Goal: Information Seeking & Learning: Learn about a topic

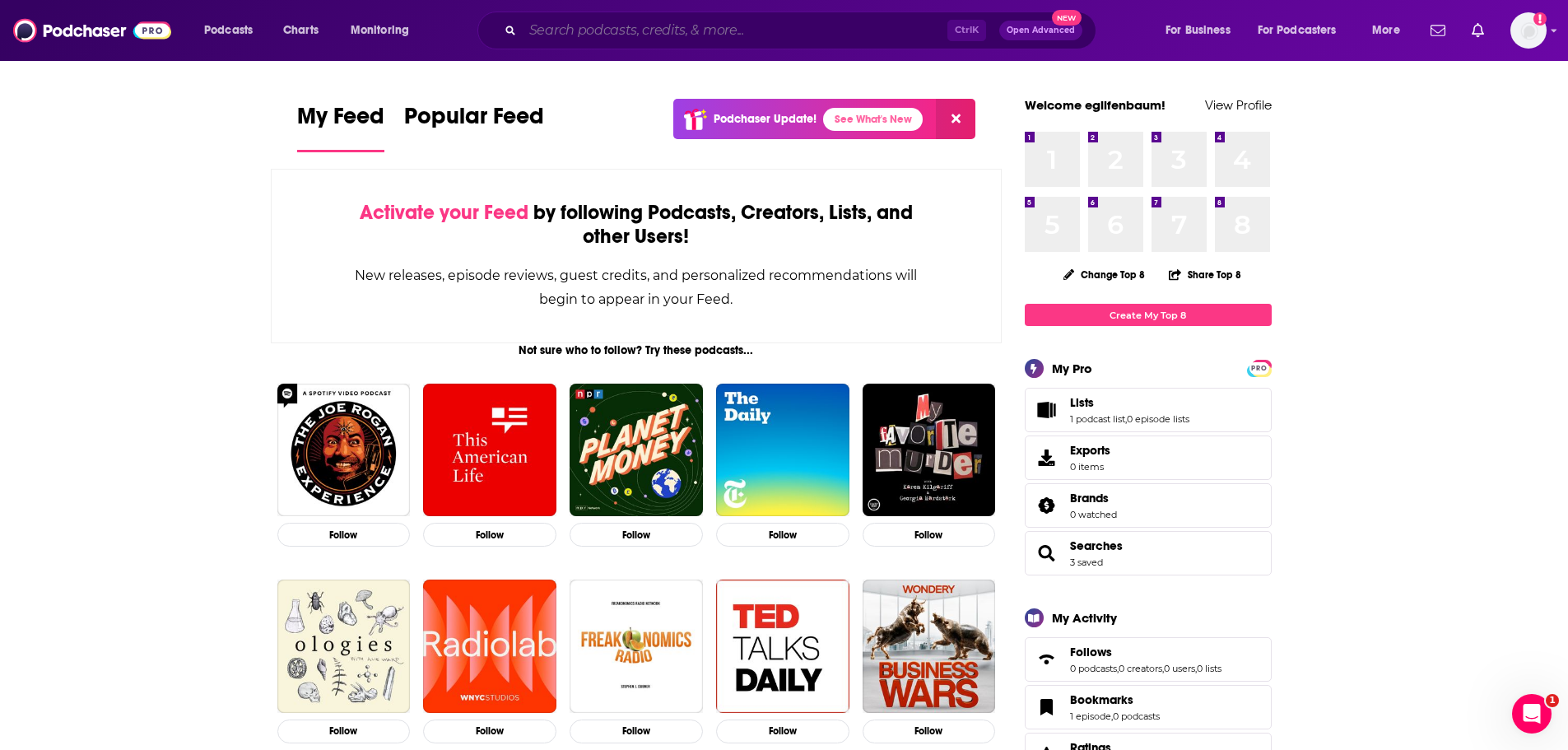
drag, startPoint x: 736, startPoint y: 24, endPoint x: 752, endPoint y: 20, distance: 16.5
click at [737, 20] on input "Search podcasts, credits, & more..." at bounding box center [736, 30] width 425 height 26
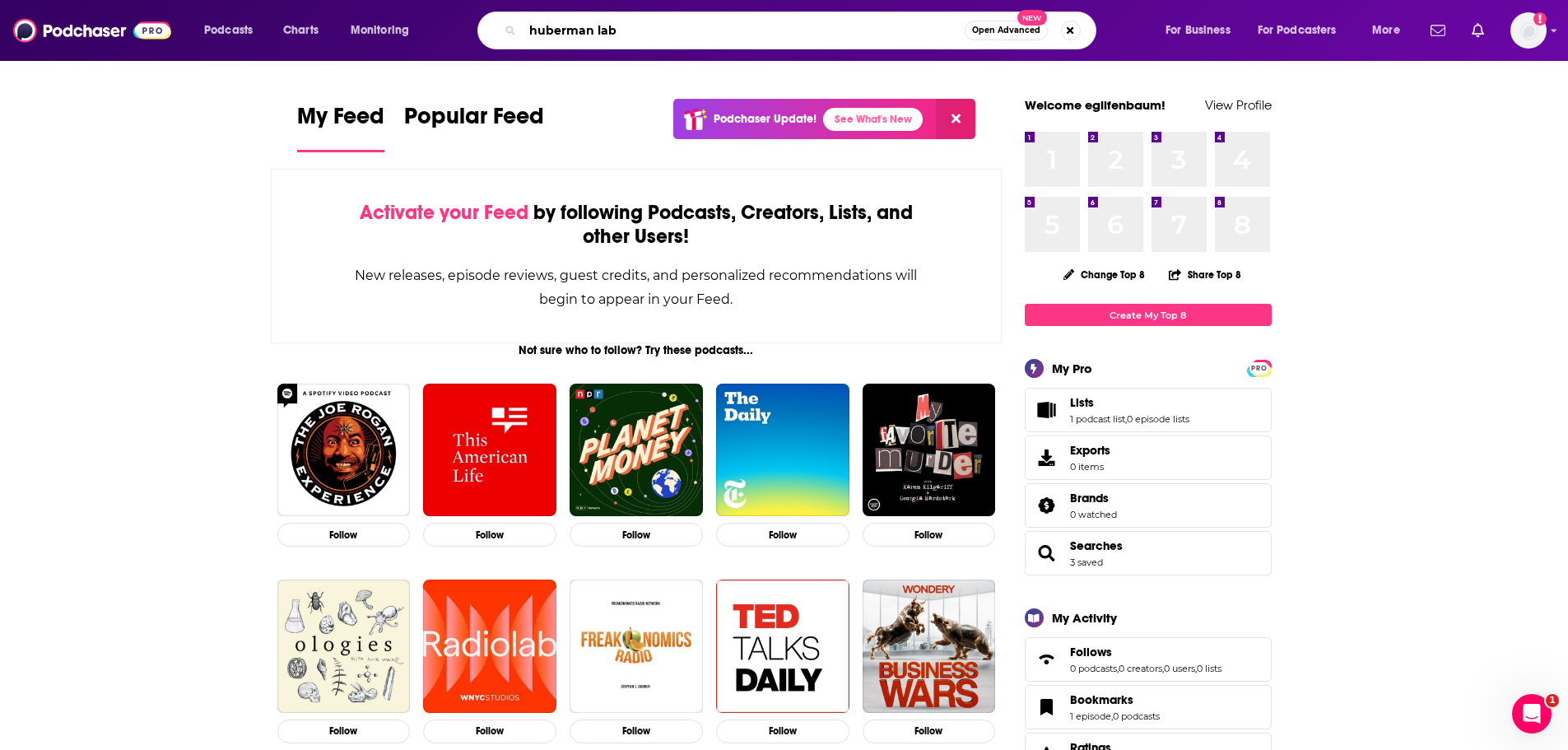
type input "huberman lab"
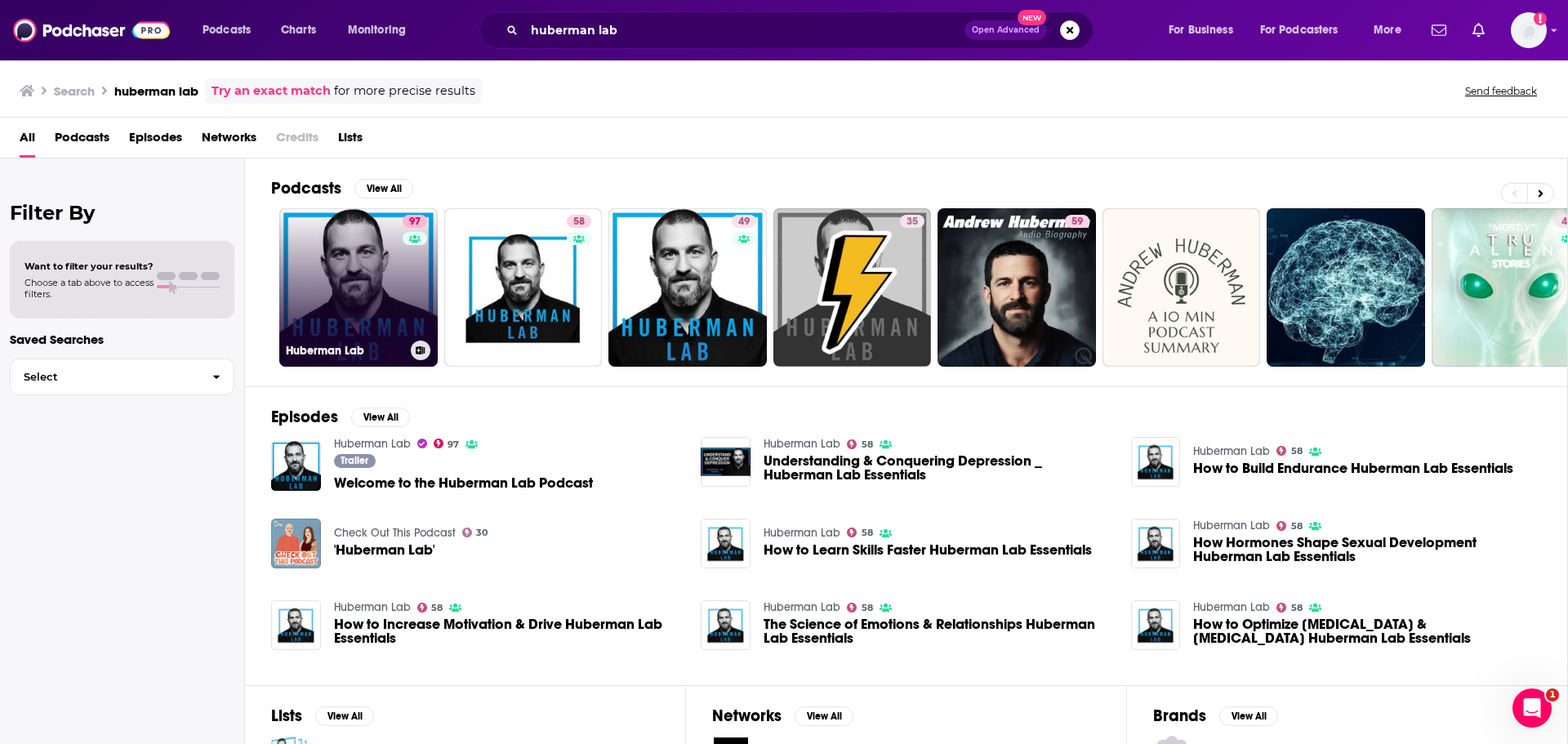
click at [300, 274] on link "97 Huberman Lab" at bounding box center [358, 288] width 159 height 159
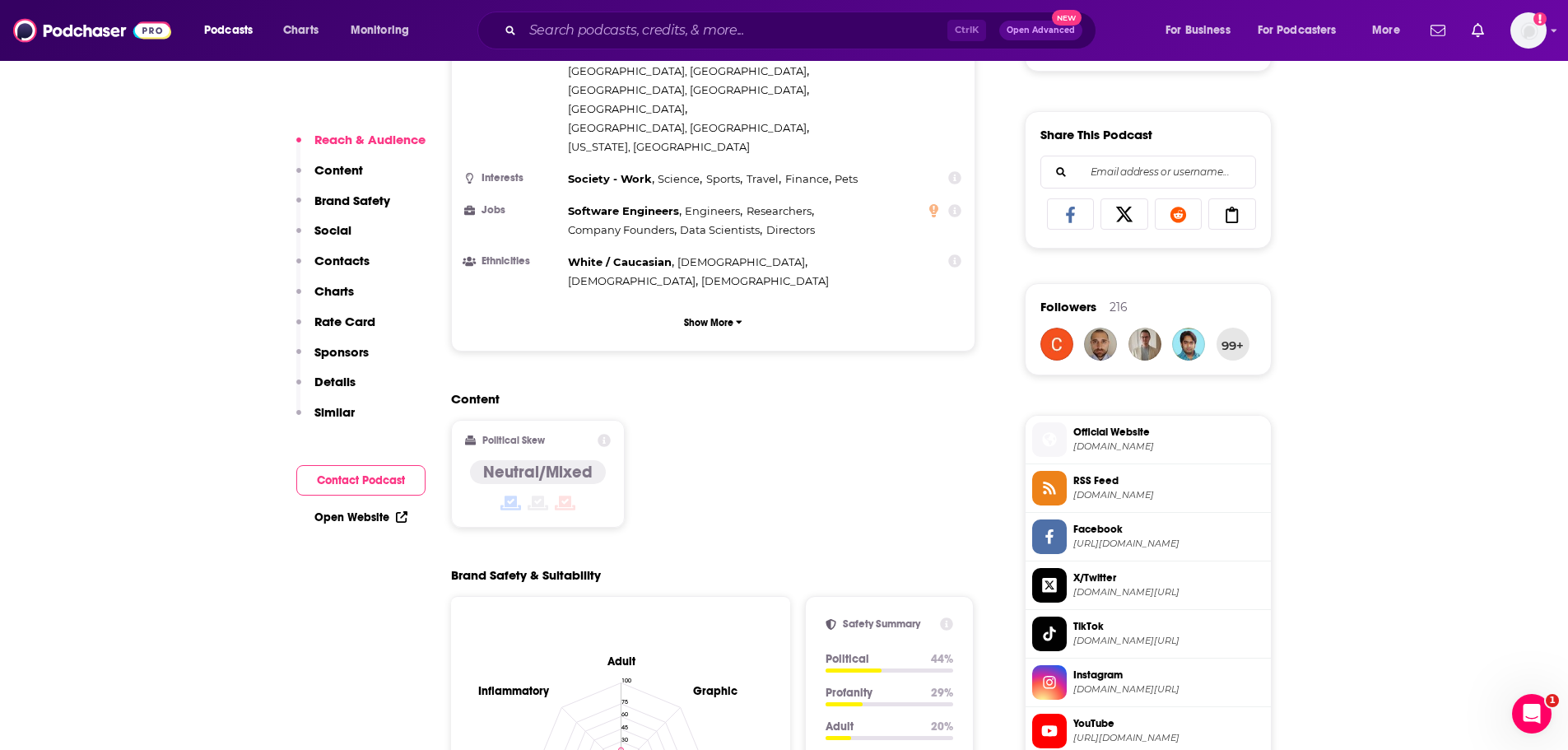
scroll to position [988, 0]
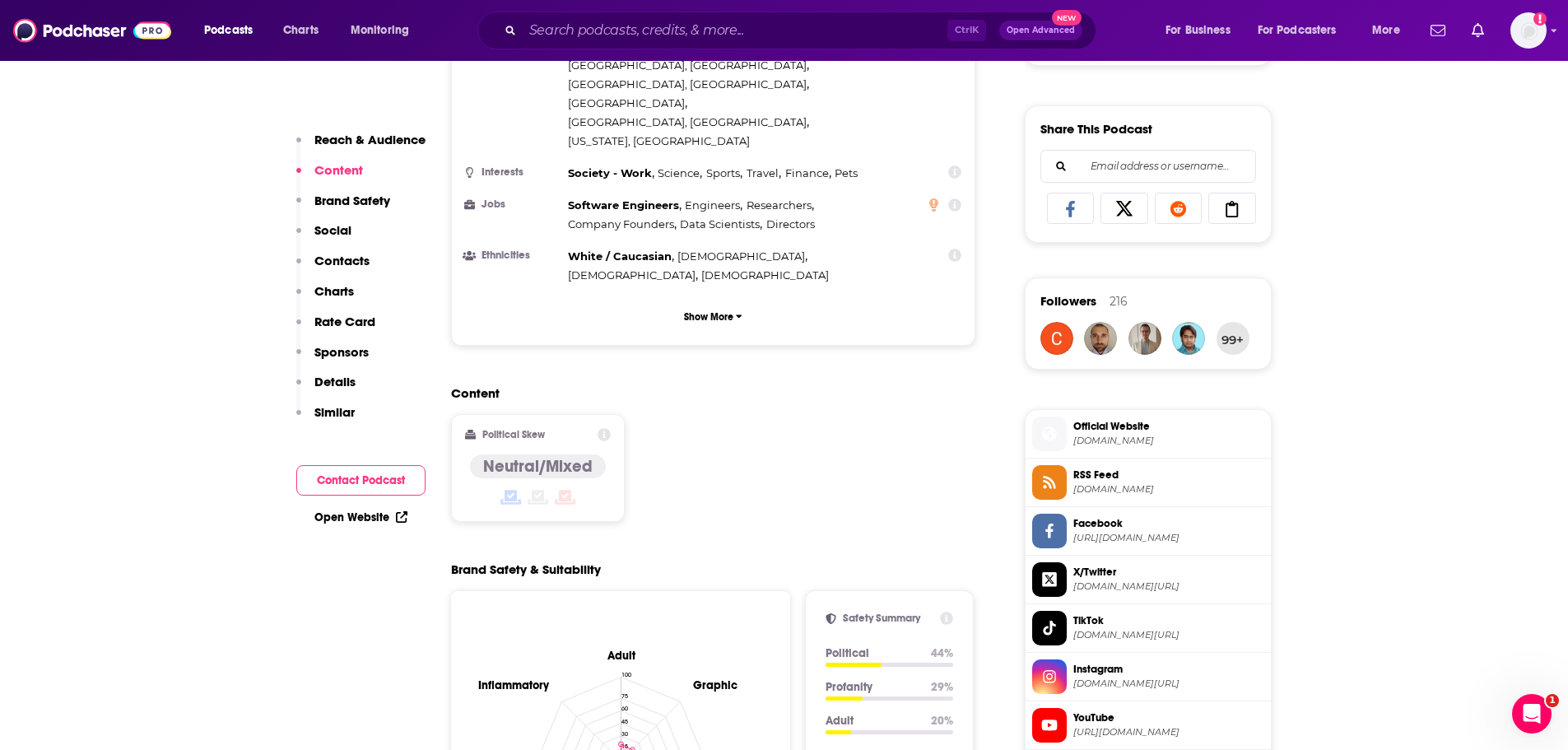
click at [611, 414] on div "Political Skew Neutral/Mixed" at bounding box center [537, 468] width 173 height 108
click at [605, 428] on icon at bounding box center [604, 434] width 13 height 13
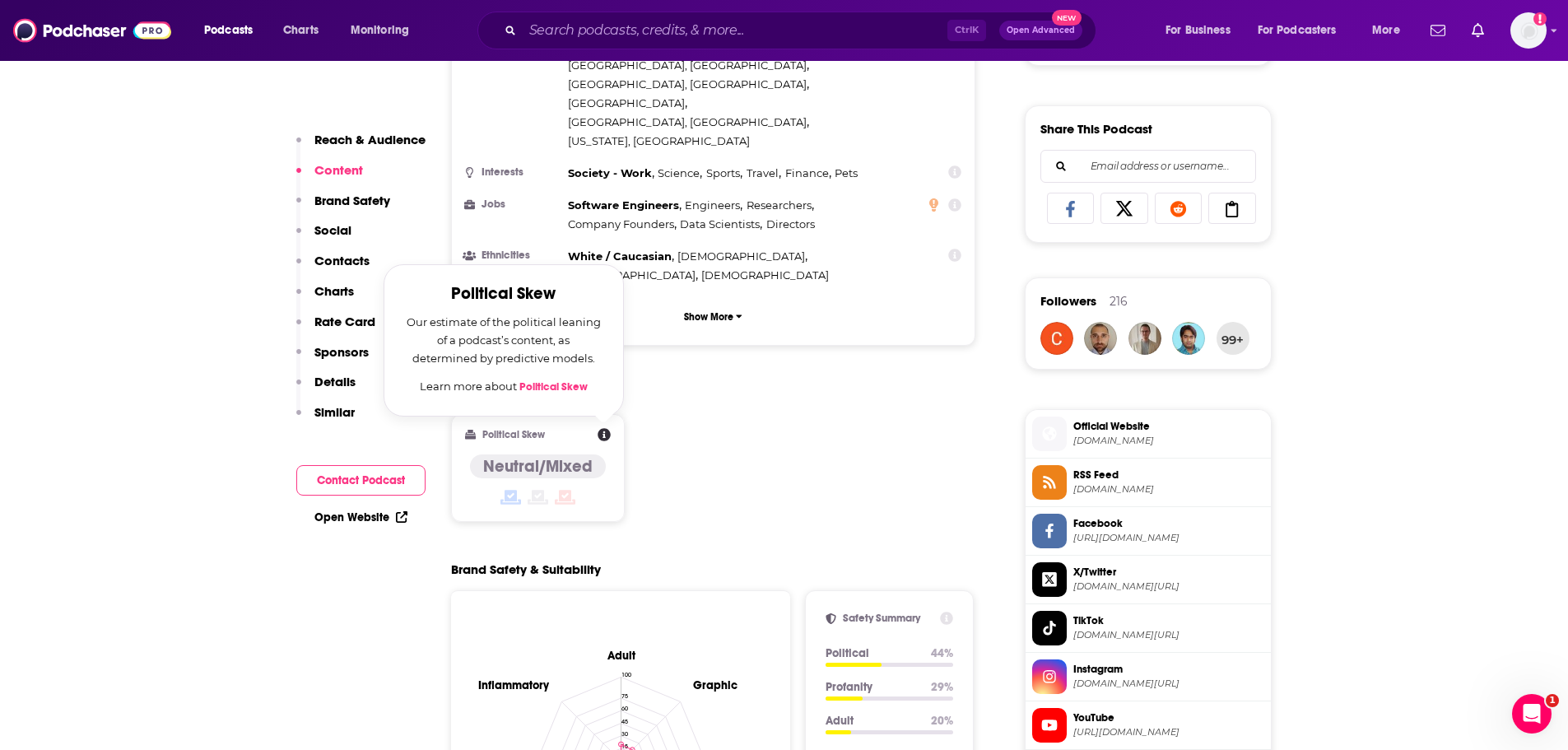
click at [815, 385] on div "Content Political Skew Political Skew Our estimate of the political leaning of …" at bounding box center [713, 460] width 526 height 150
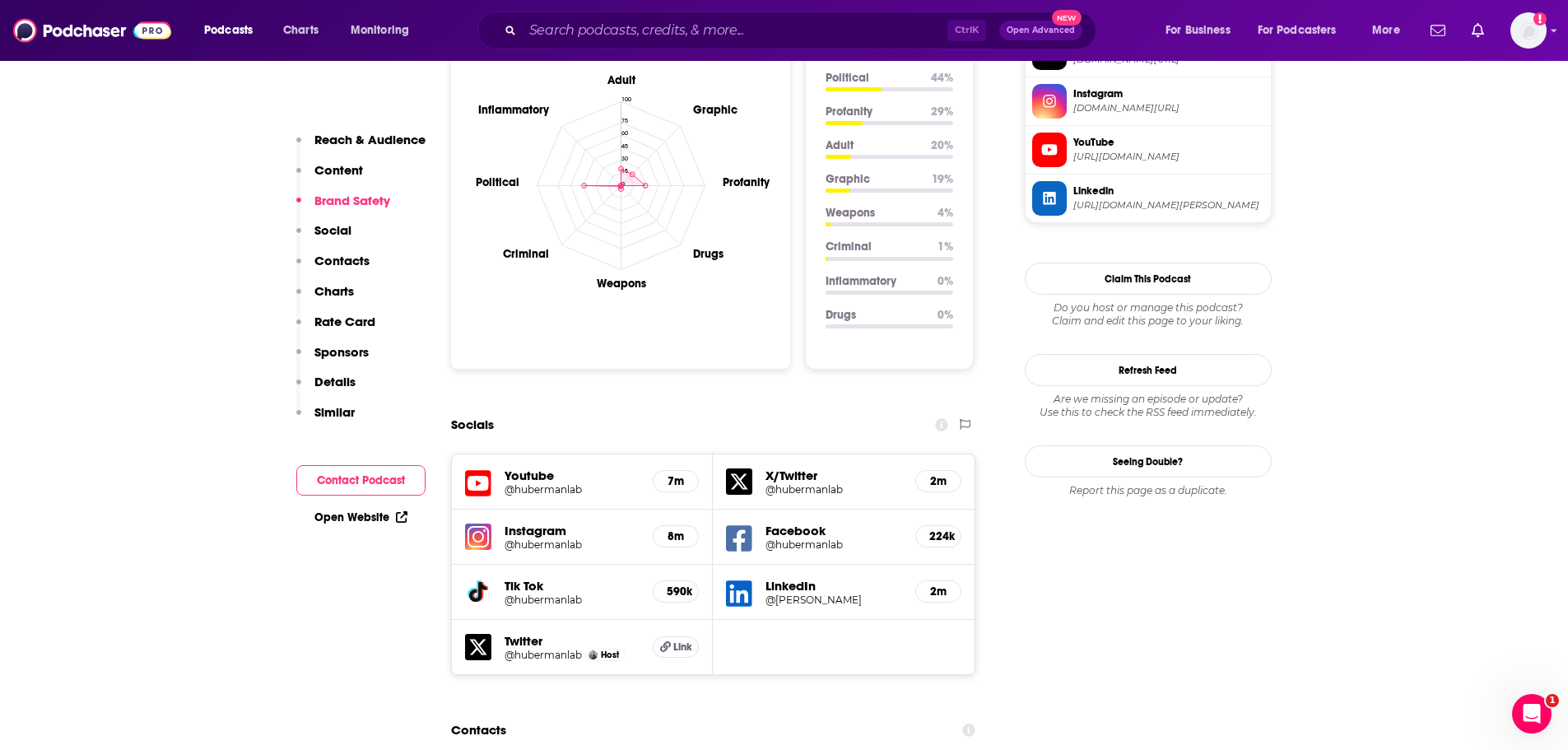
scroll to position [1564, 0]
click at [681, 474] on h5 "7m" at bounding box center [675, 480] width 18 height 14
click at [533, 482] on h5 "@hubermanlab" at bounding box center [572, 488] width 136 height 13
click at [527, 537] on h5 "@hubermanlab" at bounding box center [572, 543] width 136 height 13
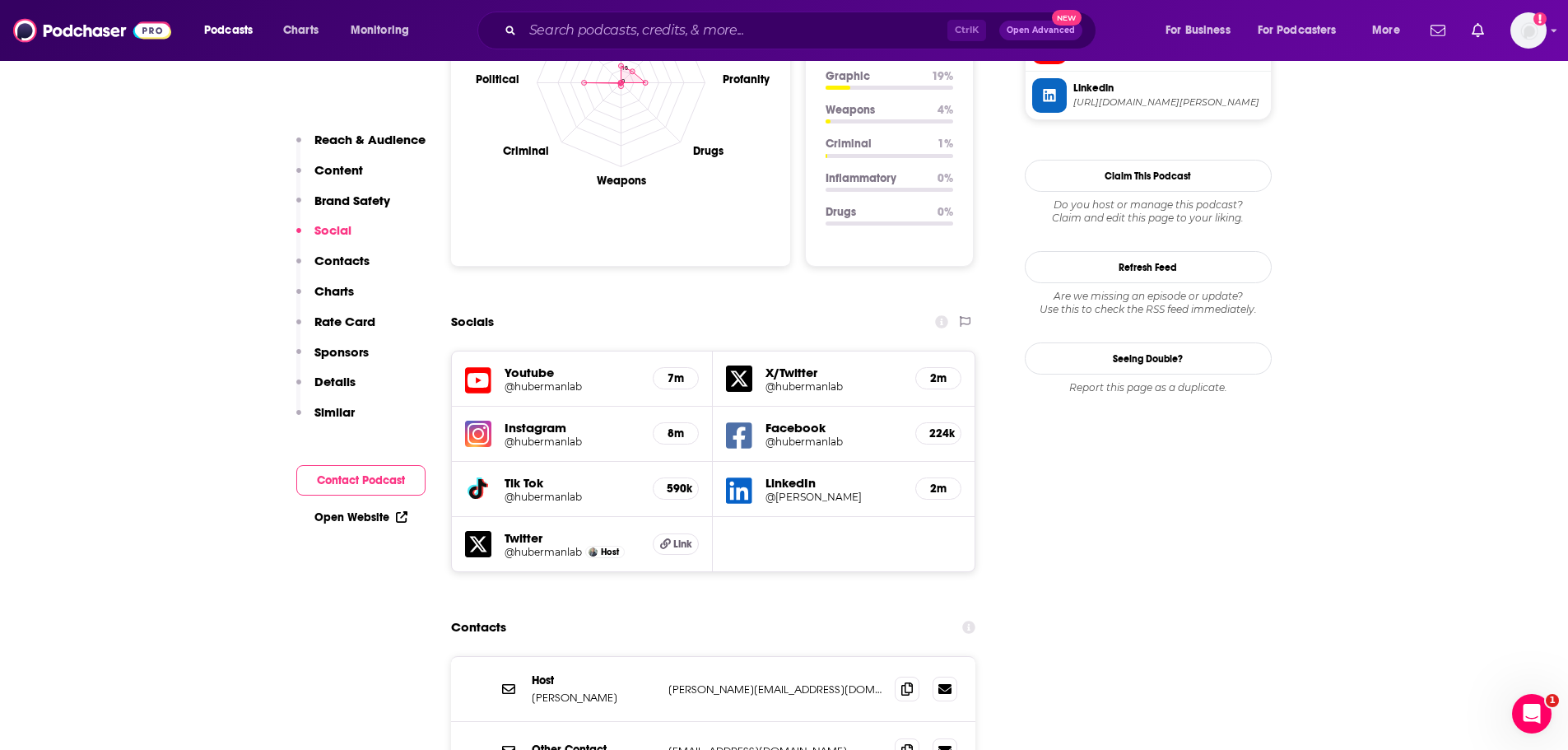
scroll to position [1975, 0]
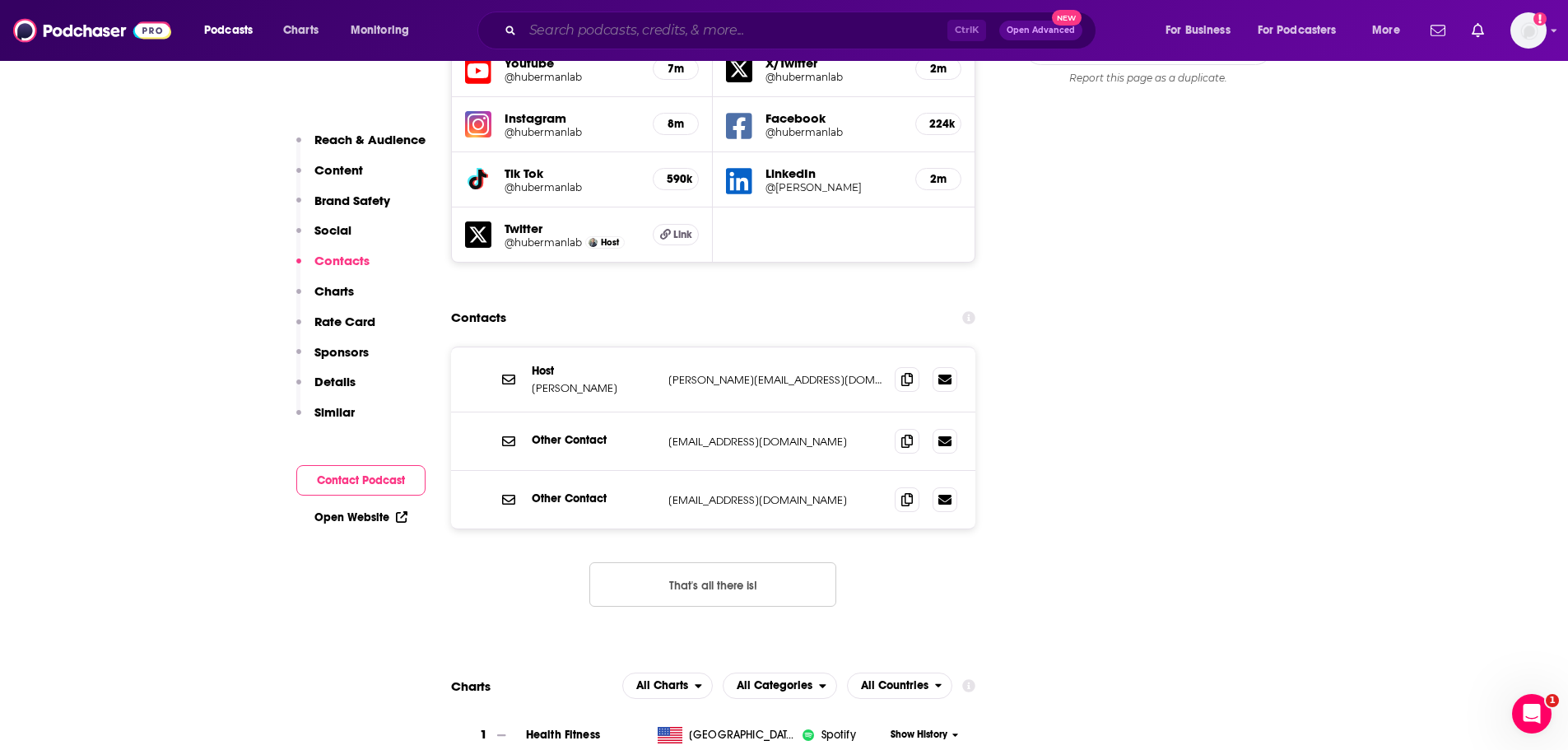
click at [631, 24] on input "Search podcasts, credits, & more..." at bounding box center [736, 30] width 425 height 26
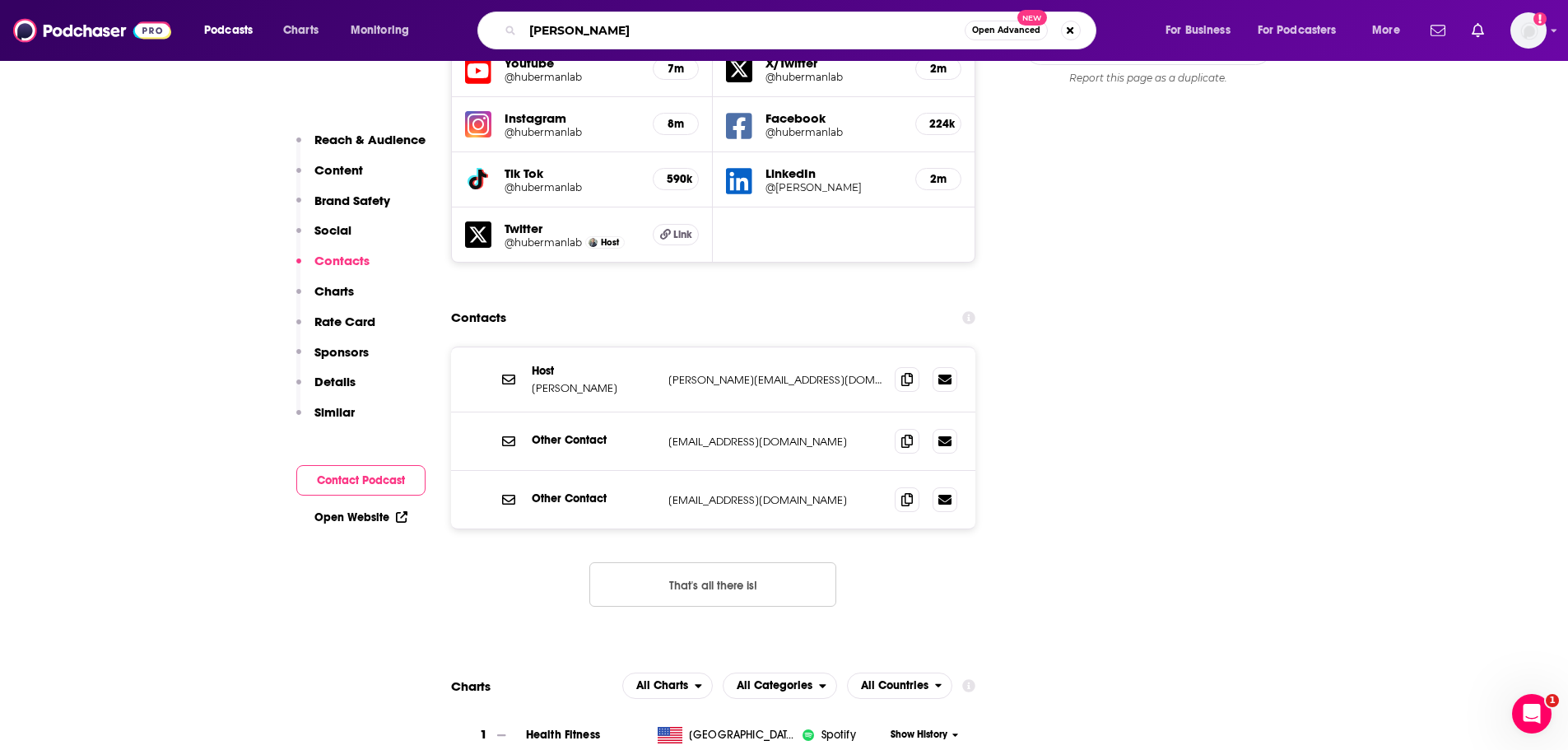
type input "joe rogan"
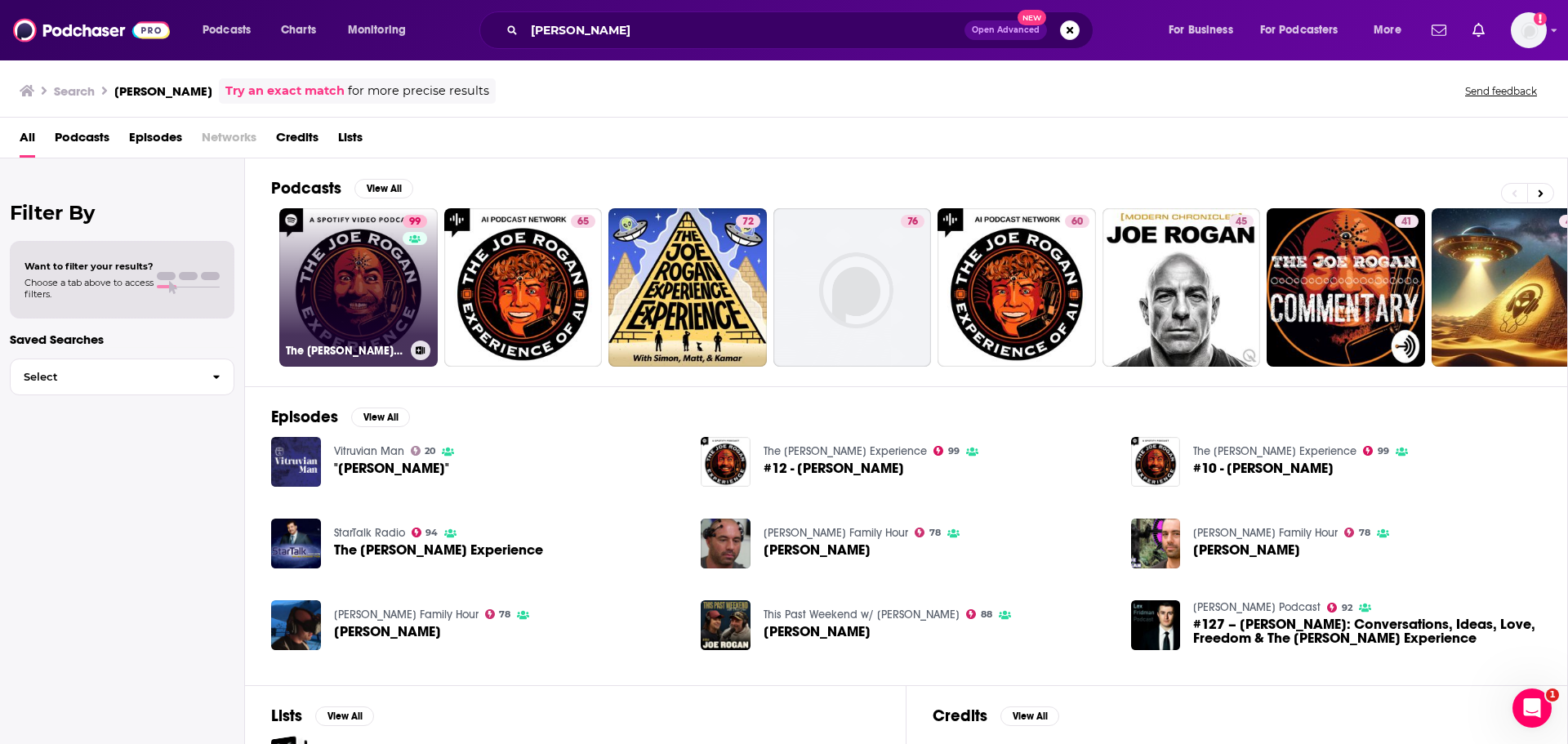
click at [392, 294] on link "99 The Joe Rogan Experience" at bounding box center [358, 288] width 159 height 159
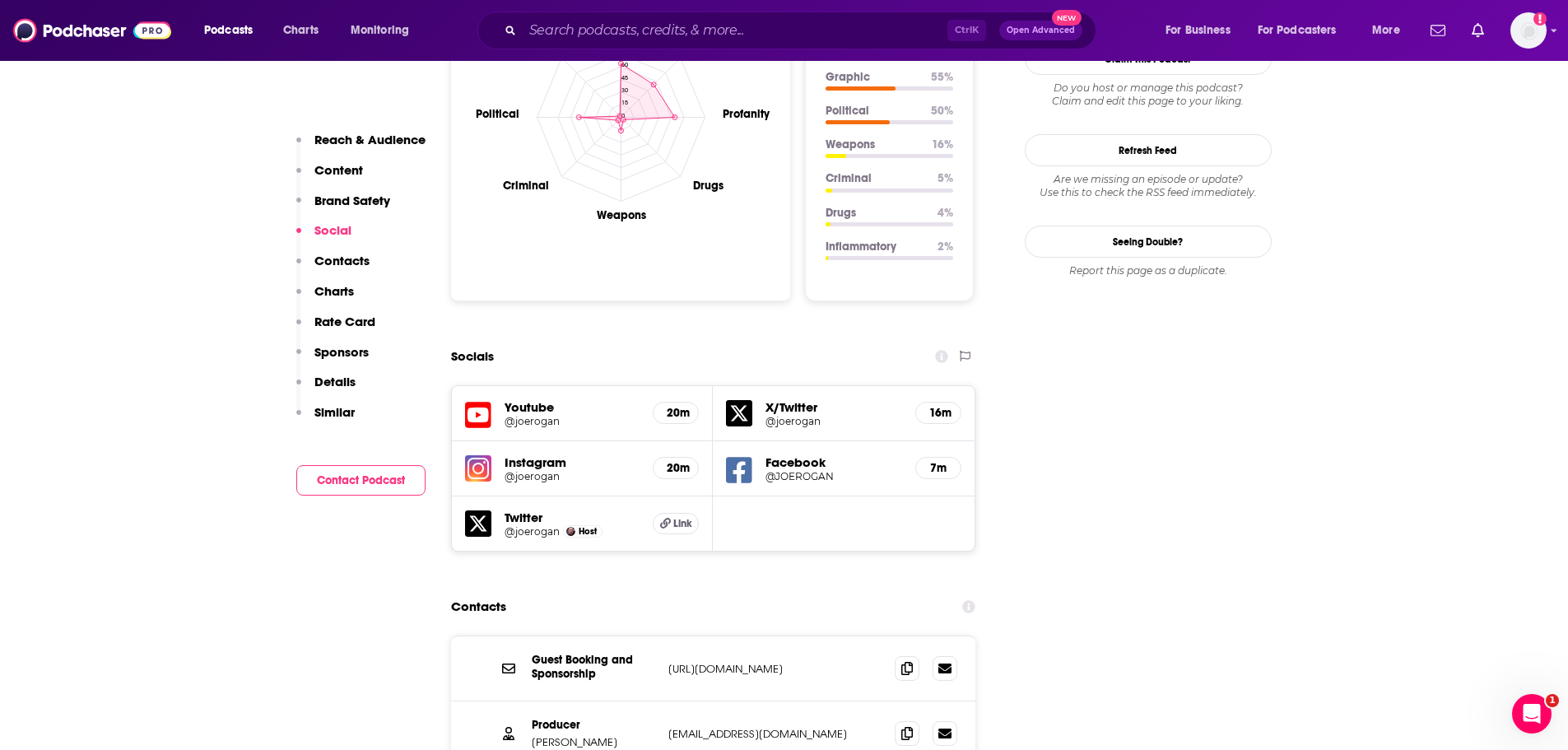
scroll to position [1564, 0]
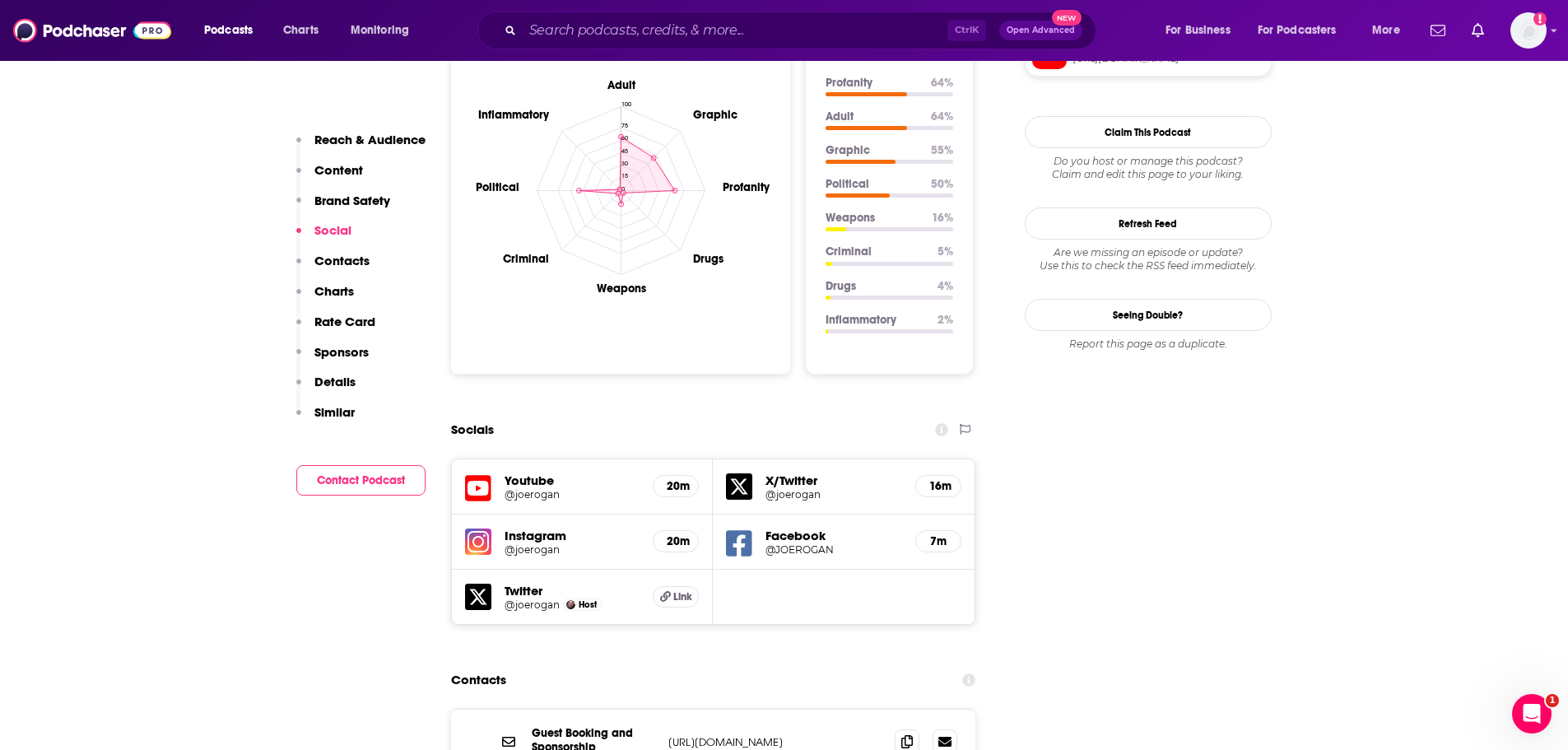
click at [469, 474] on icon at bounding box center [478, 489] width 26 height 31
click at [474, 528] on img at bounding box center [478, 541] width 26 height 26
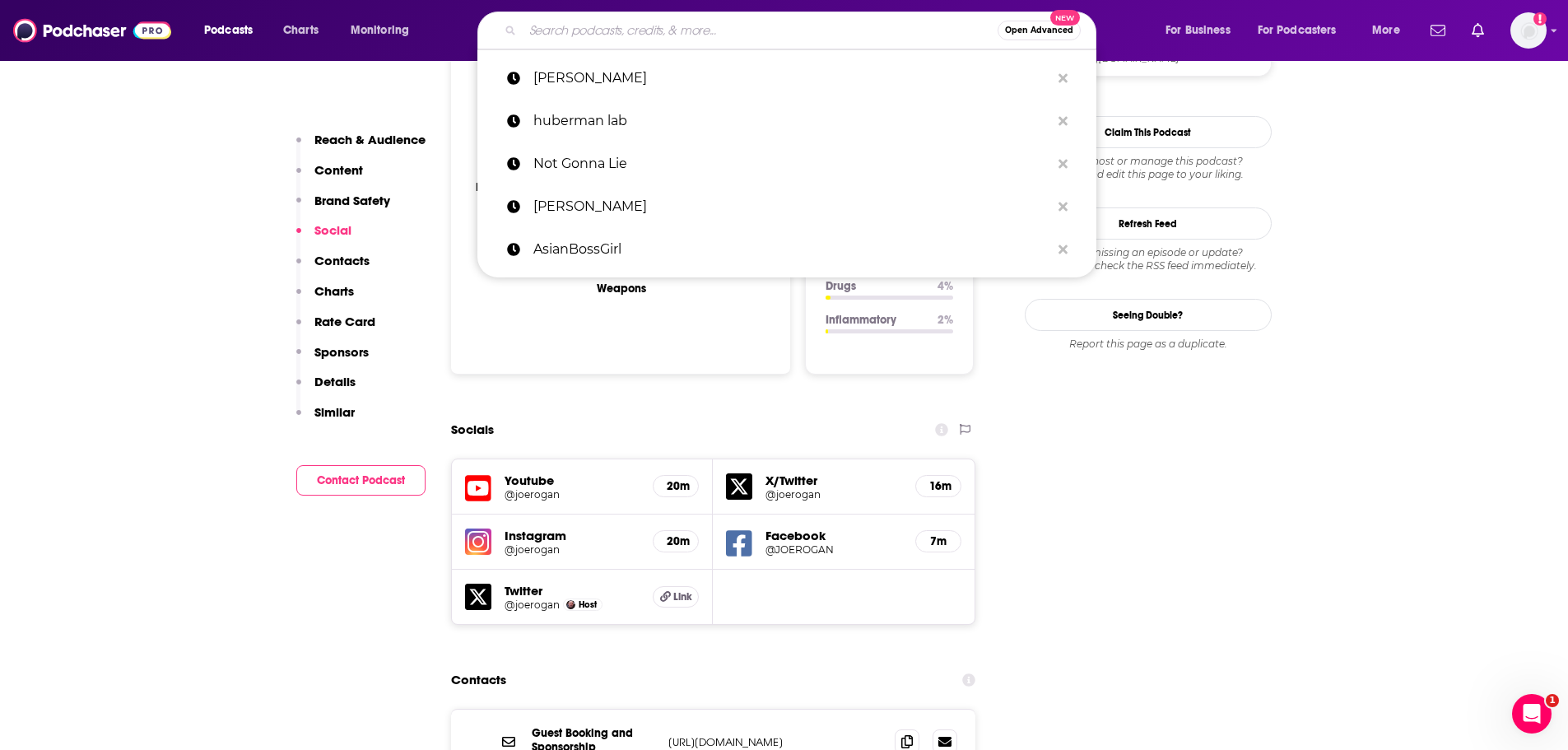
click at [685, 42] on input "Search podcasts, credits, & more..." at bounding box center [760, 30] width 475 height 26
click at [1012, 21] on button "Open Advanced New" at bounding box center [1039, 30] width 83 height 20
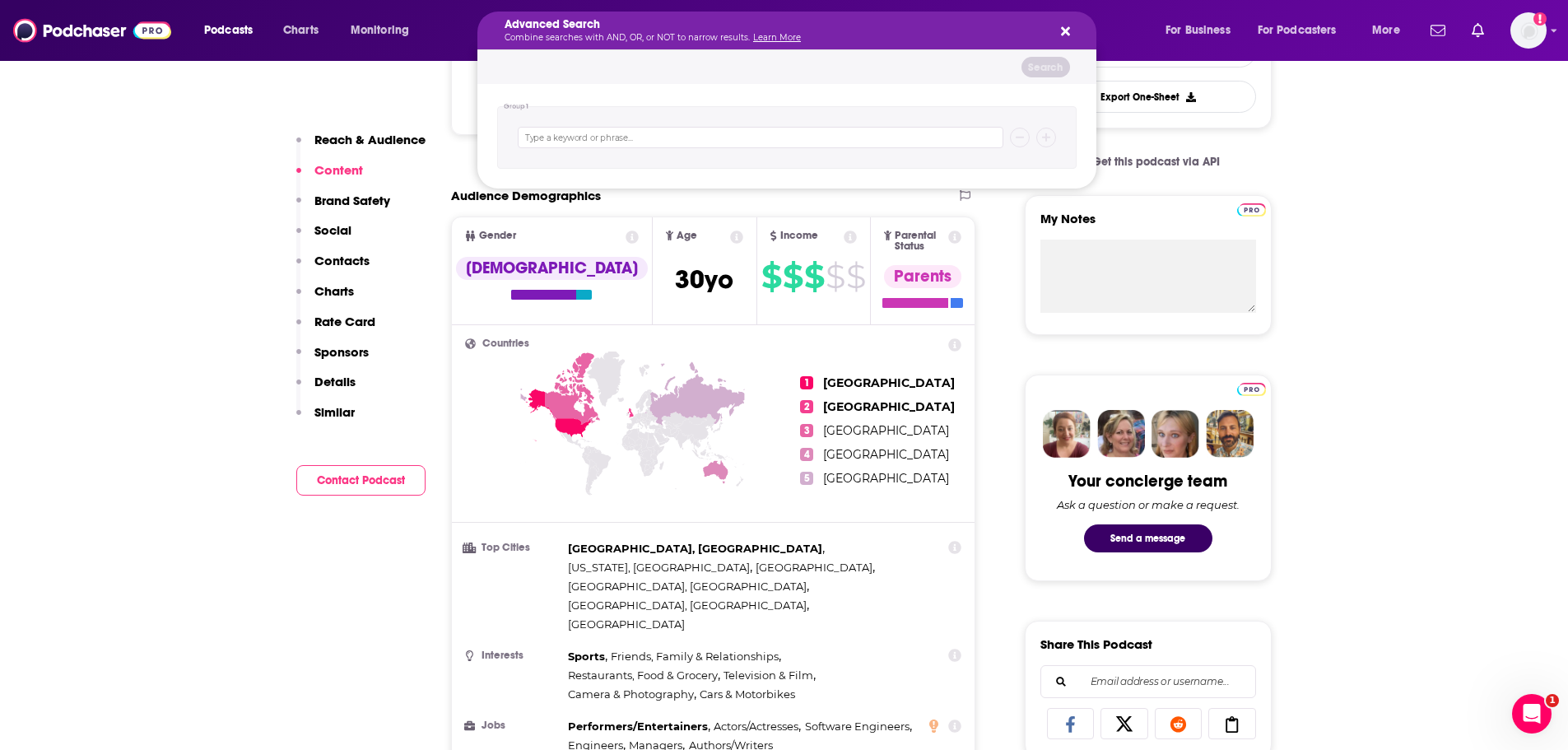
scroll to position [165, 0]
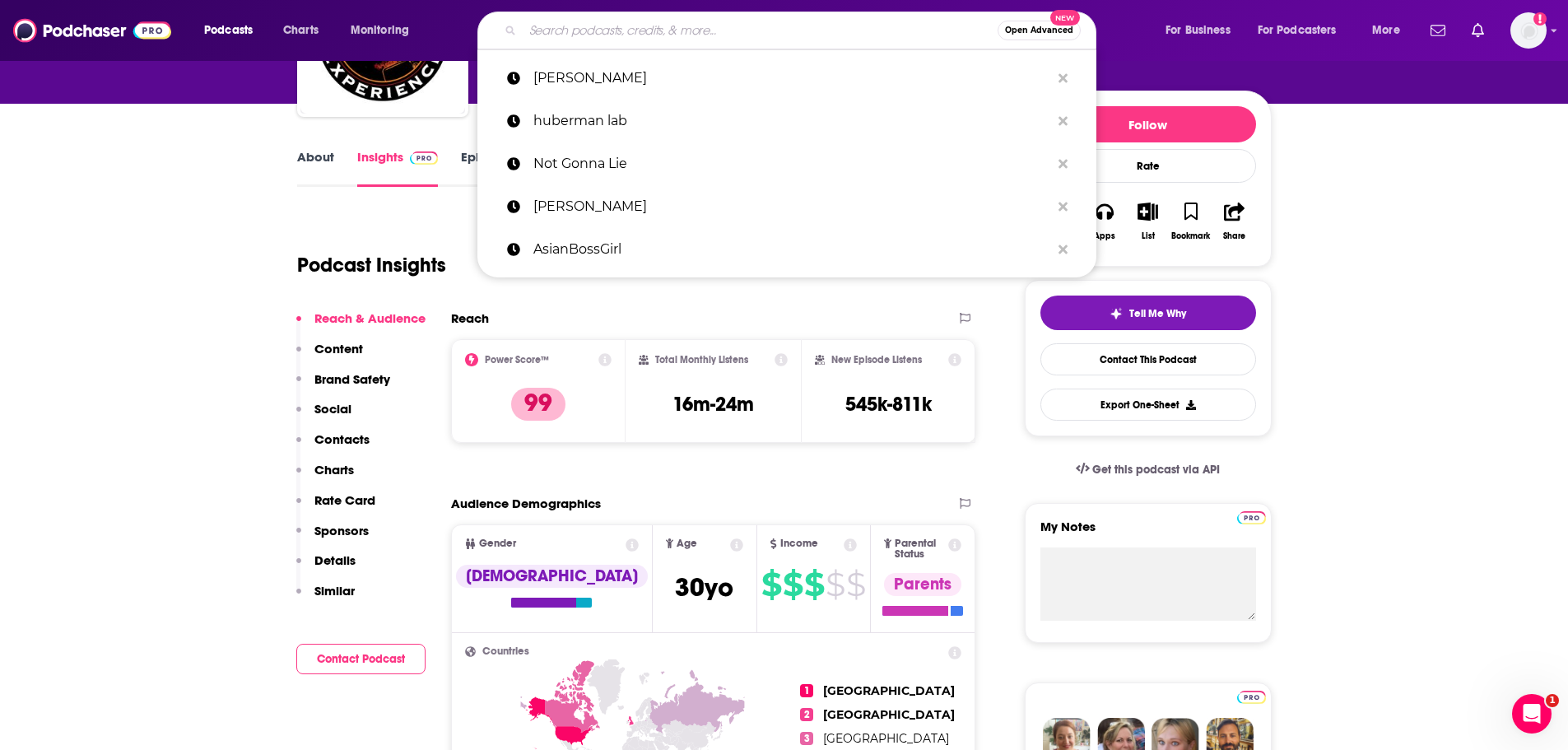
drag, startPoint x: 1561, startPoint y: 247, endPoint x: 1457, endPoint y: 239, distance: 104.3
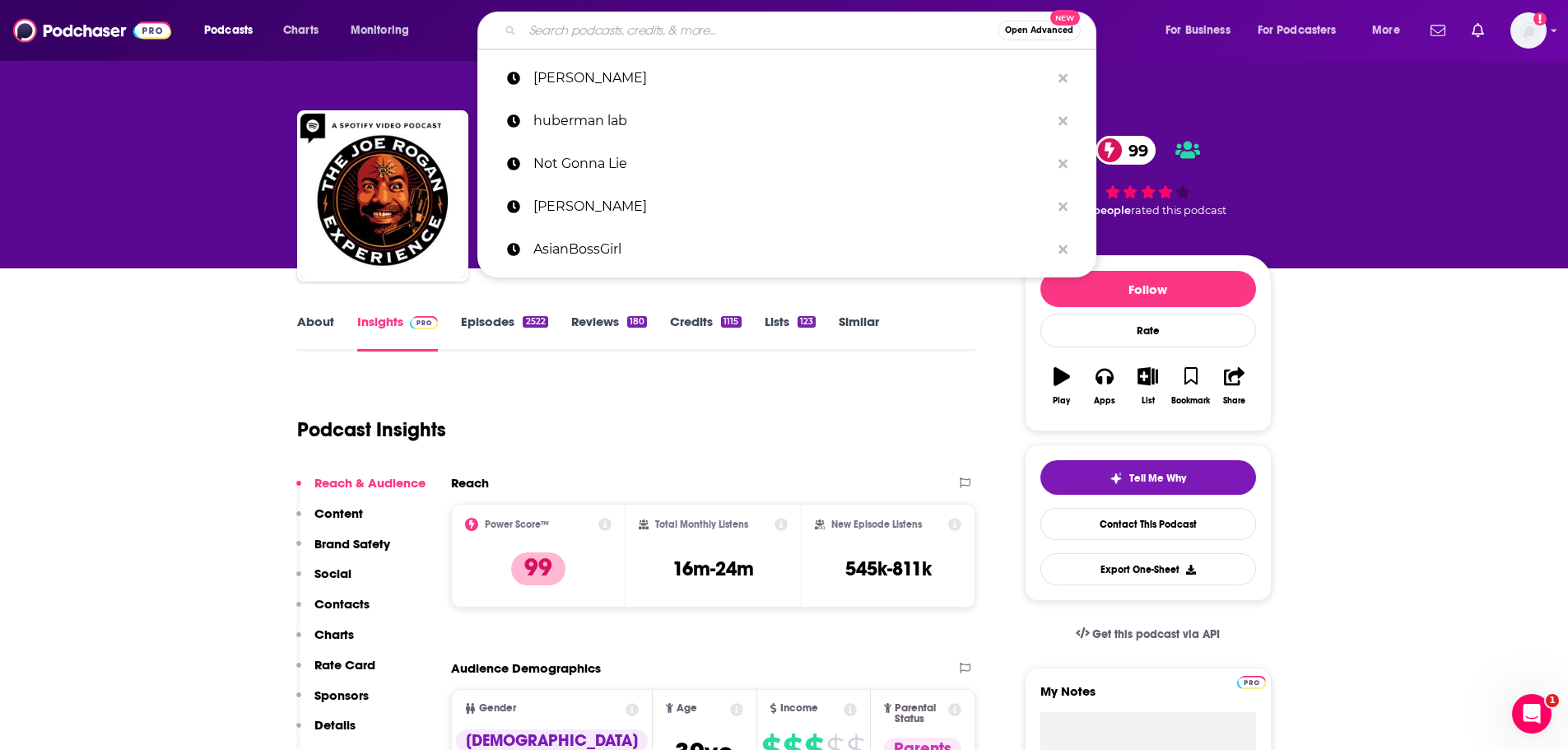
click at [1243, 94] on div "Joe Rogan • Spotify The Joe Rogan Experience 99 A daily Comedy , Technology and…" at bounding box center [784, 179] width 999 height 178
click at [617, 31] on input "Search podcasts, credits, & more..." at bounding box center [760, 30] width 475 height 26
click at [1020, 35] on button "Open Advanced New" at bounding box center [1039, 30] width 83 height 20
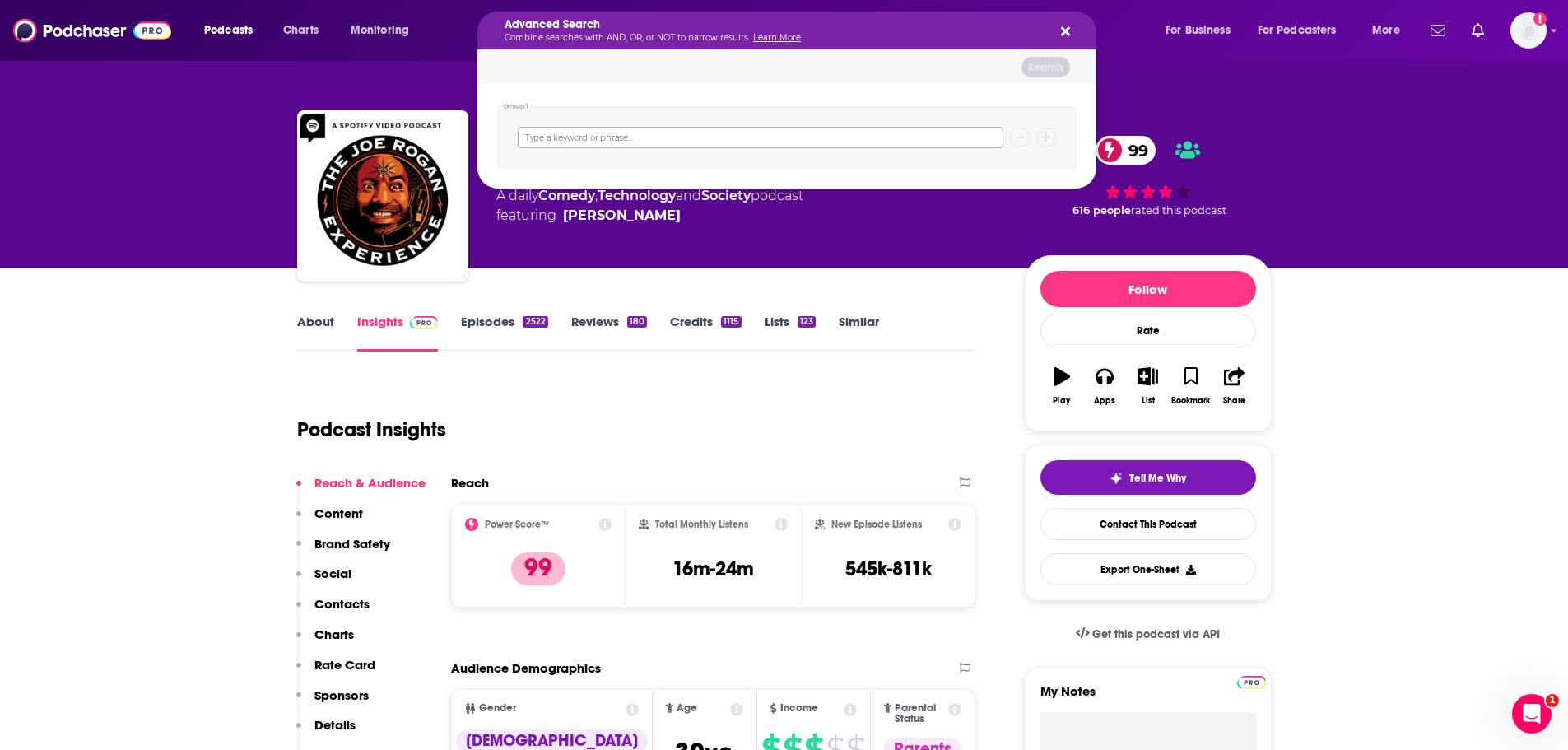
click at [640, 139] on input "Search podcasts, credits, & more..." at bounding box center [760, 137] width 486 height 21
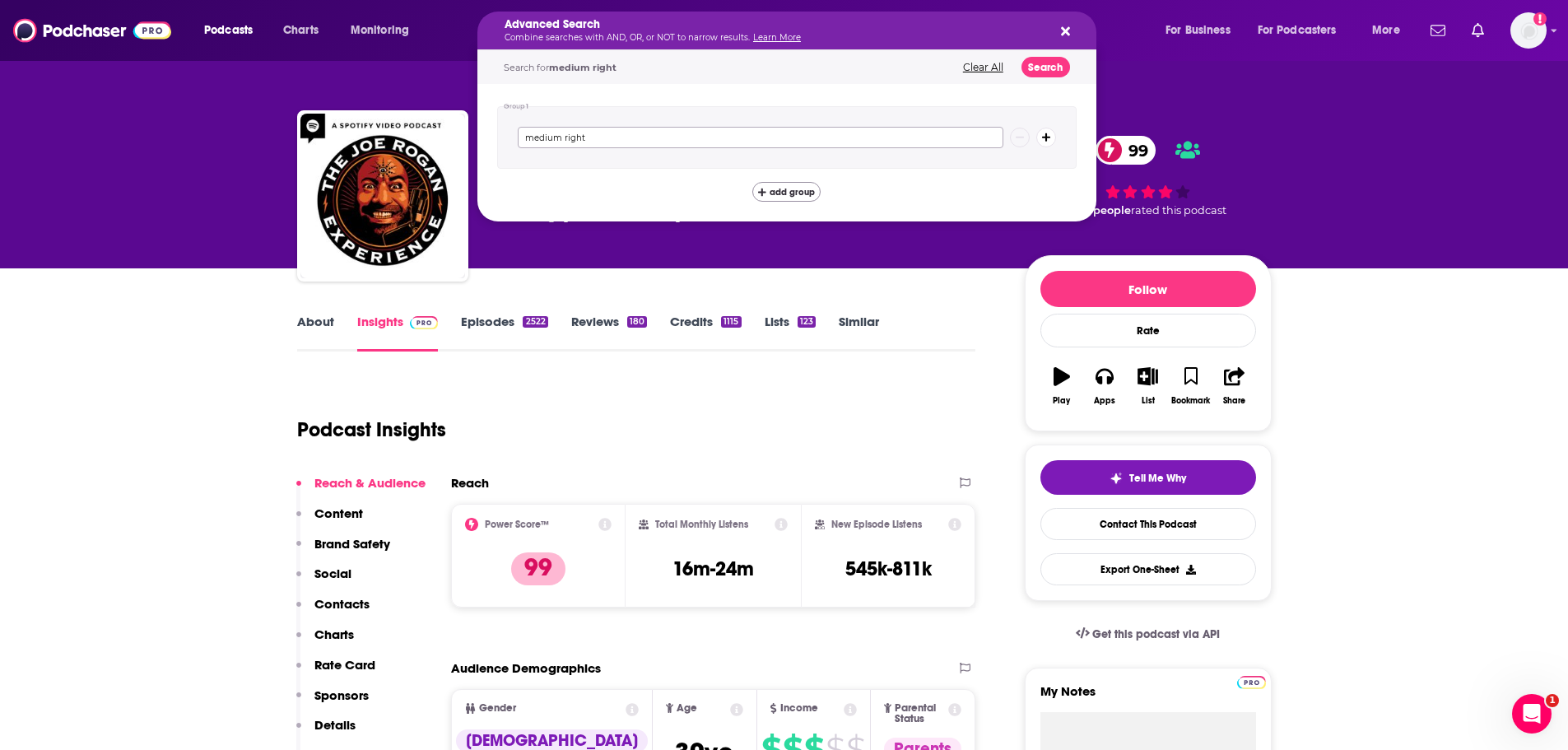
type input "medium right"
click at [810, 196] on span "add group" at bounding box center [792, 192] width 45 height 9
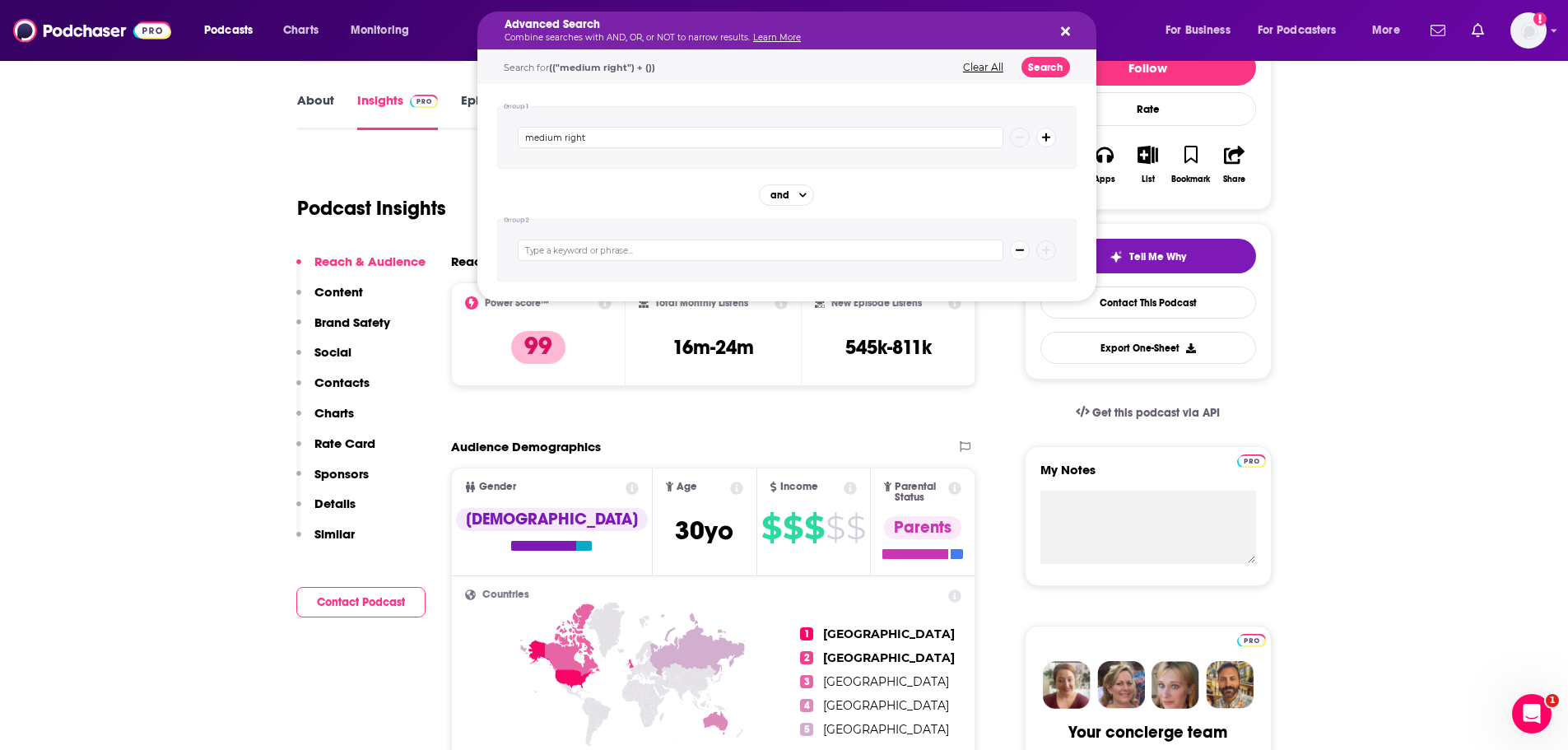
scroll to position [247, 0]
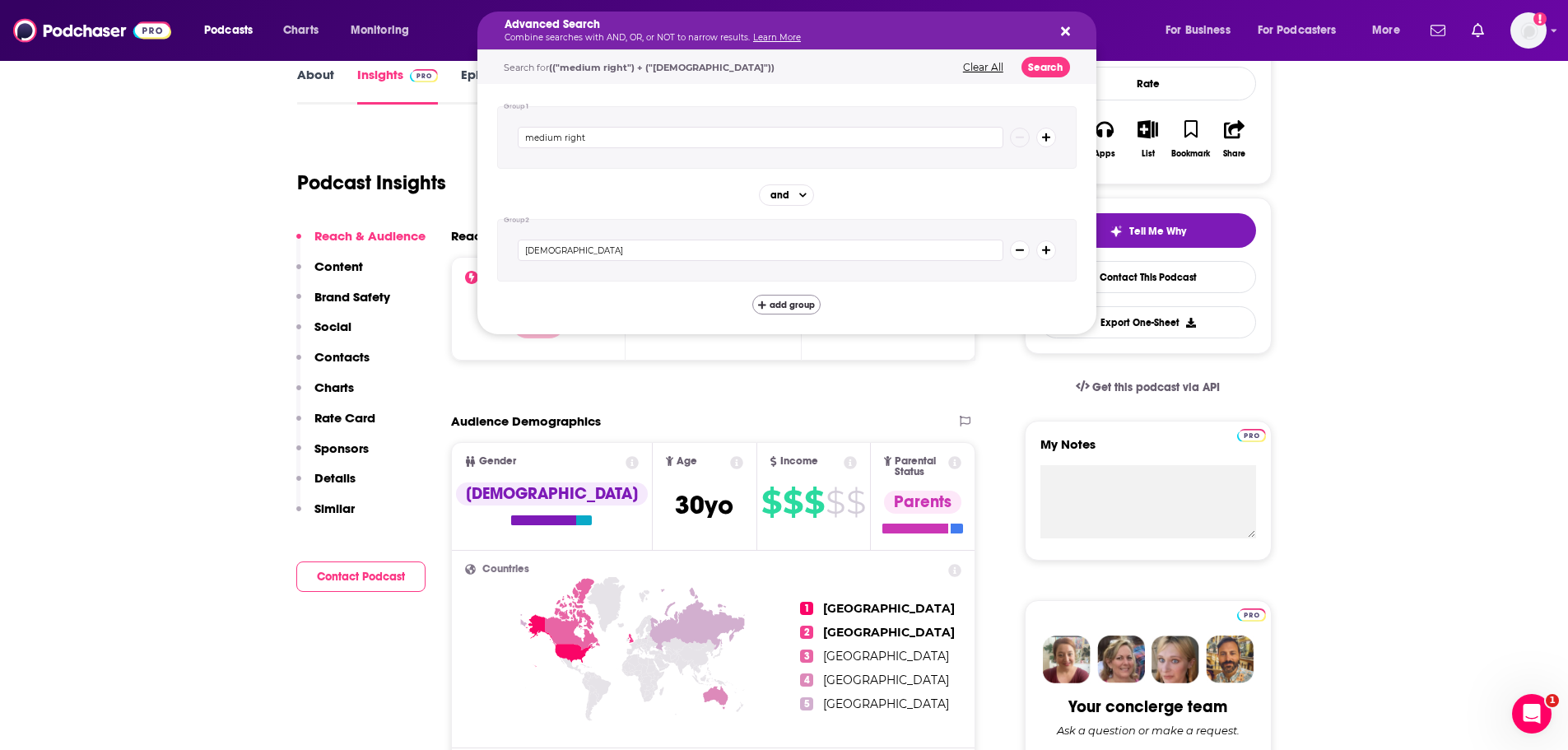
type input "female"
click at [793, 300] on span "add group" at bounding box center [792, 304] width 45 height 9
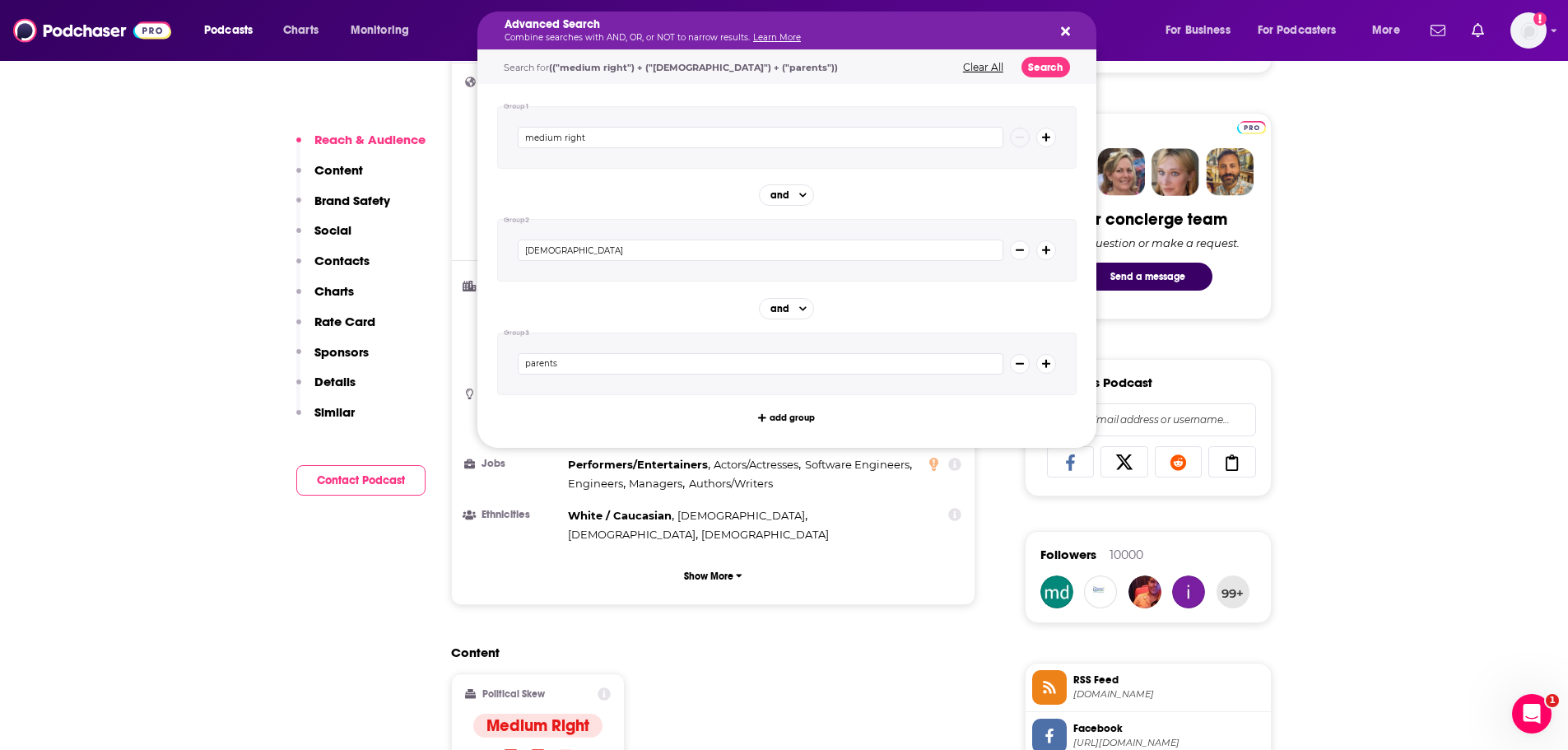
scroll to position [741, 0]
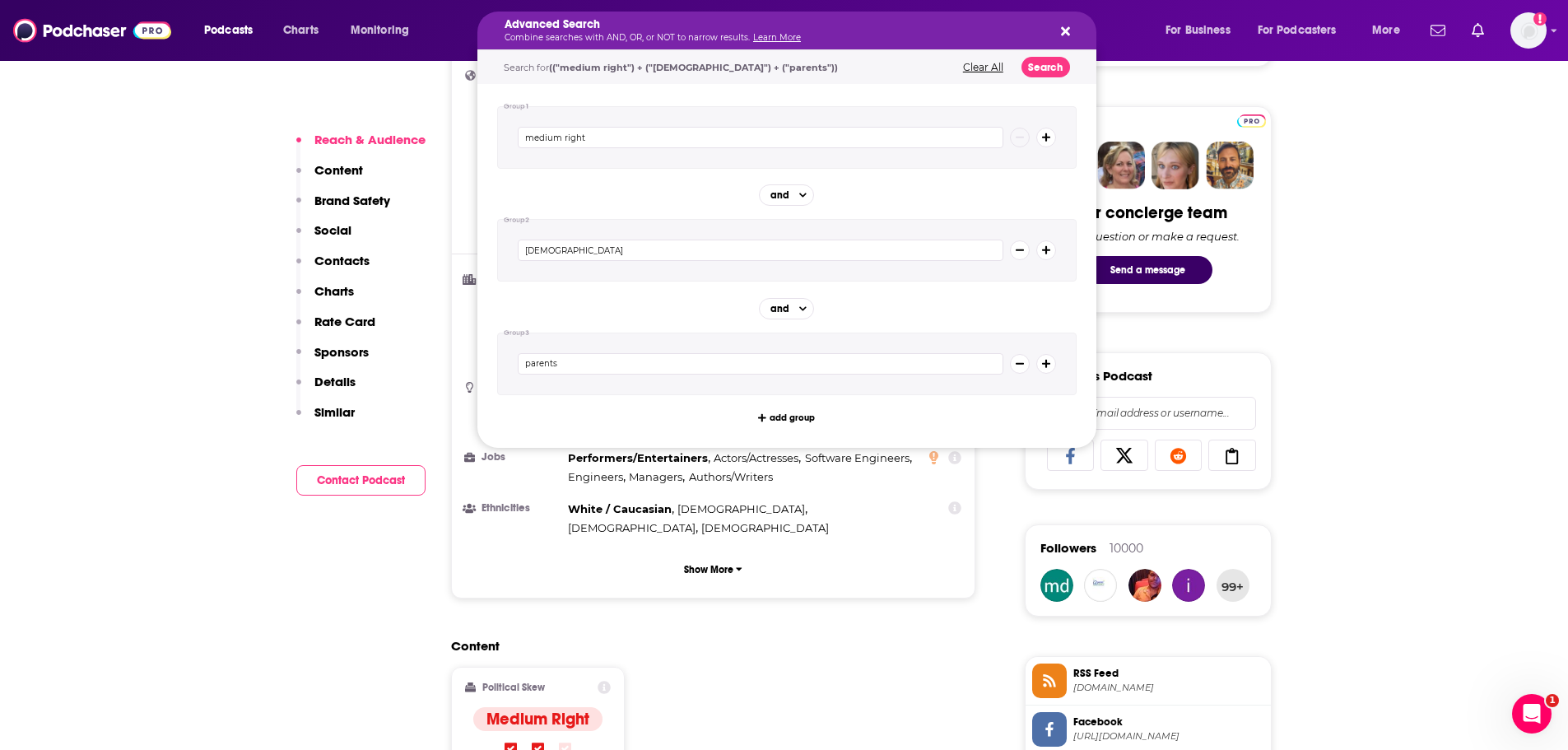
type input "parents"
click at [628, 145] on input "medium right" at bounding box center [760, 137] width 486 height 21
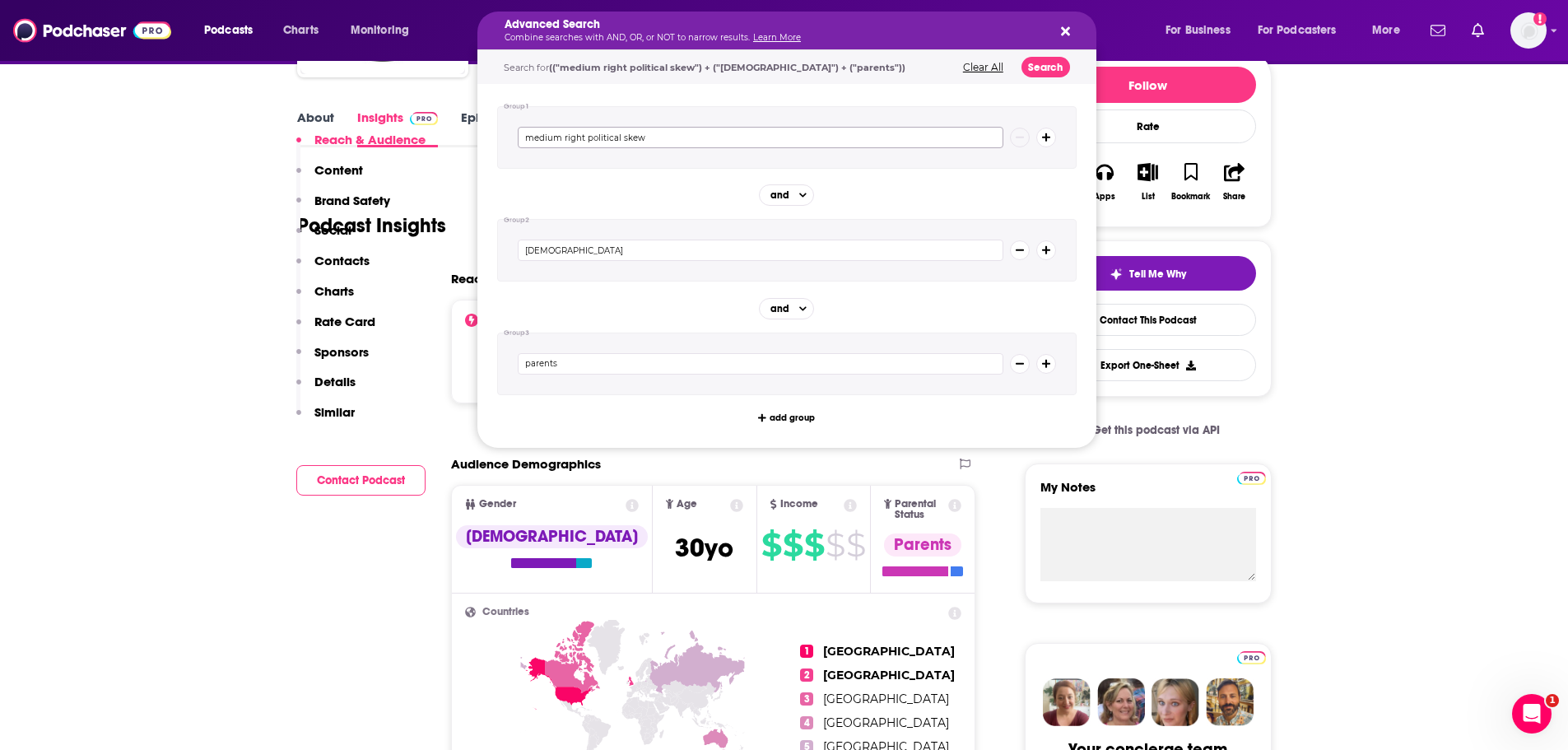
scroll to position [82, 0]
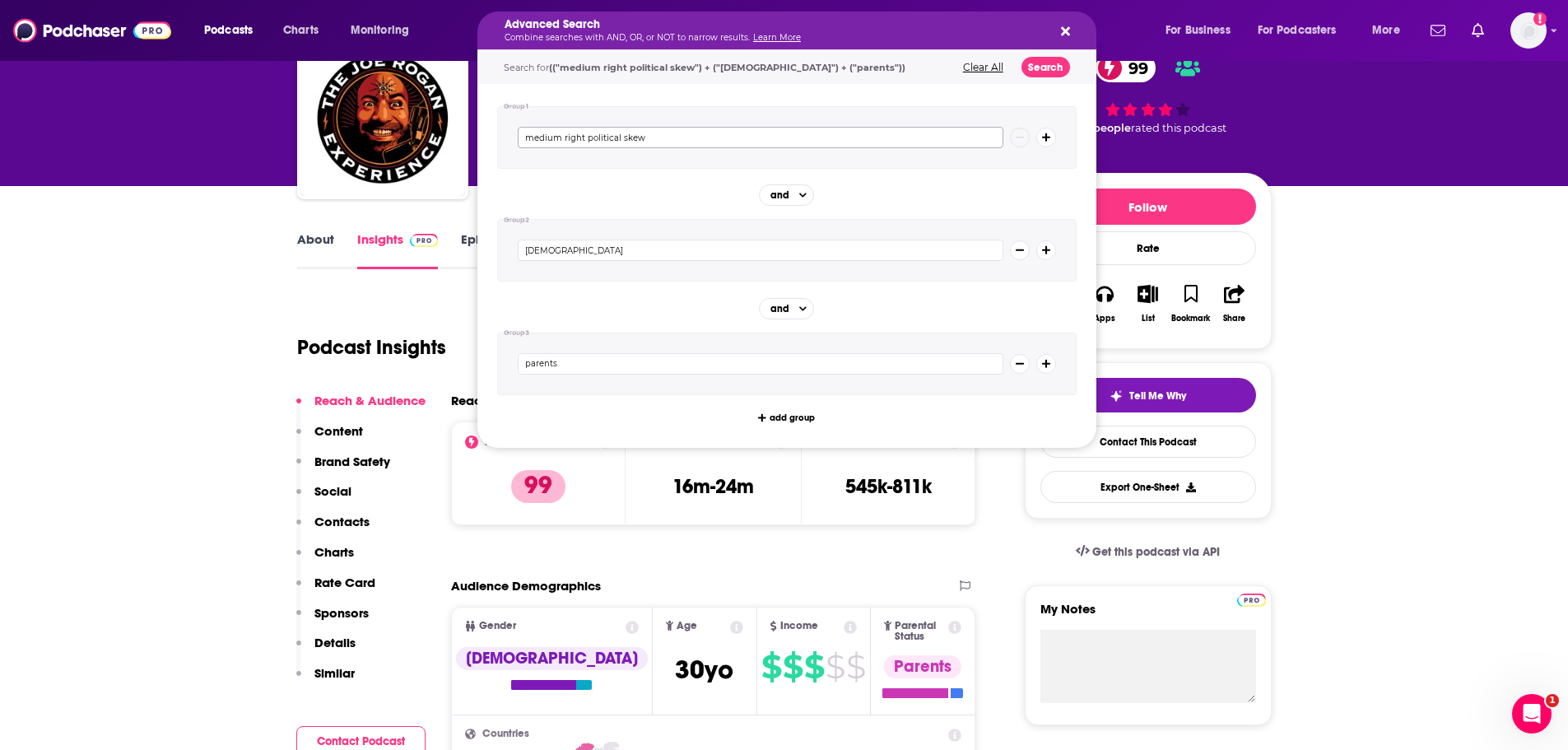
type input "medium right political skew"
click at [592, 247] on input "female" at bounding box center [760, 250] width 486 height 21
type input "female gender"
drag, startPoint x: 599, startPoint y: 360, endPoint x: 591, endPoint y: 356, distance: 8.9
click at [597, 360] on input "parents" at bounding box center [760, 363] width 486 height 21
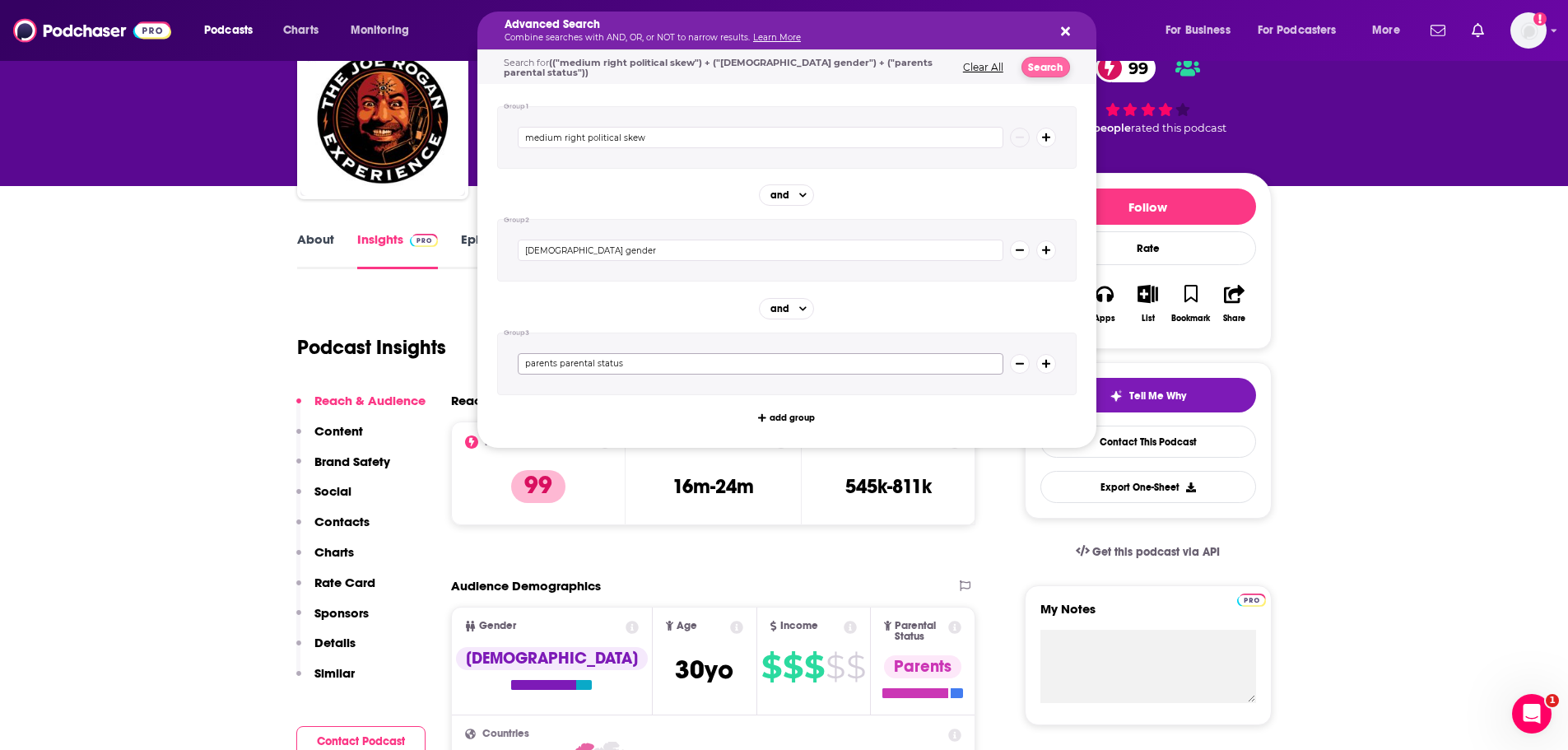
type input "parents parental status"
click at [1043, 61] on button "Search" at bounding box center [1045, 67] width 48 height 20
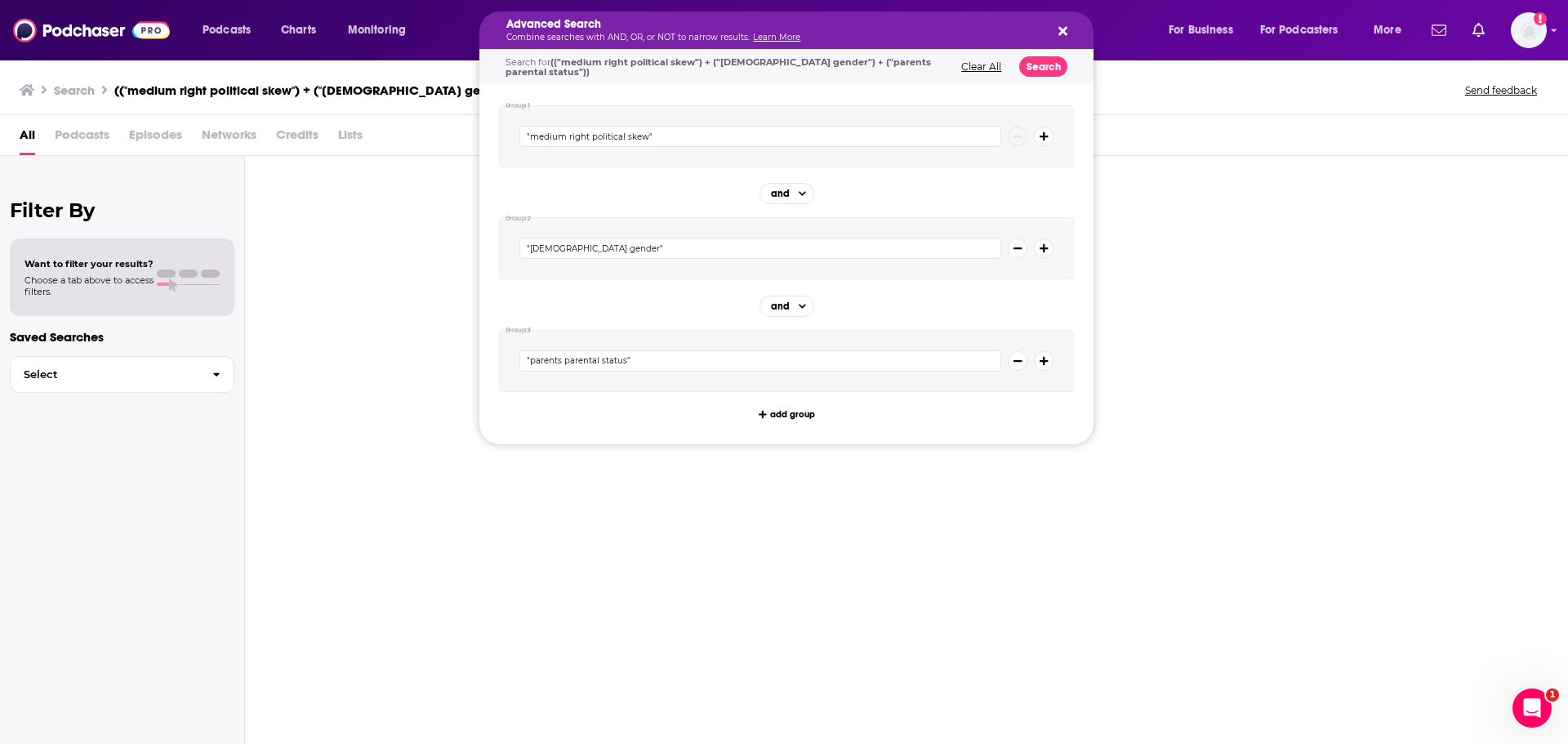
click at [1064, 29] on icon "Search podcasts, credits, & more..." at bounding box center [1063, 31] width 9 height 9
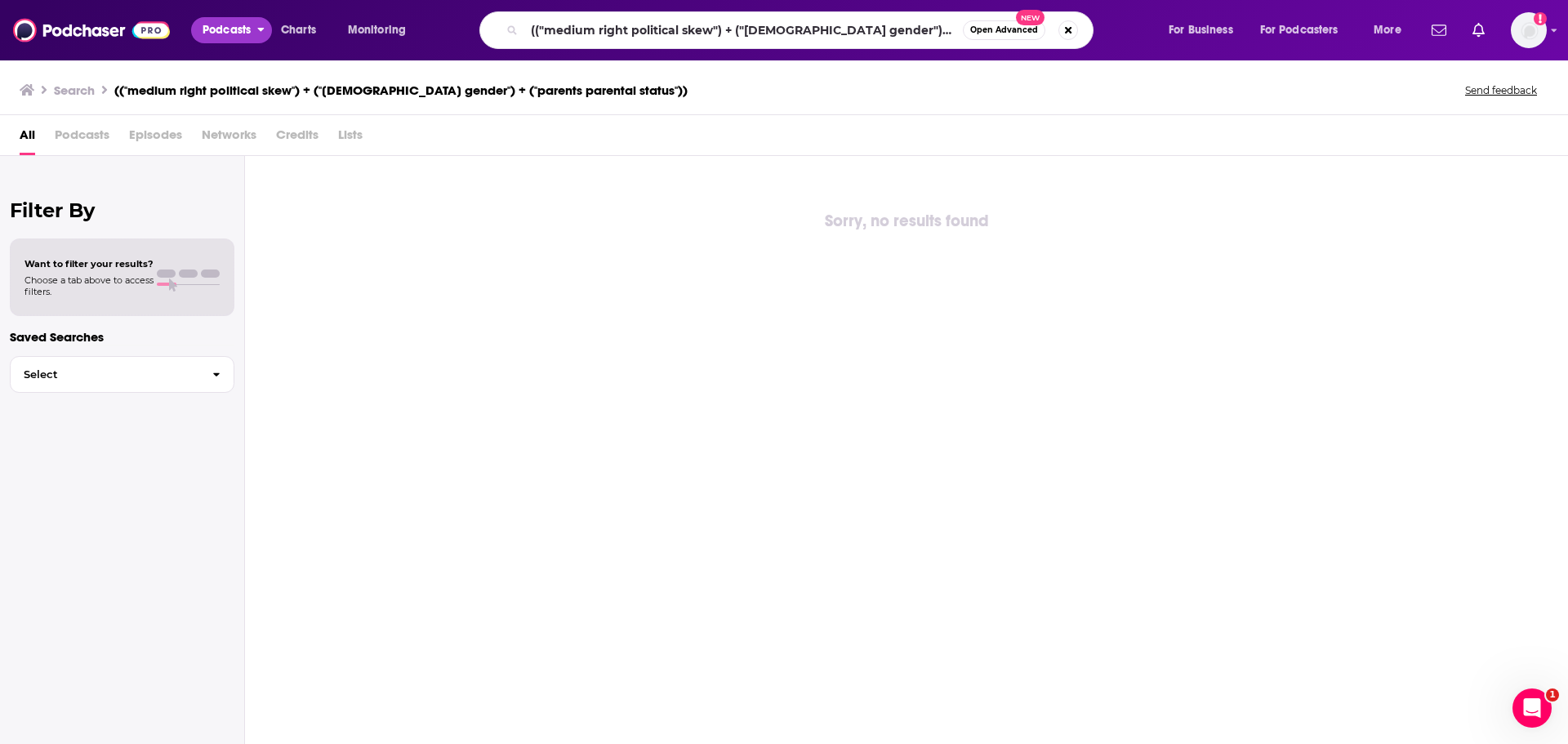
click at [217, 26] on span "Podcasts" at bounding box center [226, 30] width 48 height 23
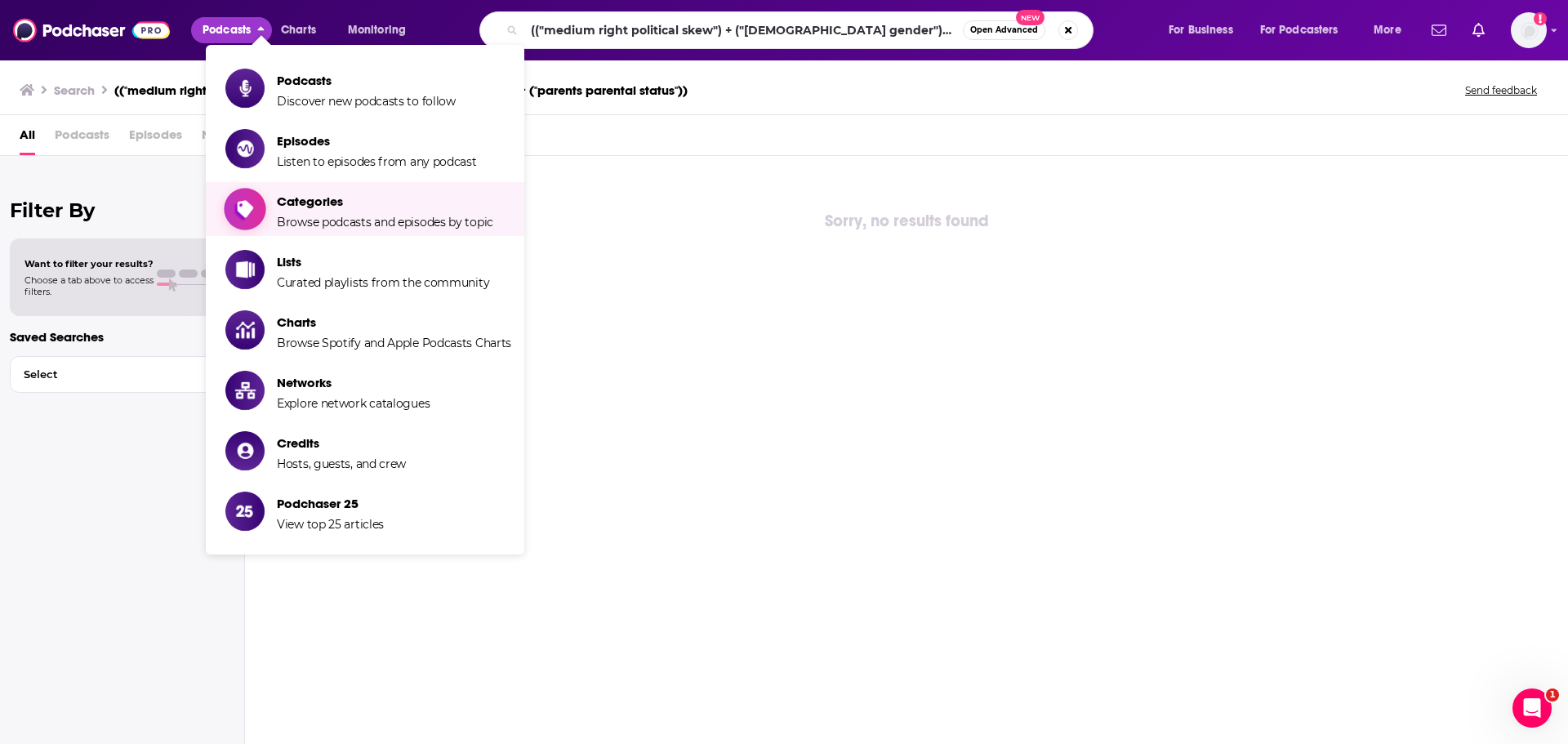
click at [325, 226] on span "Browse podcasts and episodes by topic" at bounding box center [385, 222] width 217 height 14
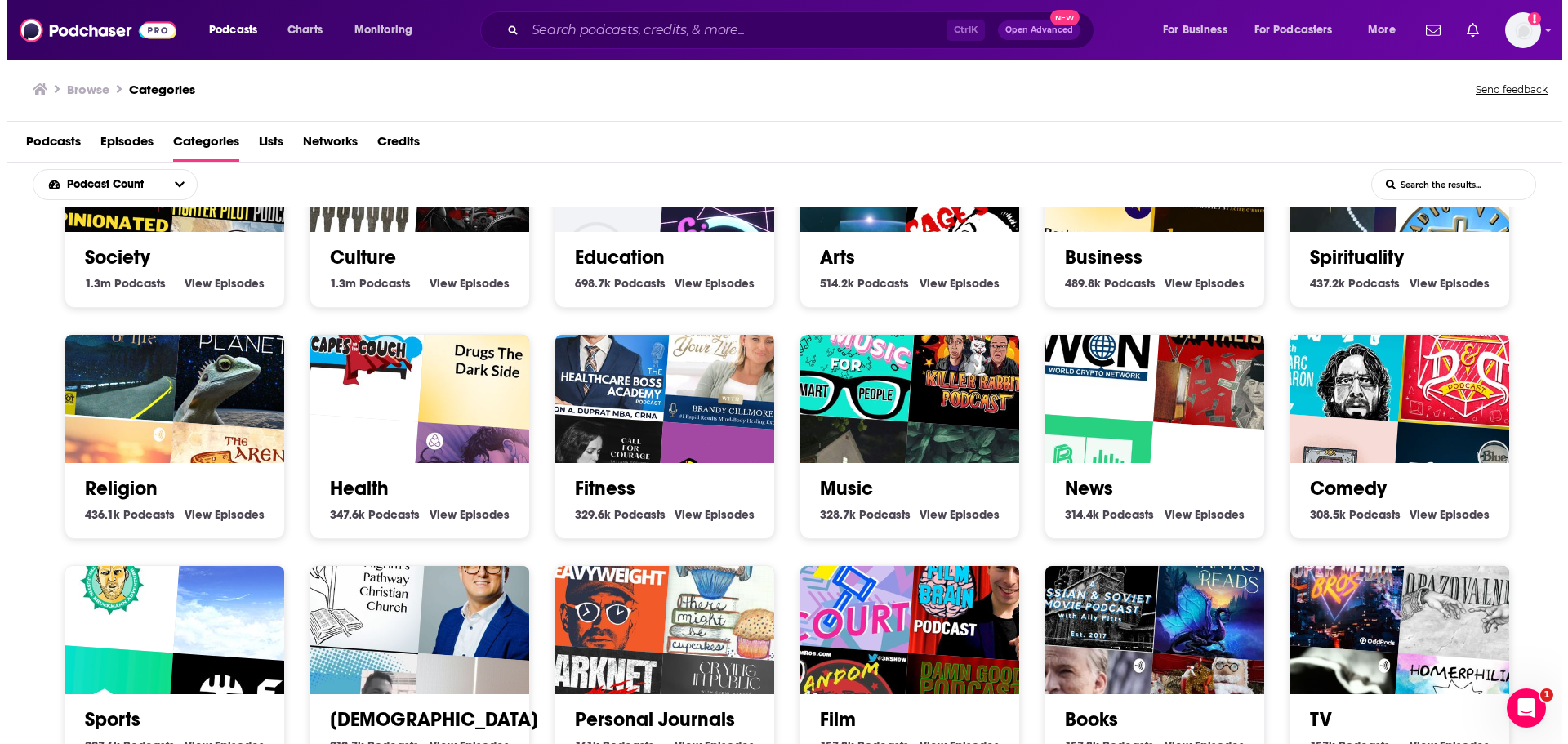
scroll to position [164, 0]
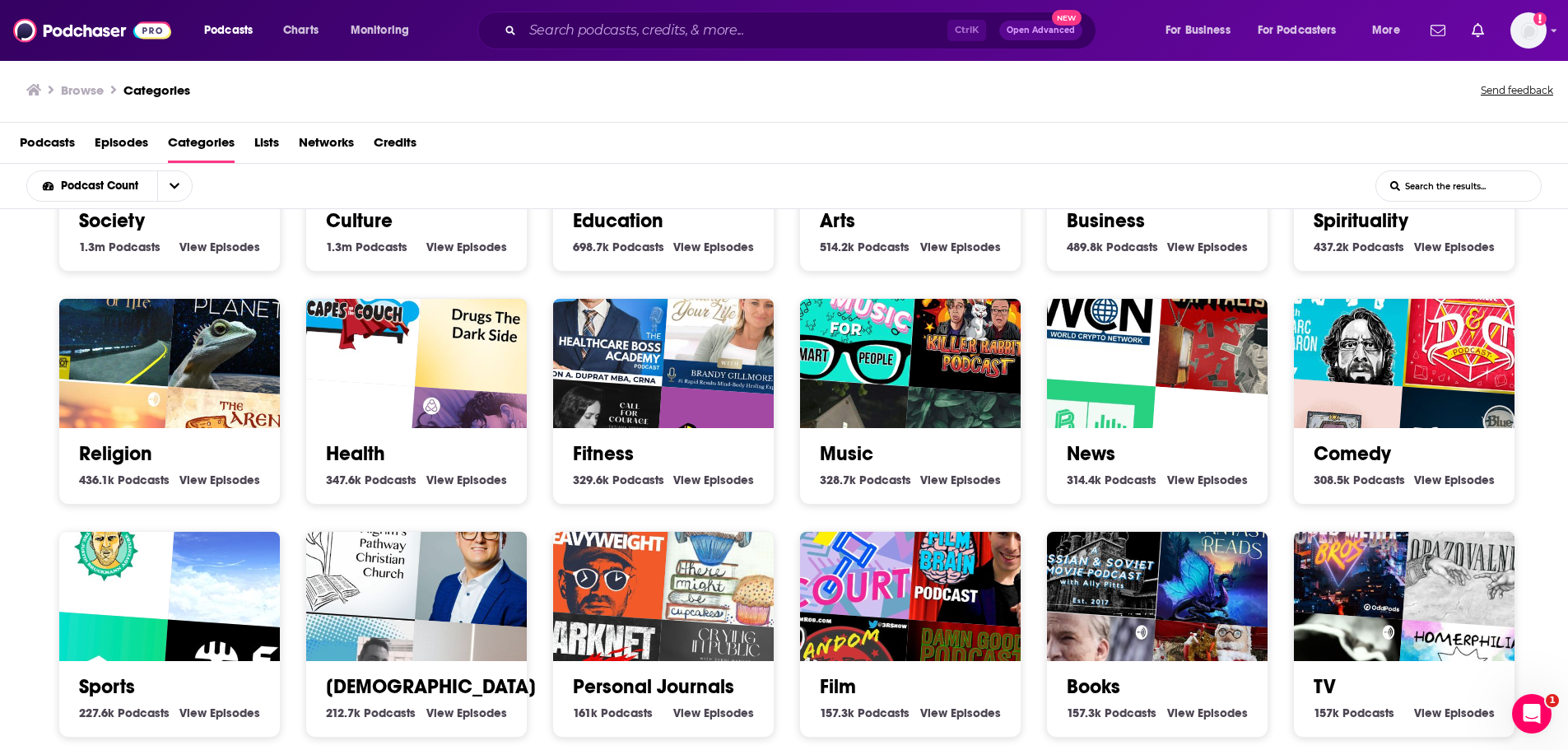
click at [435, 463] on h2 "Health" at bounding box center [416, 453] width 181 height 25
click at [347, 451] on link "Health" at bounding box center [355, 453] width 60 height 25
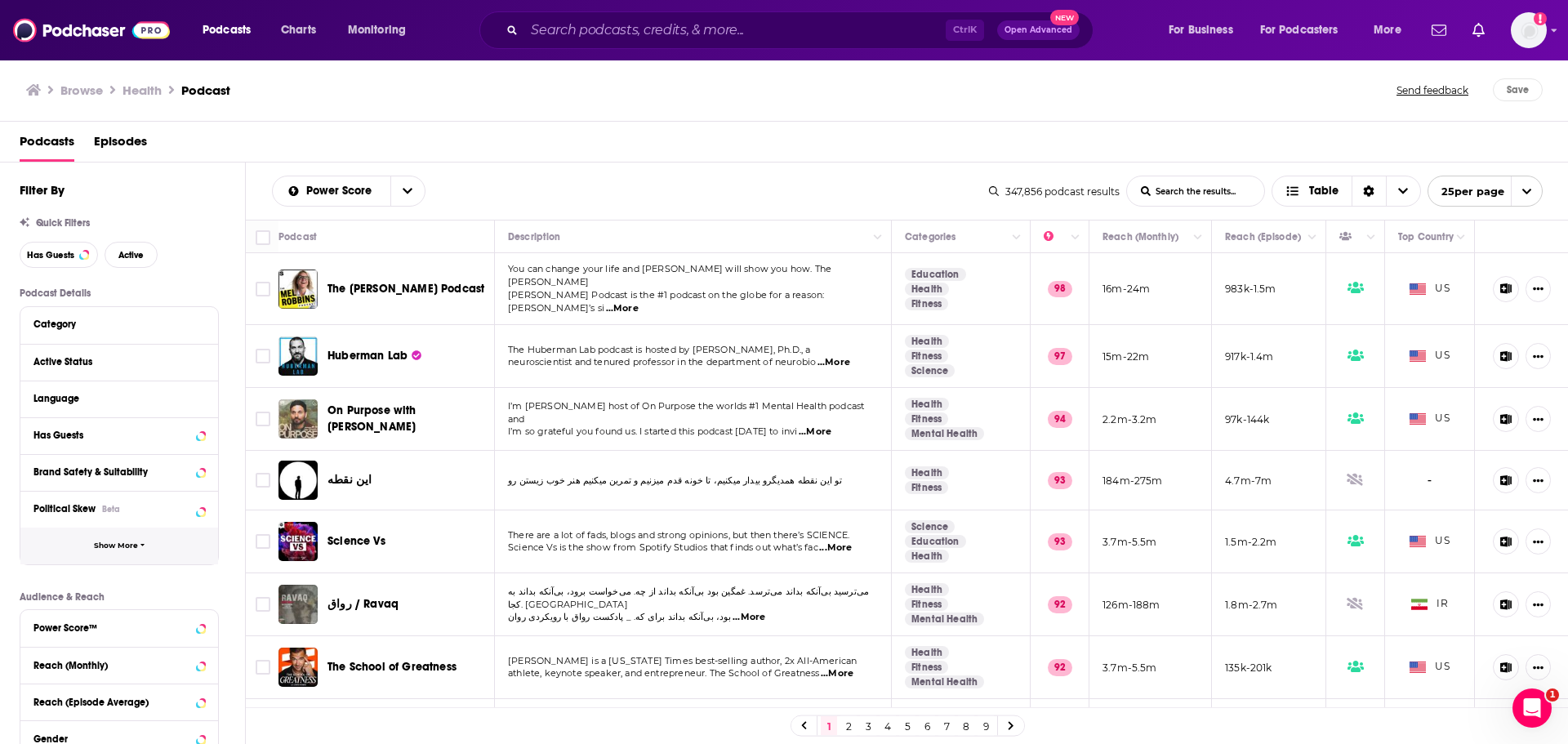
click at [116, 547] on span "Show More" at bounding box center [116, 546] width 44 height 9
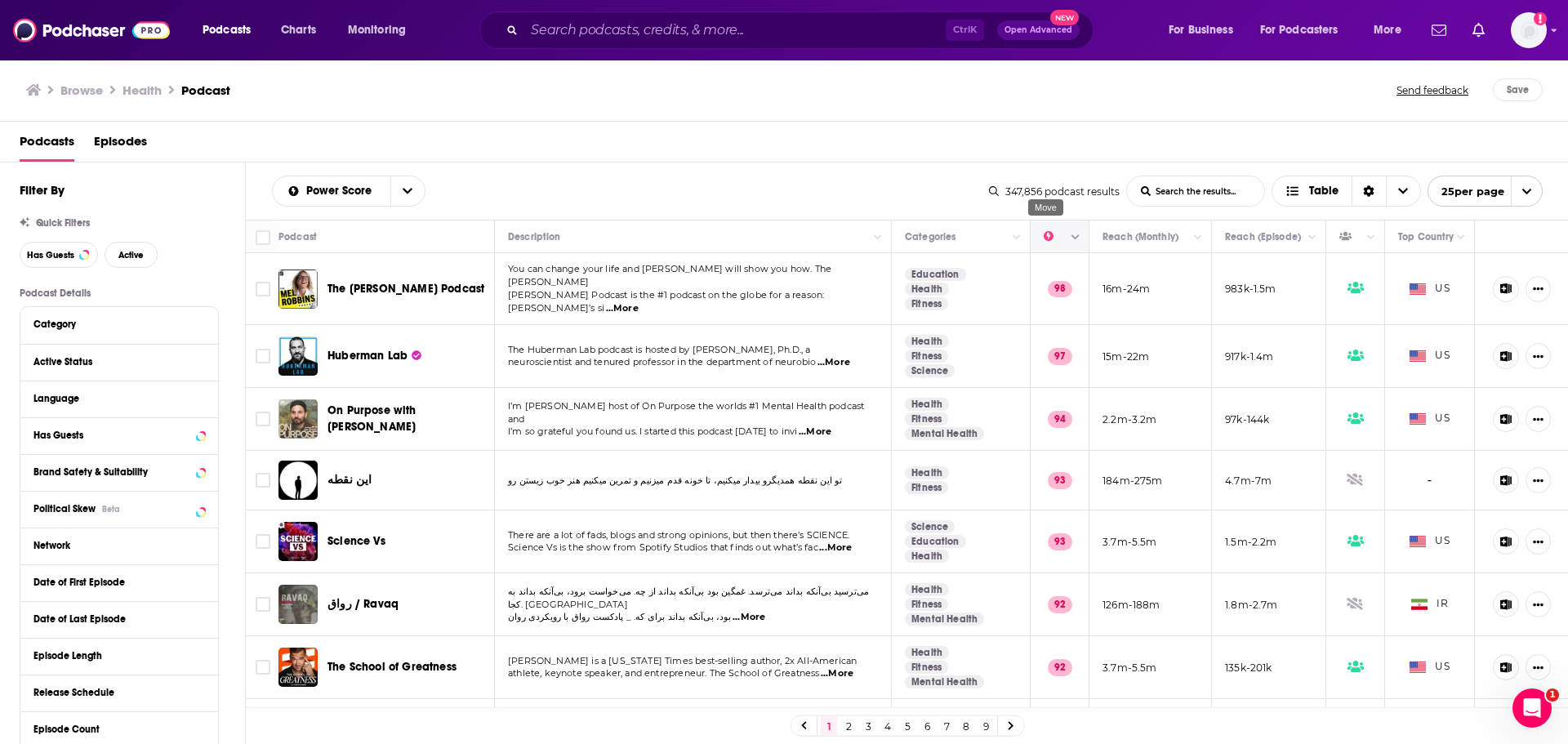
click at [1048, 244] on icon "Move" at bounding box center [1058, 236] width 19 height 19
click at [1071, 234] on icon "Column Actions" at bounding box center [1075, 238] width 8 height 10
click at [903, 152] on div at bounding box center [784, 372] width 1568 height 744
drag, startPoint x: 1449, startPoint y: 3, endPoint x: 77, endPoint y: 510, distance: 1462.7
click at [60, 506] on span "Political Skew" at bounding box center [65, 509] width 62 height 12
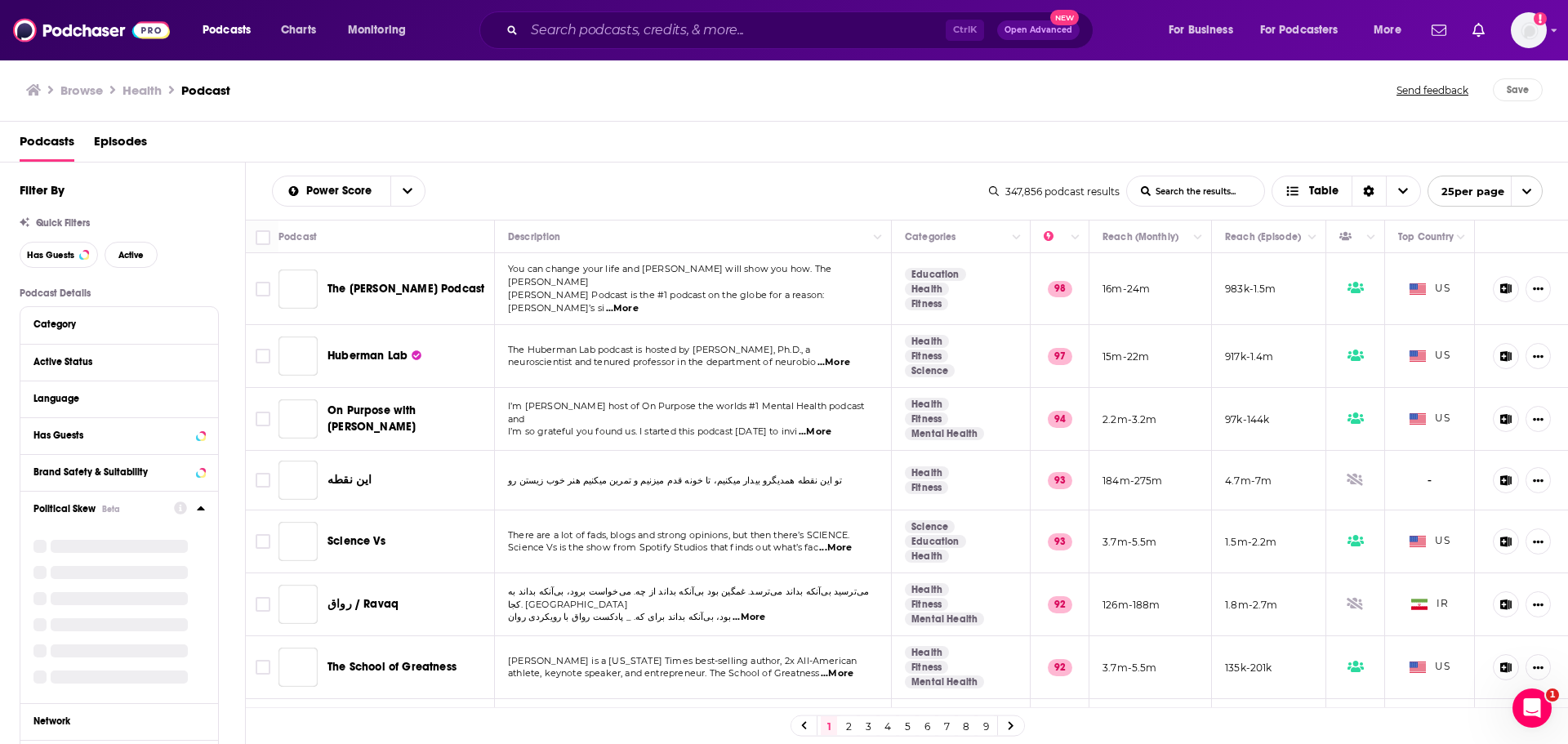
click at [77, 510] on span "Political Skew" at bounding box center [65, 509] width 62 height 12
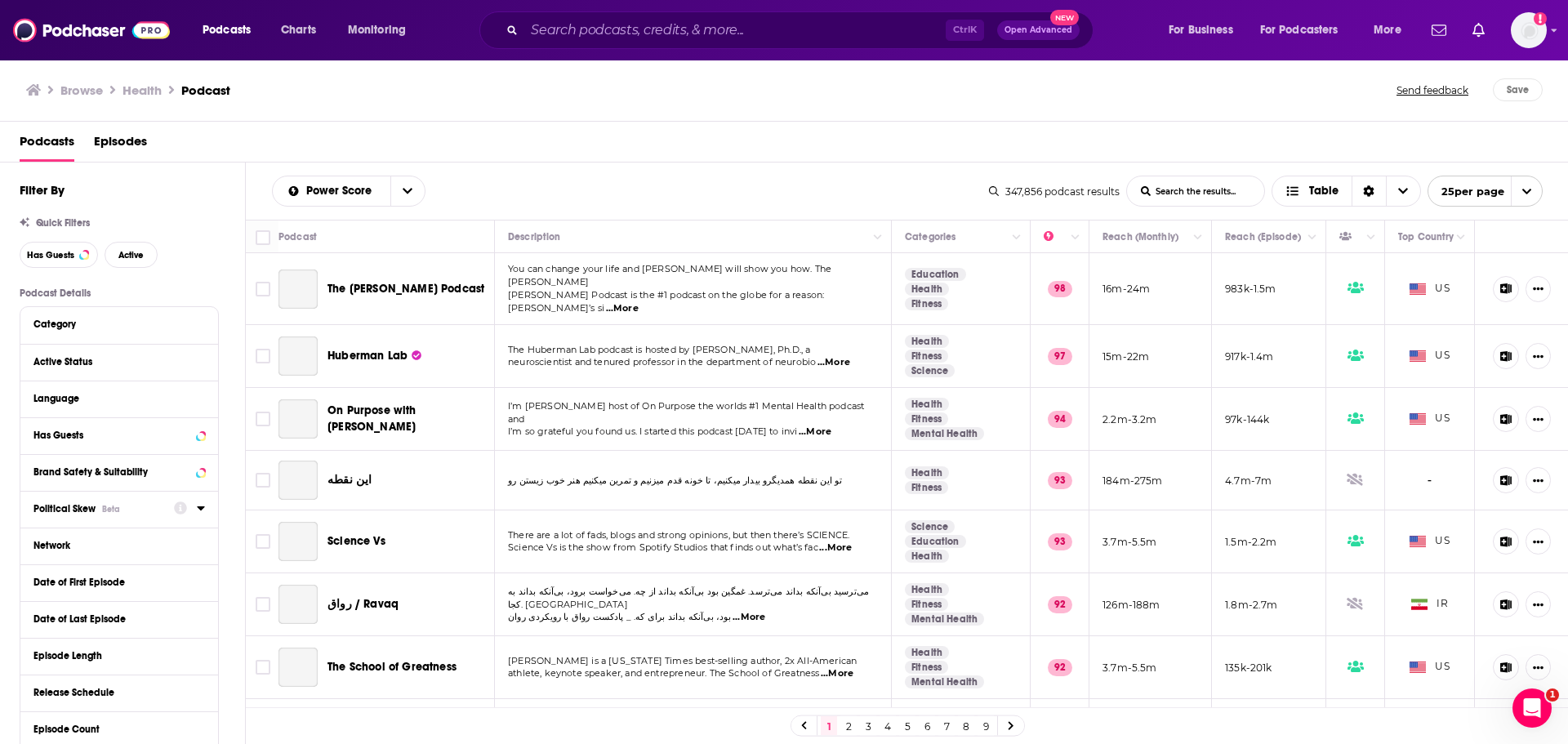
click at [77, 510] on span "Political Skew" at bounding box center [65, 509] width 62 height 12
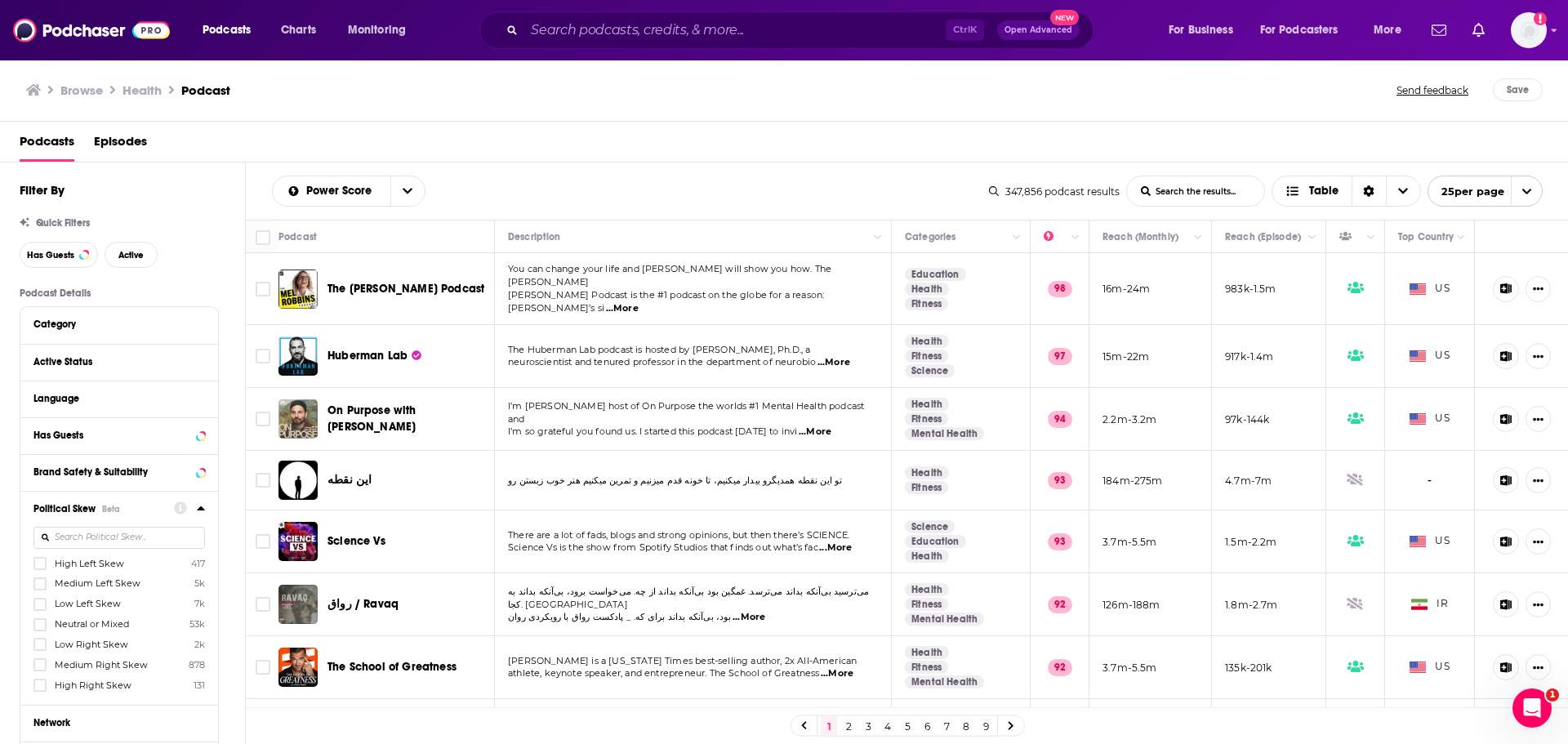
click at [86, 651] on label "Low Right Skew 2k" at bounding box center [119, 644] width 171 height 13
click at [40, 650] on input "multiSelectOption-Low_Right-4" at bounding box center [40, 650] width 0 height 0
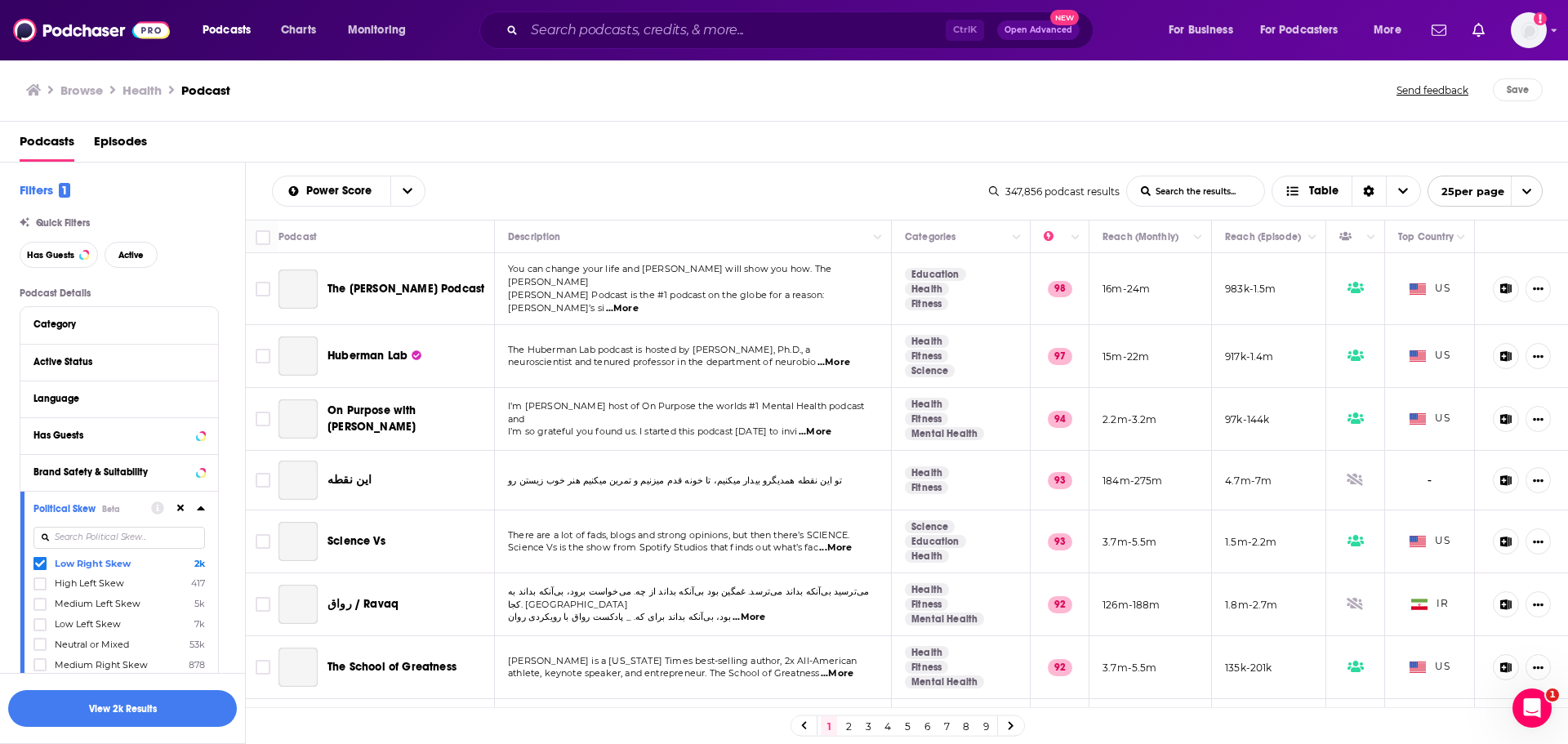
scroll to position [82, 0]
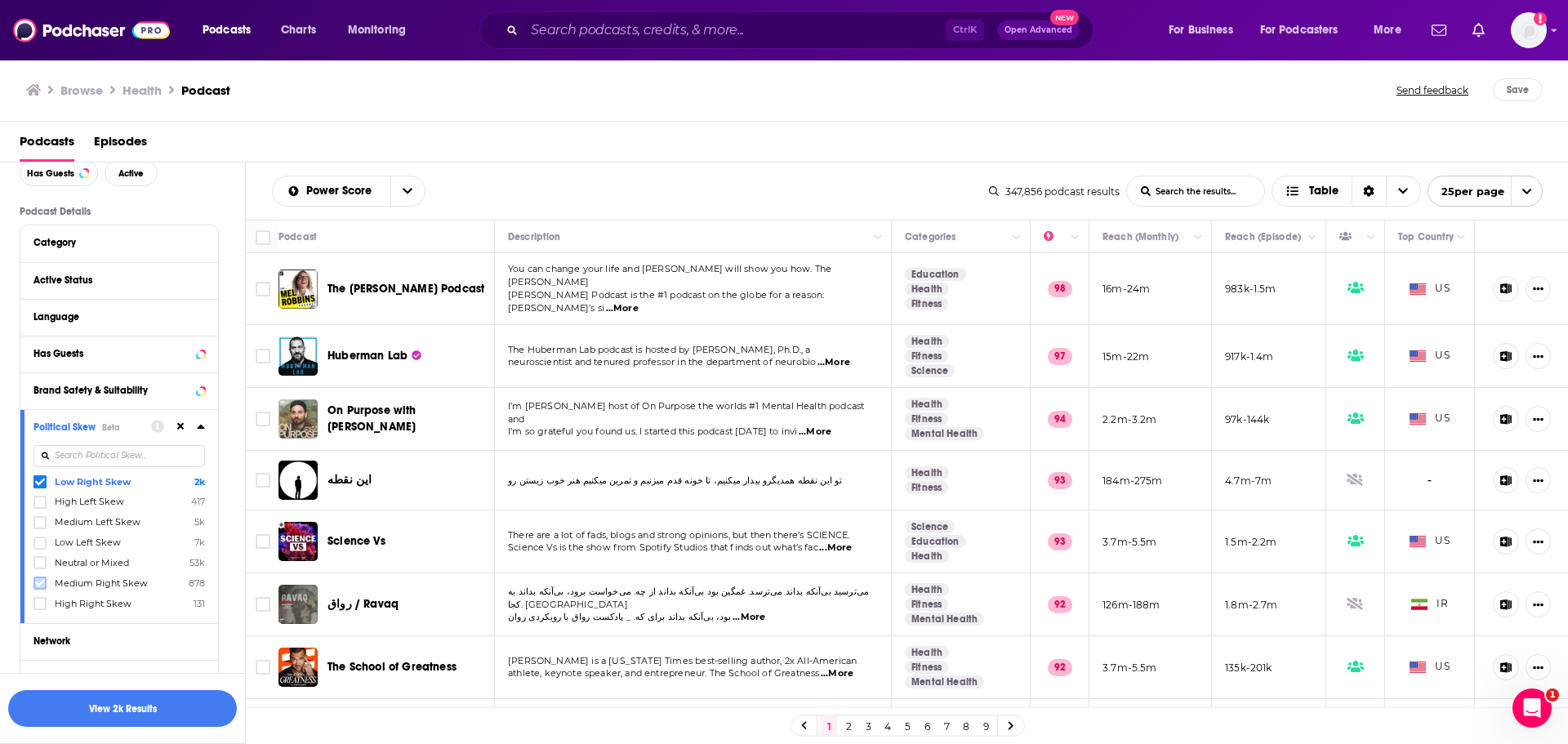
click at [40, 582] on icon at bounding box center [40, 583] width 10 height 10
click at [202, 425] on icon at bounding box center [201, 426] width 8 height 13
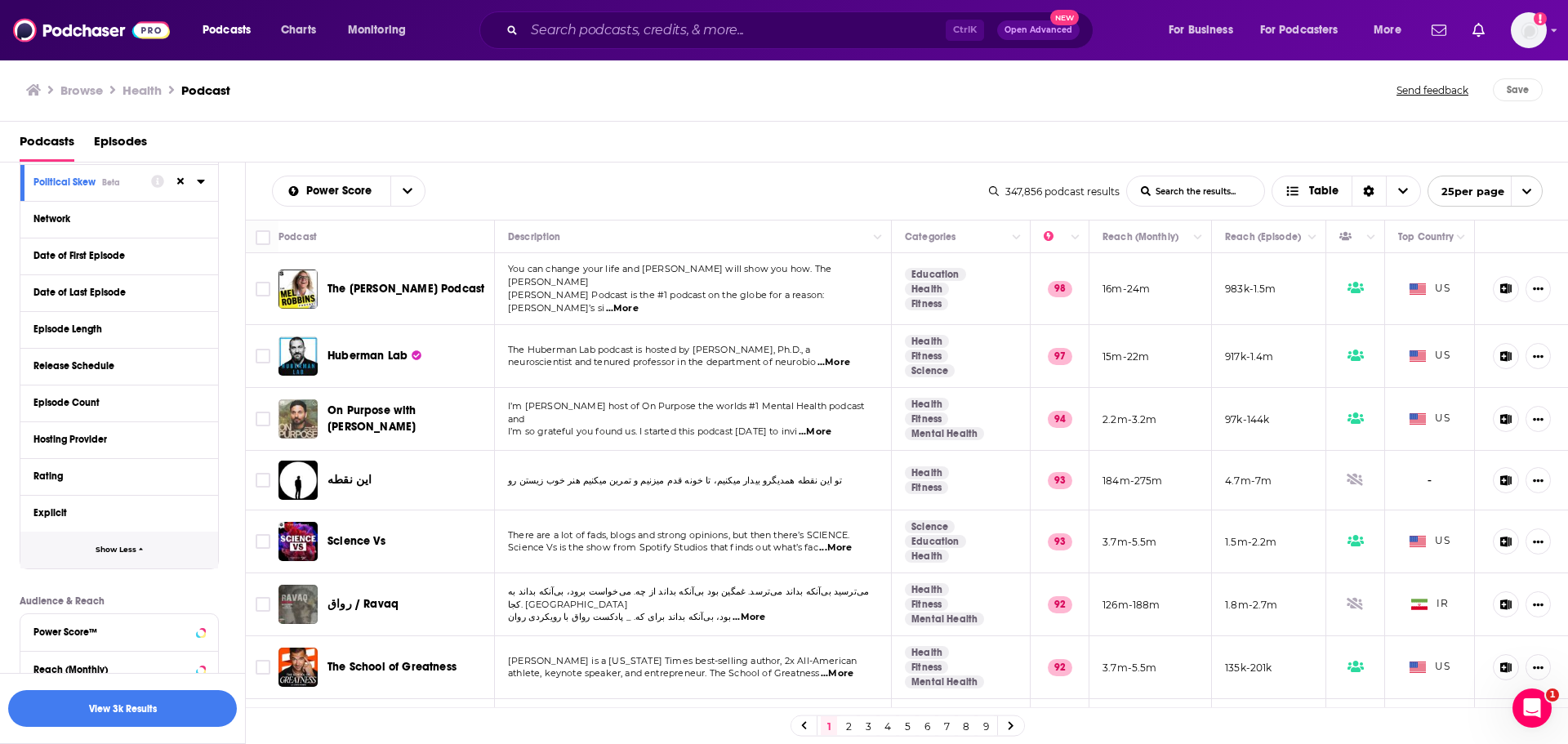
scroll to position [490, 0]
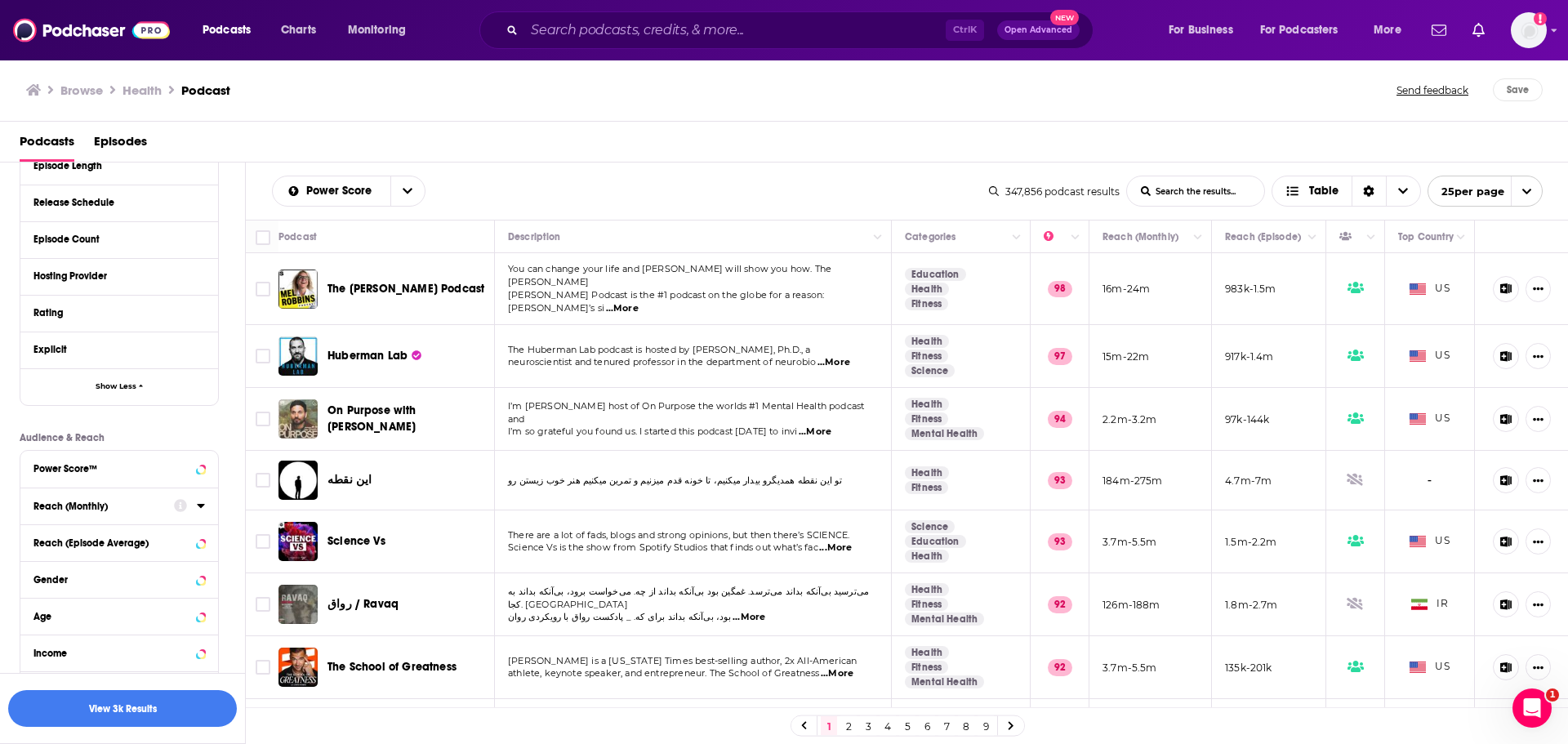
click at [198, 510] on icon at bounding box center [201, 504] width 8 height 13
drag, startPoint x: 197, startPoint y: 607, endPoint x: 145, endPoint y: 559, distance: 70.8
click at [197, 607] on icon at bounding box center [201, 608] width 8 height 13
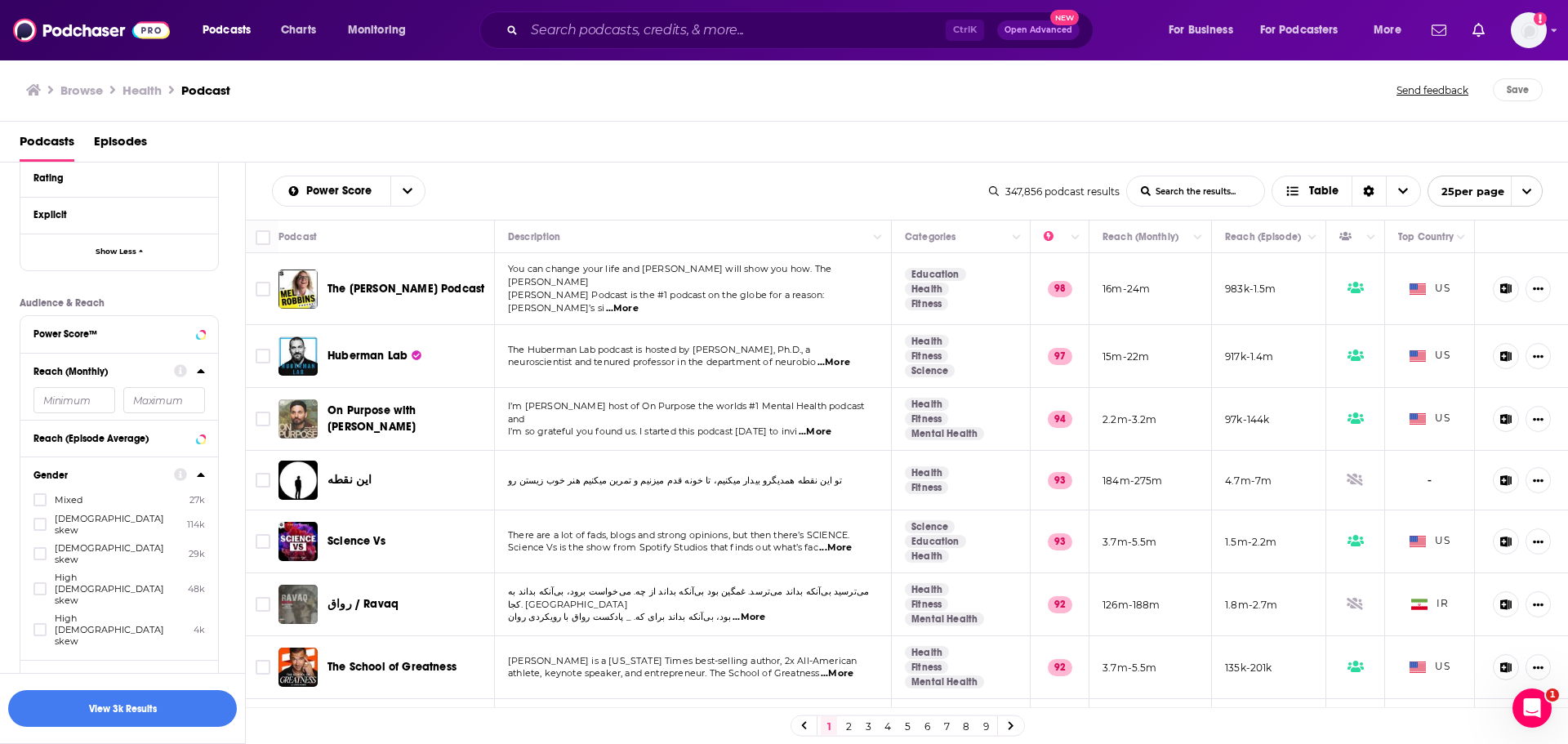
scroll to position [653, 0]
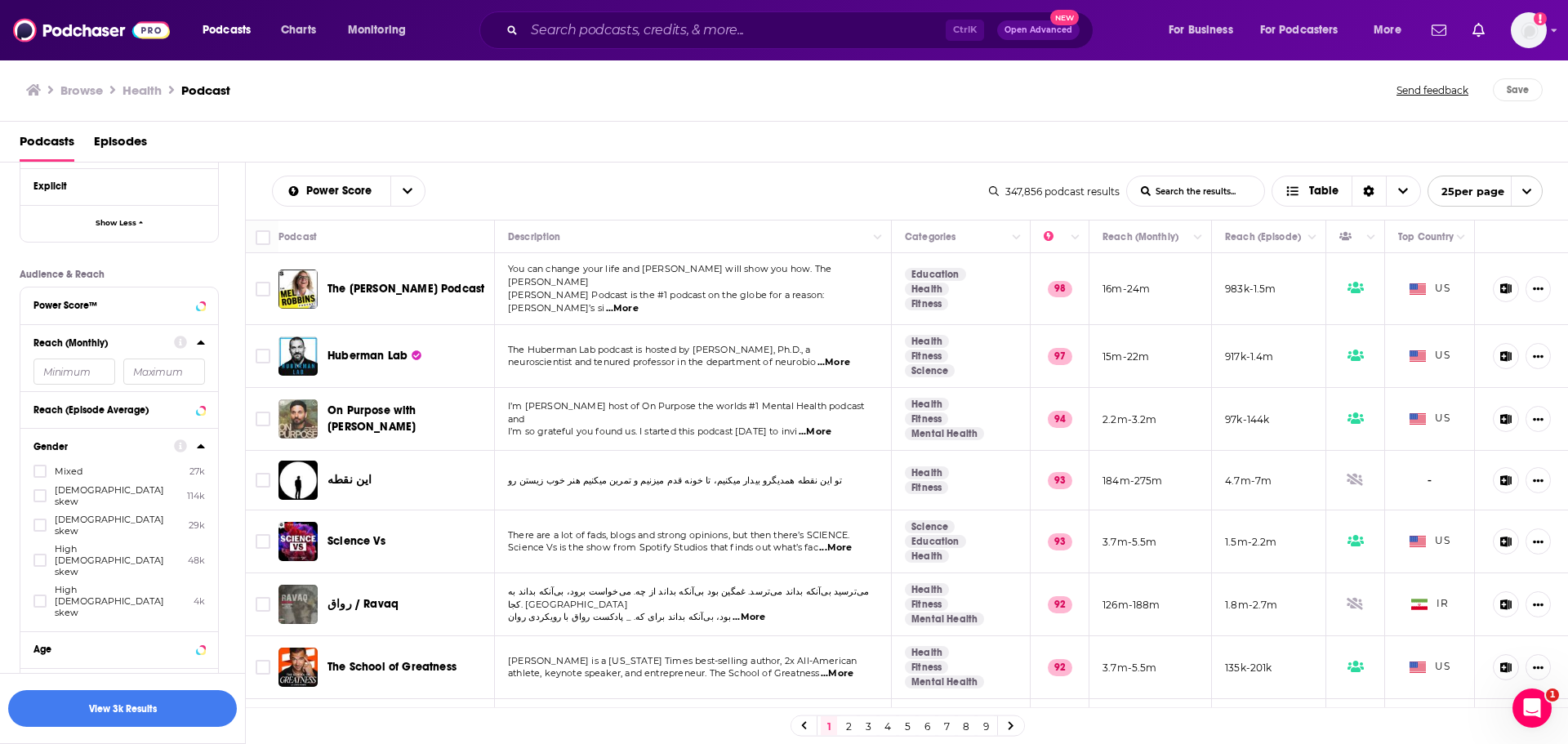
click at [95, 494] on span "Female skew" at bounding box center [116, 495] width 124 height 23
click at [40, 500] on input "multiSelectOption-moderatefemale-1" at bounding box center [40, 500] width 0 height 0
click at [158, 644] on div "Age" at bounding box center [99, 650] width 130 height 12
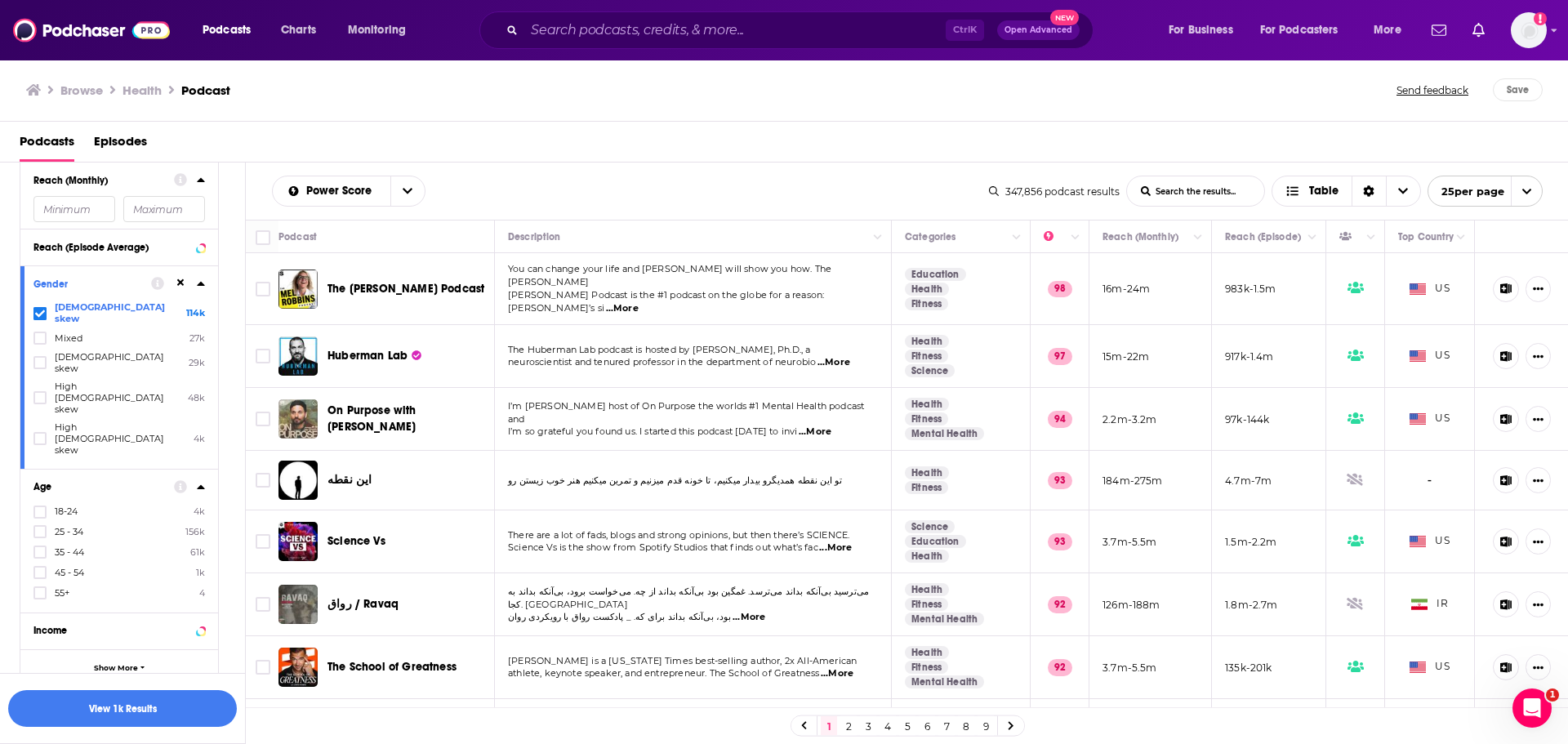
scroll to position [817, 0]
click at [119, 649] on button "Show More" at bounding box center [119, 667] width 197 height 37
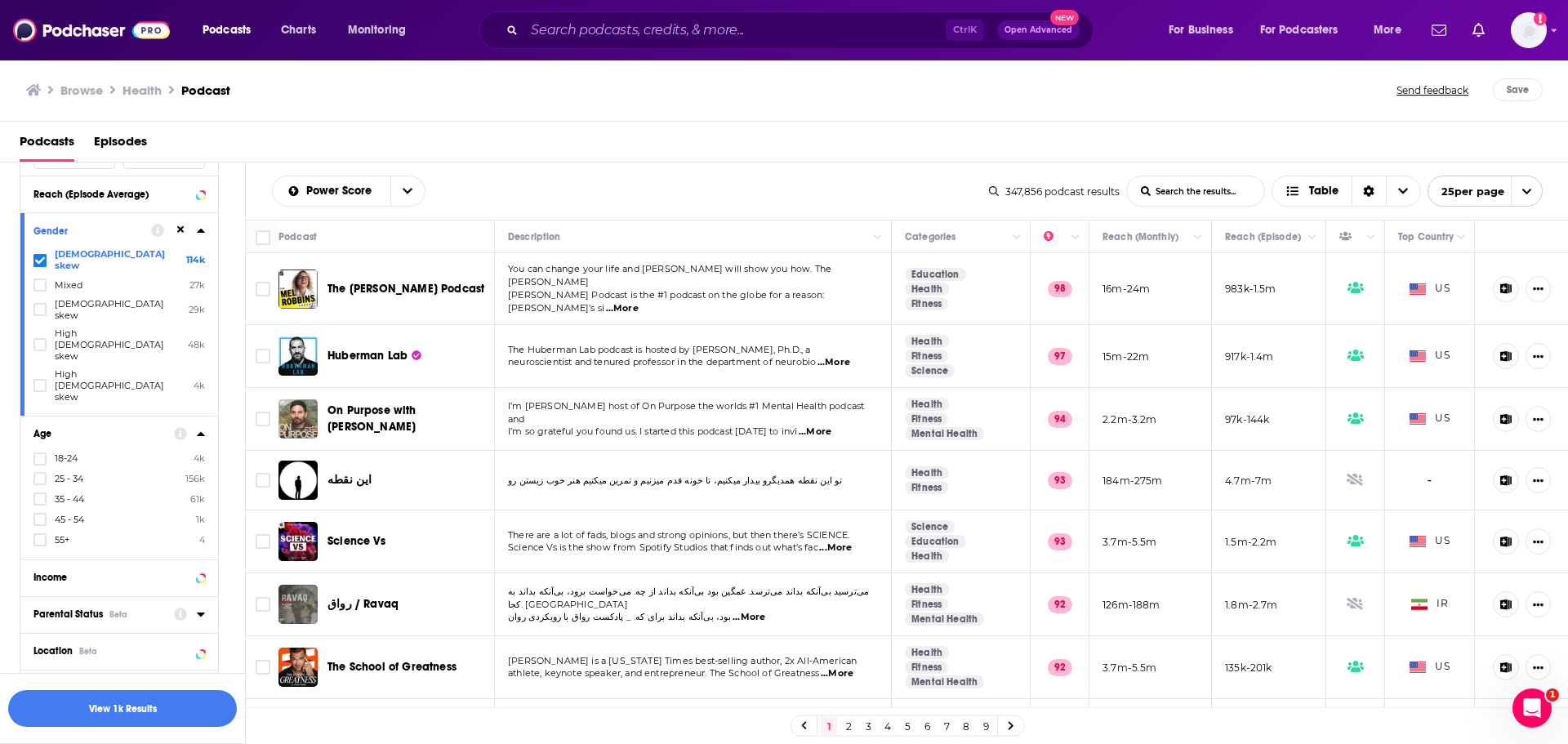
scroll to position [898, 0]
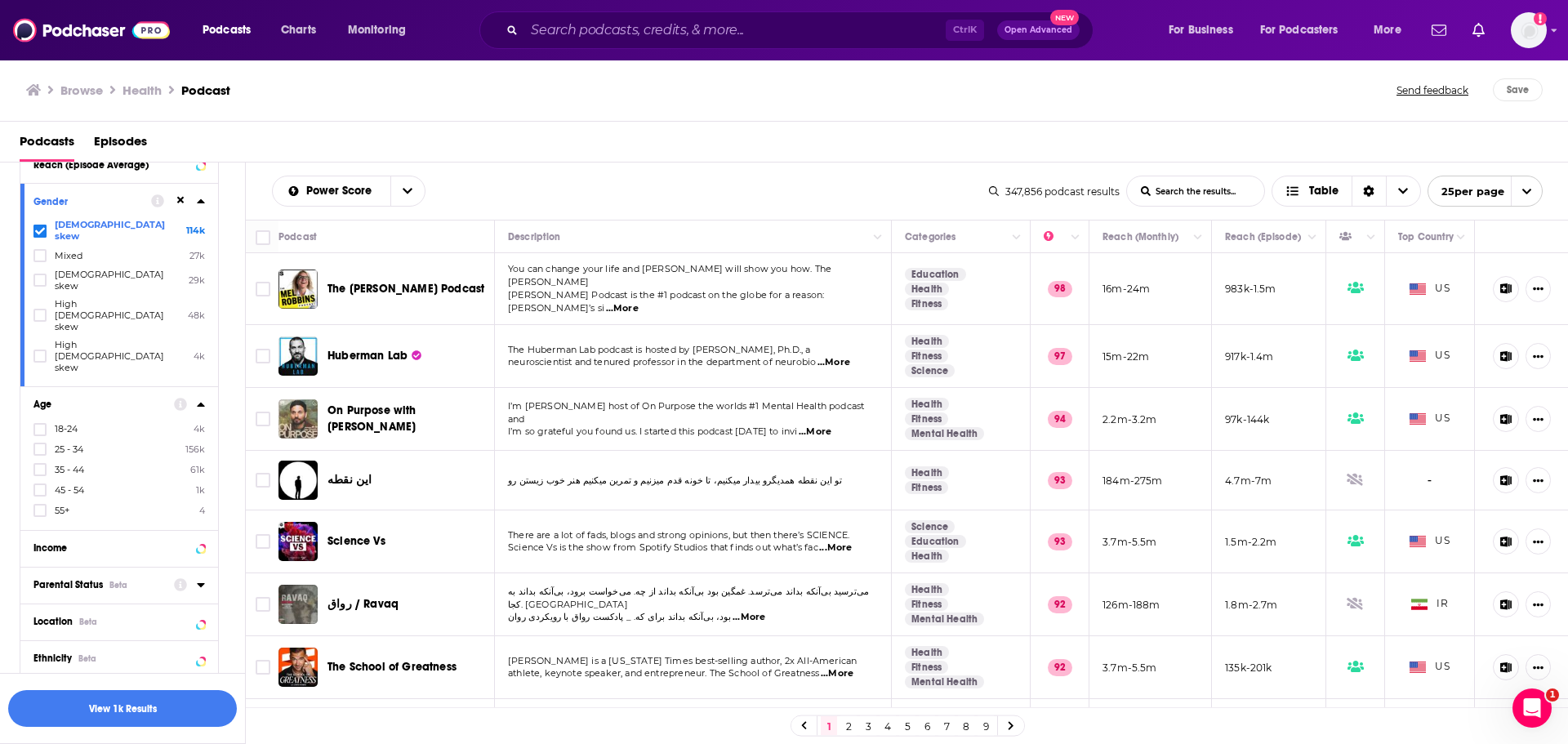
click at [165, 574] on button "Parental Status Beta" at bounding box center [104, 585] width 141 height 20
click at [71, 624] on span "Parent" at bounding box center [69, 630] width 30 height 12
click at [40, 634] on input "multiSelectOption-parent-1" at bounding box center [40, 634] width 0 height 0
click at [137, 709] on button "View 230 Results" at bounding box center [122, 709] width 229 height 37
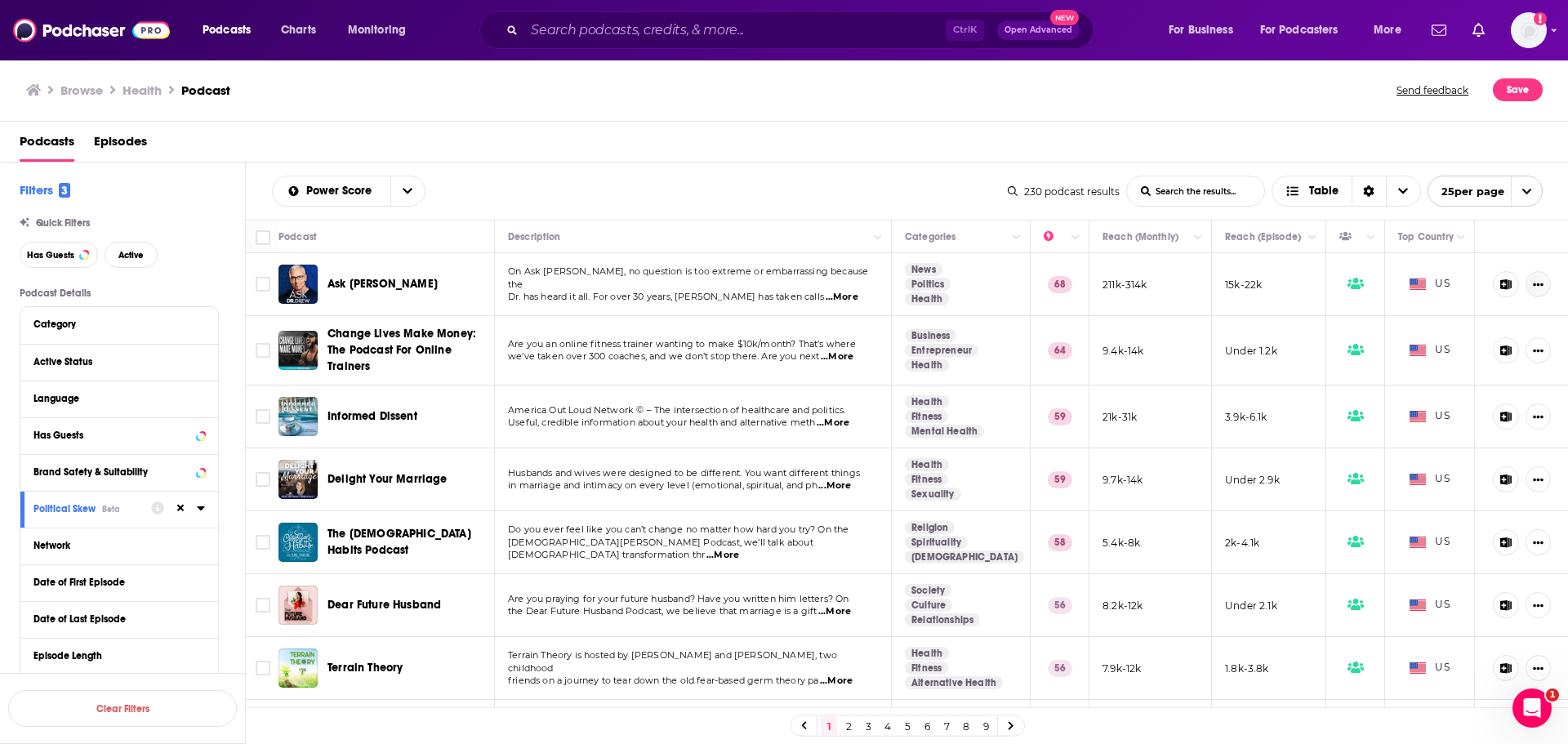
click at [1533, 284] on icon "Show More Button" at bounding box center [1538, 285] width 11 height 3
click at [1533, 283] on icon "Show More Button" at bounding box center [1538, 284] width 11 height 11
click at [1500, 279] on icon at bounding box center [1506, 284] width 13 height 11
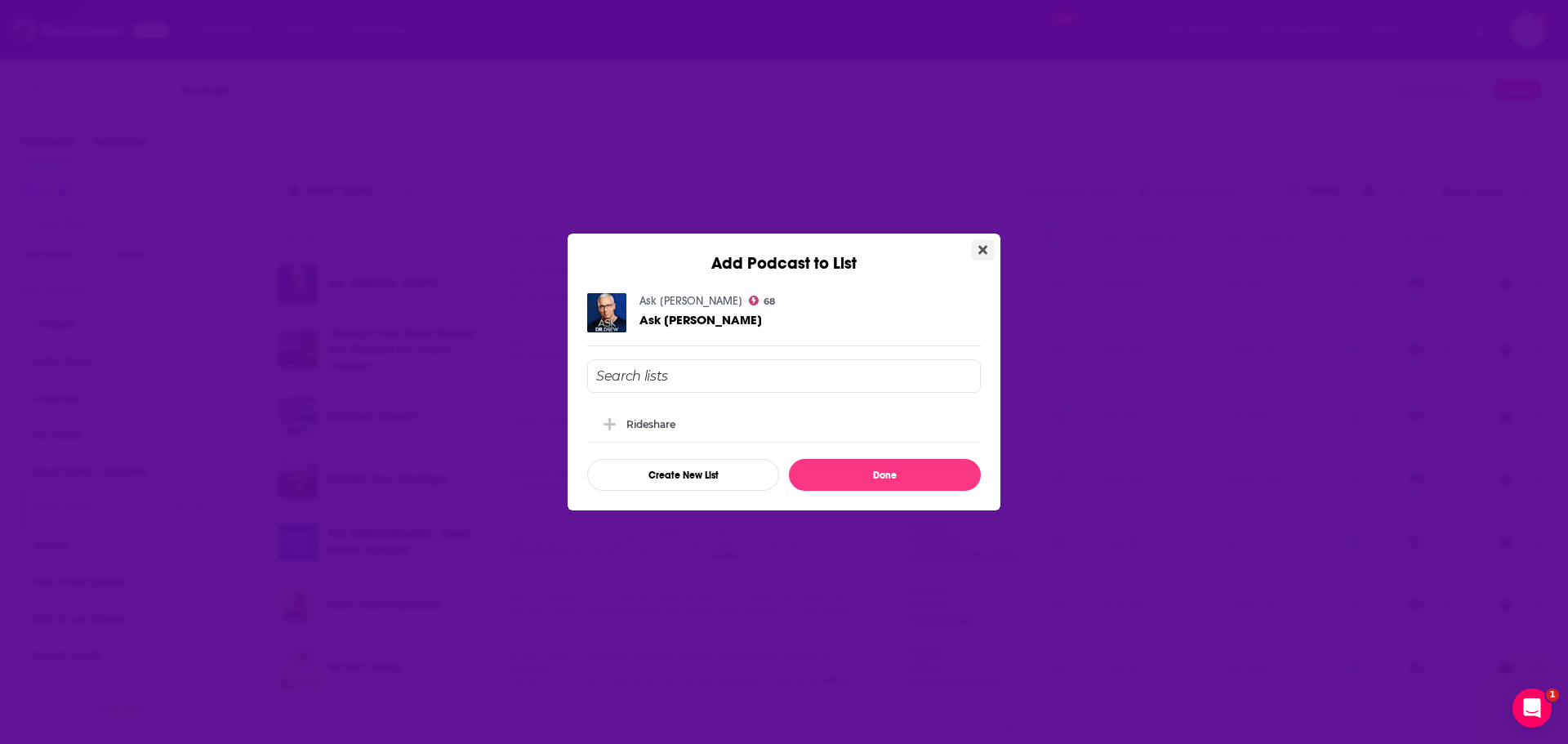
click at [980, 246] on icon "Close" at bounding box center [983, 250] width 9 height 9
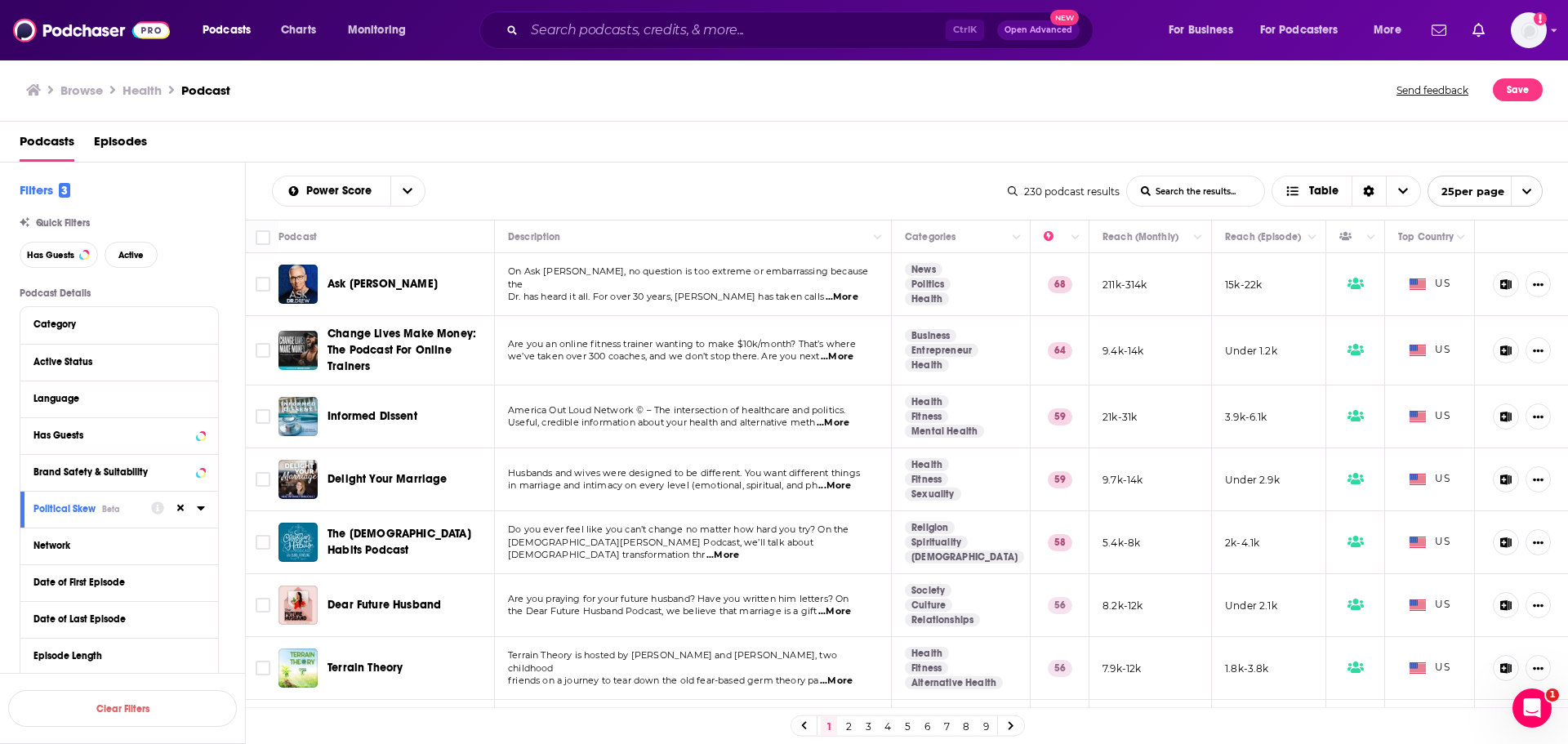
click at [205, 505] on div "Political Skew Beta" at bounding box center [119, 509] width 197 height 37
click at [202, 507] on icon at bounding box center [200, 508] width 8 height 4
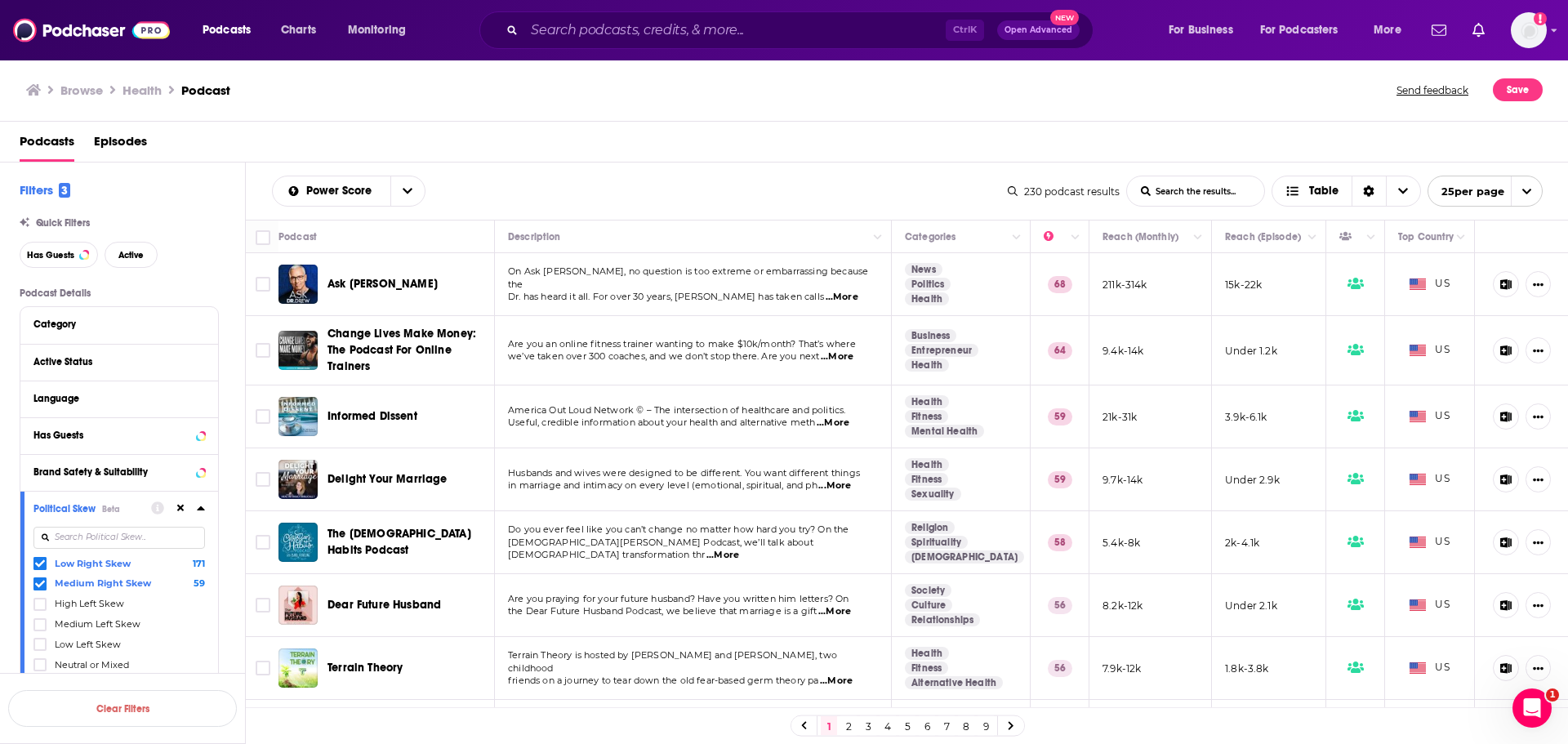
click at [201, 504] on icon at bounding box center [201, 507] width 8 height 13
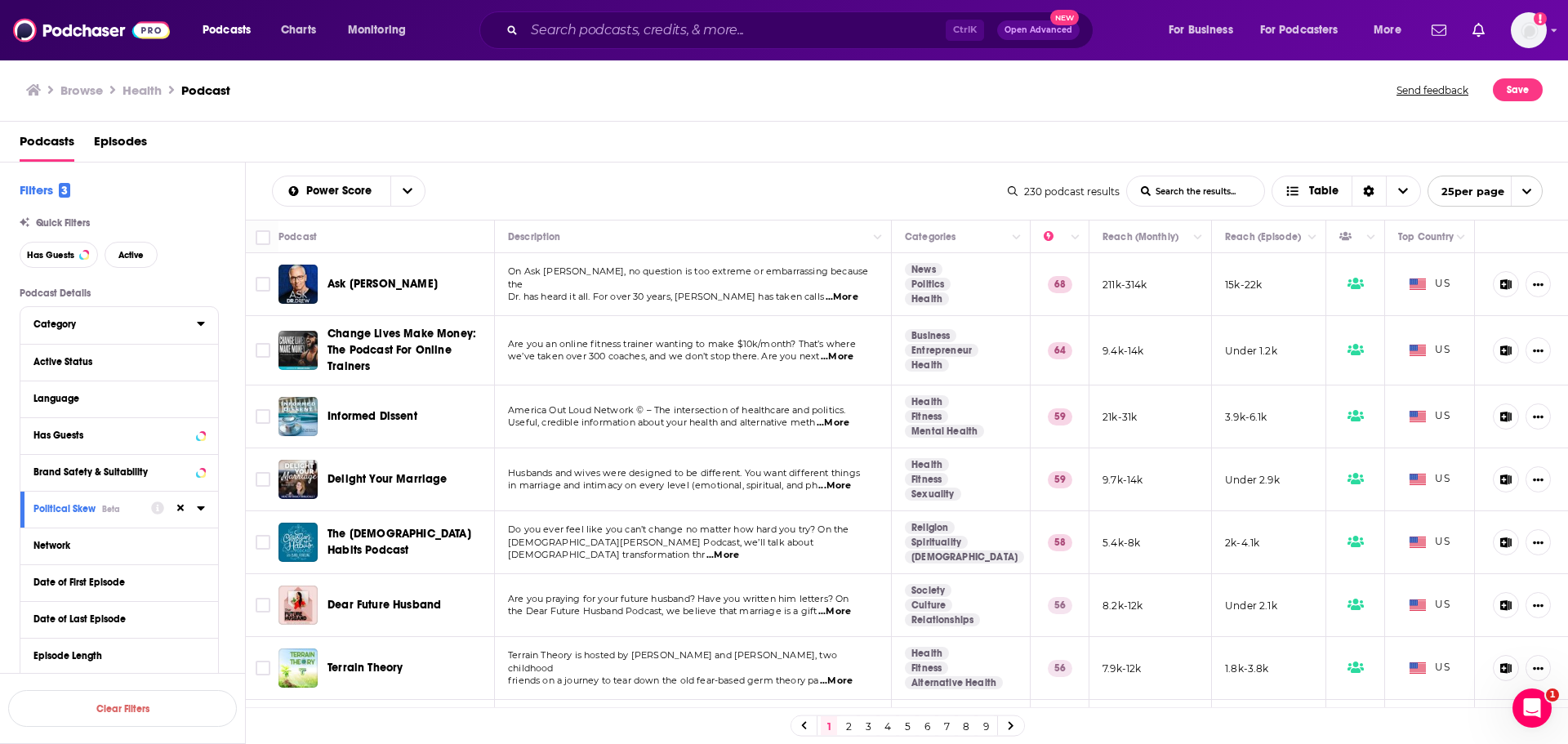
click at [202, 325] on icon at bounding box center [201, 323] width 8 height 13
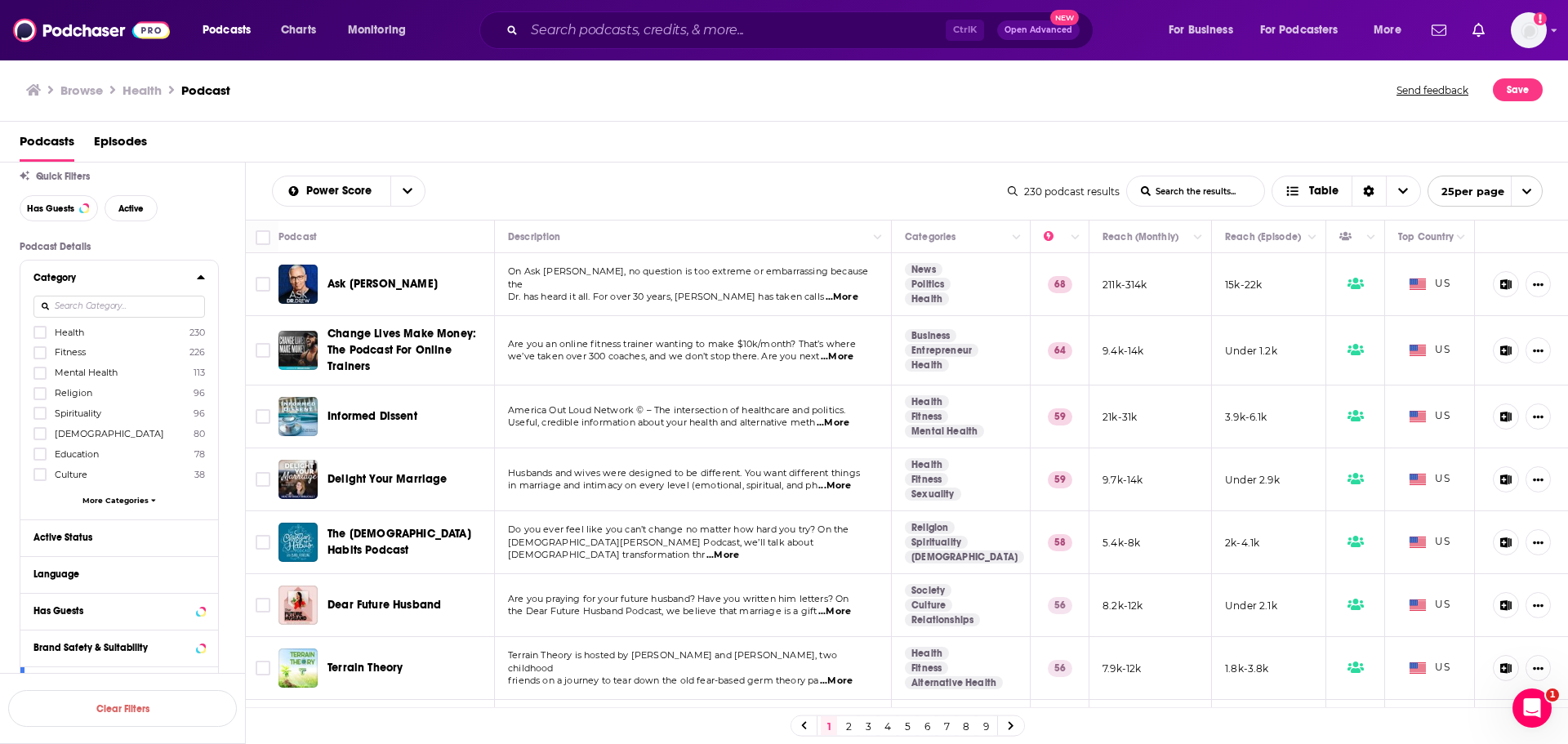
scroll to position [164, 0]
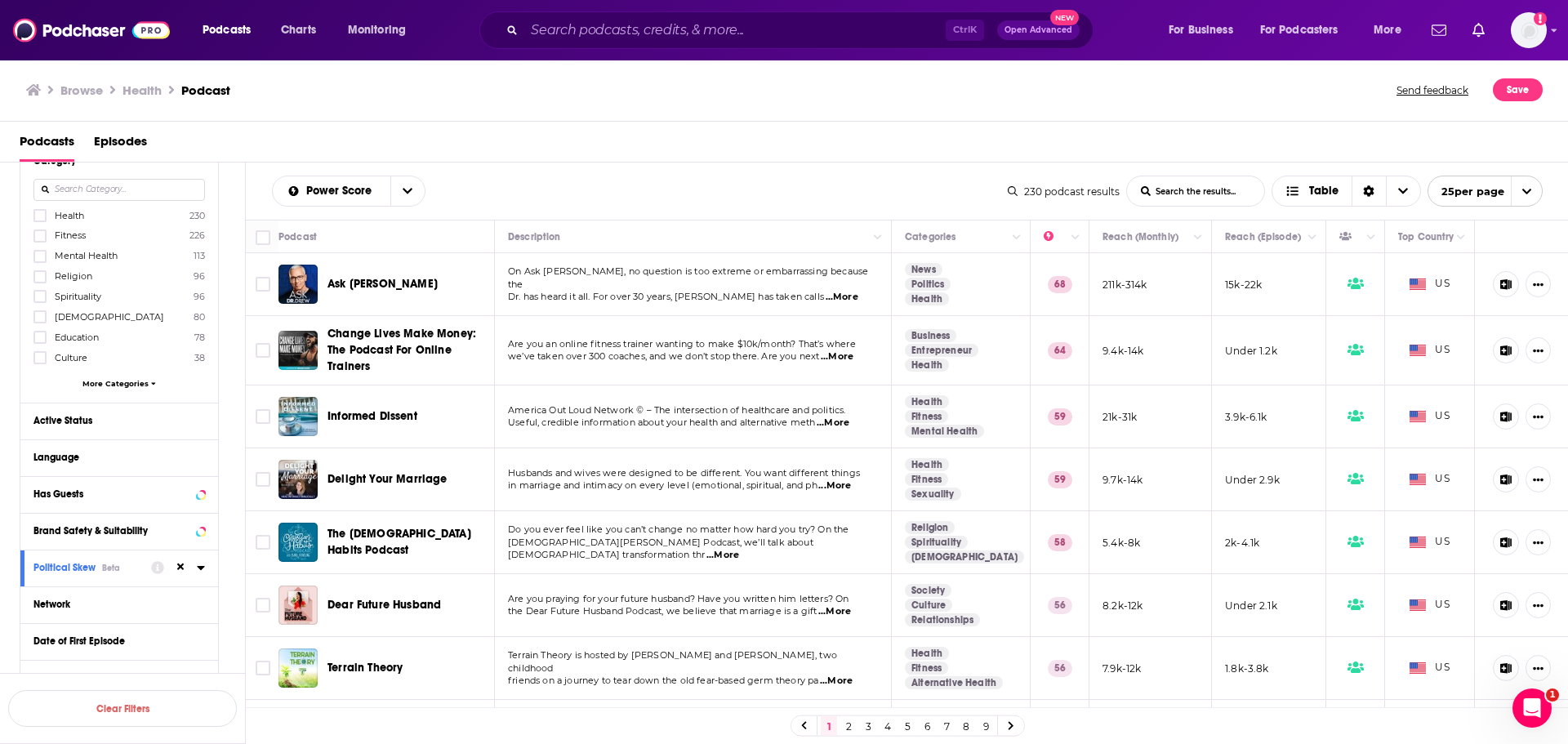
click at [121, 386] on span "More Categories" at bounding box center [116, 383] width 66 height 9
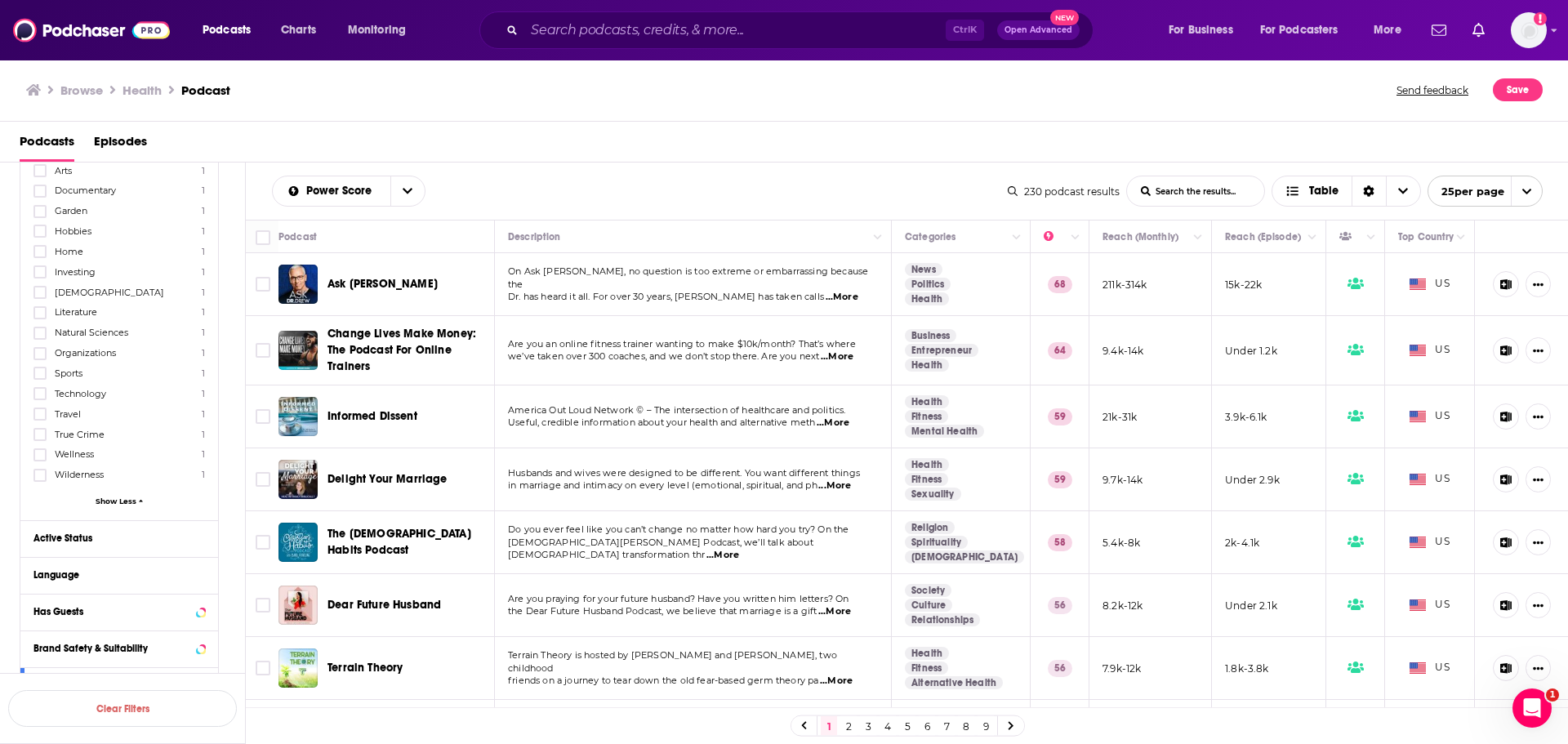
scroll to position [735, 0]
click at [38, 454] on icon at bounding box center [40, 456] width 10 height 10
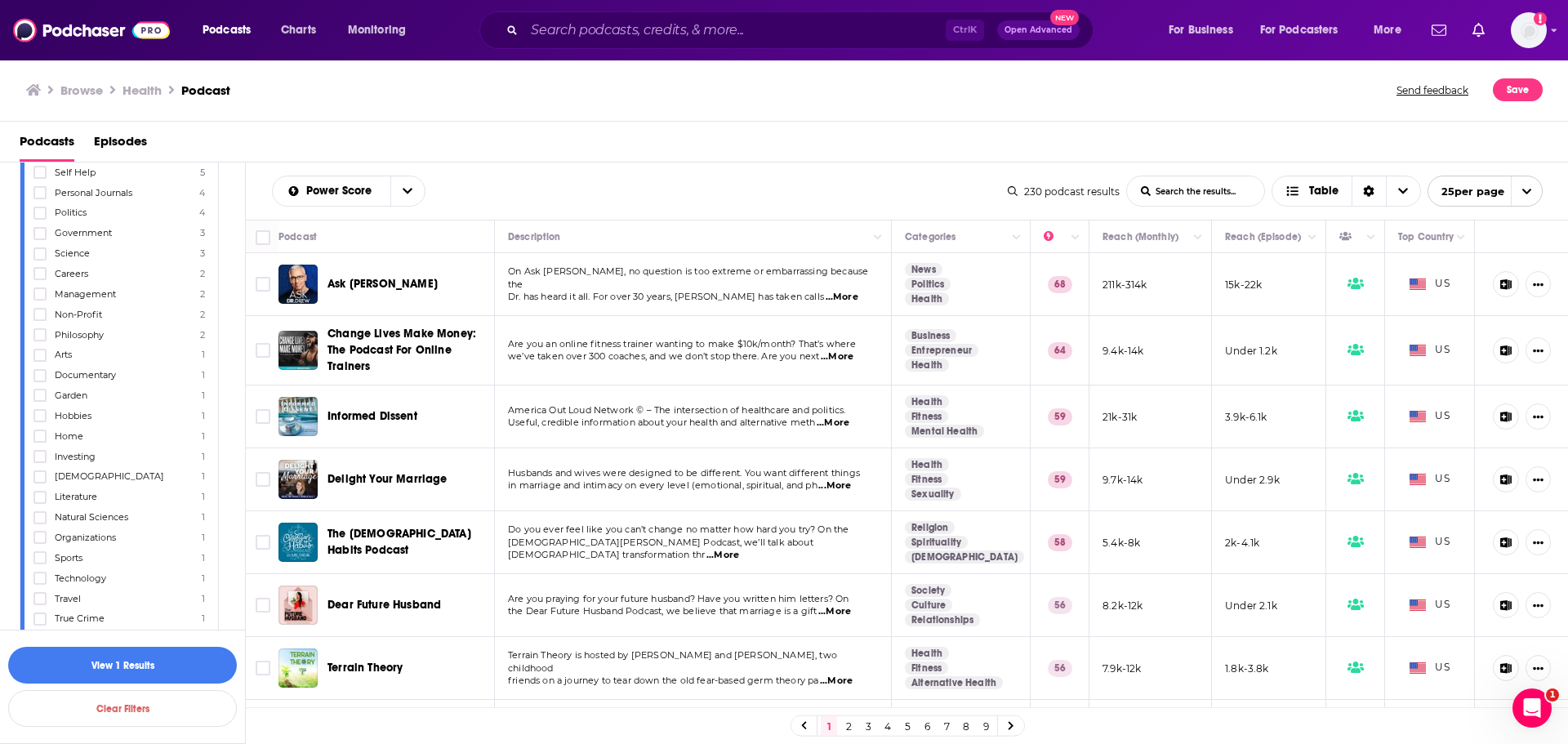
scroll to position [490, 0]
click at [42, 258] on icon at bounding box center [40, 254] width 10 height 10
click at [35, 298] on icon at bounding box center [40, 296] width 10 height 10
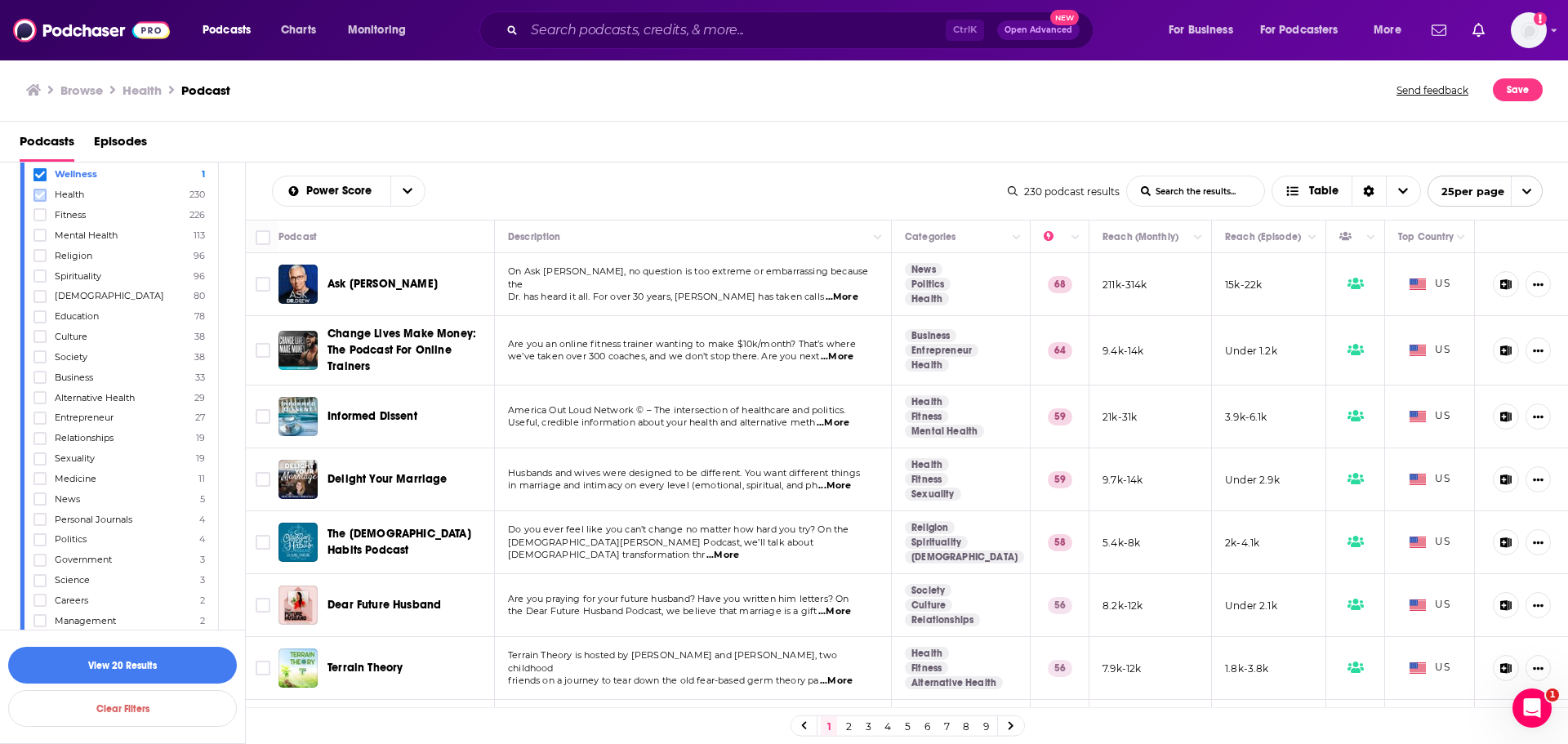
click at [43, 197] on icon at bounding box center [40, 196] width 10 height 10
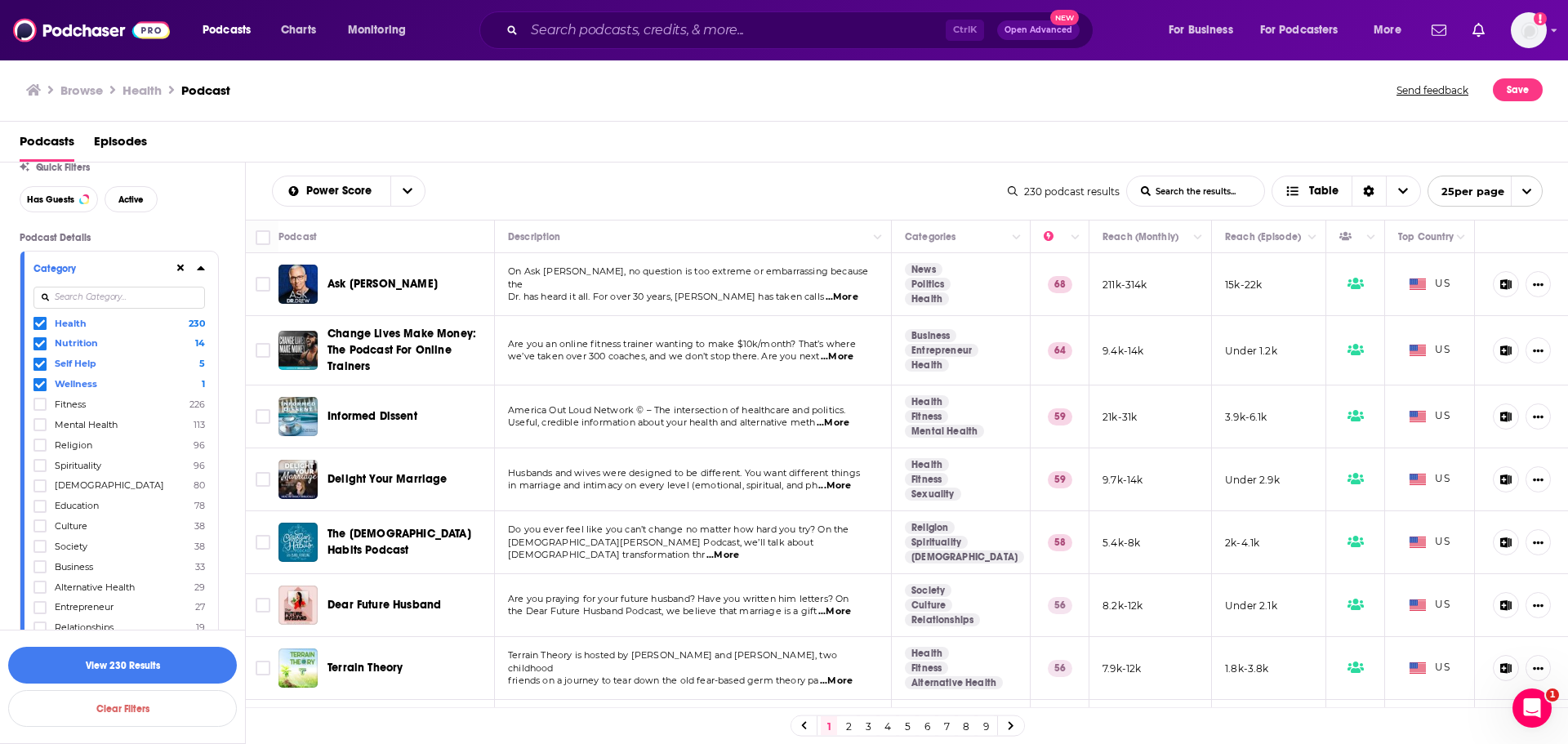
scroll to position [82, 0]
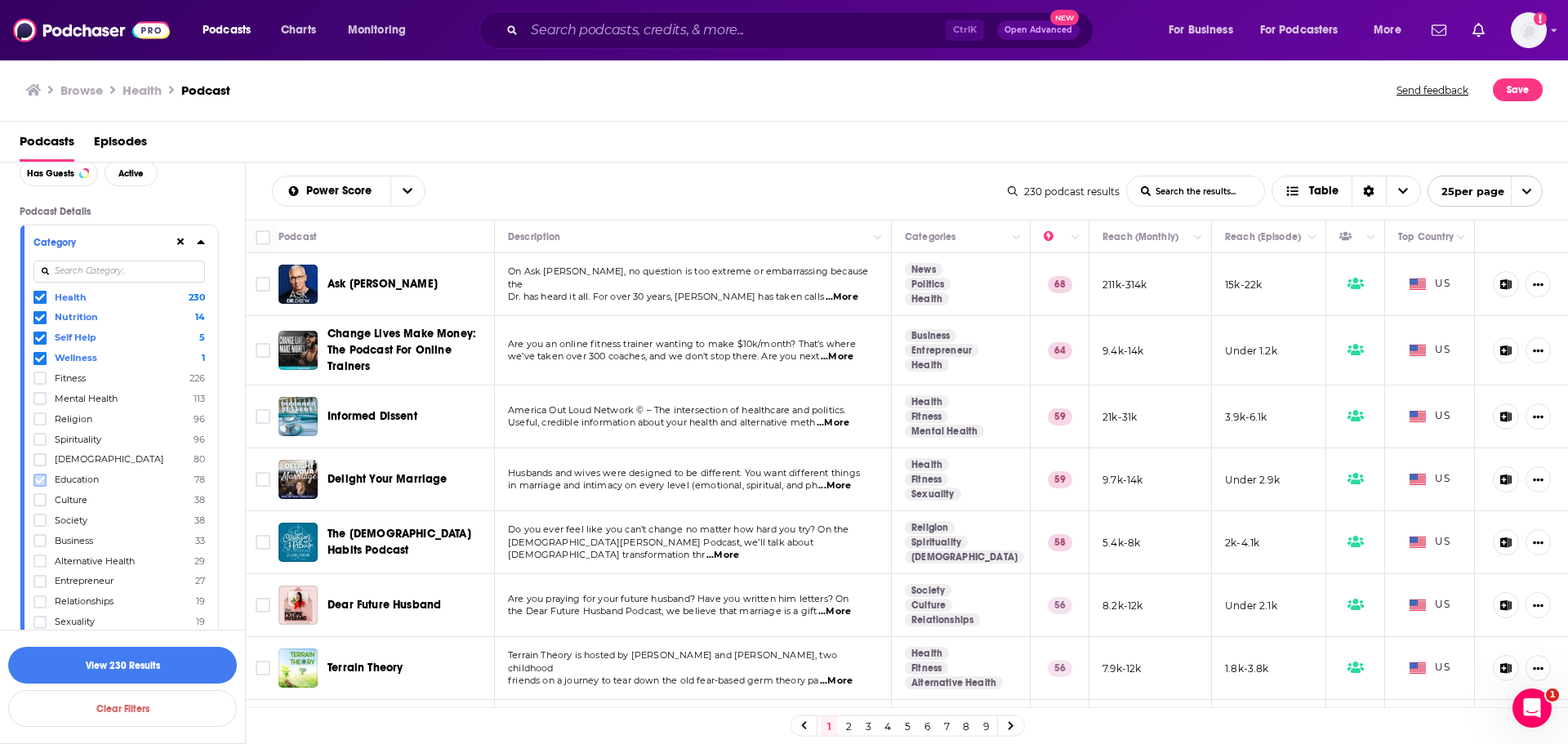
click at [40, 479] on icon at bounding box center [40, 479] width 10 height 8
click at [45, 501] on label at bounding box center [40, 499] width 13 height 13
click at [38, 516] on icon at bounding box center [40, 520] width 10 height 10
click at [40, 459] on icon at bounding box center [40, 460] width 10 height 10
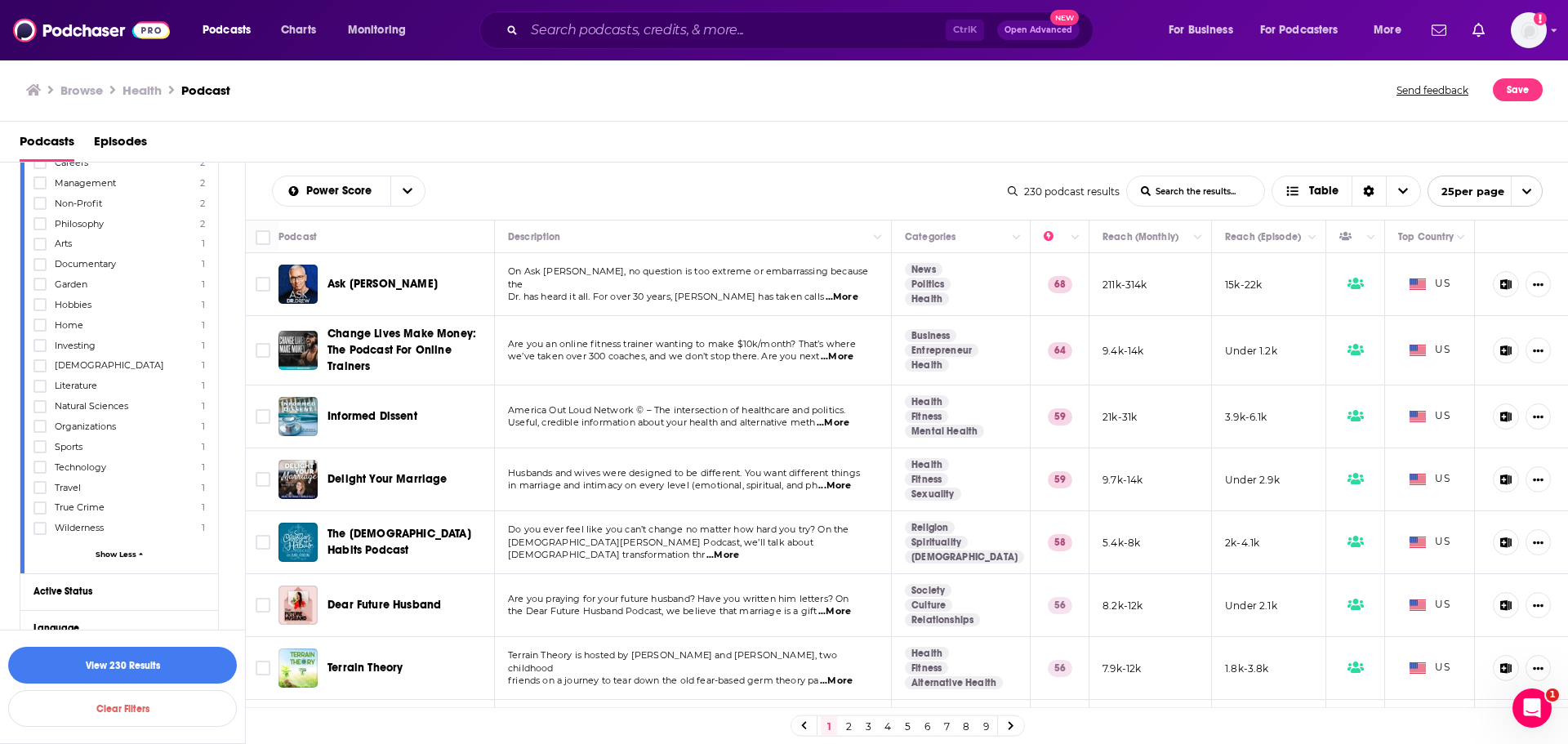
scroll to position [817, 0]
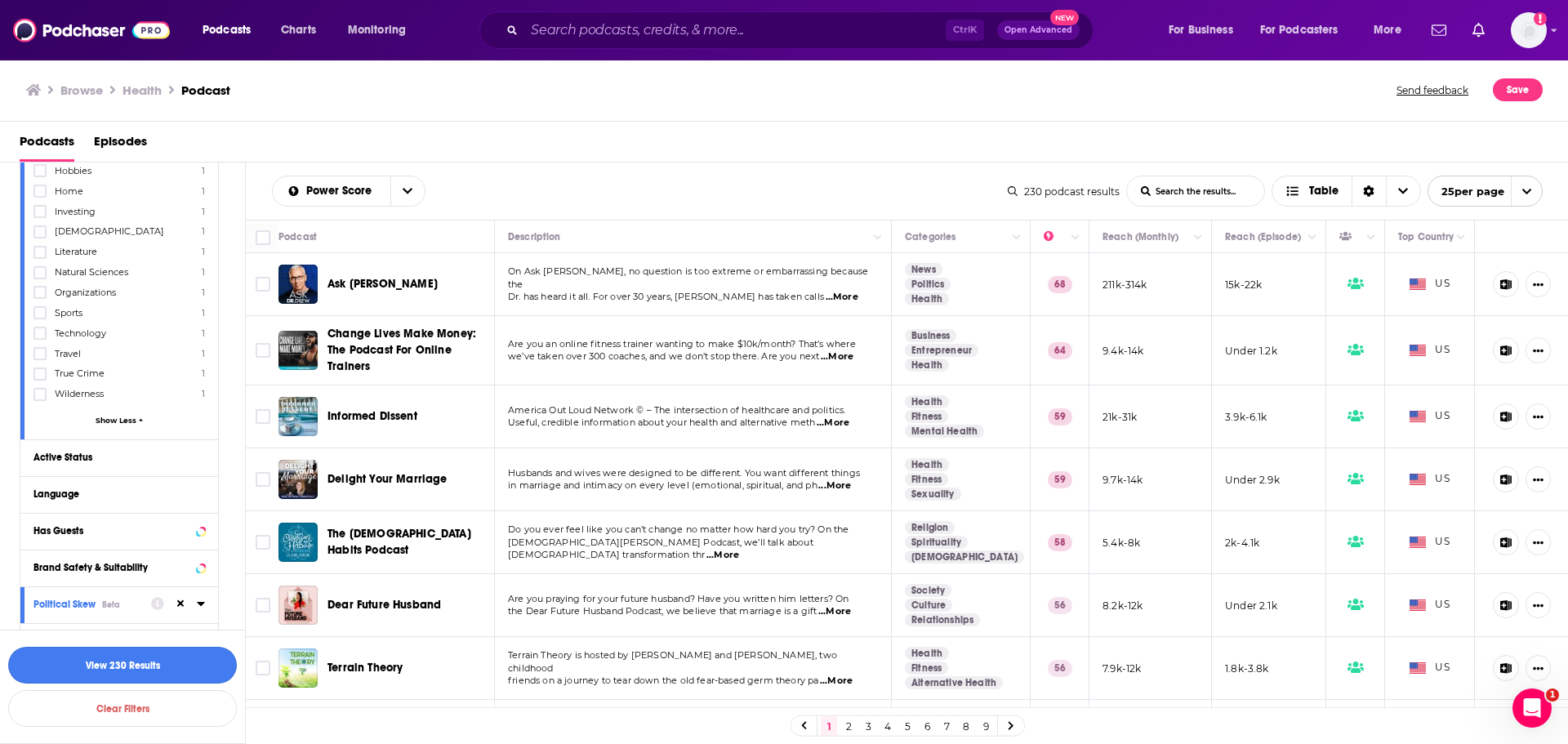
click at [89, 660] on button "View 230 Results" at bounding box center [122, 666] width 229 height 37
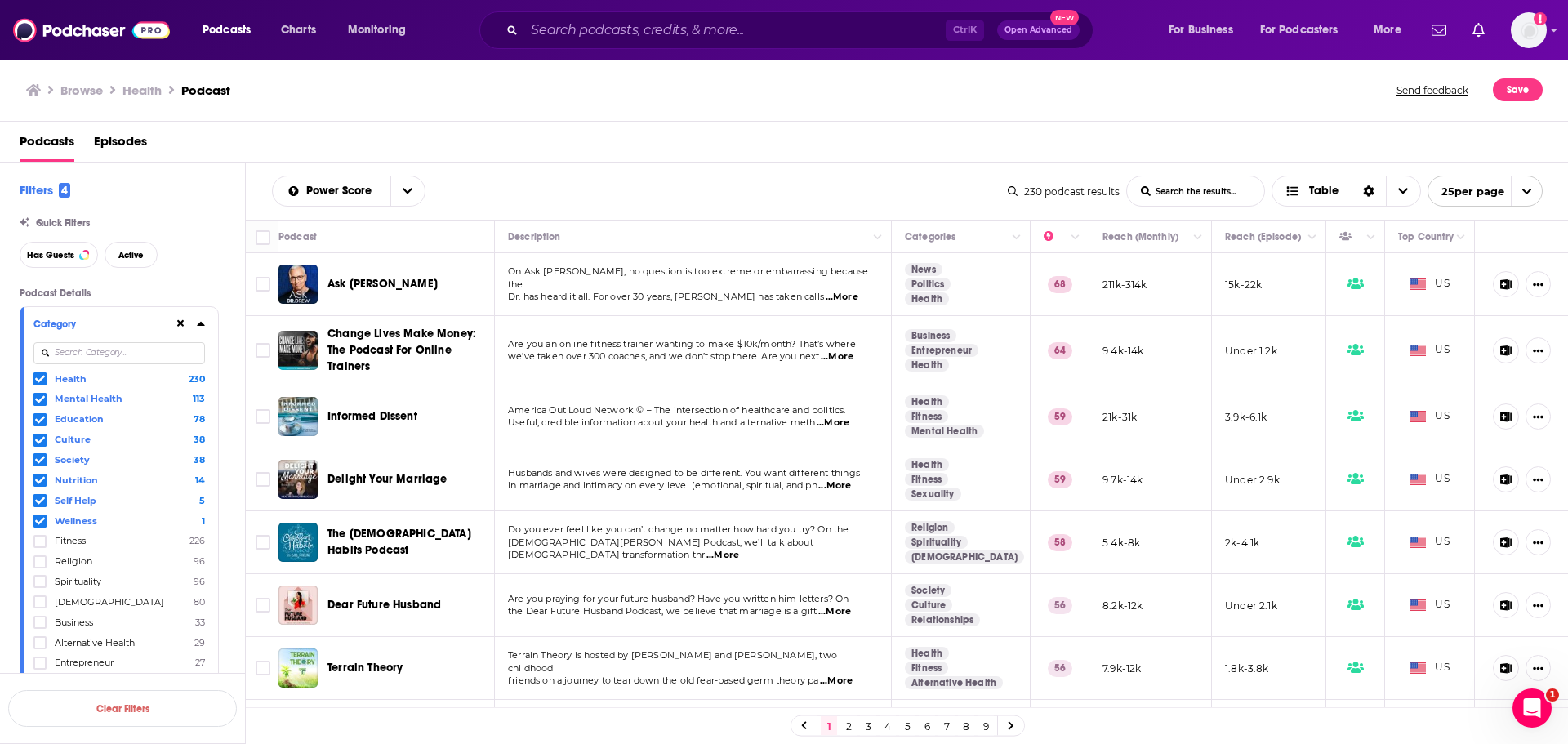
click at [203, 321] on icon at bounding box center [201, 323] width 8 height 13
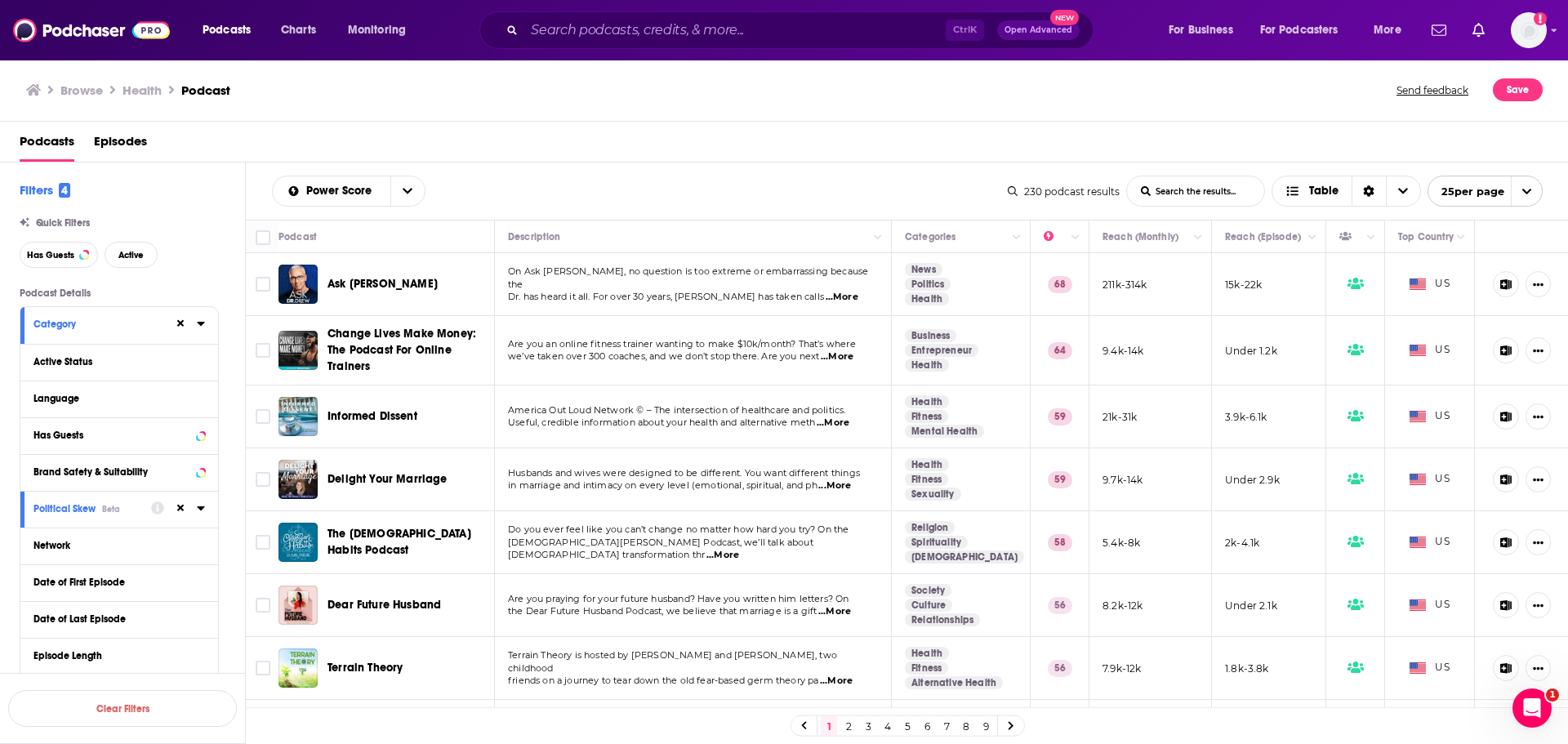
click at [200, 508] on icon at bounding box center [200, 508] width 8 height 4
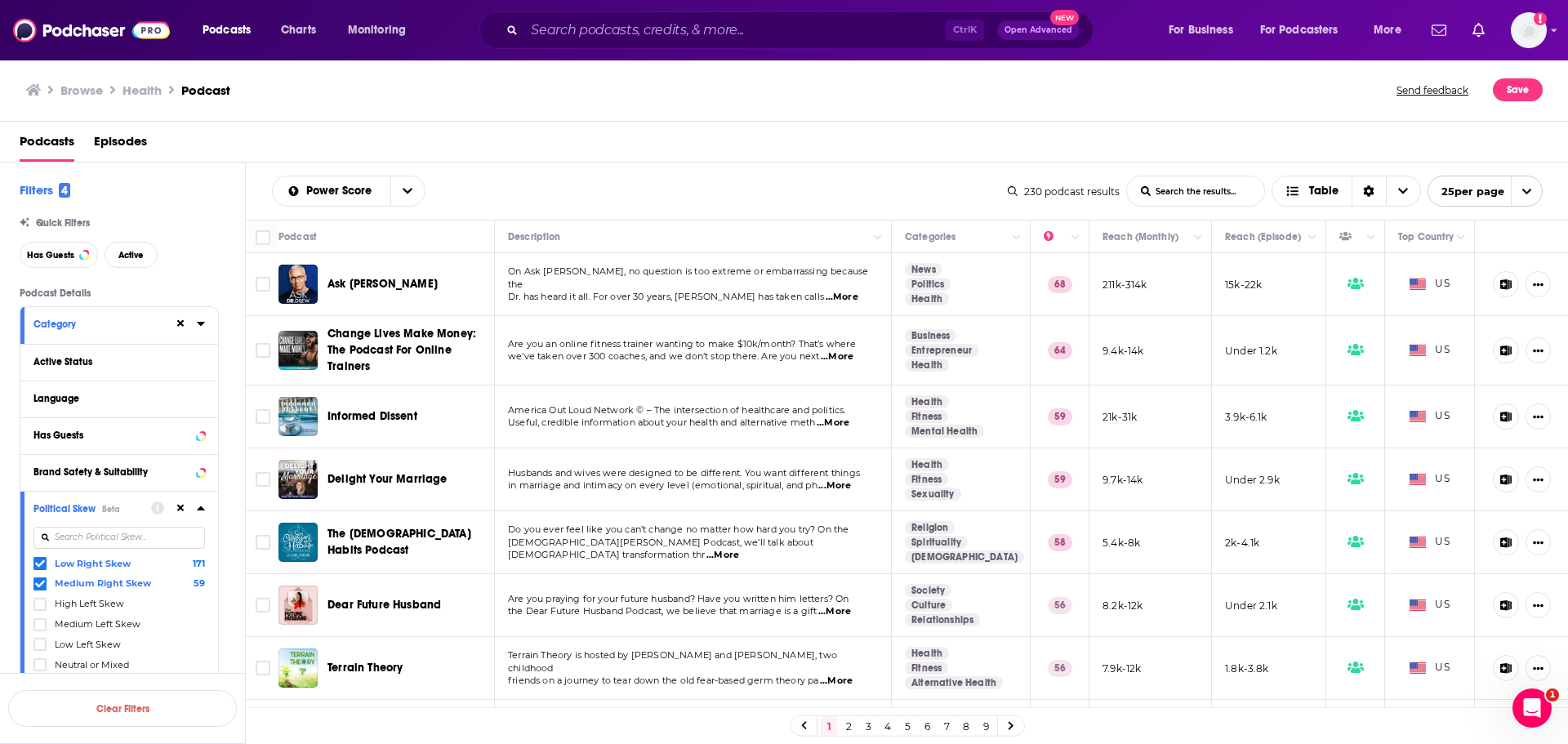
click at [200, 508] on icon at bounding box center [200, 508] width 8 height 4
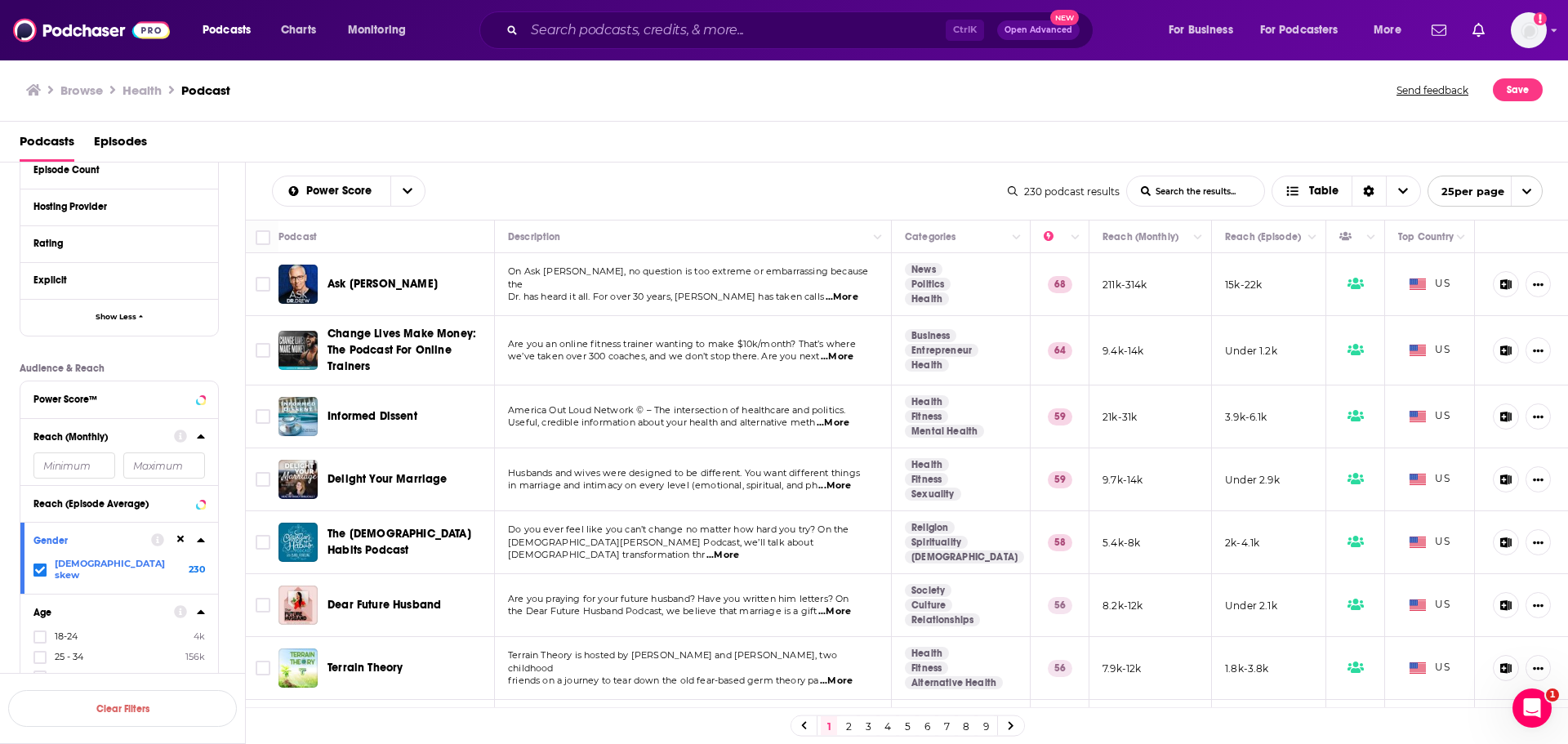
scroll to position [735, 0]
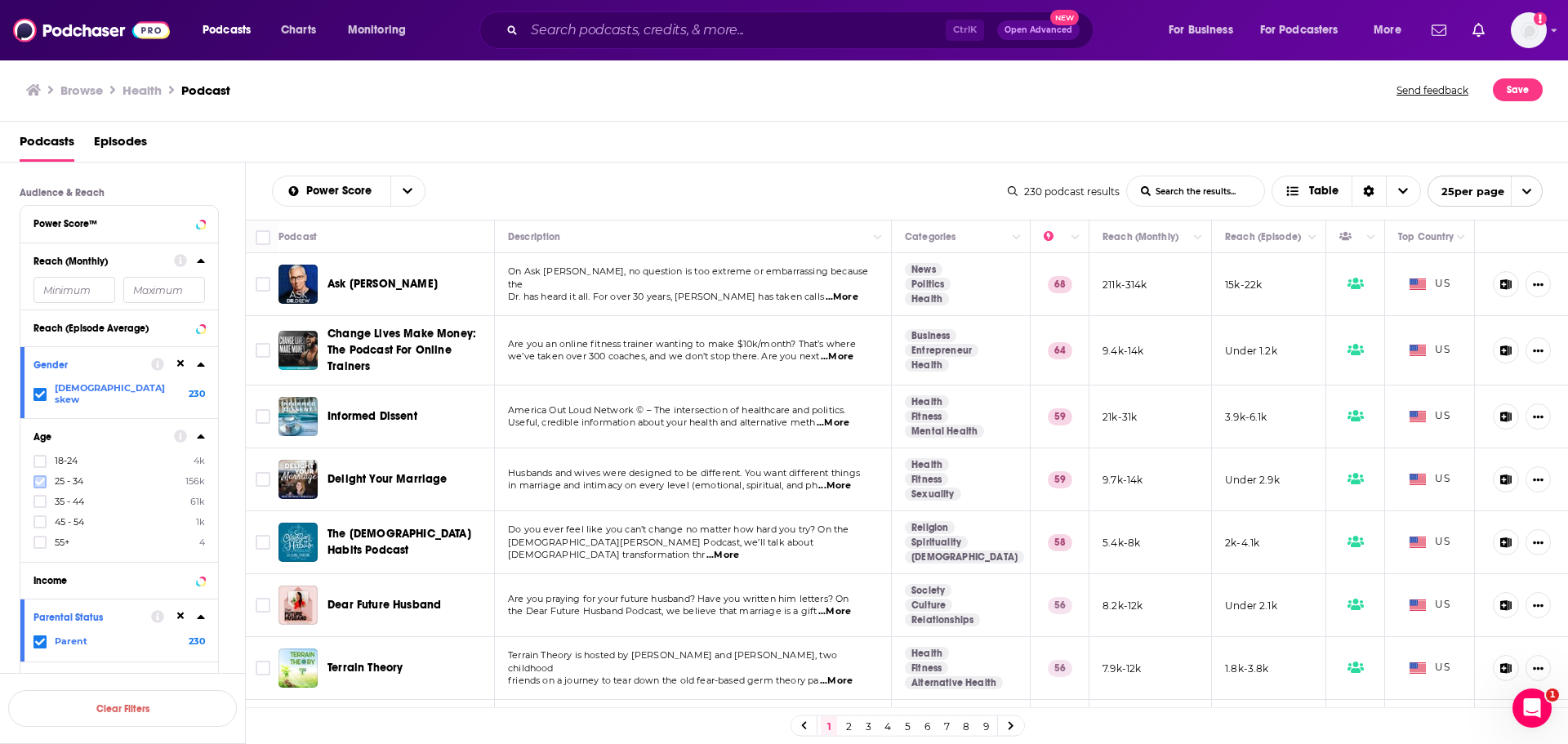
click at [41, 477] on icon at bounding box center [40, 482] width 10 height 10
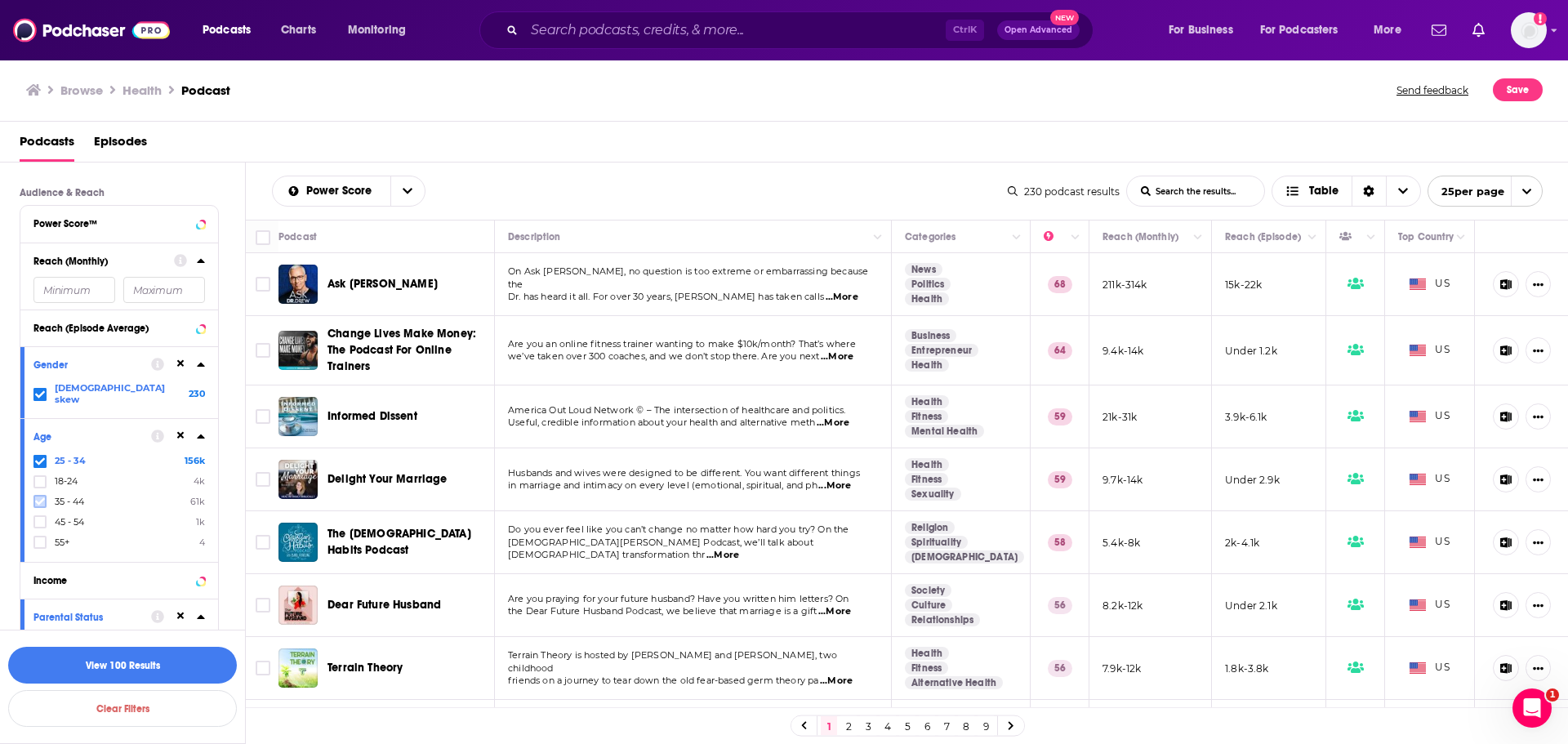
click at [45, 495] on label at bounding box center [40, 501] width 13 height 13
click at [164, 671] on button "View 226 Results" at bounding box center [122, 666] width 229 height 37
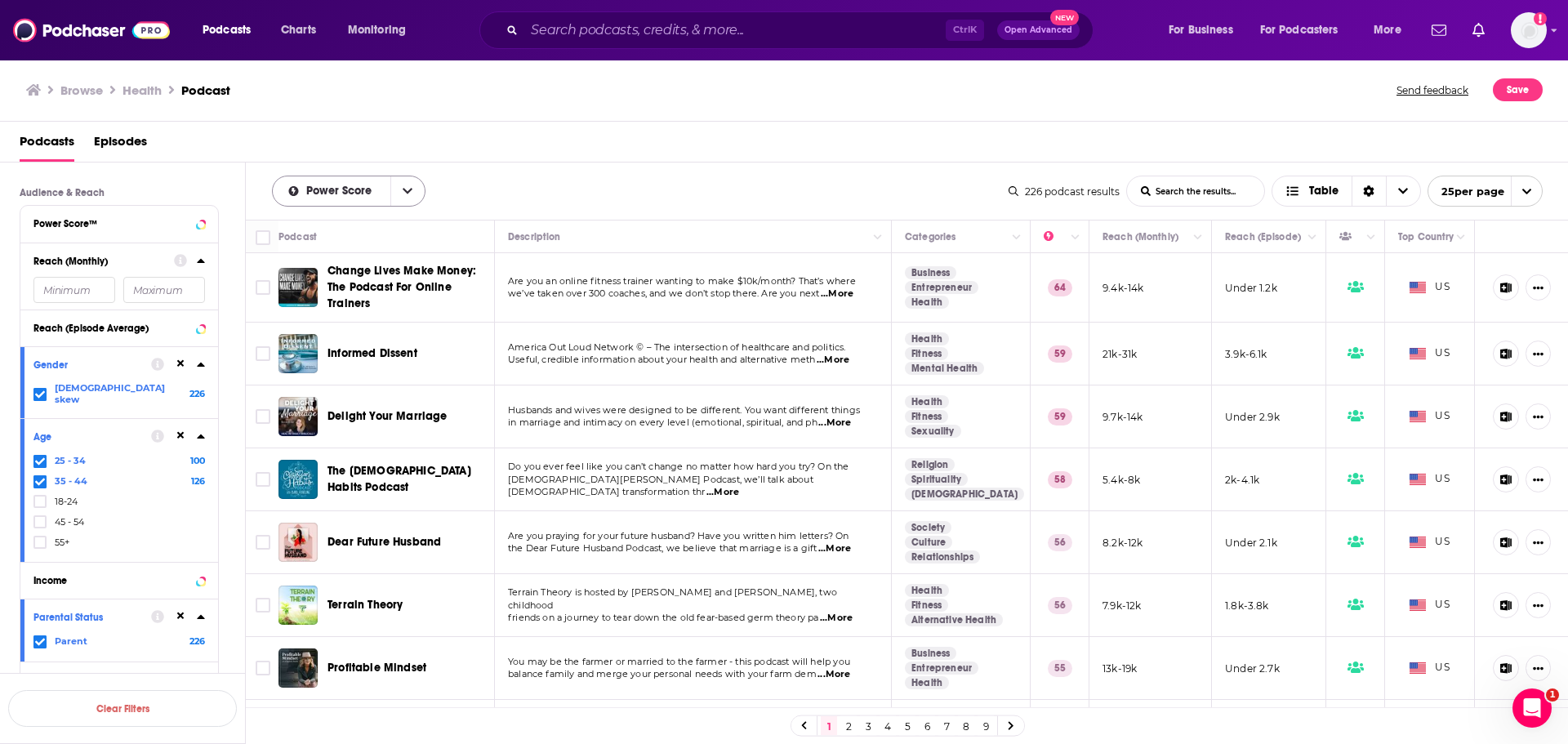
click at [410, 191] on icon "open menu" at bounding box center [407, 191] width 10 height 12
click at [620, 154] on div "Podcasts Episodes" at bounding box center [787, 145] width 1536 height 34
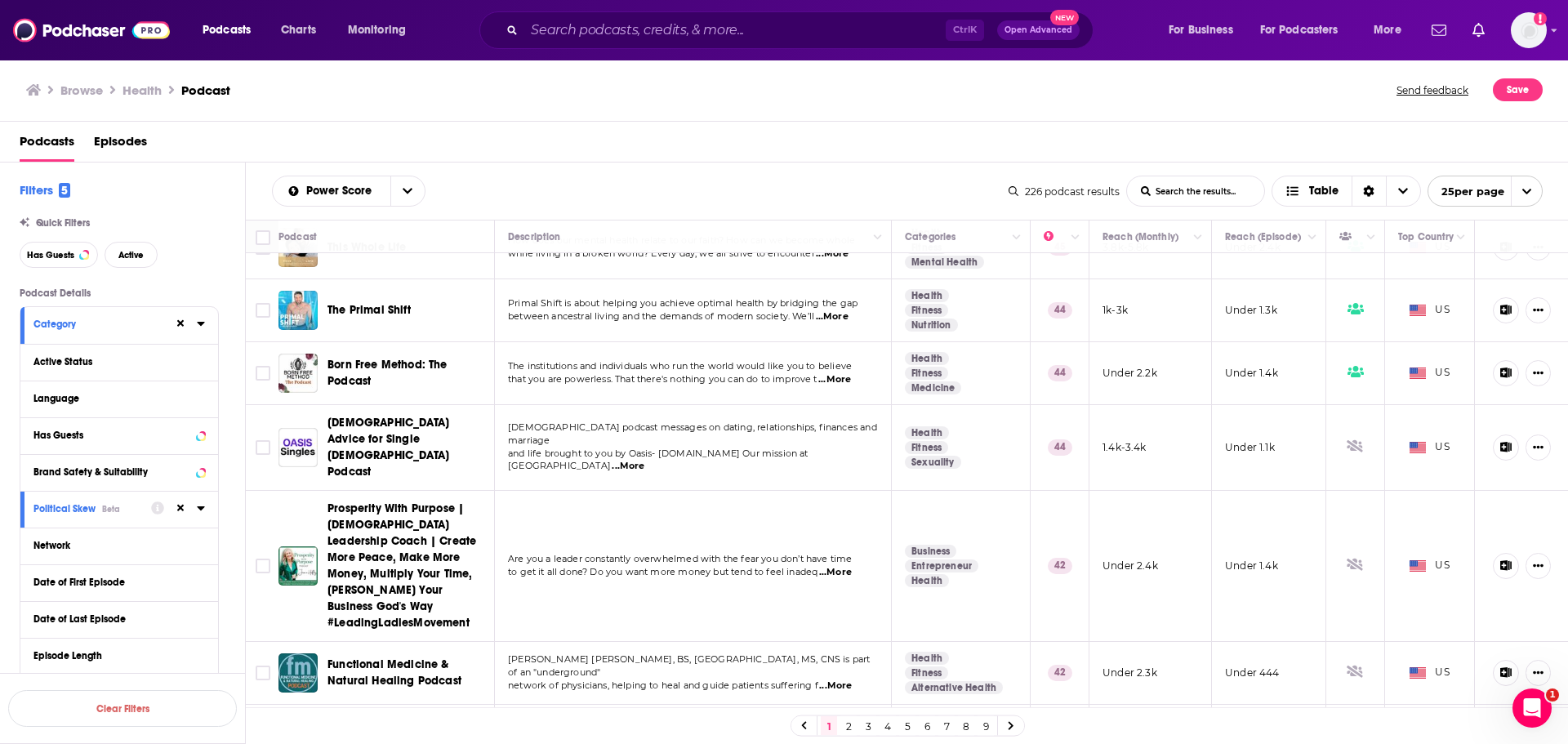
click at [177, 322] on icon at bounding box center [181, 324] width 8 height 11
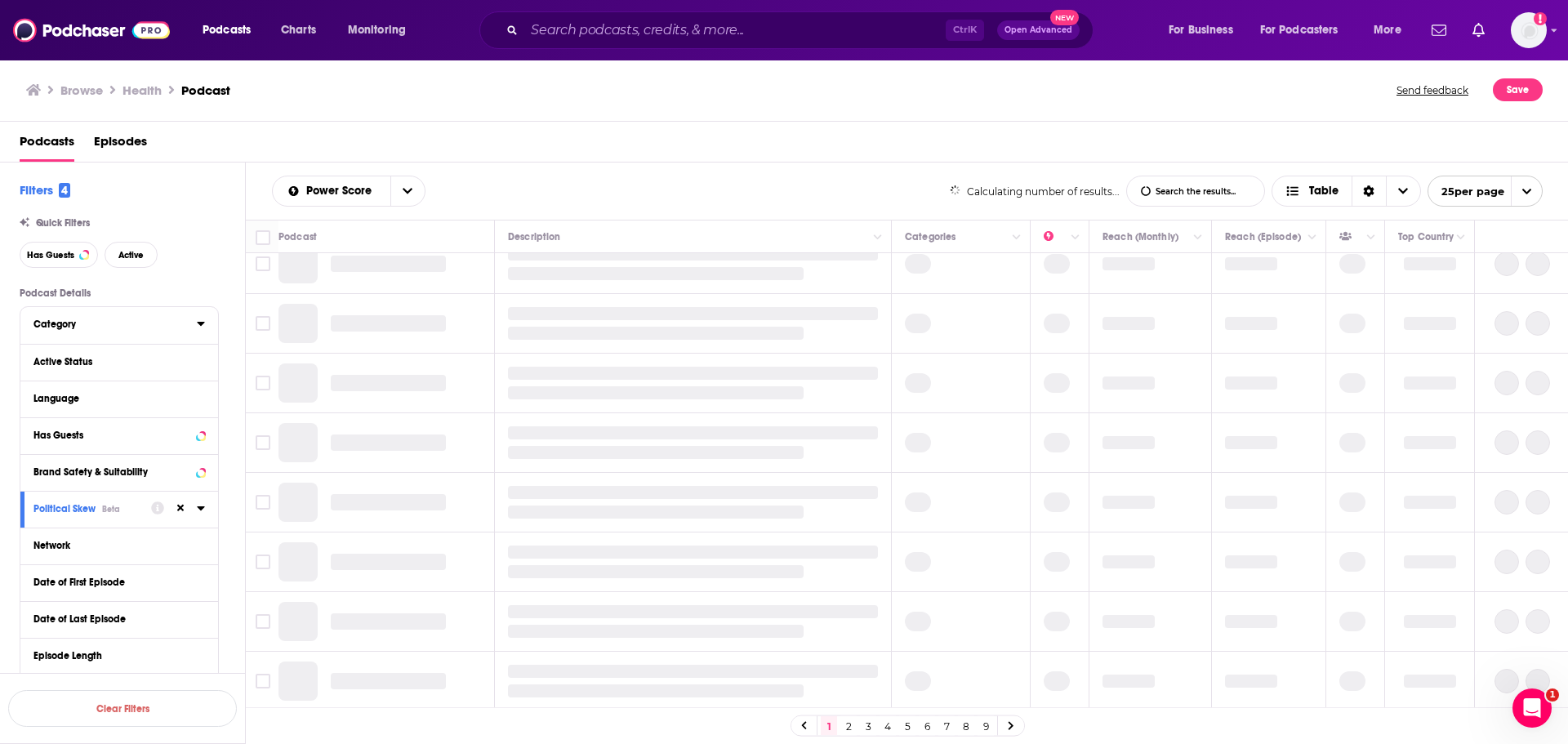
scroll to position [1032, 0]
click at [182, 503] on icon at bounding box center [181, 508] width 8 height 11
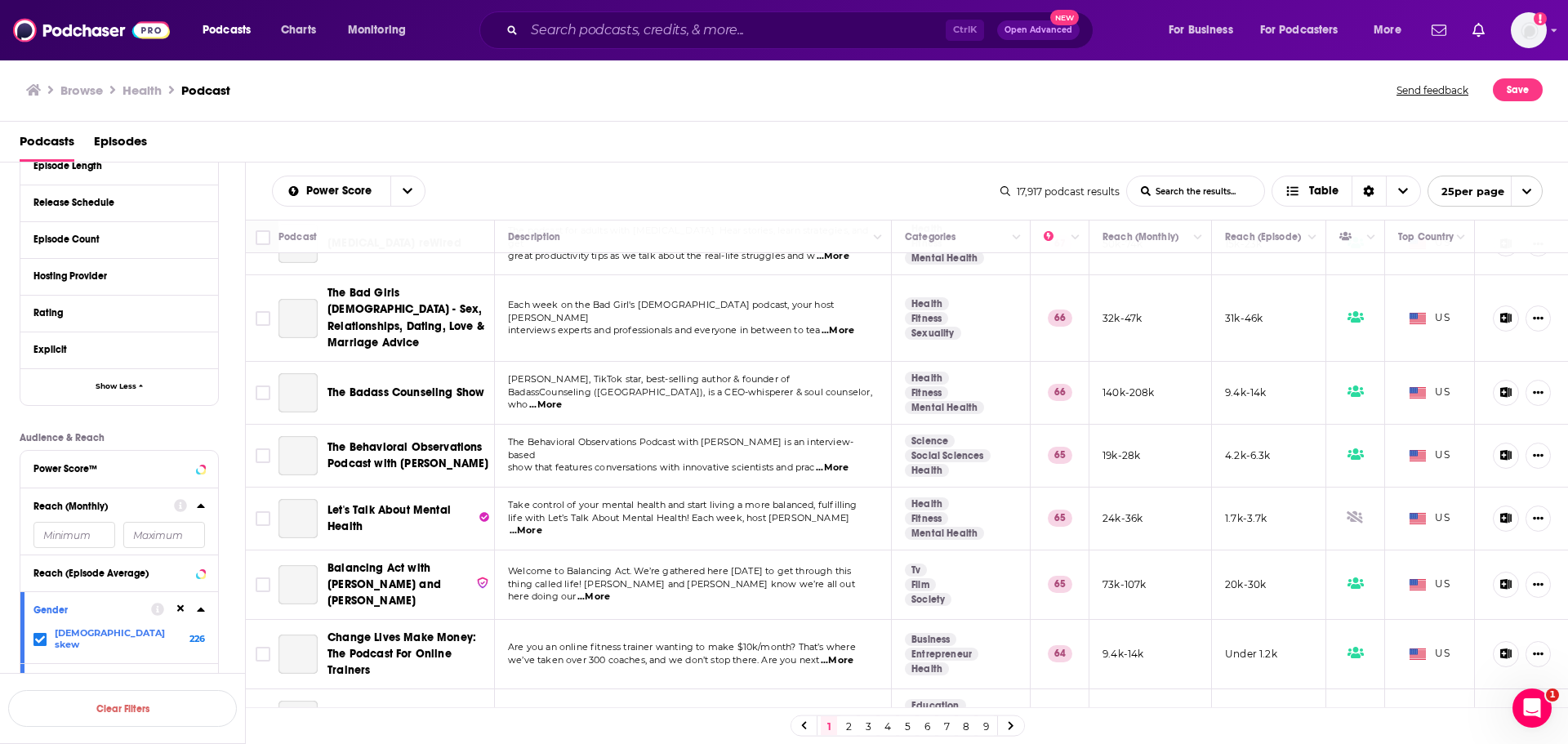
scroll to position [1166, 0]
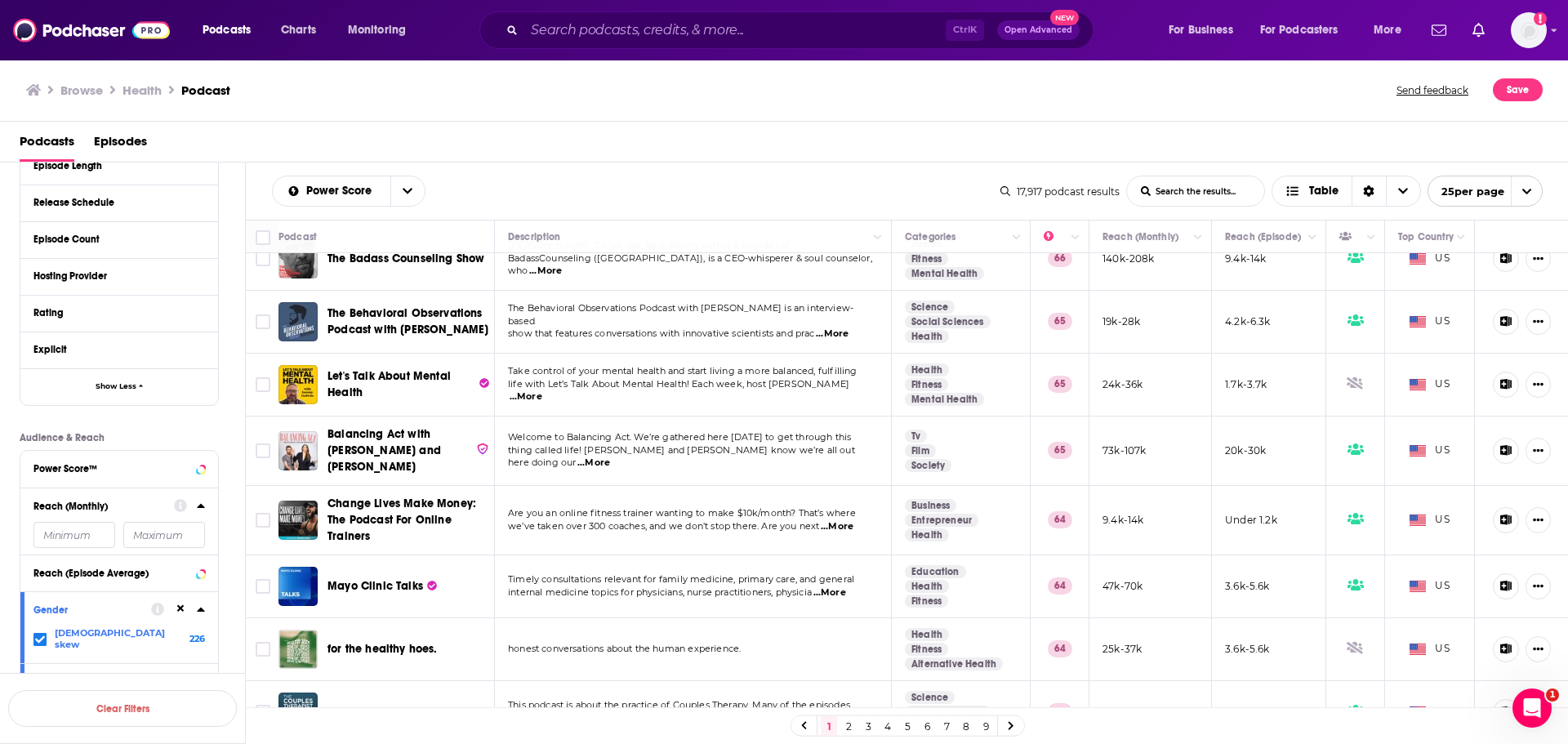
click at [181, 609] on icon at bounding box center [181, 609] width 8 height 8
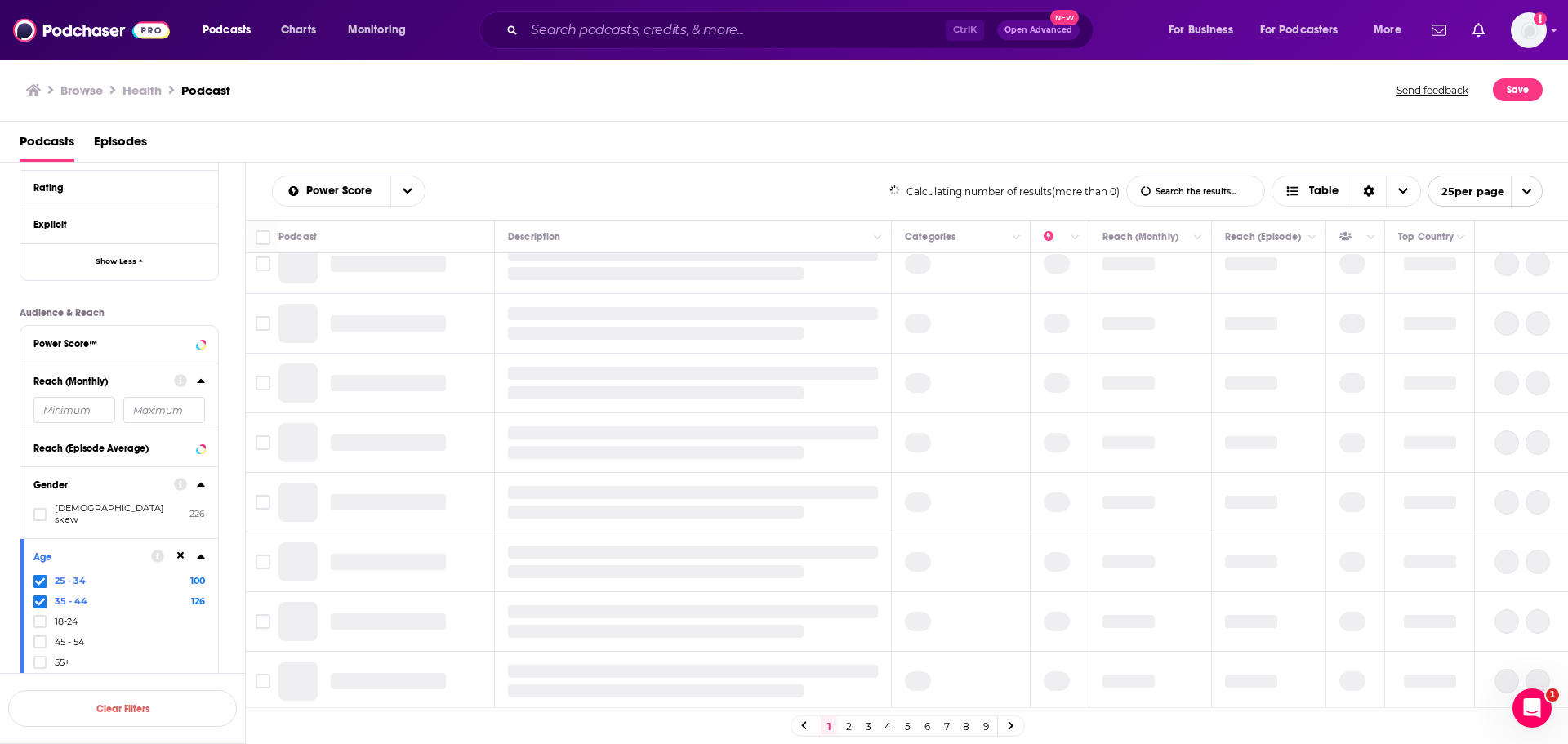
scroll to position [735, 0]
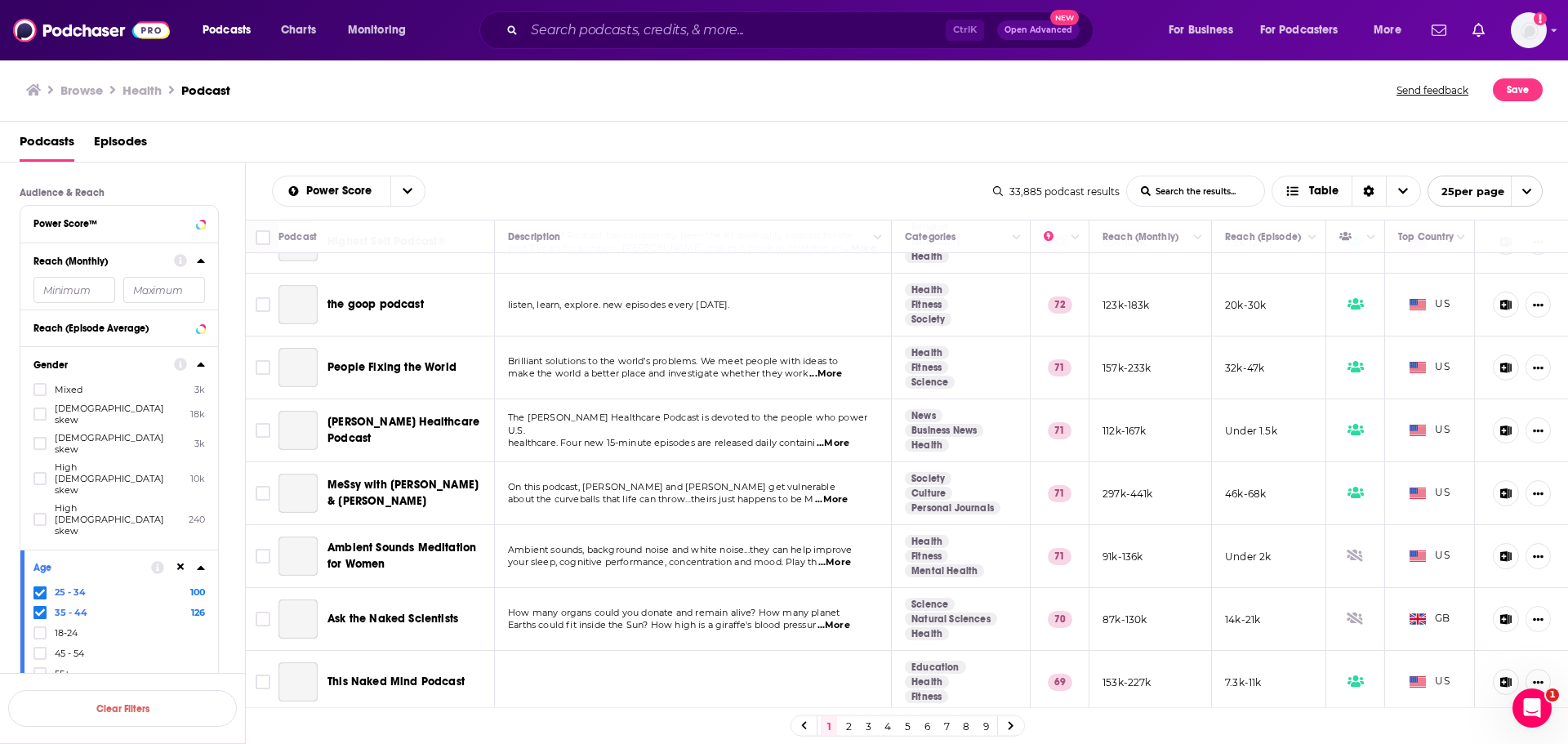
click at [182, 563] on icon at bounding box center [181, 567] width 8 height 8
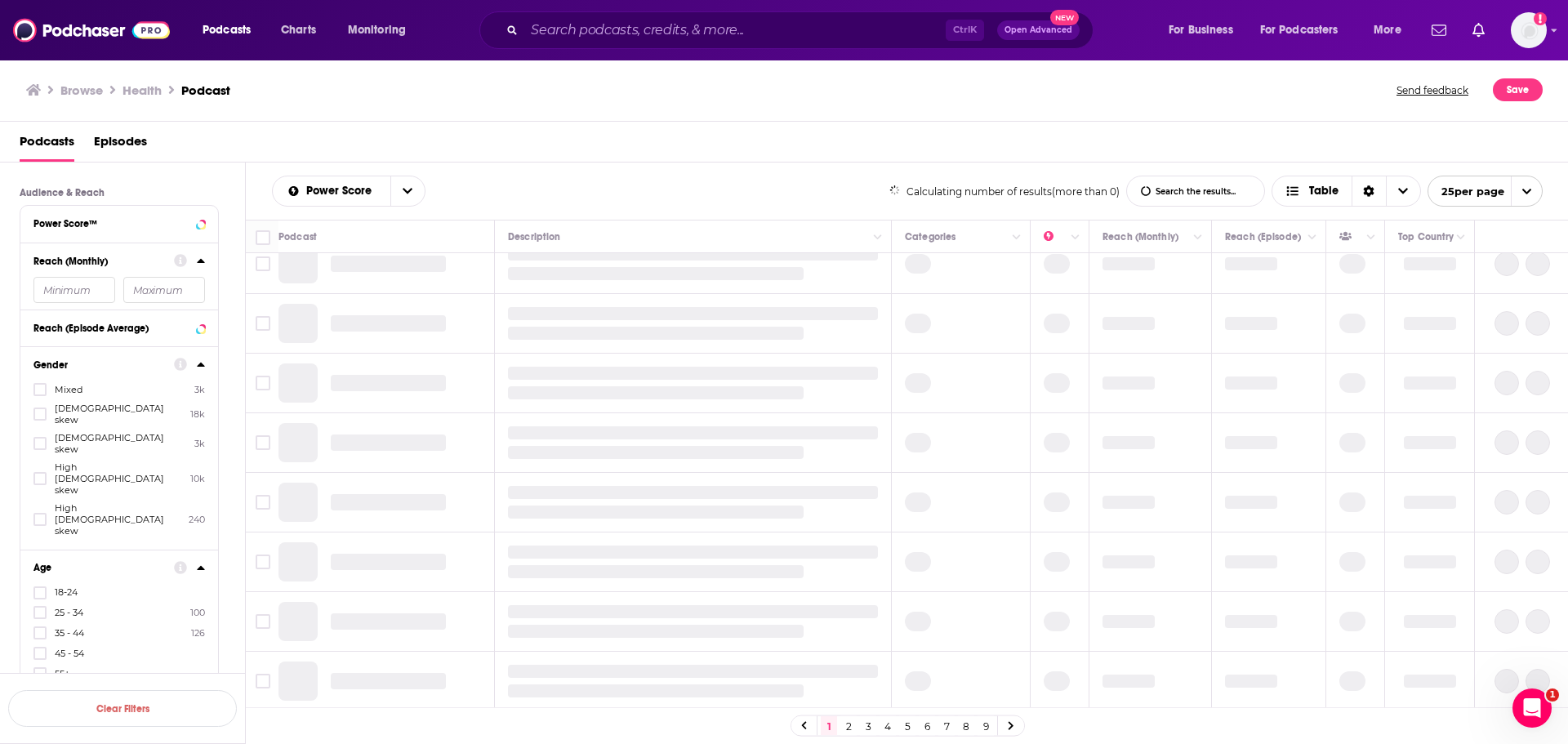
scroll to position [1061, 0]
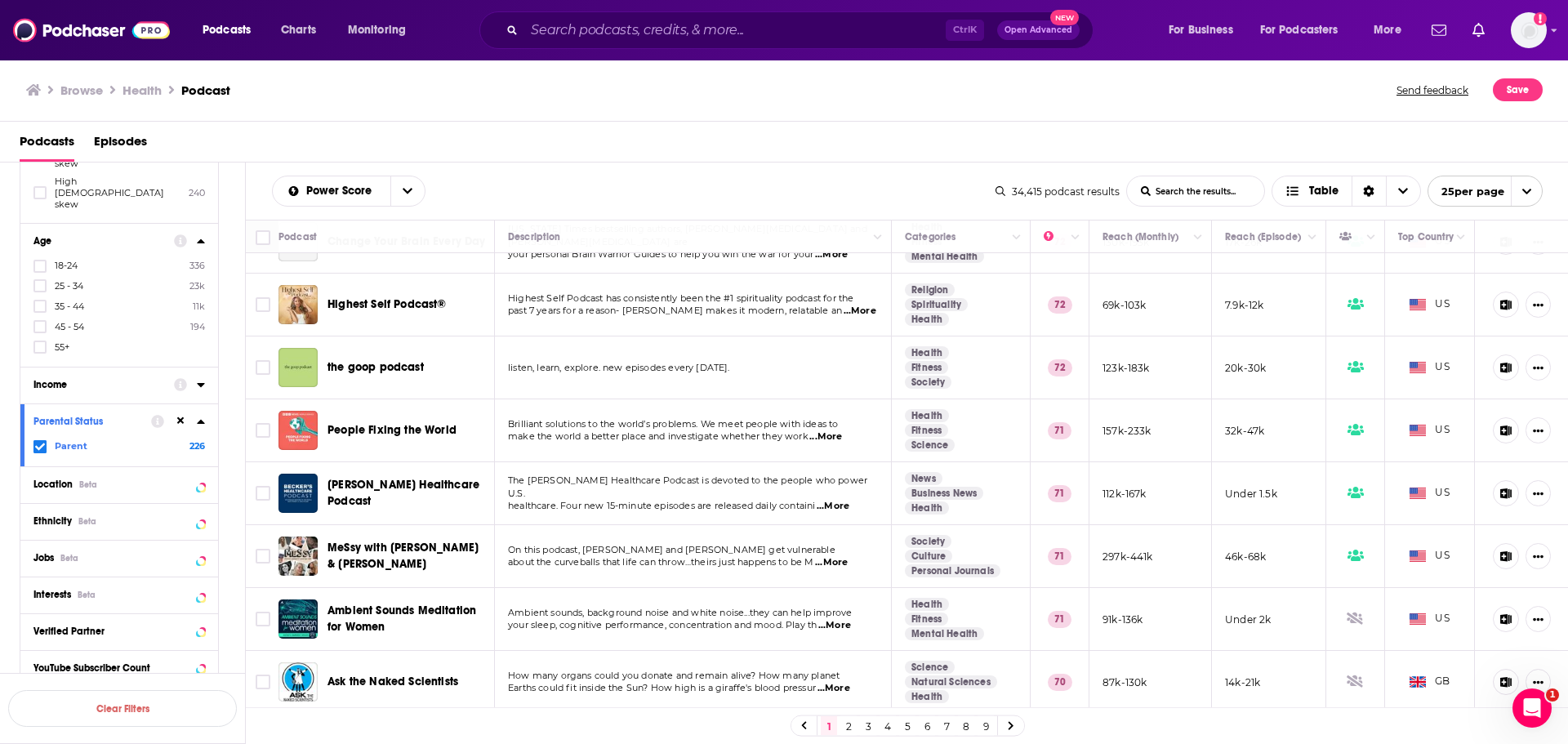
click at [181, 418] on icon at bounding box center [181, 421] width 8 height 8
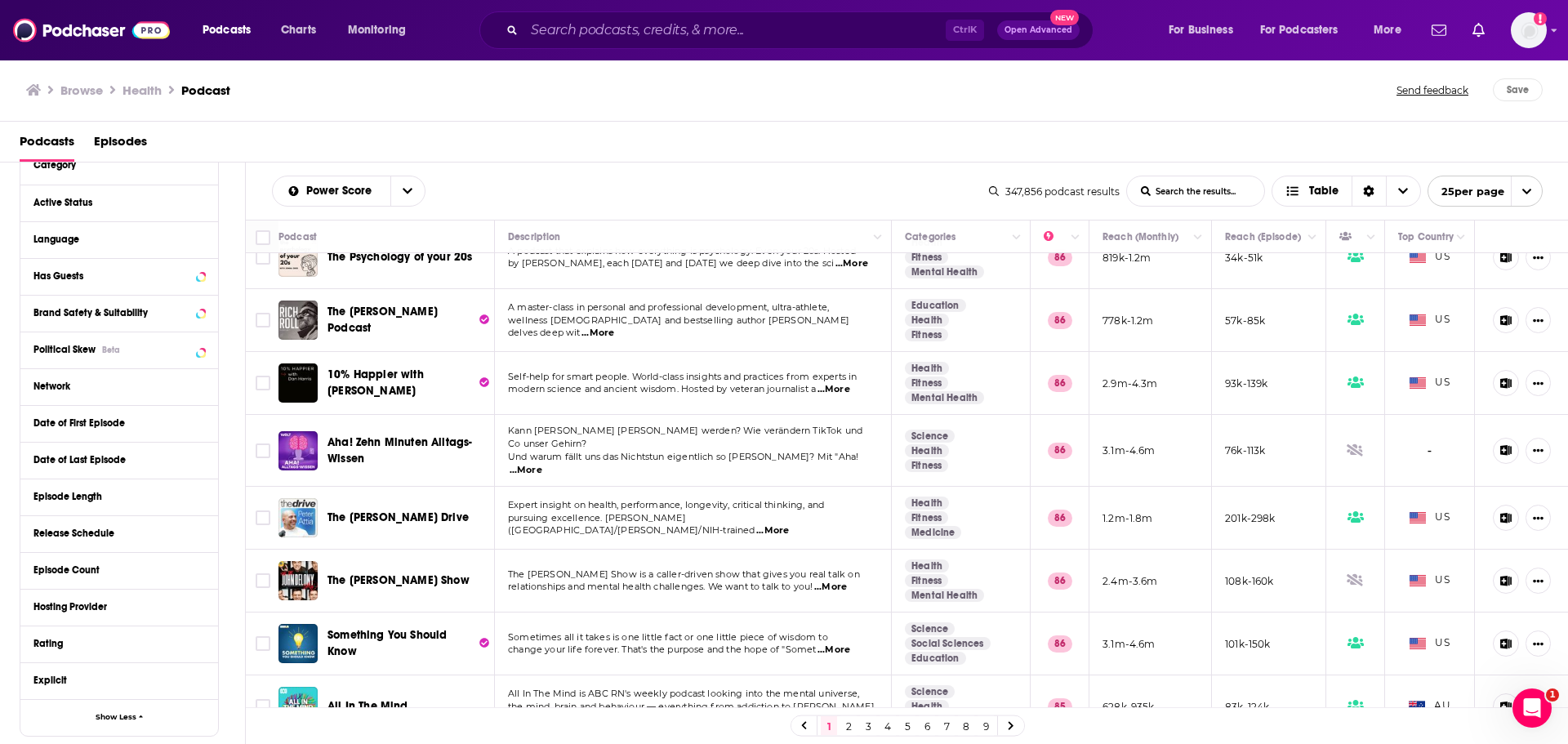
scroll to position [164, 0]
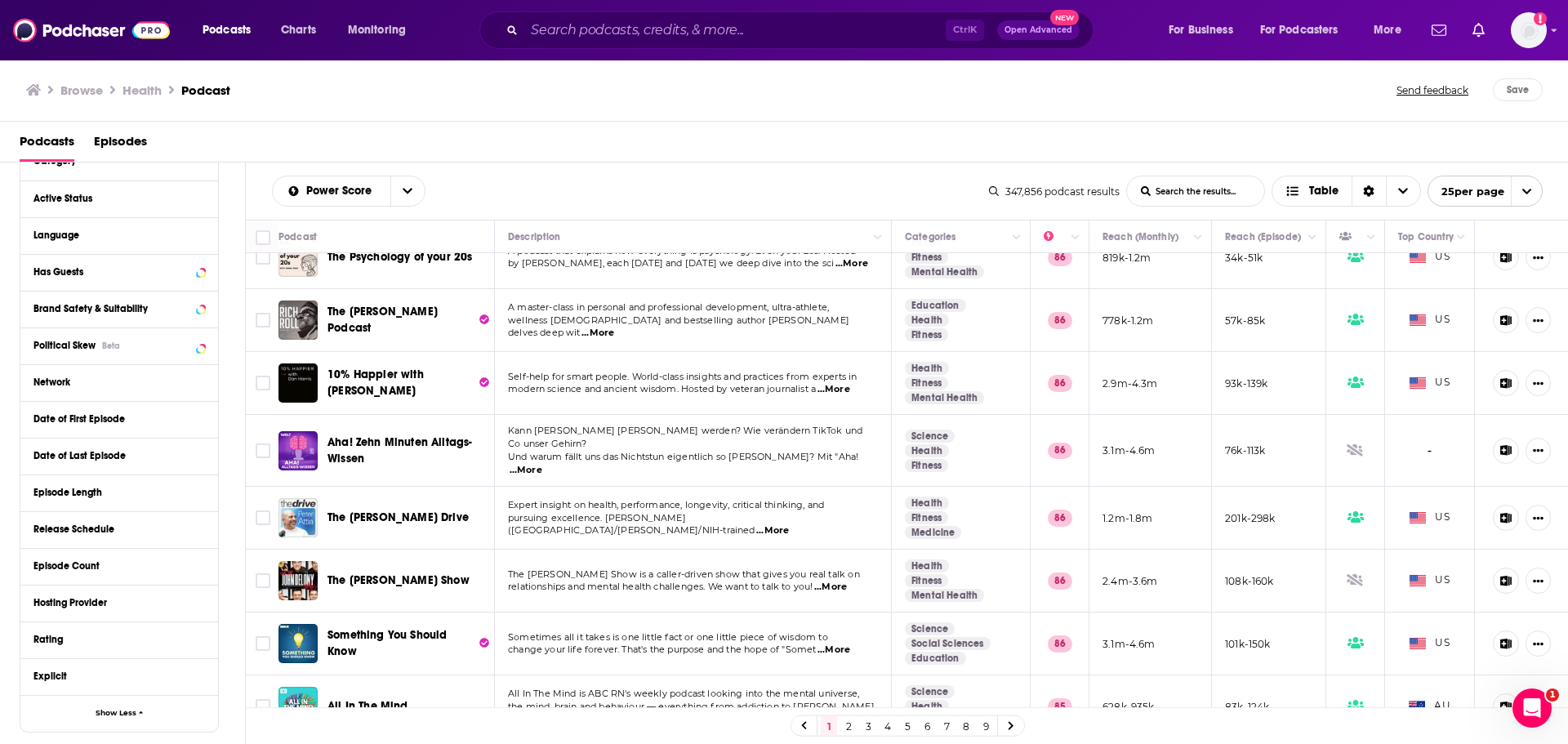
click at [207, 342] on div "Political Skew Beta" at bounding box center [119, 346] width 197 height 37
click at [204, 346] on div "Political Skew Beta" at bounding box center [119, 346] width 197 height 37
click at [195, 341] on div at bounding box center [189, 345] width 31 height 20
click at [201, 344] on icon at bounding box center [200, 345] width 8 height 4
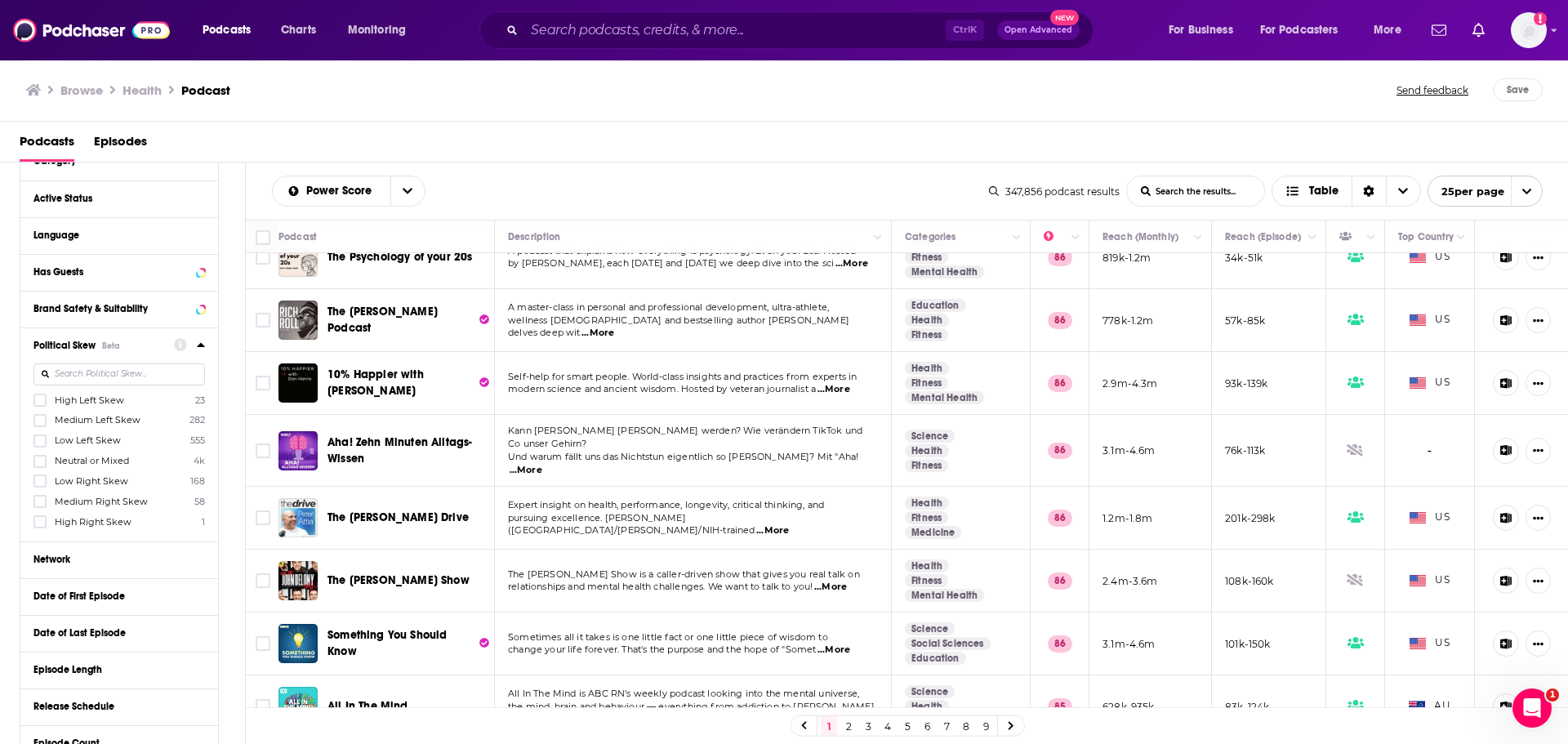
click at [89, 457] on span "Neutral or Mixed" at bounding box center [92, 461] width 74 height 12
click at [40, 466] on input "multiSelectOption-Neutral-3" at bounding box center [40, 466] width 0 height 0
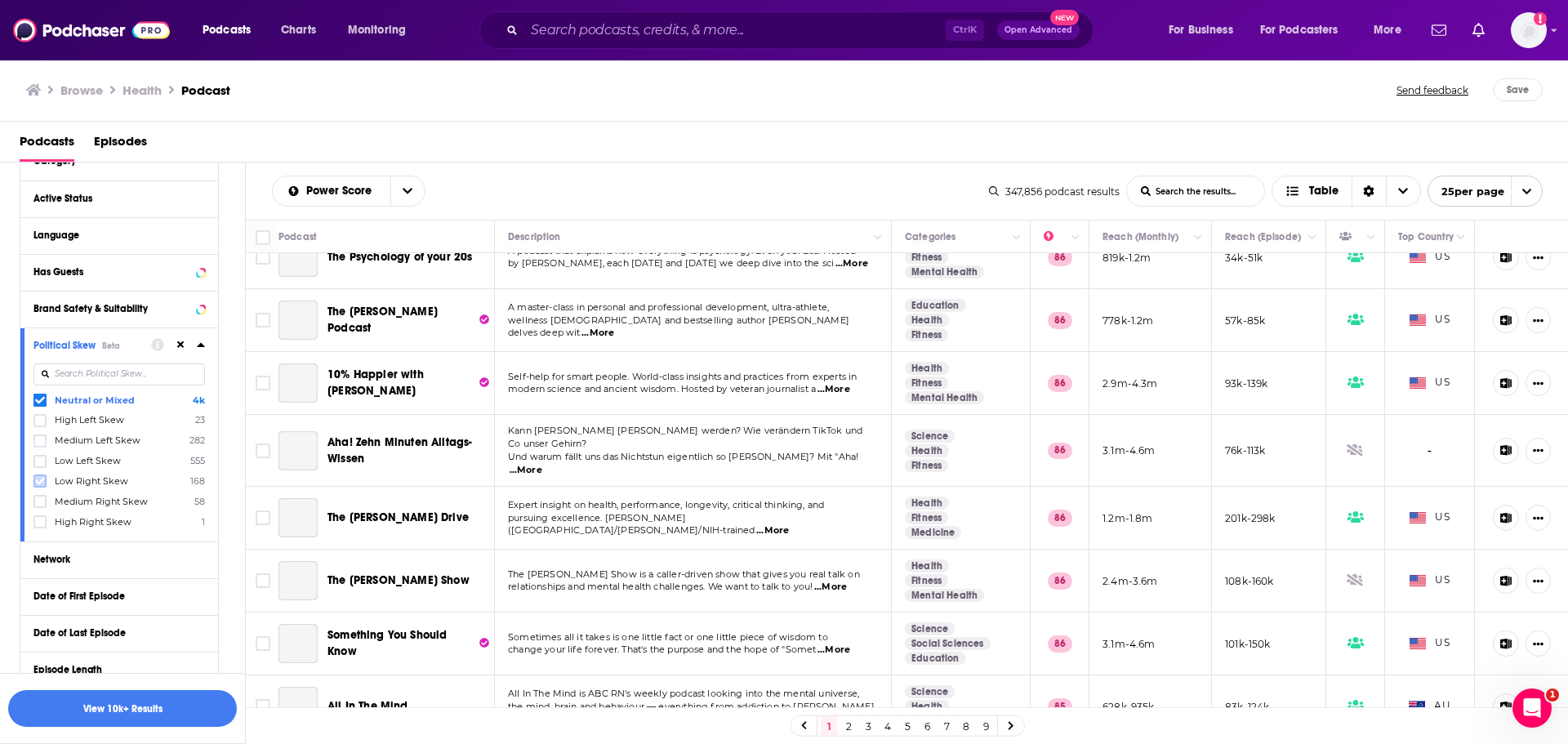
click at [40, 475] on label at bounding box center [40, 480] width 13 height 13
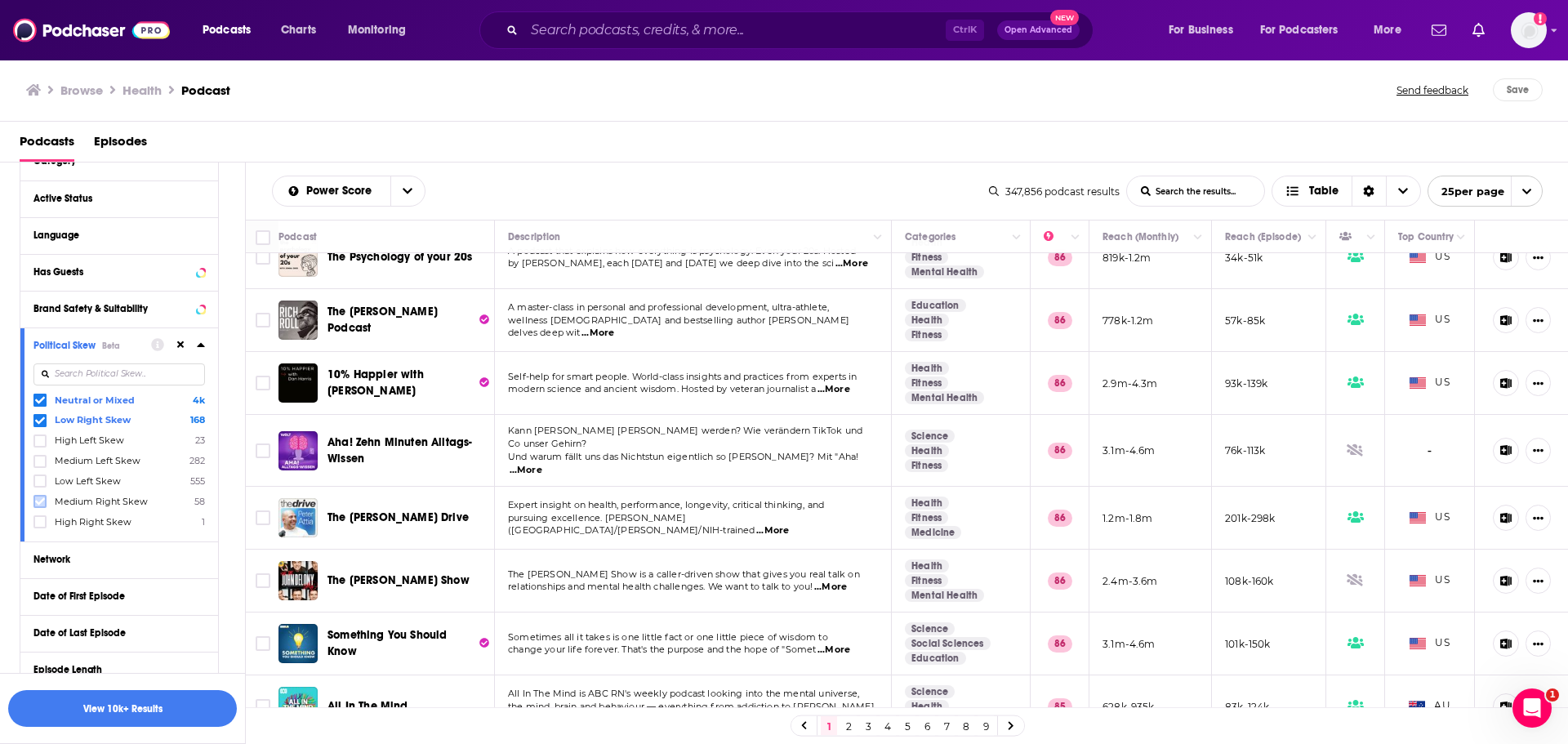
click at [41, 503] on icon at bounding box center [40, 502] width 10 height 10
click at [154, 704] on button "View 10k+ Results" at bounding box center [122, 709] width 229 height 37
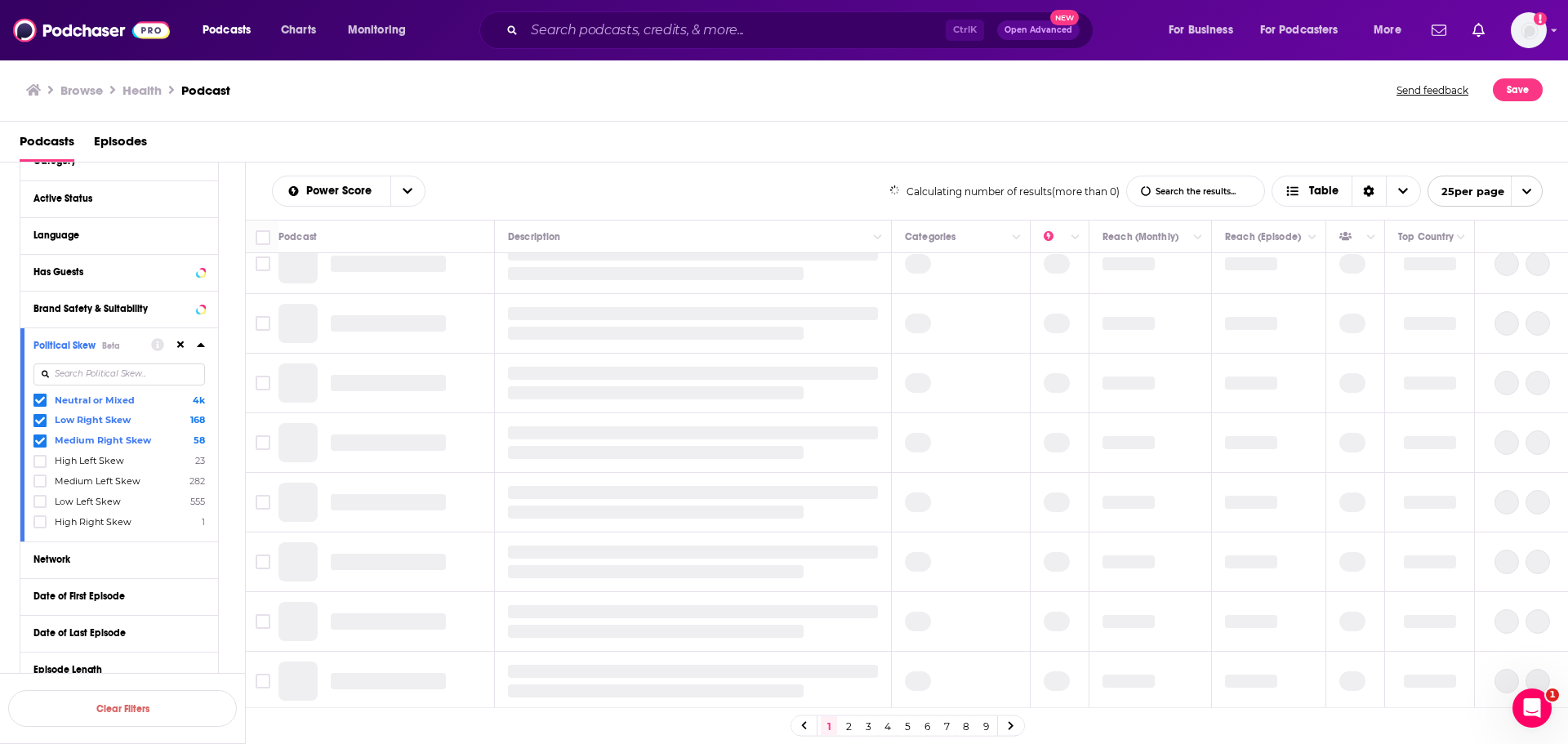
scroll to position [1032, 0]
click at [199, 343] on icon at bounding box center [201, 344] width 8 height 13
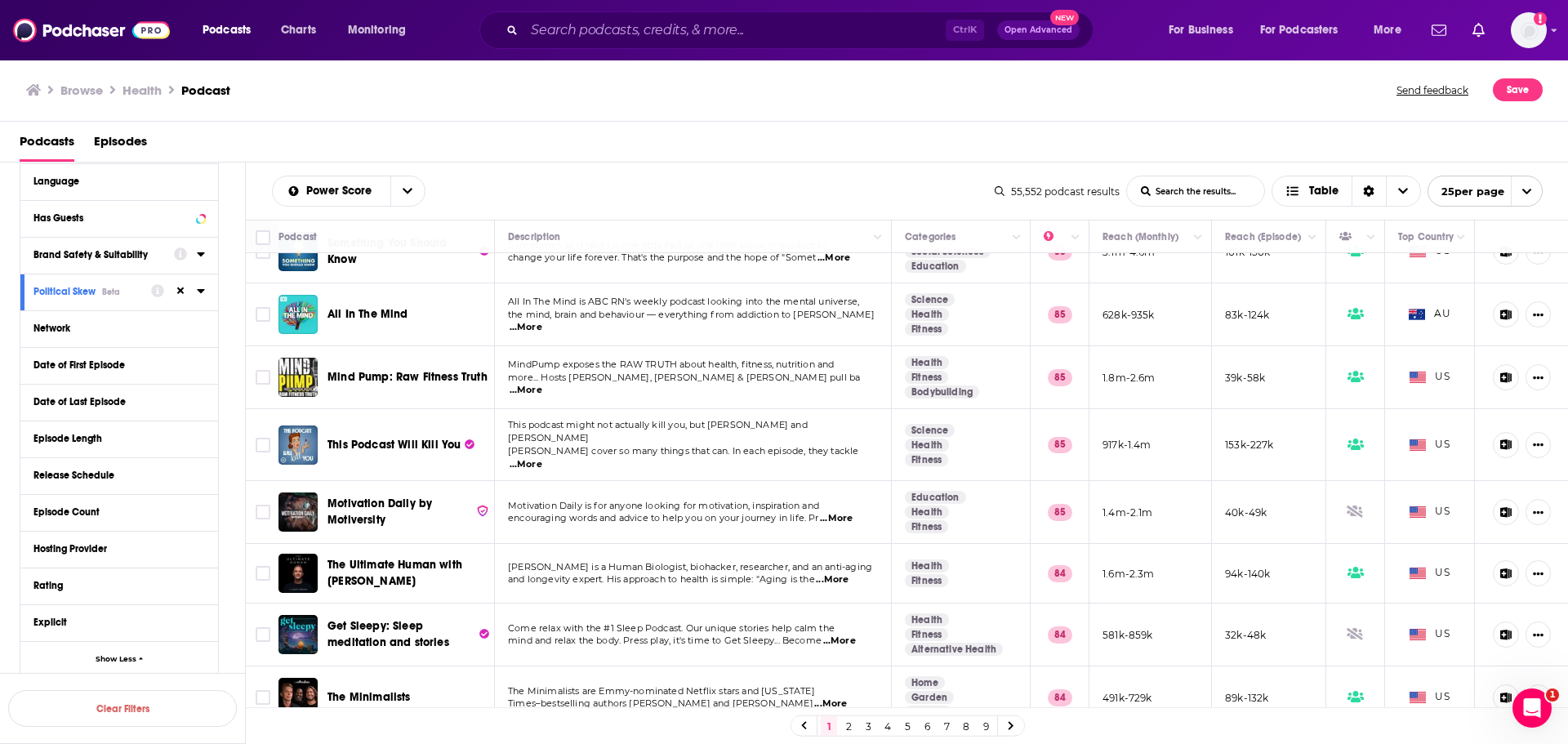
scroll to position [245, 0]
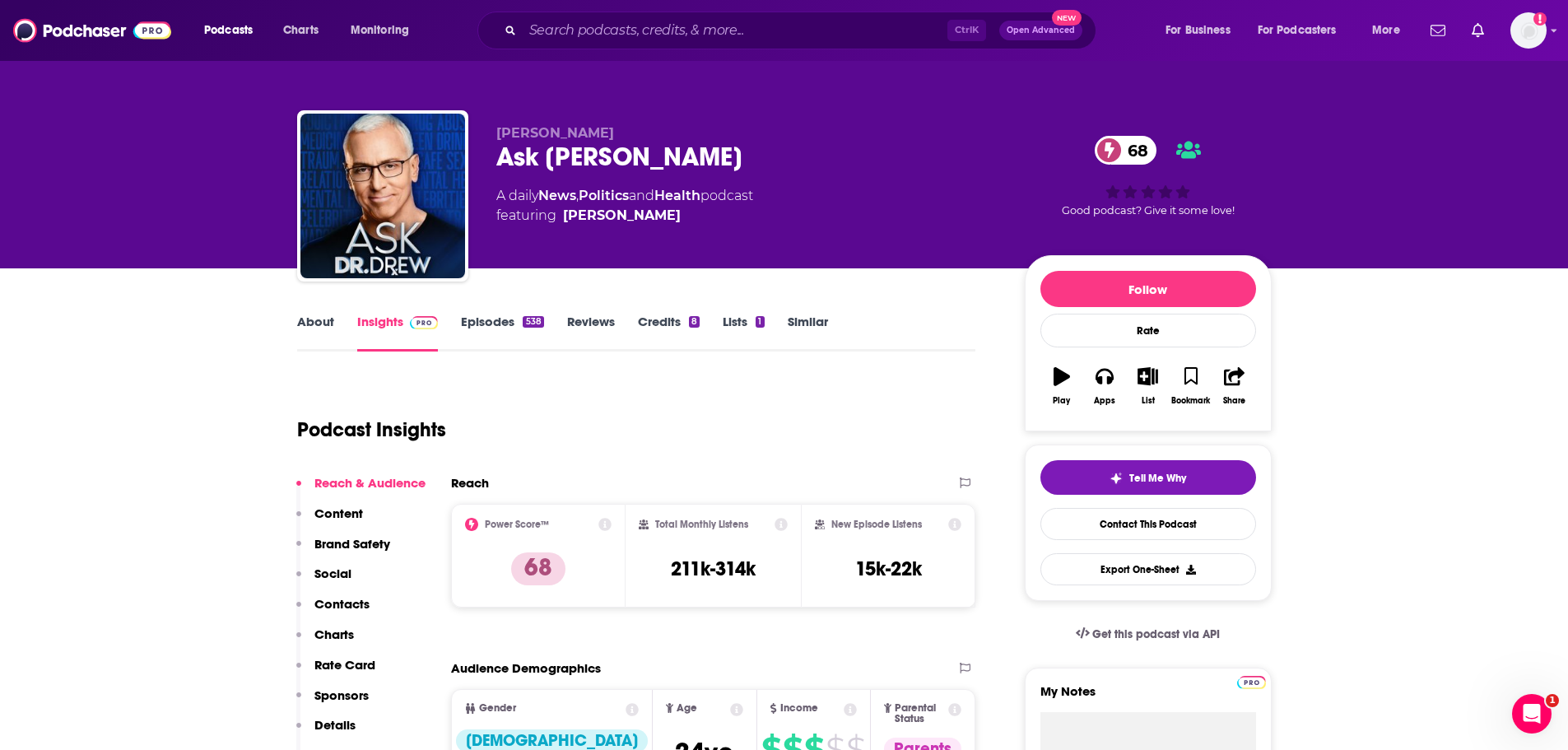
click at [826, 318] on link "Similar" at bounding box center [807, 332] width 40 height 38
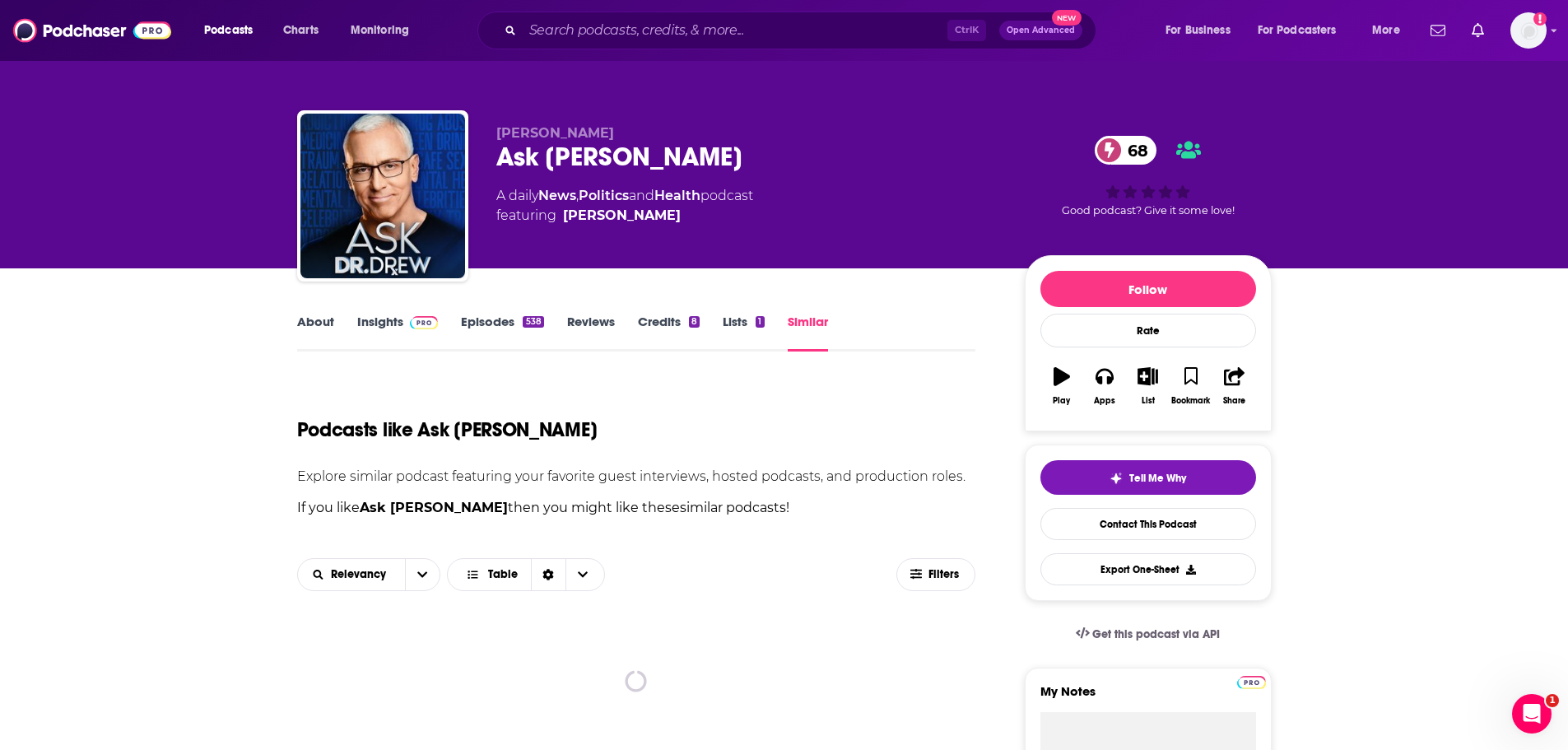
click at [379, 328] on link "Insights" at bounding box center [398, 332] width 82 height 38
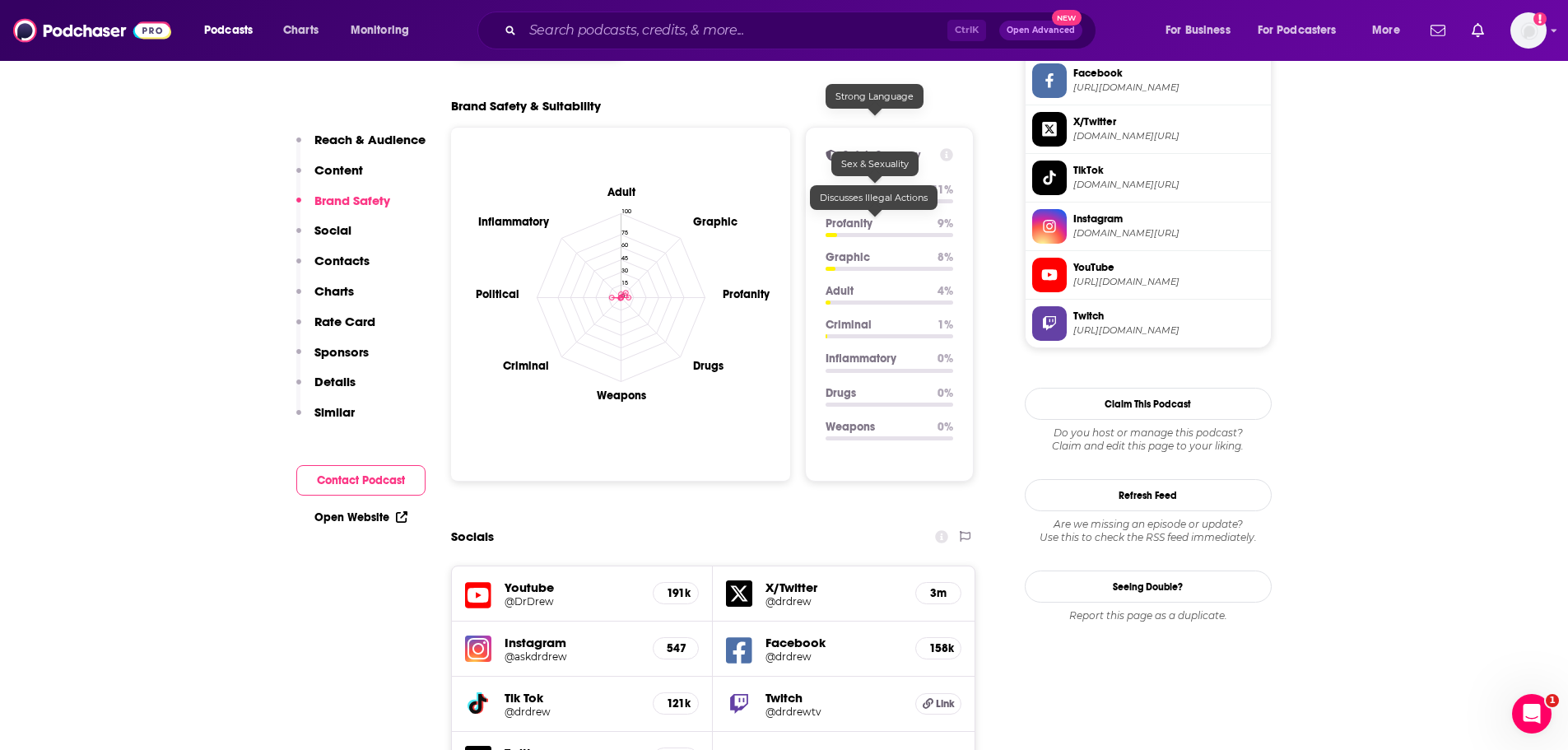
scroll to position [1481, 0]
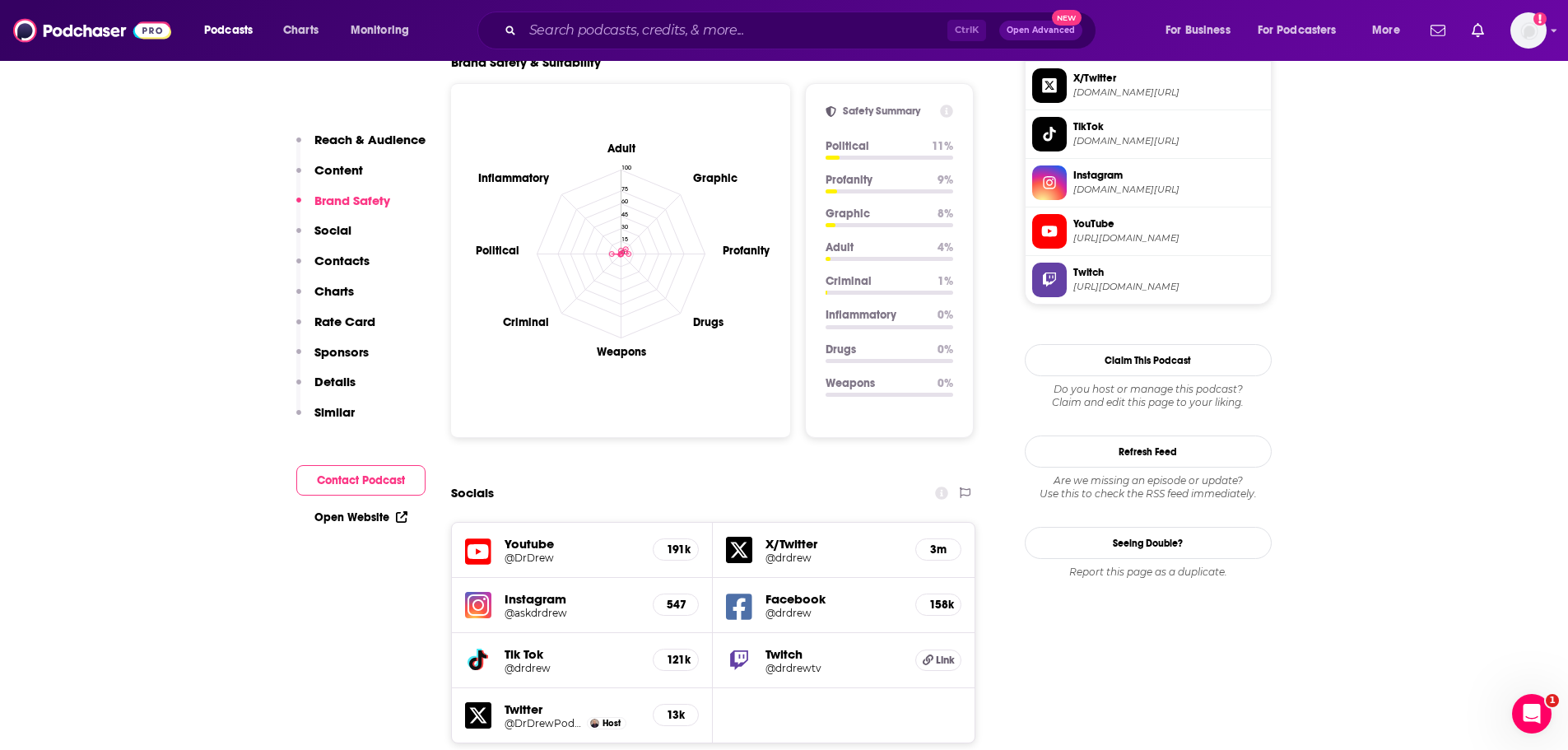
click at [474, 538] on icon at bounding box center [478, 551] width 26 height 26
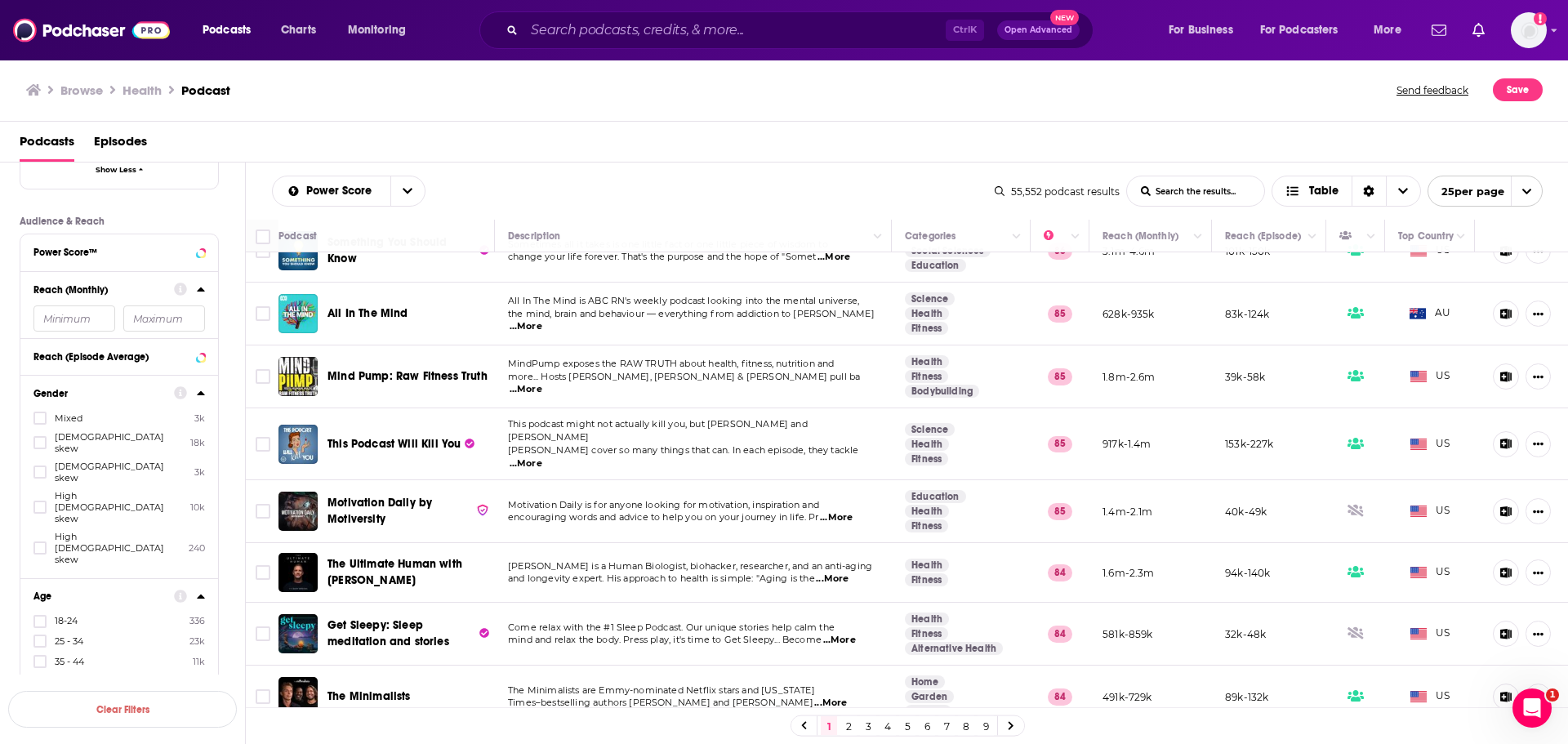
scroll to position [735, 0]
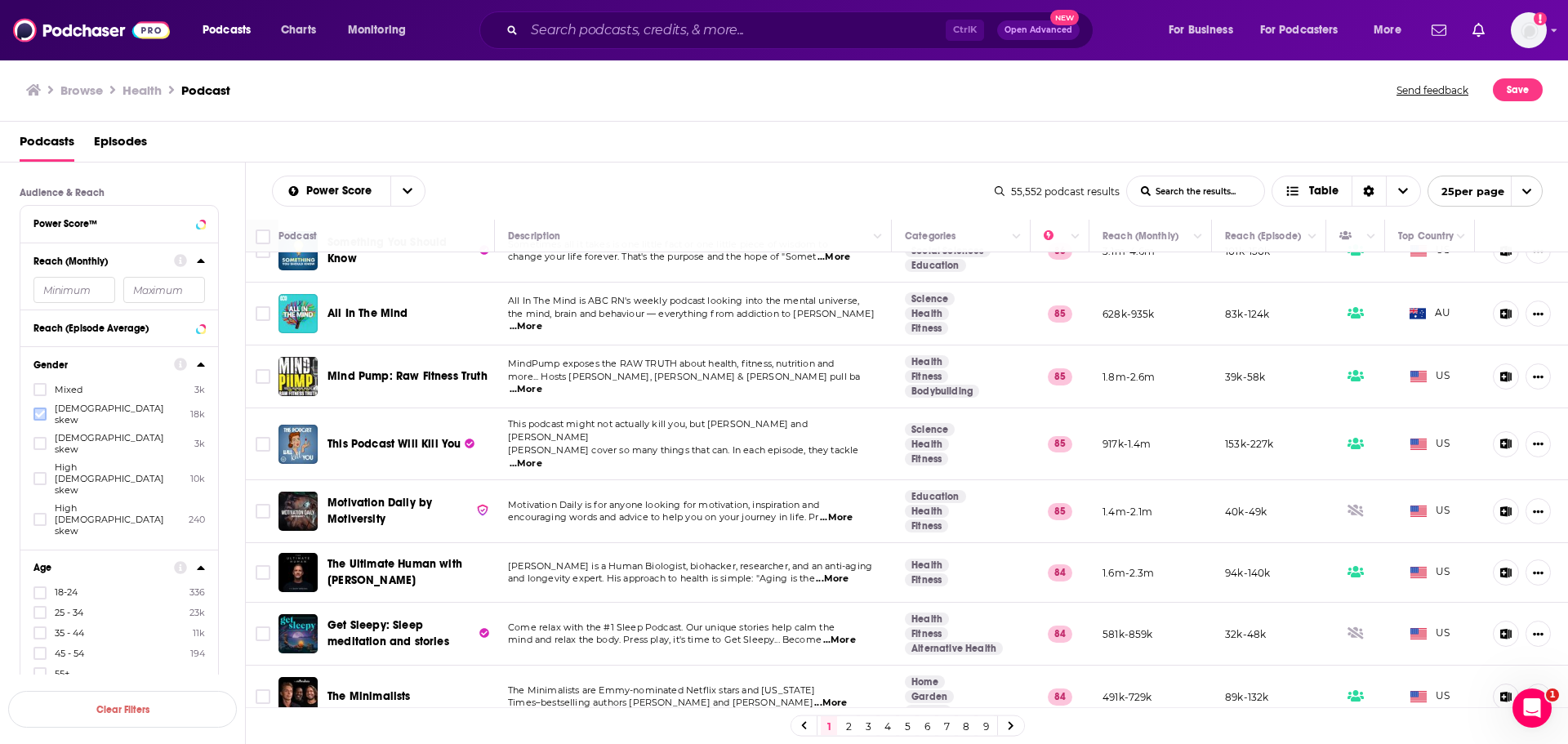
click at [40, 411] on icon at bounding box center [40, 414] width 10 height 8
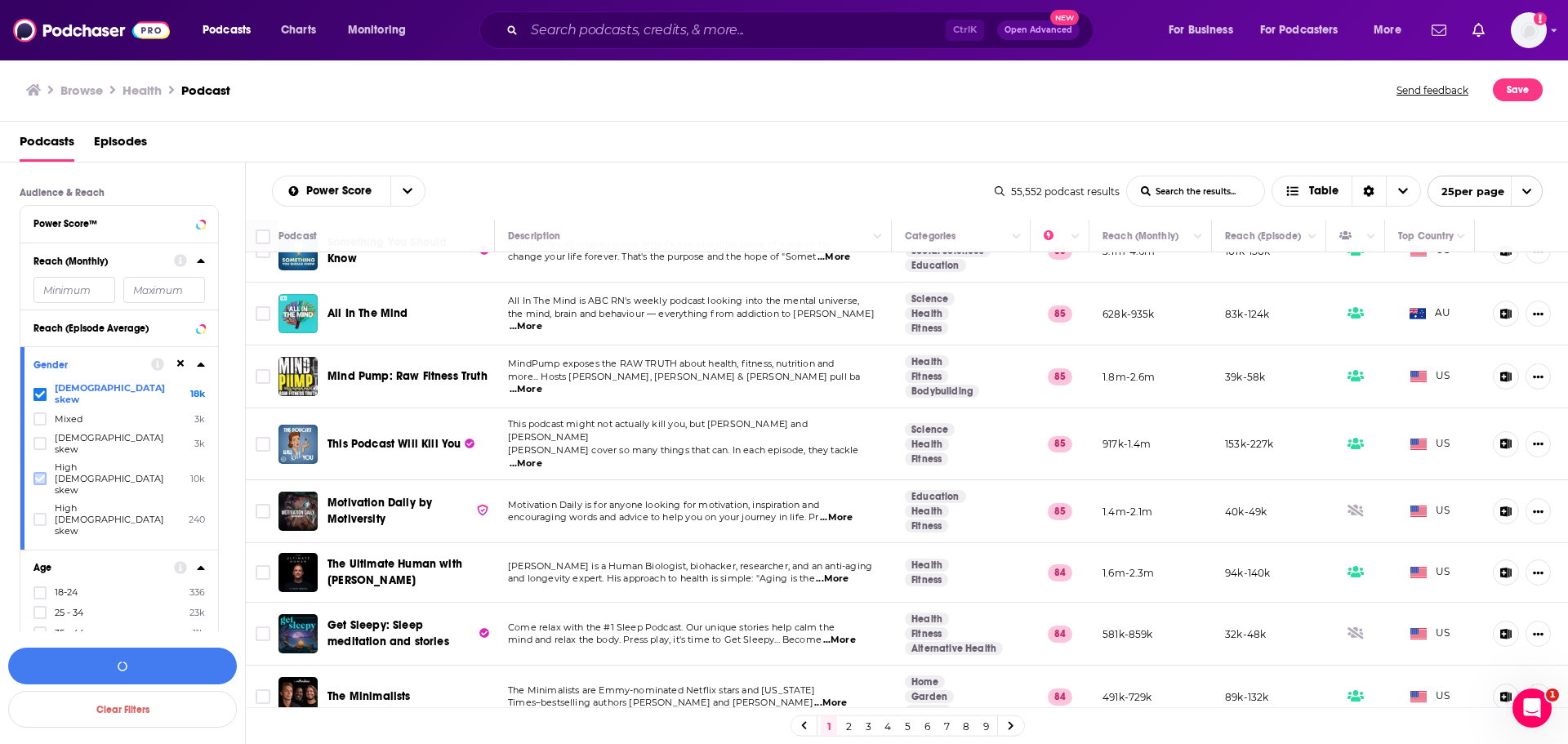
click at [42, 473] on icon at bounding box center [40, 478] width 10 height 10
click at [41, 455] on icon at bounding box center [40, 460] width 10 height 10
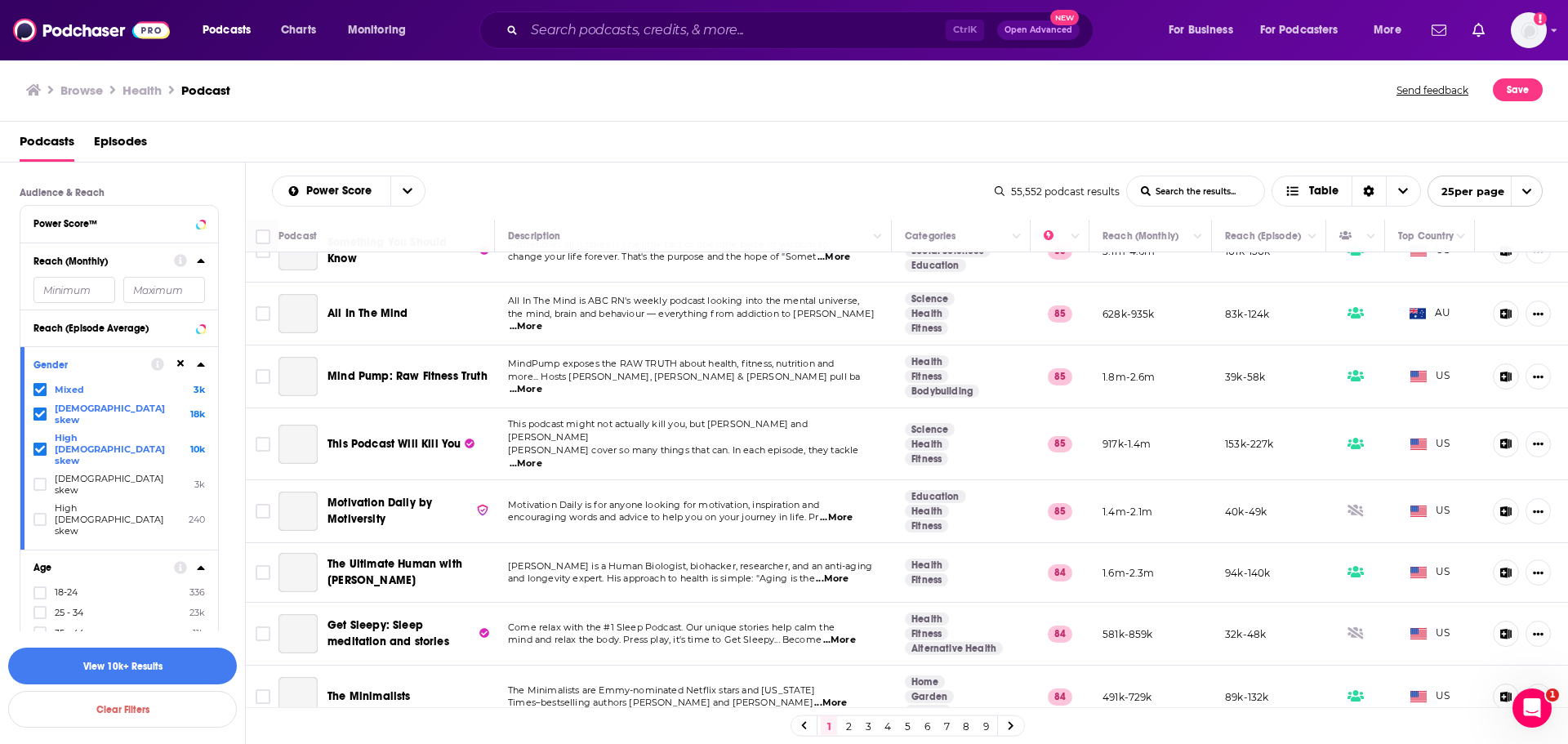
click at [201, 366] on icon at bounding box center [200, 364] width 8 height 4
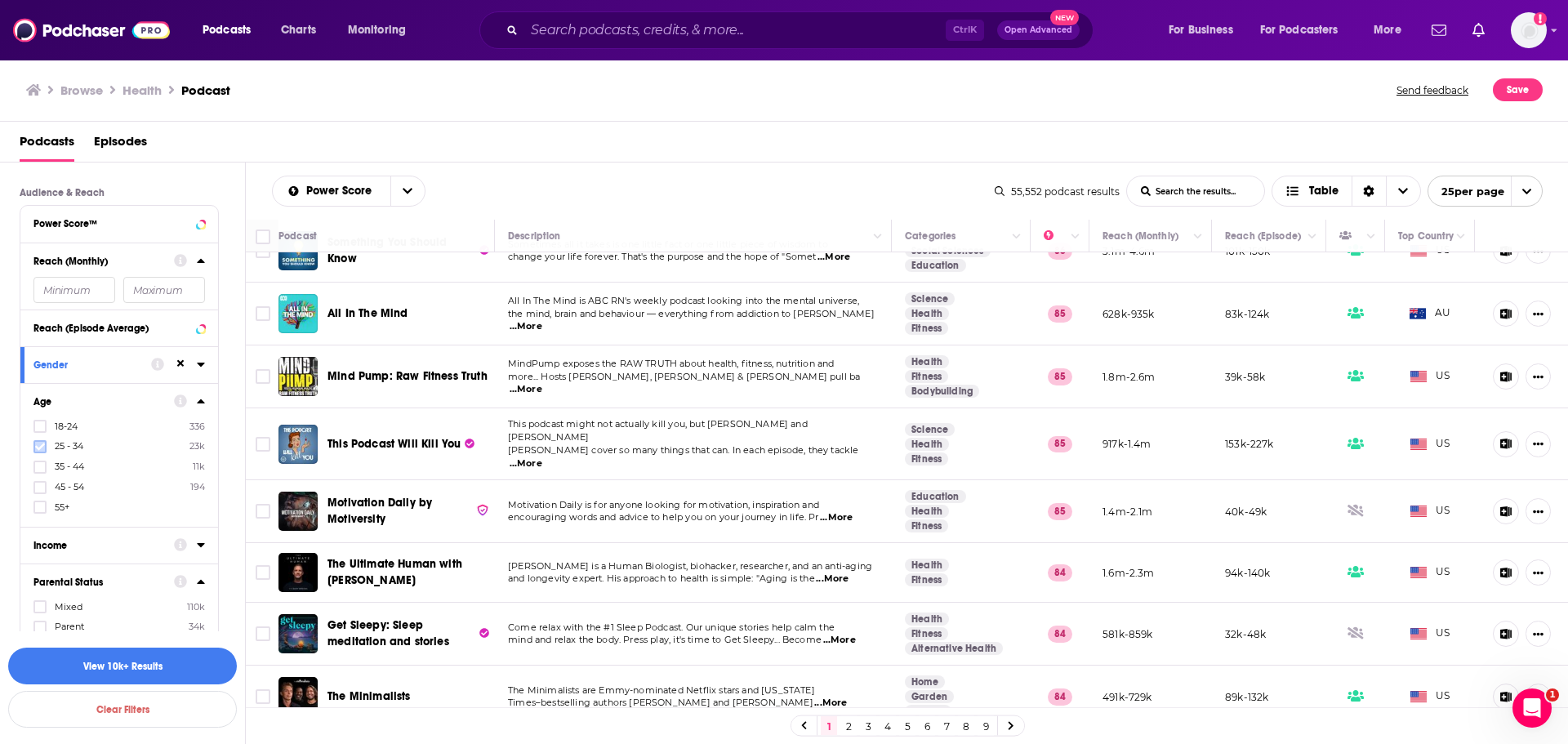
click at [41, 450] on icon at bounding box center [40, 447] width 10 height 10
click at [38, 465] on icon at bounding box center [40, 467] width 10 height 10
click at [200, 395] on icon at bounding box center [201, 401] width 8 height 13
click at [40, 520] on icon at bounding box center [40, 520] width 10 height 8
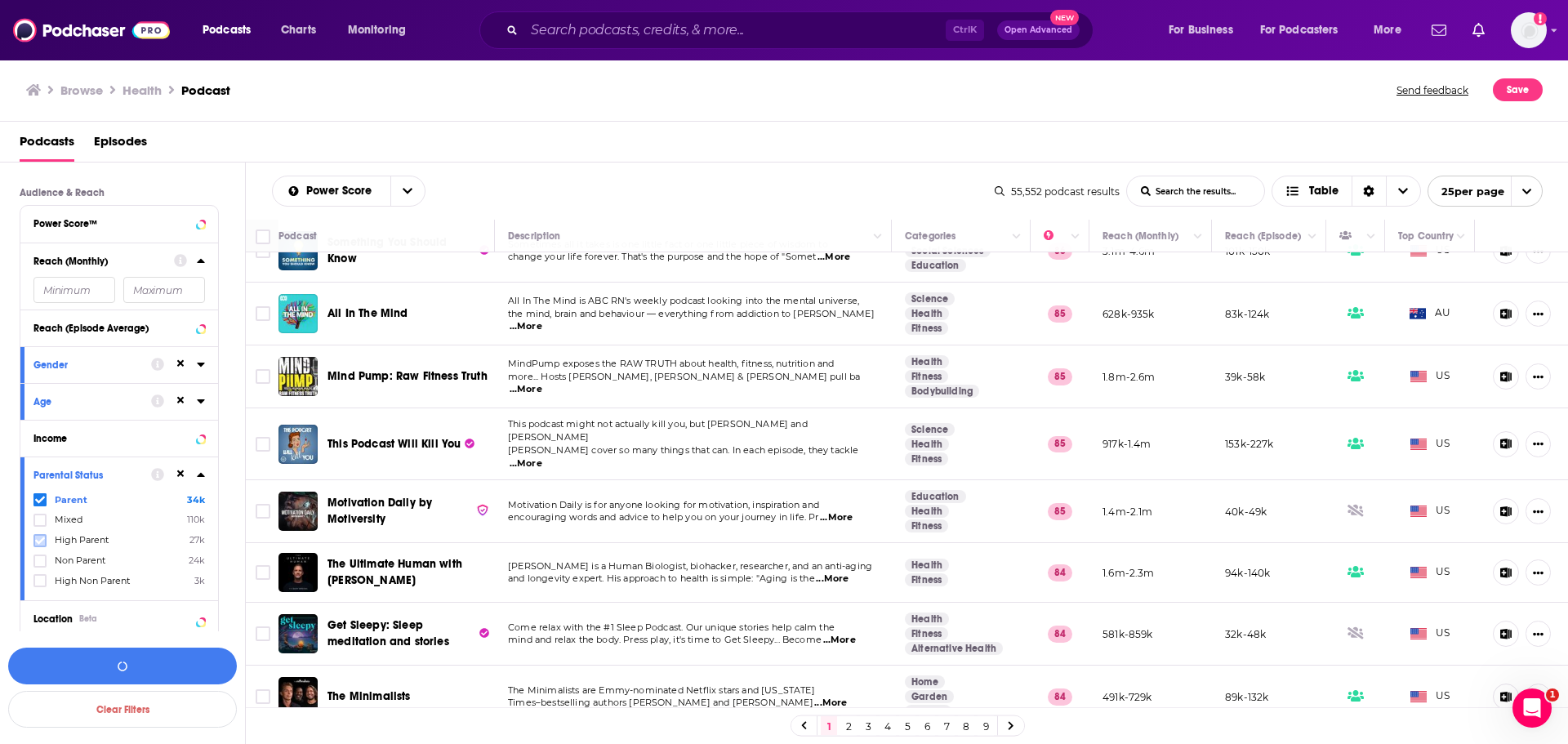
click at [42, 542] on icon at bounding box center [40, 541] width 10 height 10
click at [40, 536] on icon at bounding box center [40, 541] width 10 height 10
click at [198, 475] on icon at bounding box center [200, 474] width 8 height 4
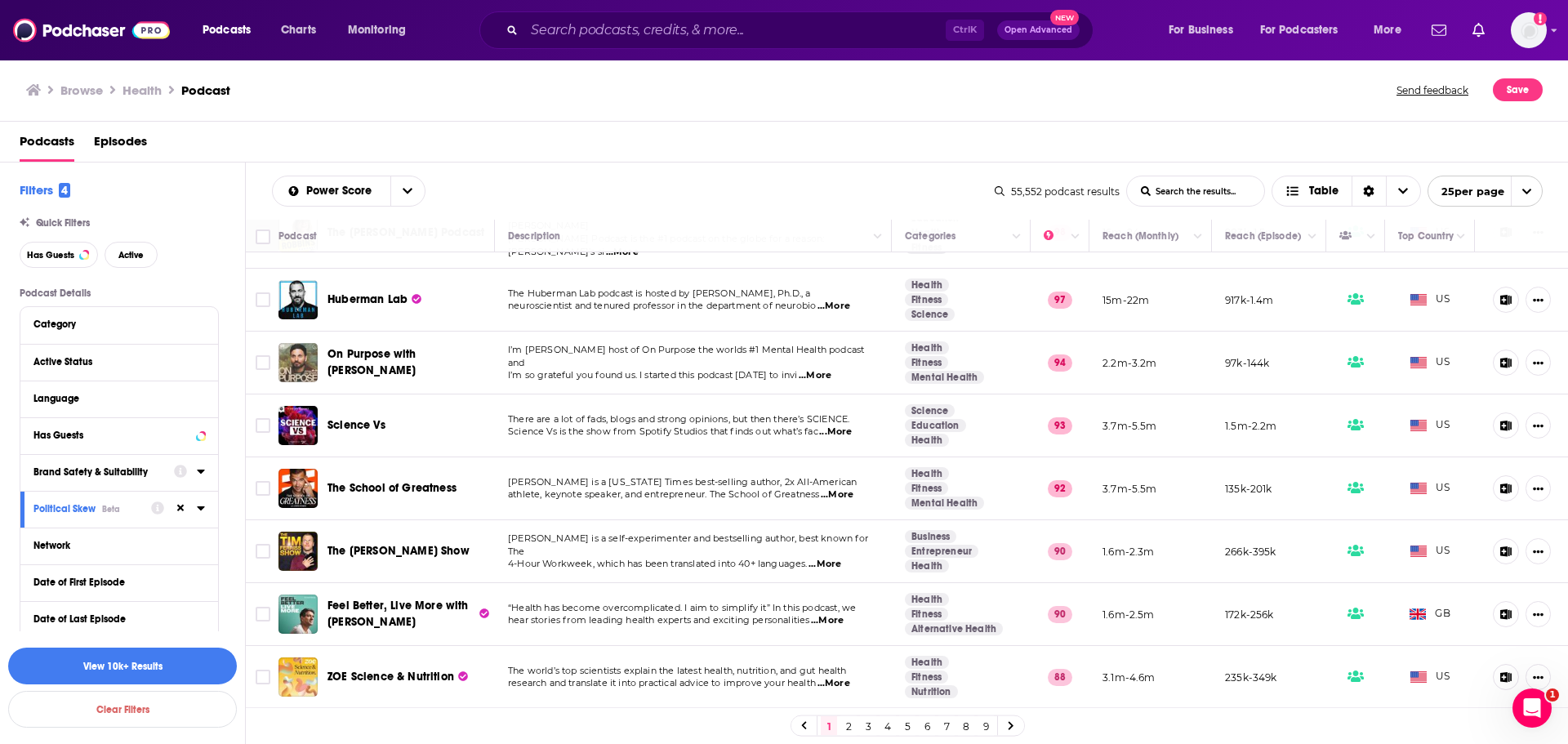
scroll to position [0, 0]
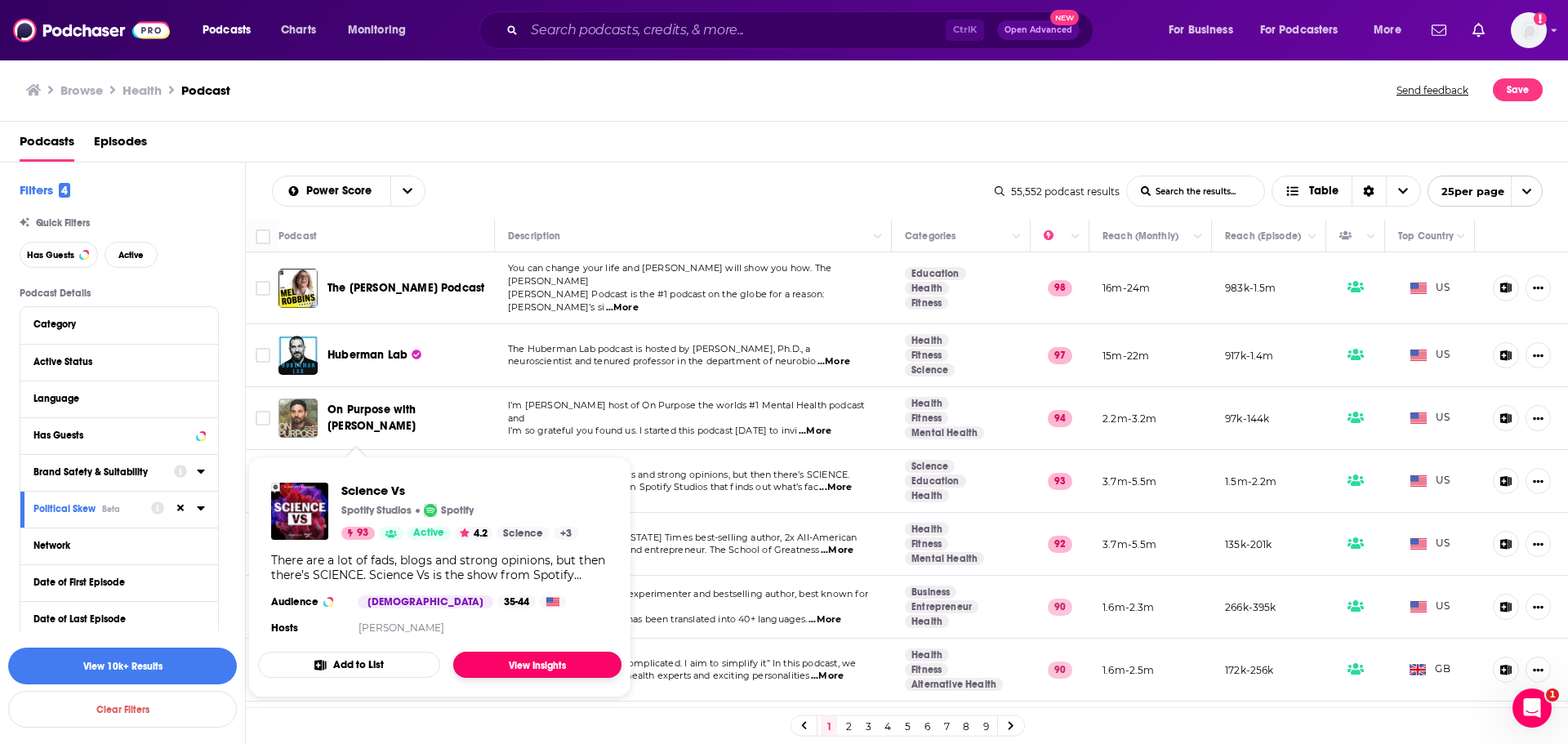
click at [512, 666] on link "View Insights" at bounding box center [536, 664] width 168 height 26
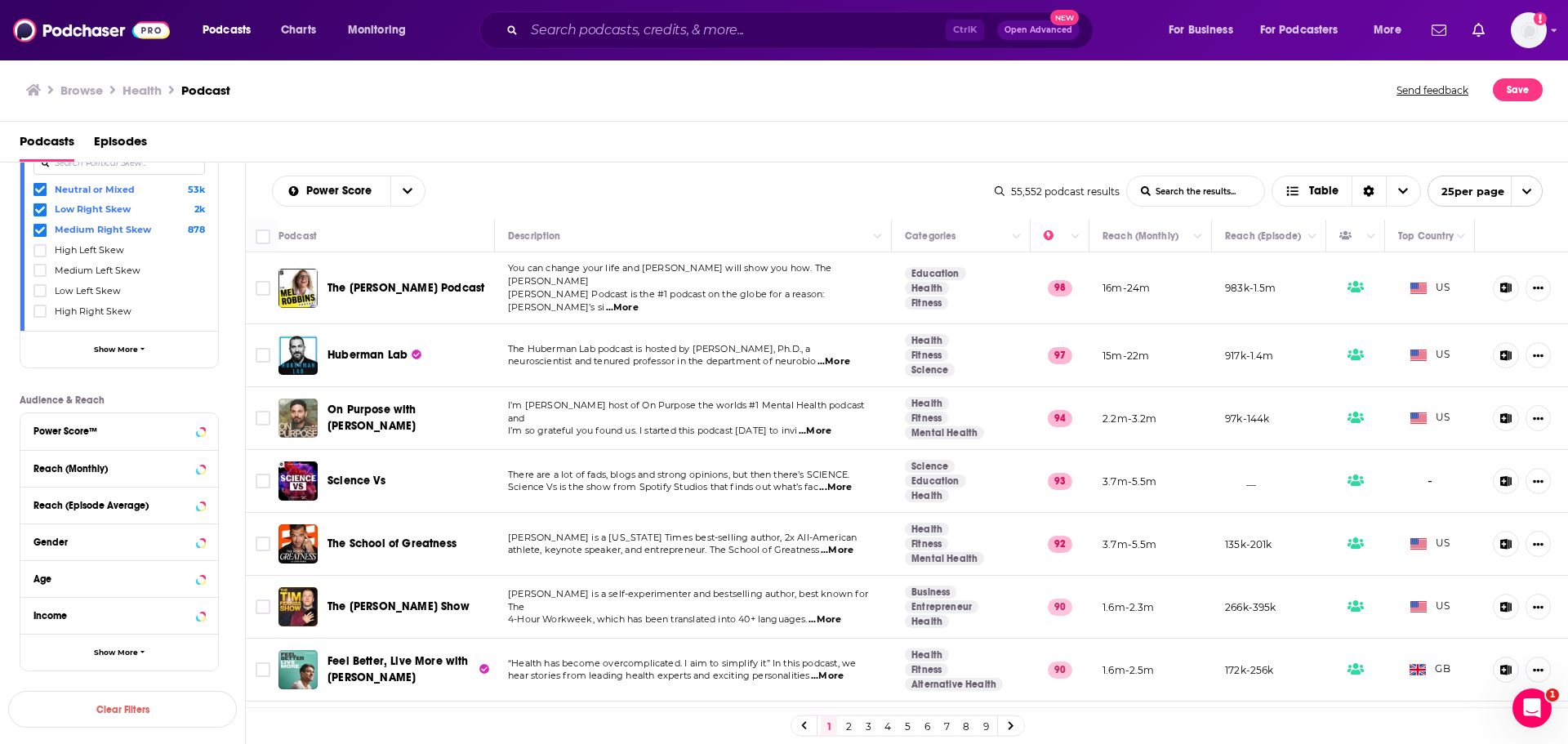
scroll to position [422, 0]
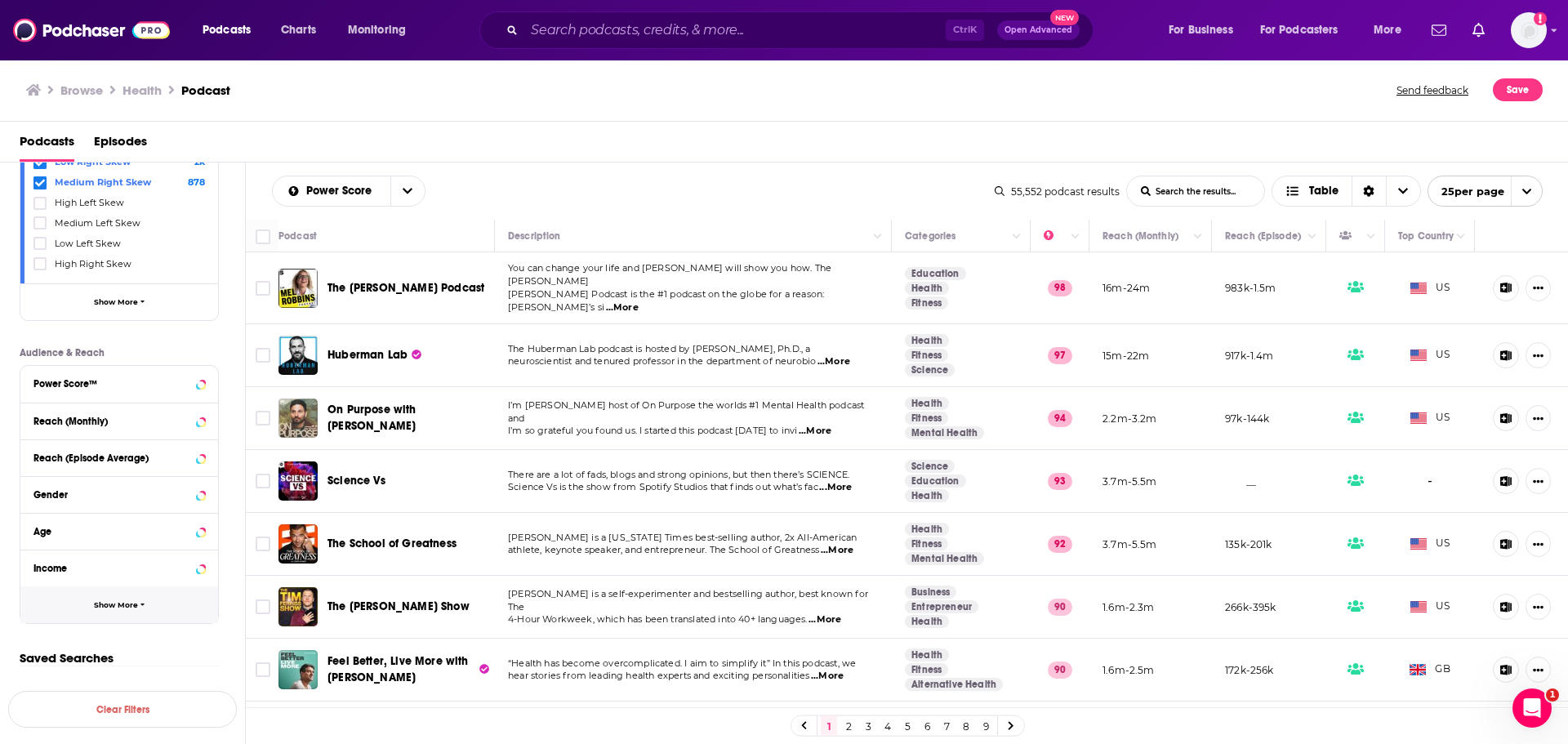
click at [121, 605] on span "Show More" at bounding box center [116, 605] width 44 height 9
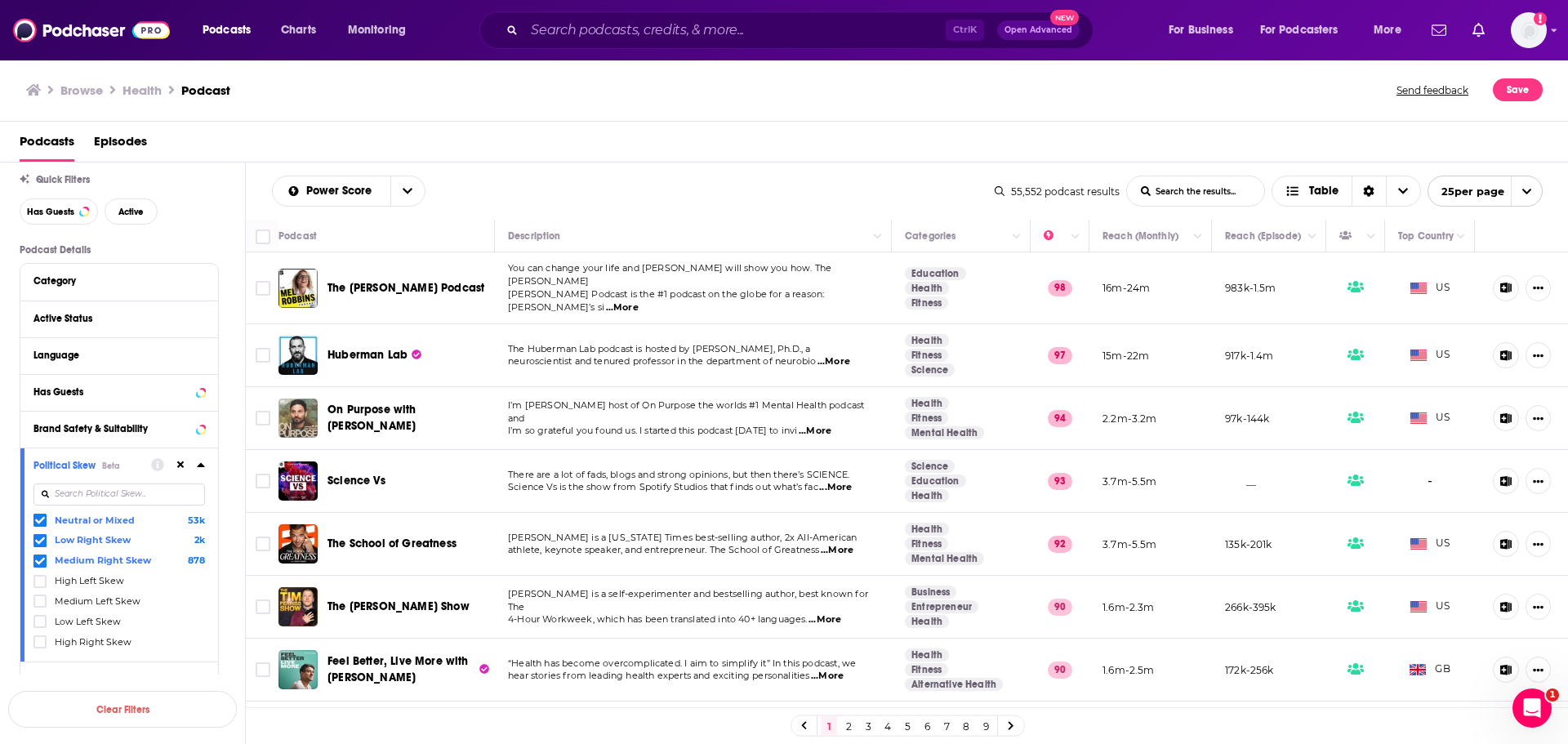
scroll to position [13, 0]
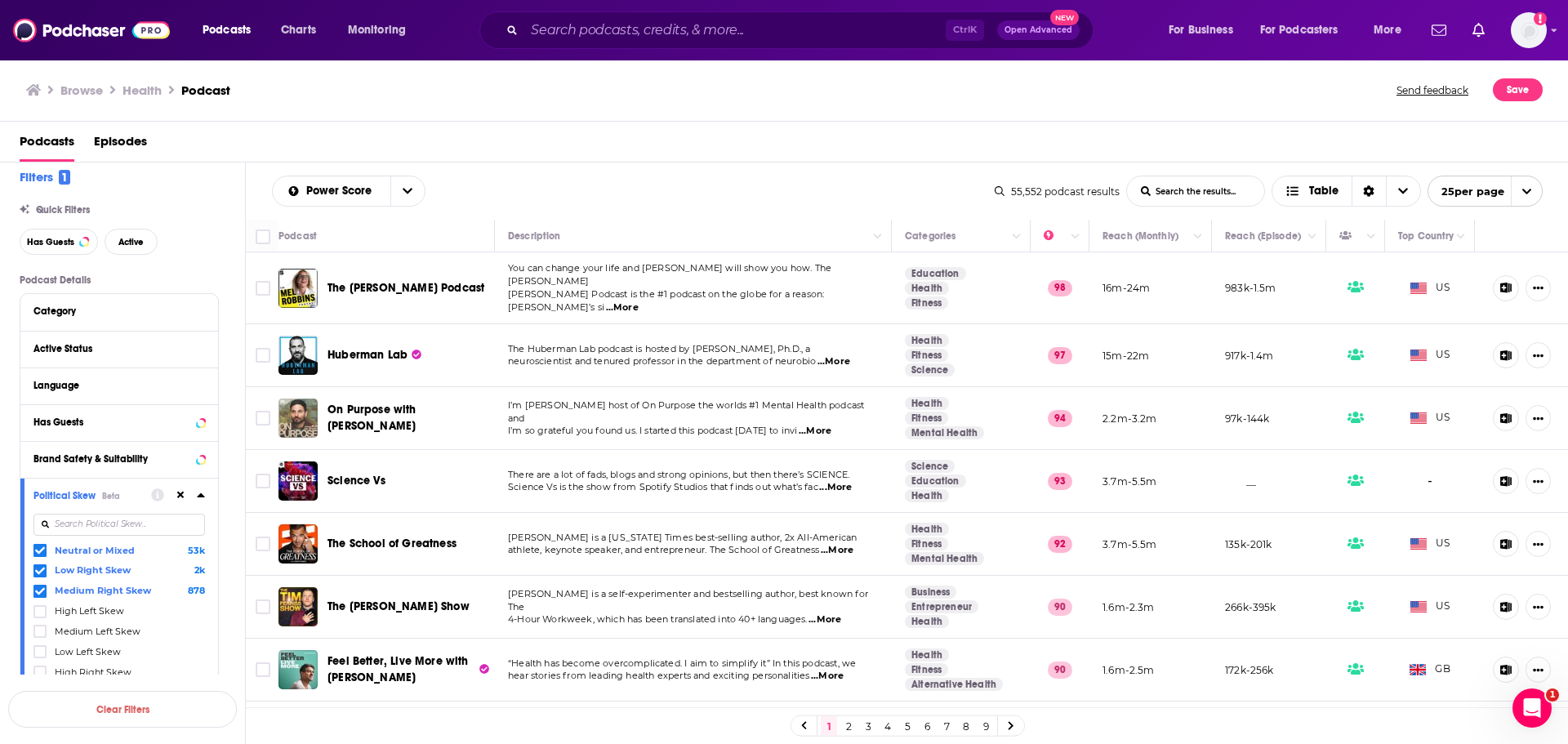
click at [197, 494] on icon at bounding box center [201, 494] width 8 height 13
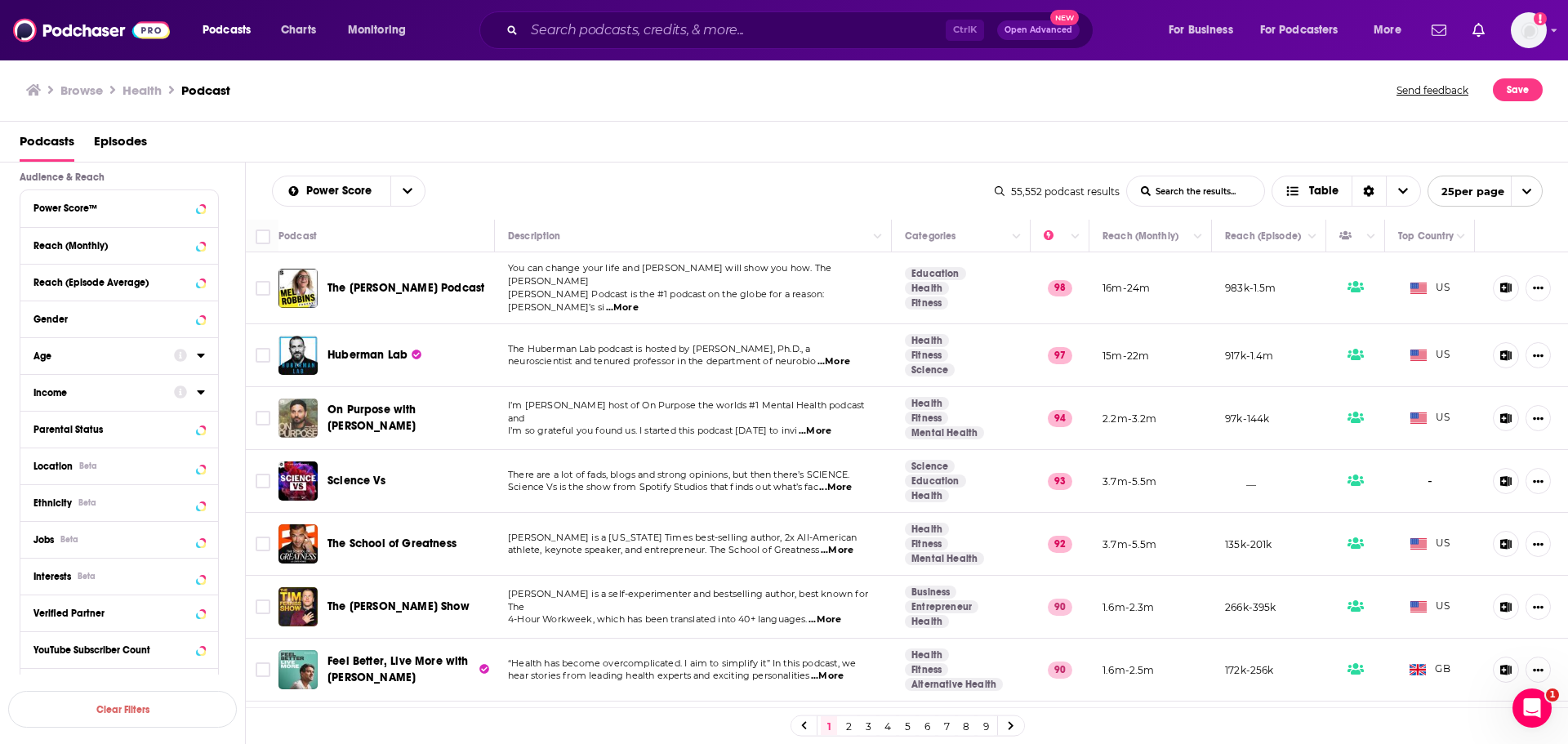
scroll to position [422, 0]
click at [202, 425] on icon at bounding box center [200, 427] width 8 height 4
click at [36, 447] on icon at bounding box center [40, 452] width 10 height 10
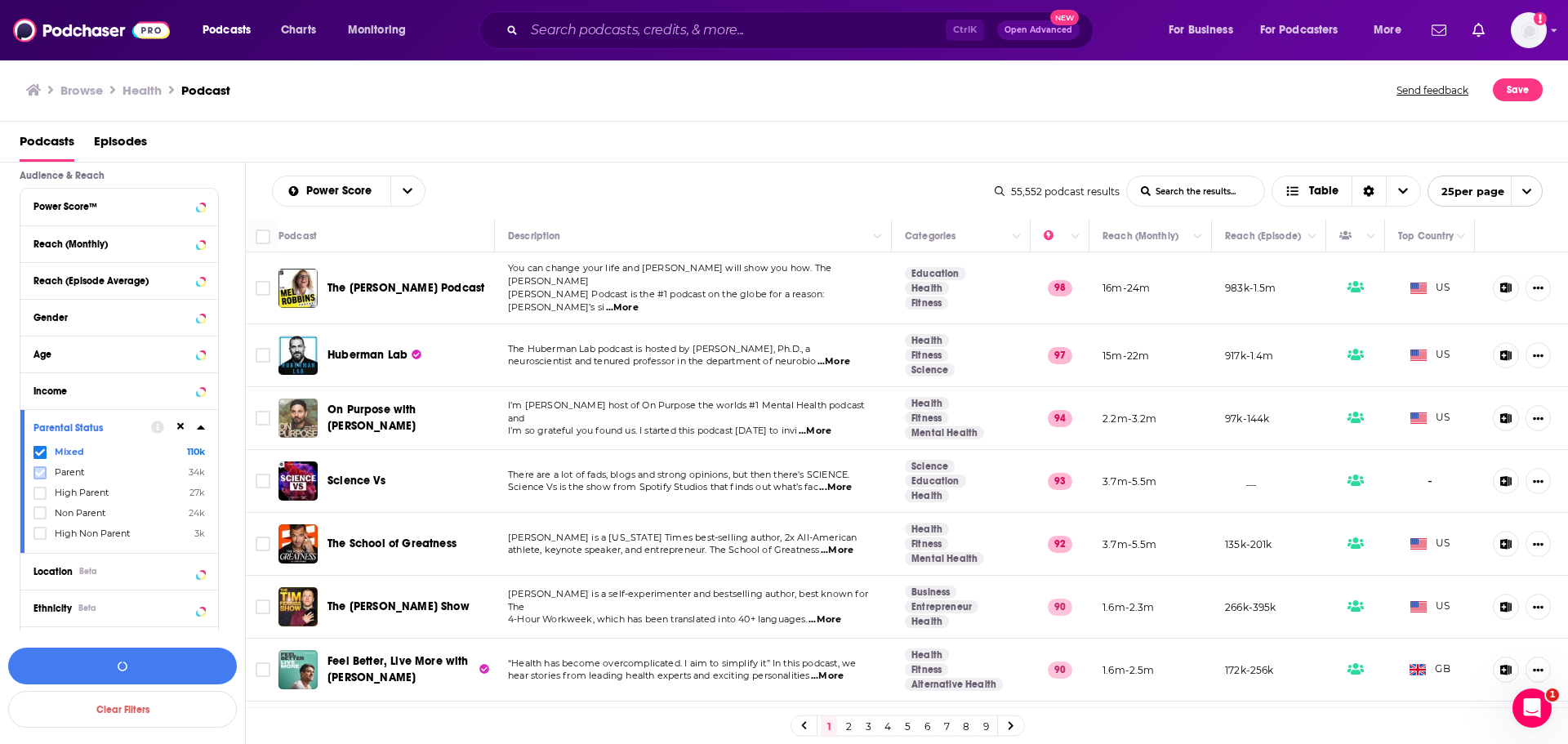
click at [46, 472] on label at bounding box center [40, 472] width 13 height 13
click at [45, 493] on label at bounding box center [40, 493] width 13 height 13
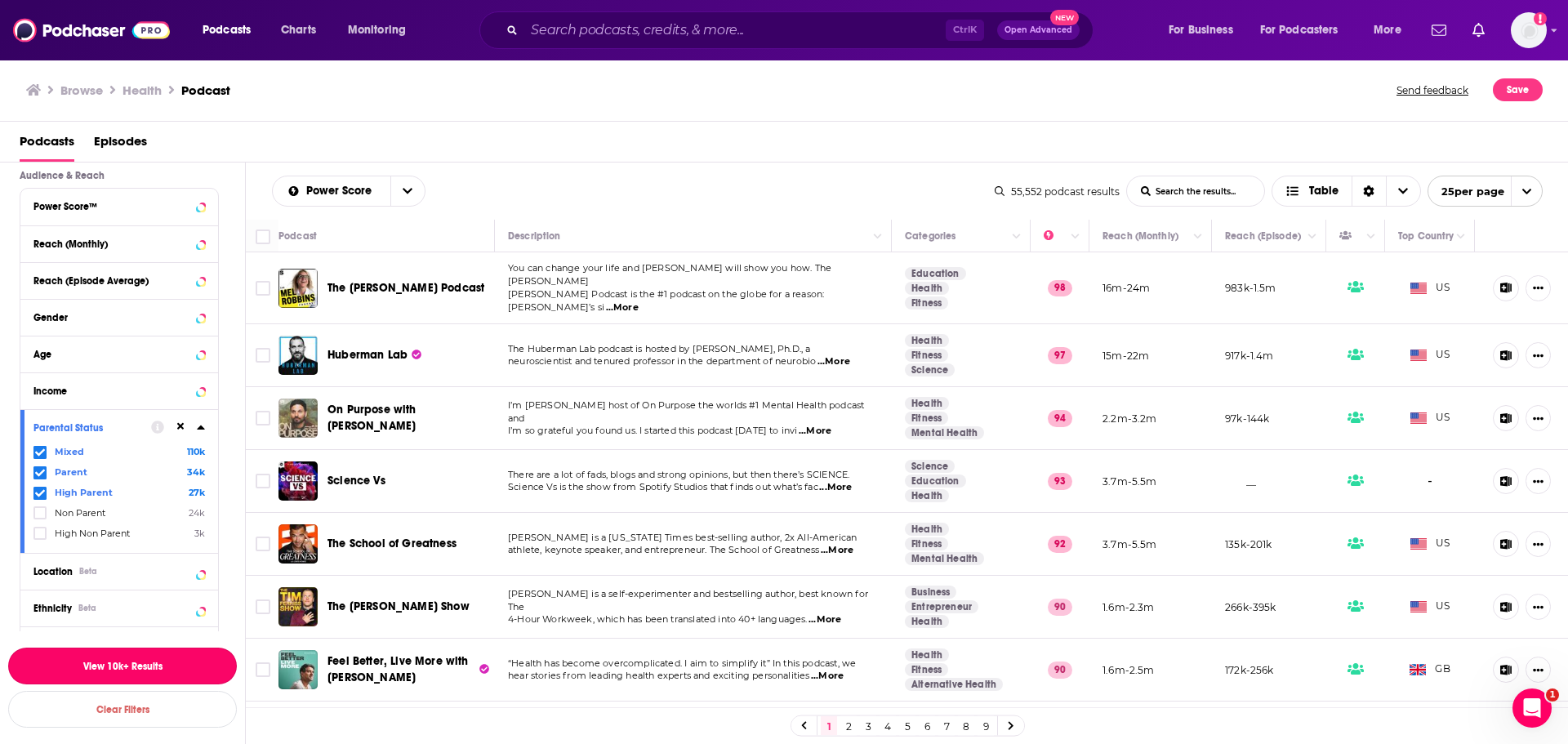
drag, startPoint x: 117, startPoint y: 666, endPoint x: 679, endPoint y: 205, distance: 726.9
click at [118, 666] on button "View 10k+ Results" at bounding box center [122, 666] width 229 height 37
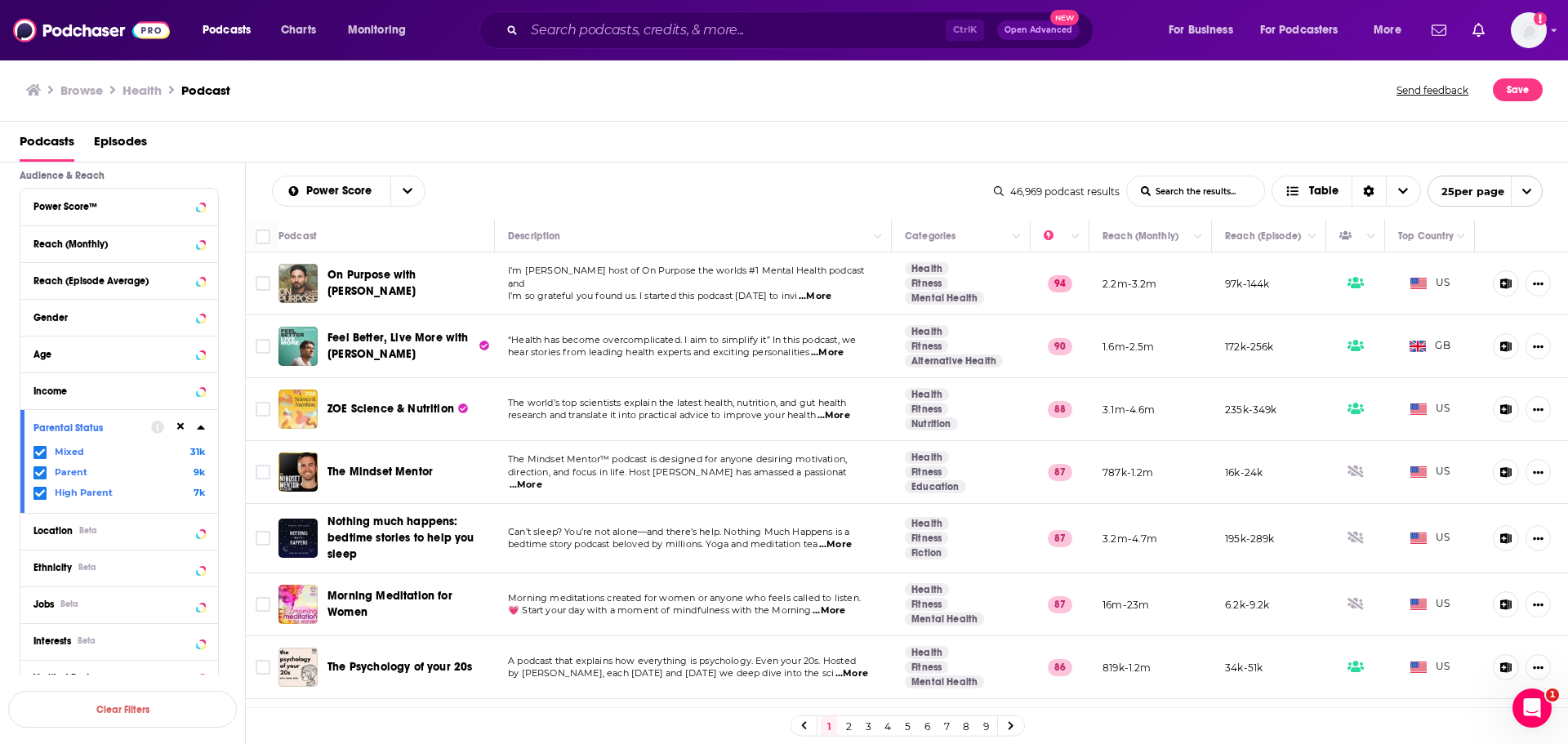
click at [202, 428] on icon at bounding box center [200, 427] width 8 height 4
click at [198, 318] on icon at bounding box center [201, 316] width 8 height 13
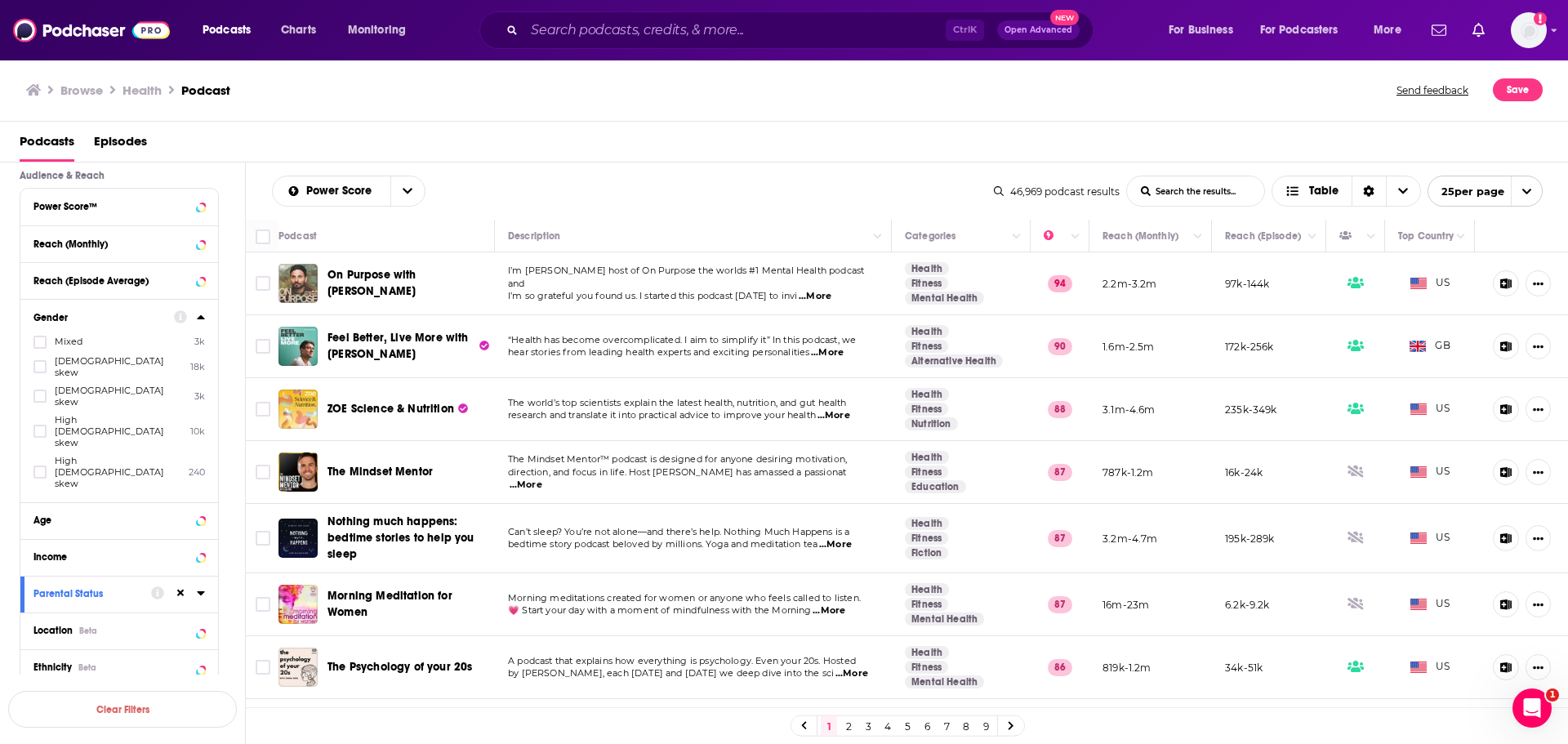
click at [67, 340] on span "Mixed" at bounding box center [68, 342] width 28 height 12
click at [40, 347] on input "multiSelectOption-low-0" at bounding box center [40, 347] width 0 height 0
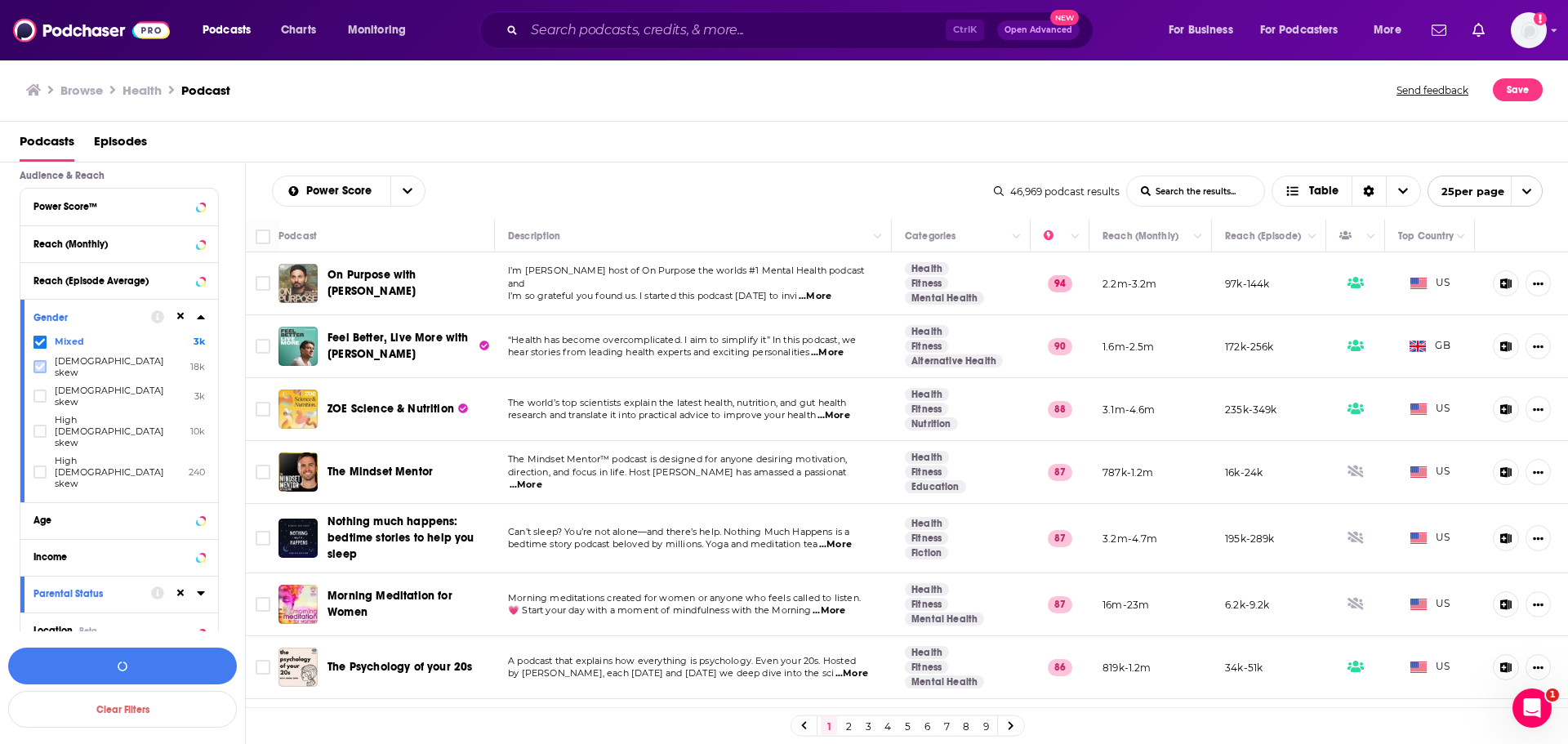
click at [42, 362] on icon at bounding box center [40, 367] width 10 height 10
click at [133, 414] on span "High female skew" at bounding box center [118, 431] width 127 height 35
click at [40, 436] on input "multiSelectOption-highfemale-3" at bounding box center [40, 436] width 0 height 0
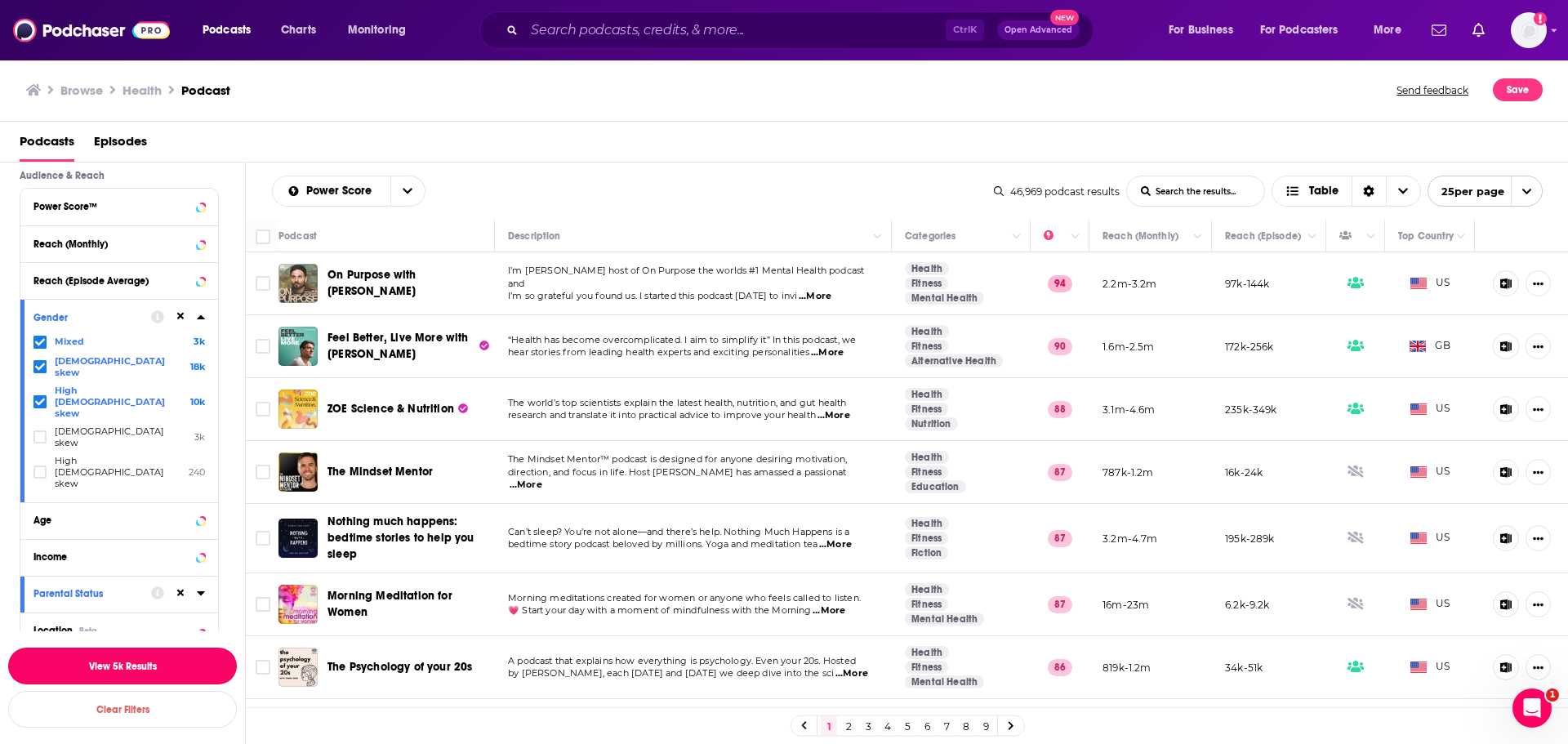
click at [116, 664] on button "View 5k Results" at bounding box center [122, 666] width 229 height 37
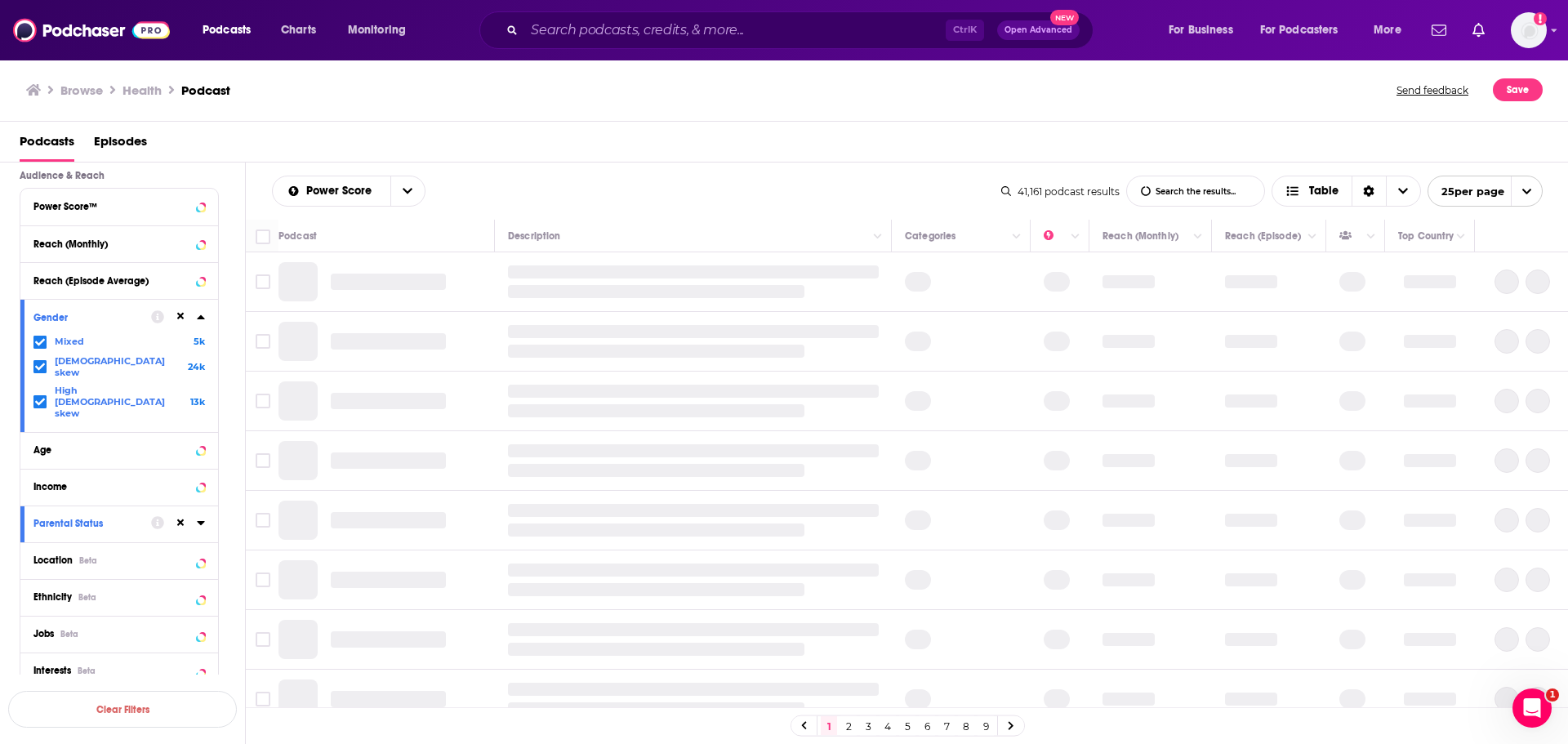
click at [198, 312] on icon at bounding box center [201, 316] width 8 height 13
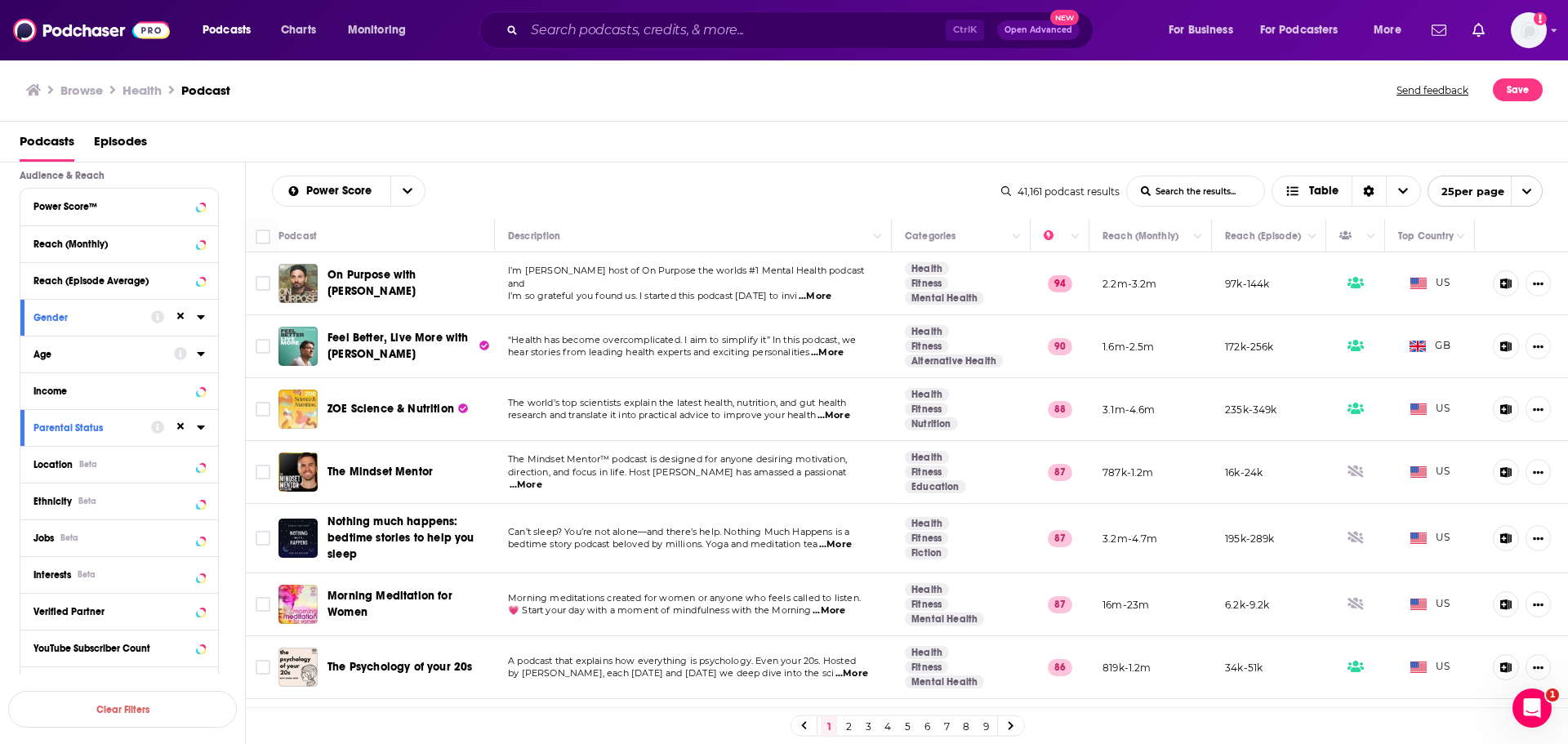
click at [202, 348] on icon at bounding box center [201, 353] width 8 height 13
click at [202, 348] on icon at bounding box center [201, 353] width 8 height 13
click at [199, 345] on div at bounding box center [189, 353] width 31 height 20
click at [200, 354] on icon at bounding box center [200, 353] width 8 height 4
click at [79, 397] on span "25 - 34" at bounding box center [69, 399] width 29 height 12
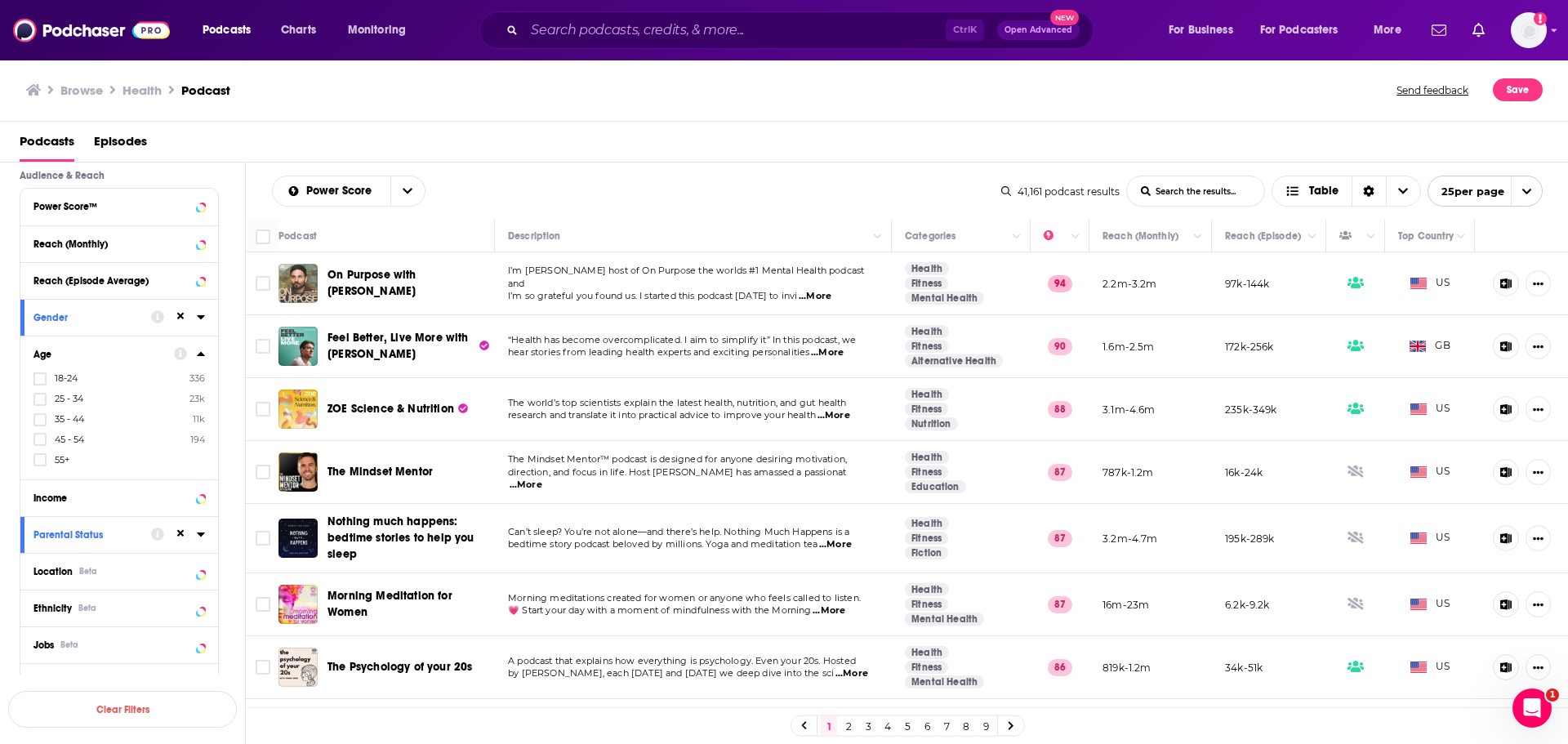
click at [40, 404] on input "multiSelectOption-25-34-1" at bounding box center [40, 404] width 0 height 0
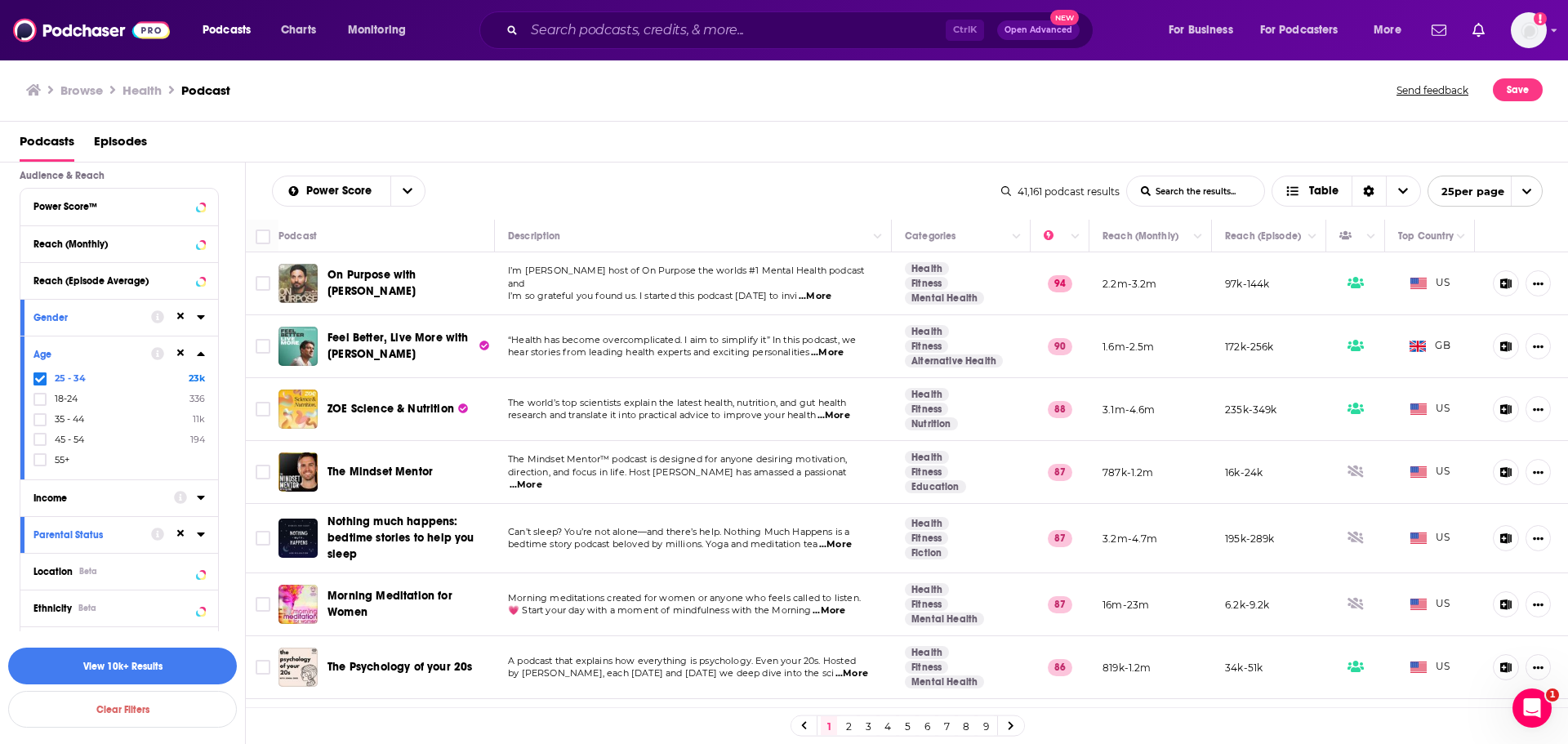
click at [199, 357] on icon at bounding box center [201, 353] width 8 height 13
click at [203, 312] on icon at bounding box center [201, 316] width 8 height 13
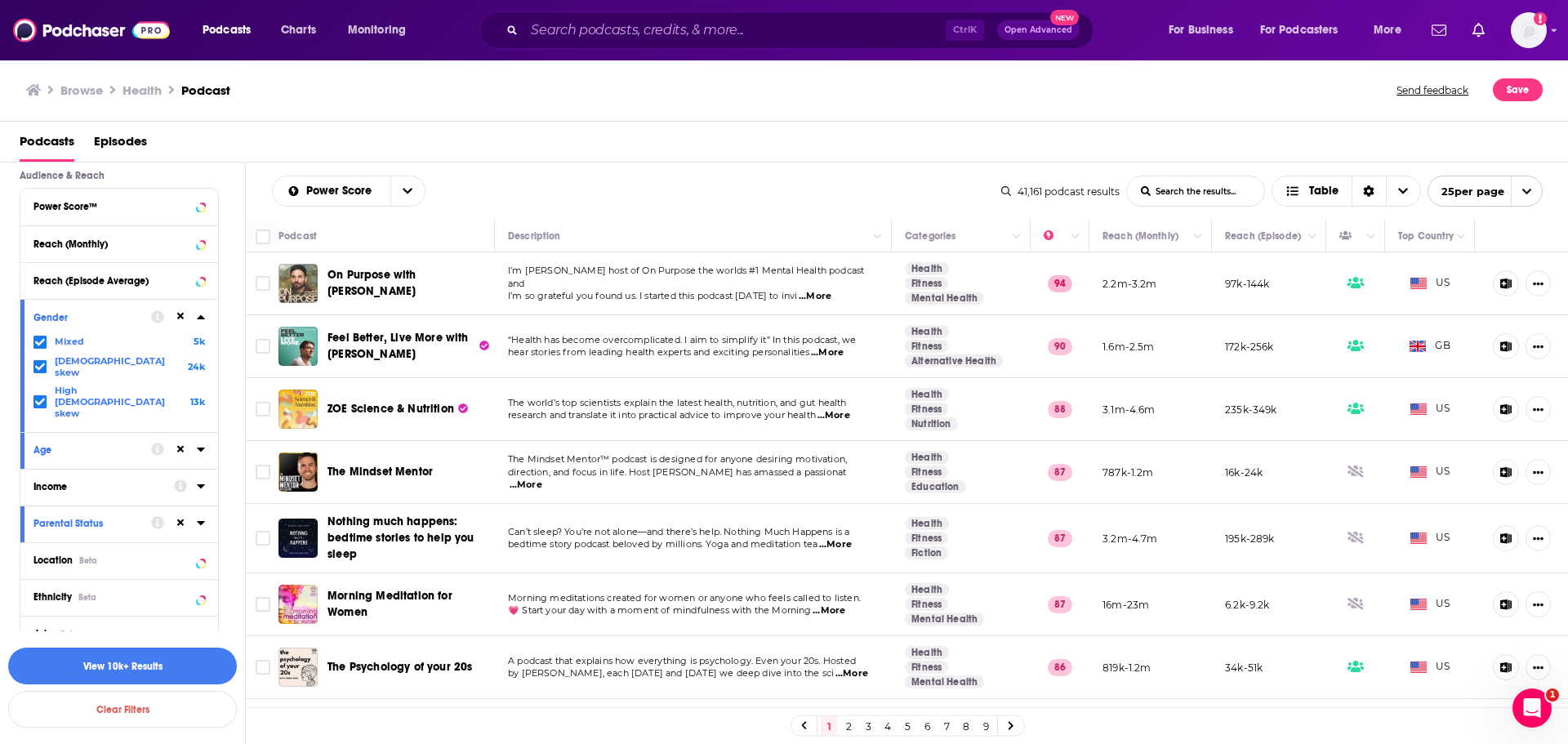
click at [203, 312] on icon at bounding box center [201, 316] width 8 height 13
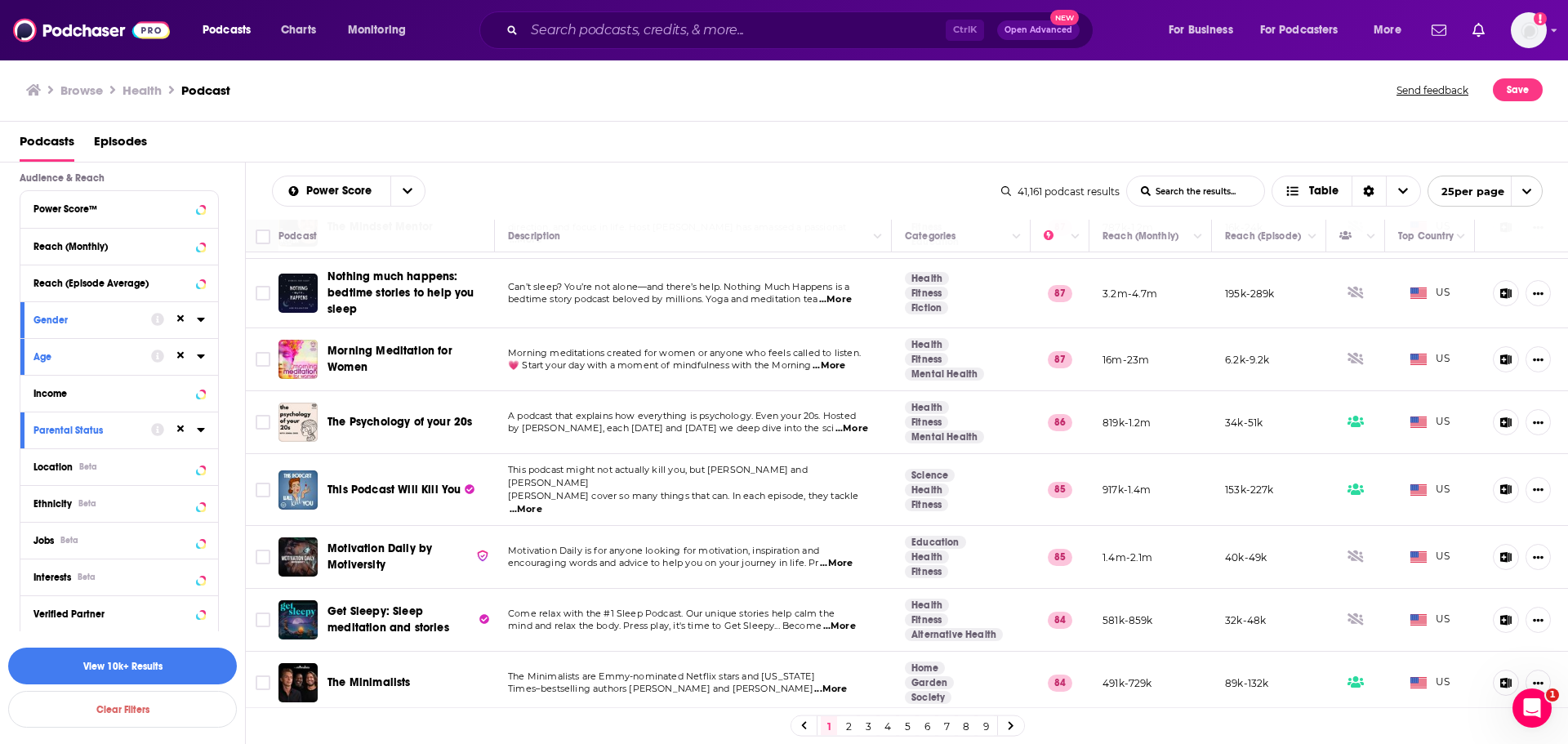
scroll to position [93, 0]
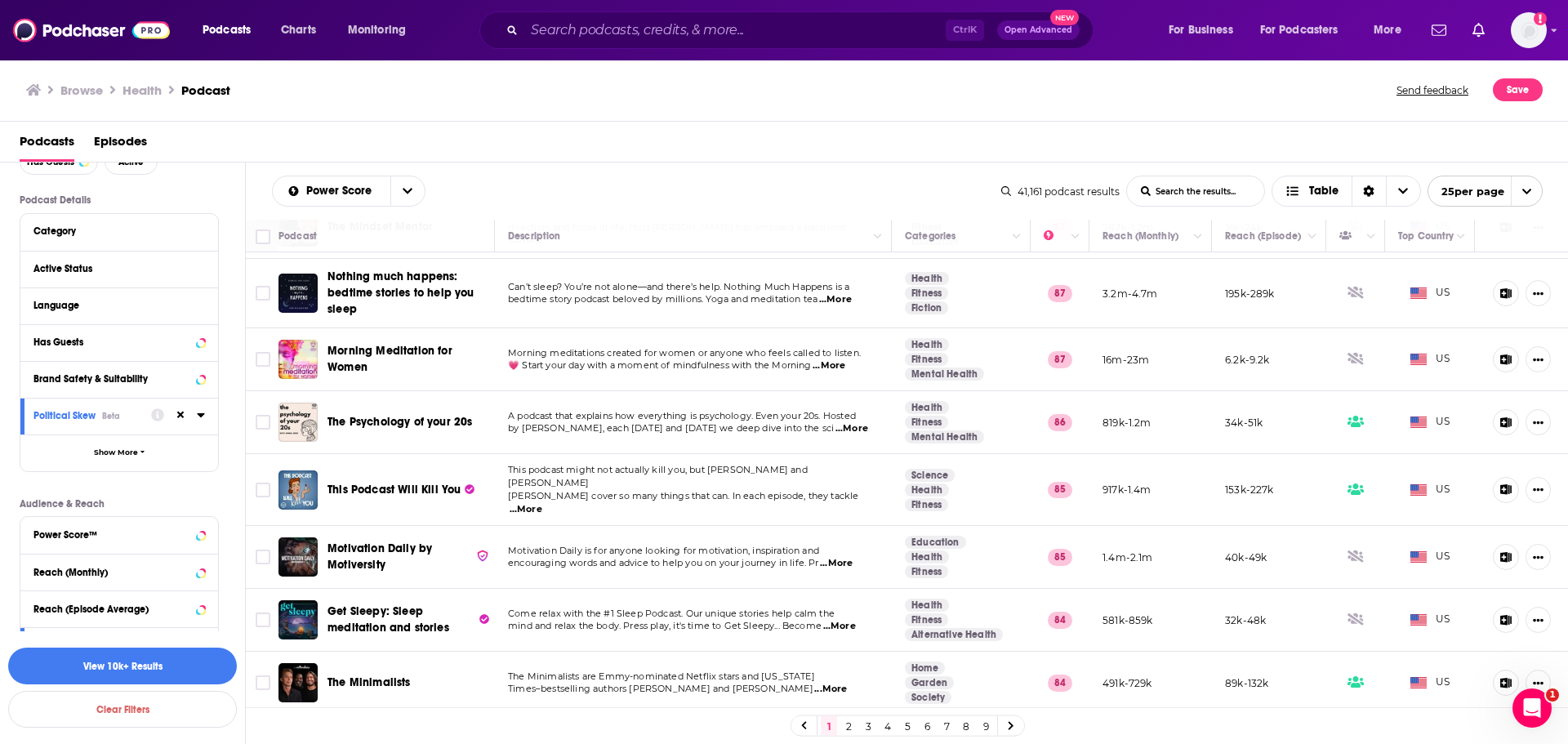
click at [196, 408] on div at bounding box center [178, 415] width 54 height 20
click at [204, 416] on icon at bounding box center [201, 414] width 8 height 13
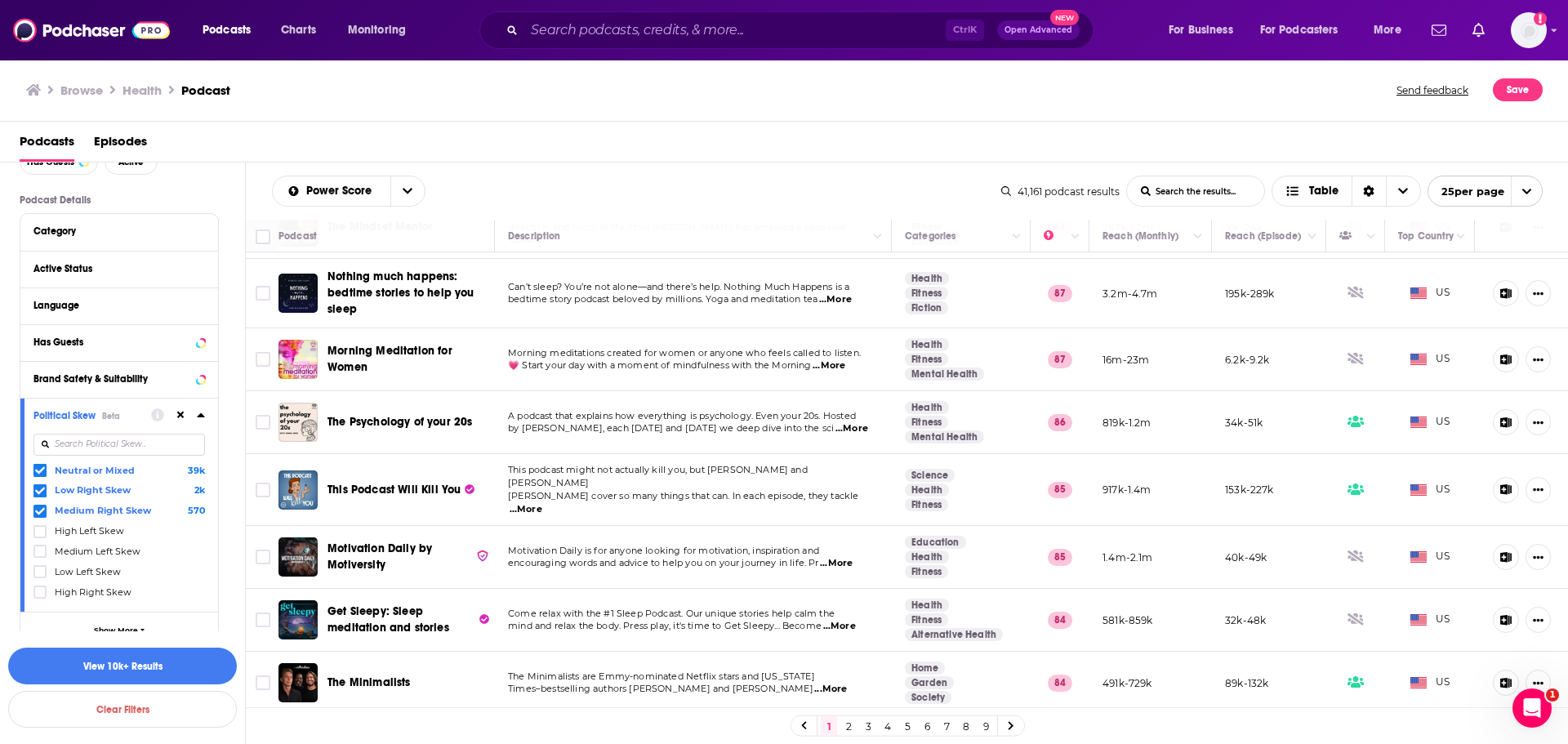
click at [36, 507] on icon at bounding box center [40, 511] width 10 height 10
click at [34, 470] on span at bounding box center [40, 470] width 13 height 13
click at [157, 671] on button "View 745 Results" at bounding box center [122, 666] width 229 height 37
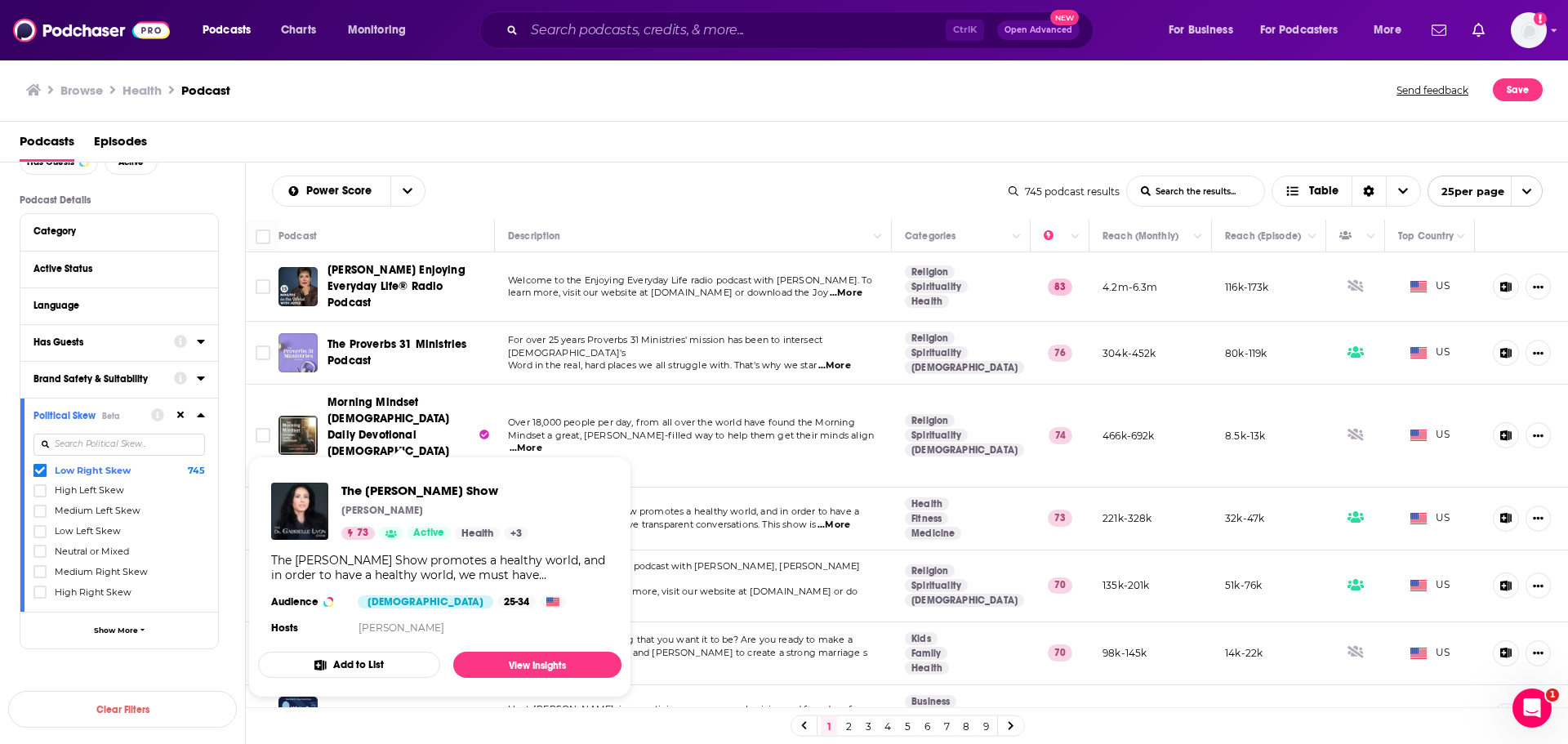
drag, startPoint x: 401, startPoint y: 480, endPoint x: 940, endPoint y: 86, distance: 667.7
click at [940, 85] on div "Browse Health Podcast" at bounding box center [712, 89] width 1371 height 23
drag, startPoint x: 299, startPoint y: 480, endPoint x: 704, endPoint y: 482, distance: 405.0
click at [704, 519] on span "healthy world, we must have transparent conversations. This show is" at bounding box center [661, 525] width 308 height 12
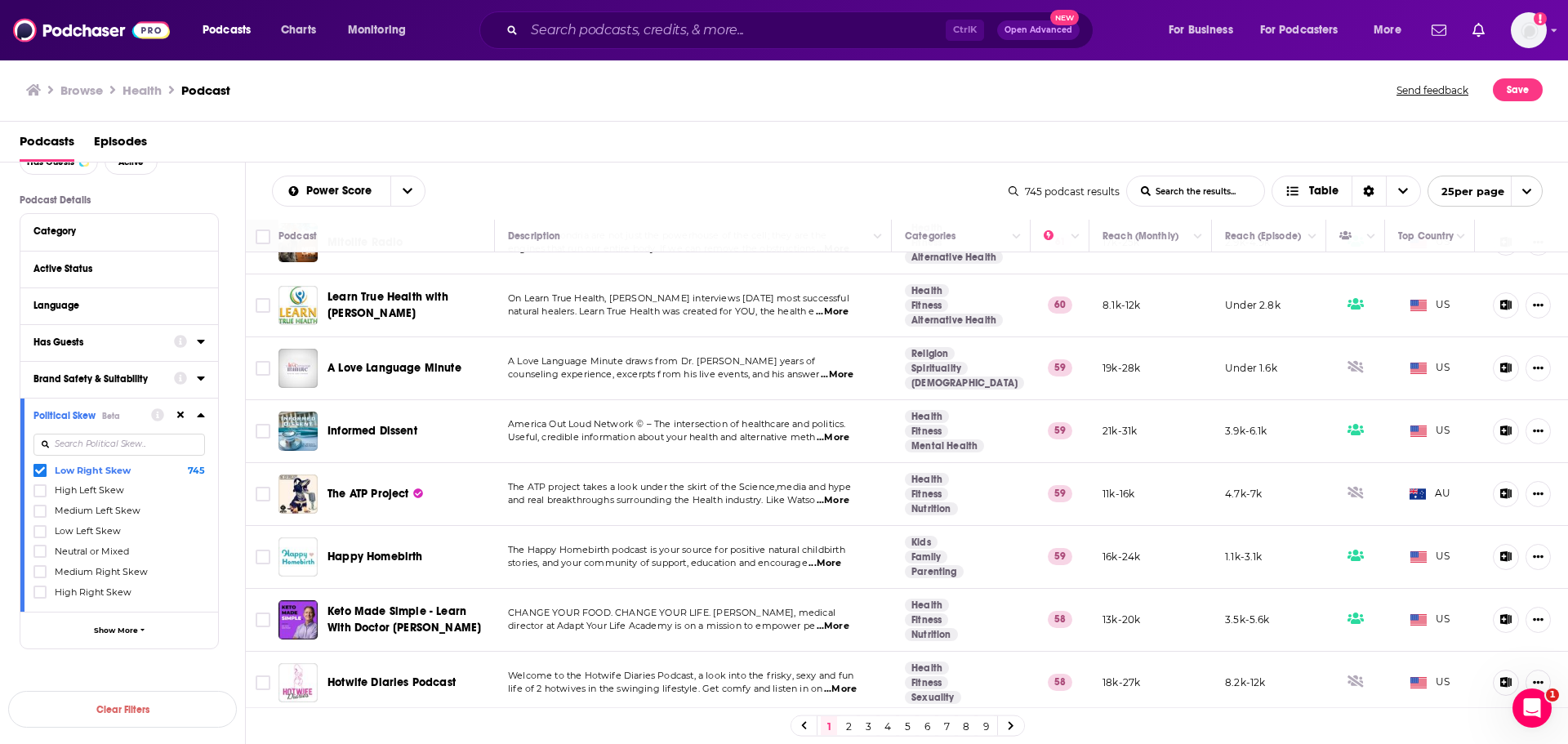
scroll to position [1127, 0]
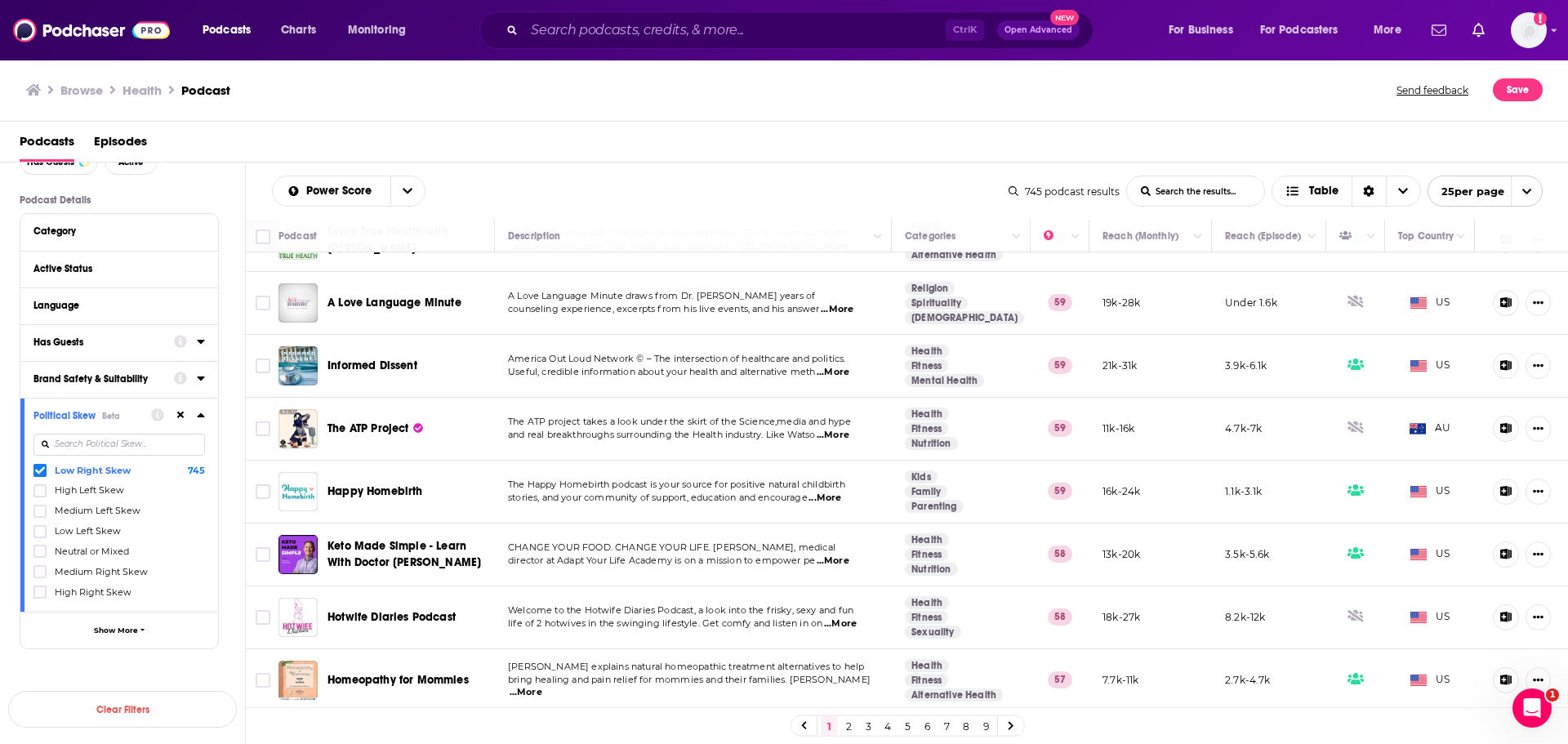
click at [39, 466] on icon at bounding box center [40, 471] width 10 height 10
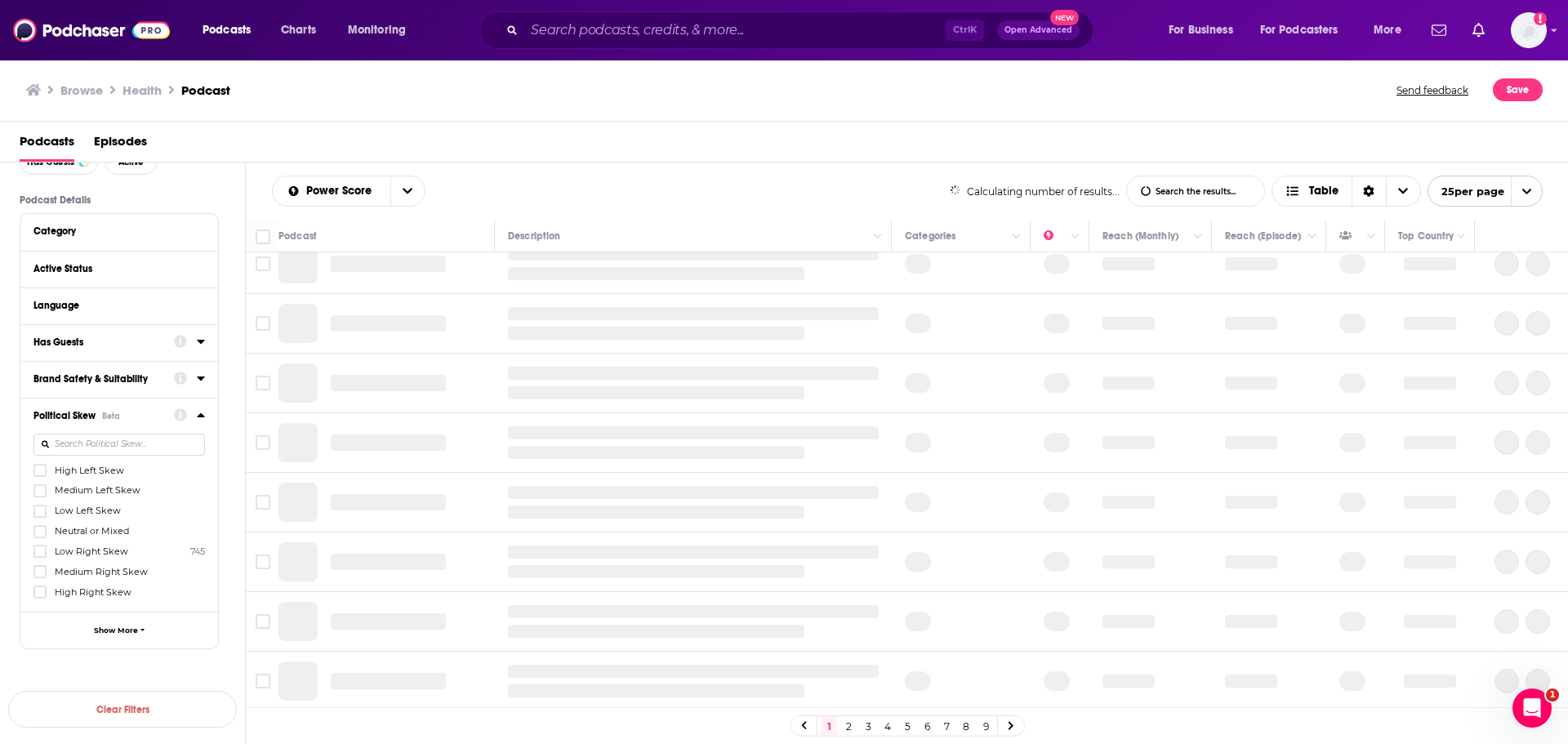
scroll to position [1032, 0]
click at [40, 570] on icon at bounding box center [40, 572] width 10 height 10
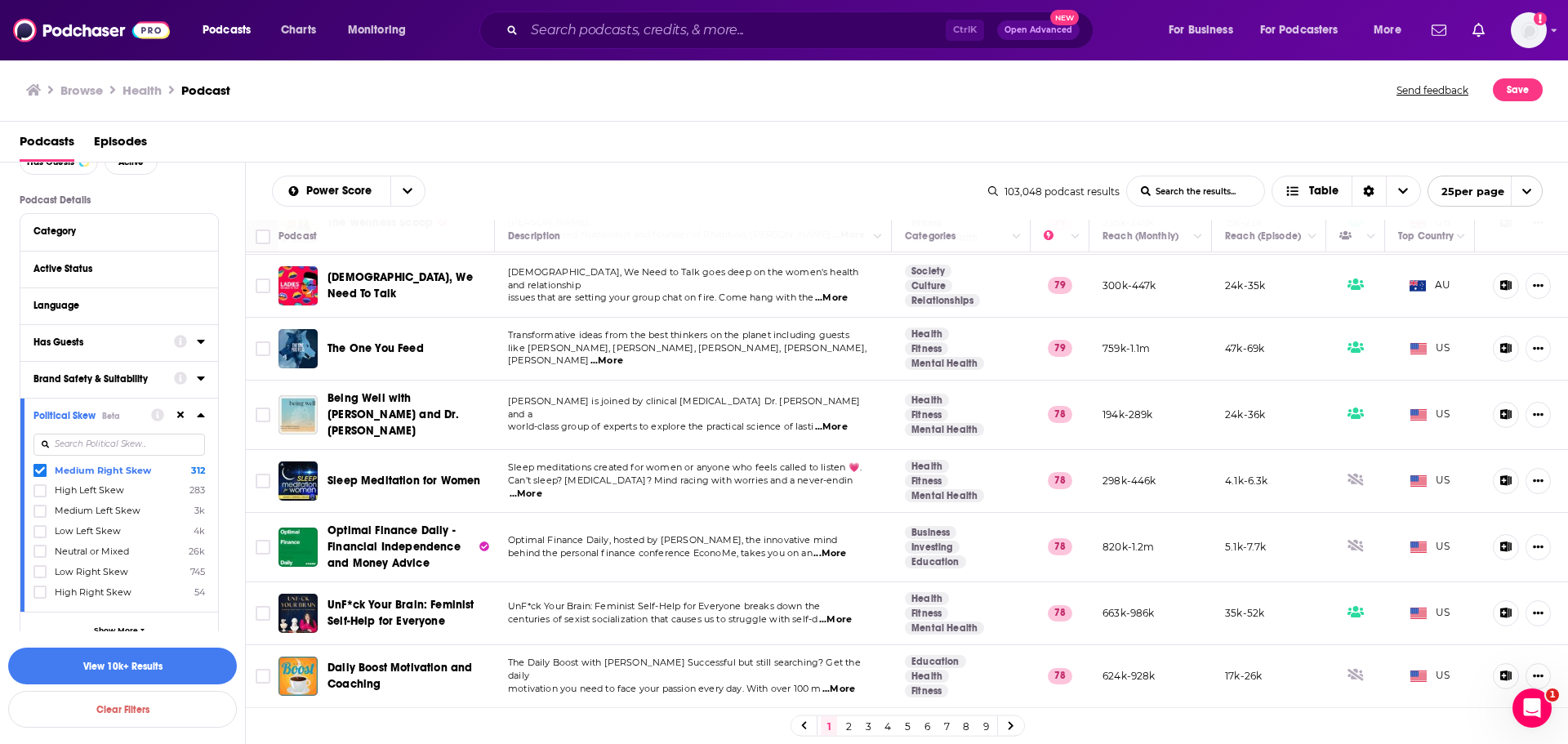
scroll to position [1140, 0]
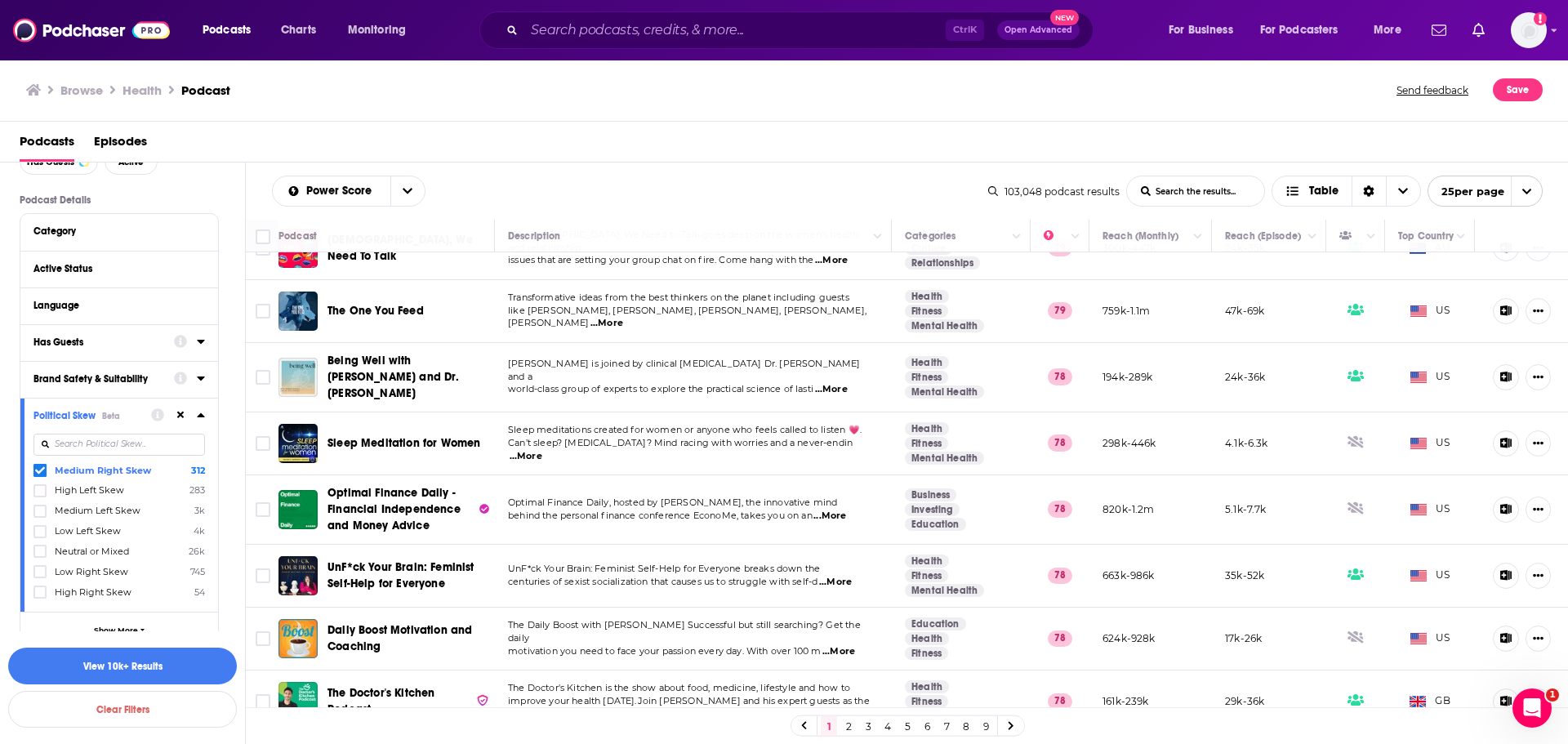
drag, startPoint x: 40, startPoint y: 472, endPoint x: 31, endPoint y: 506, distance: 35.2
click at [40, 472] on icon at bounding box center [40, 471] width 10 height 8
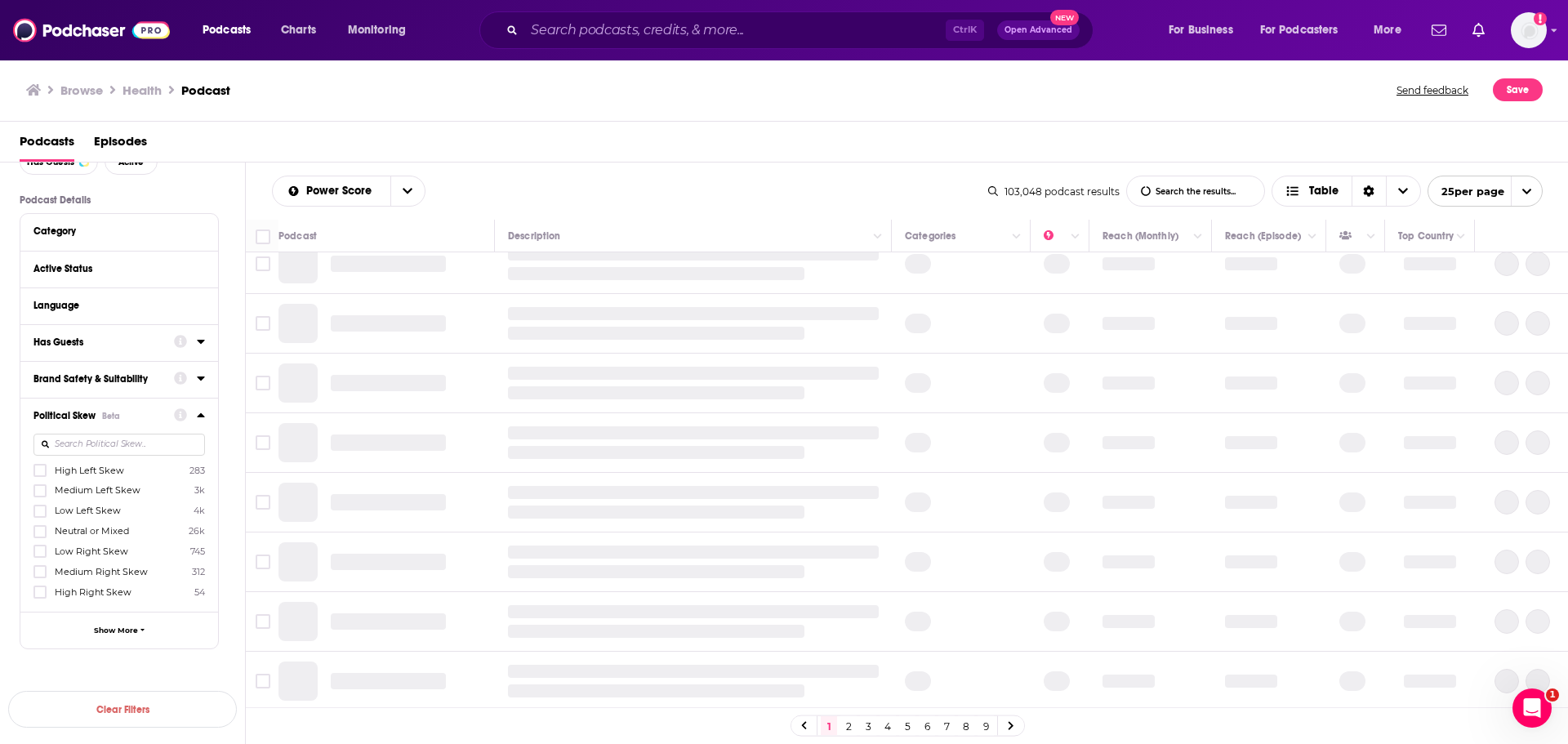
scroll to position [1032, 0]
click at [40, 534] on icon at bounding box center [40, 531] width 10 height 10
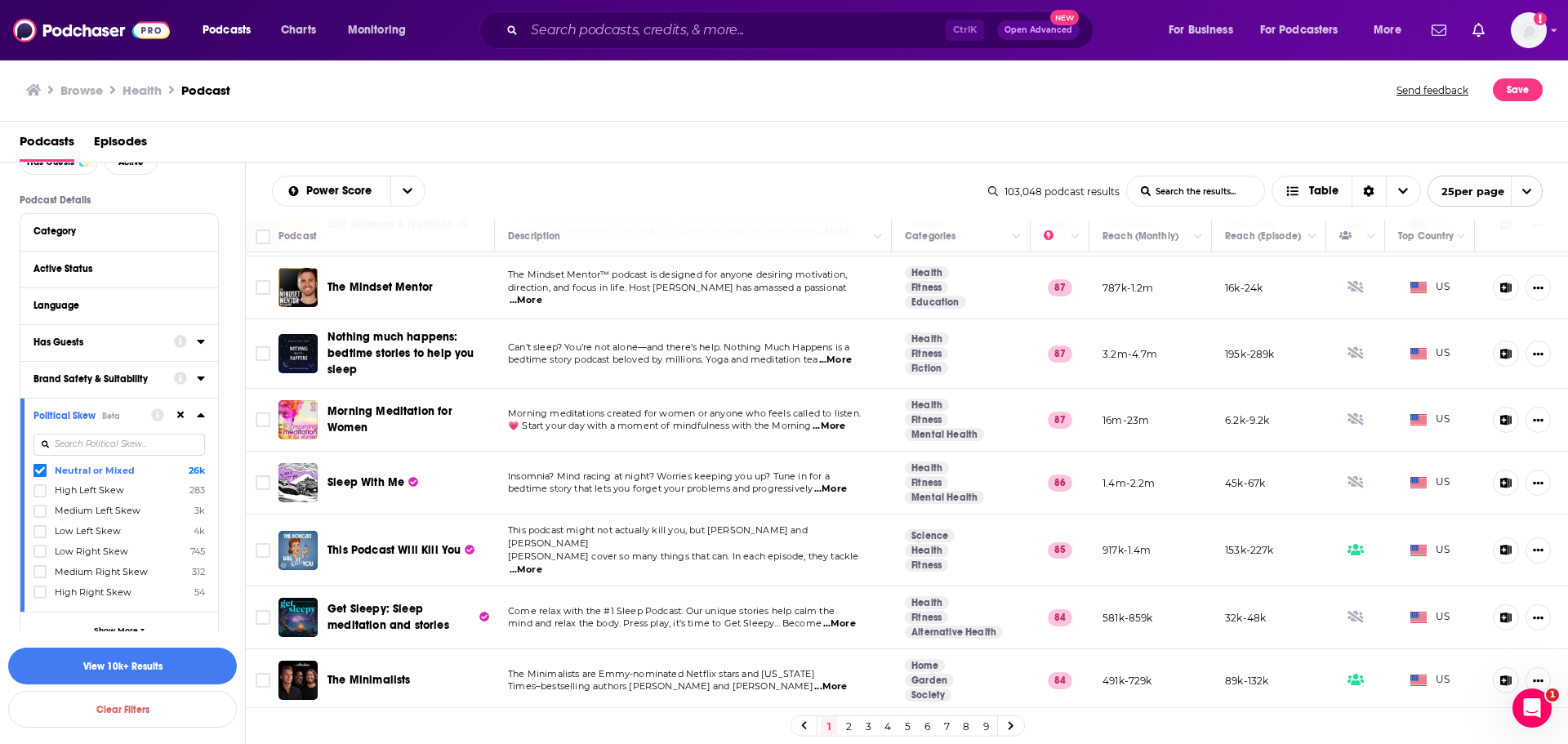
scroll to position [0, 0]
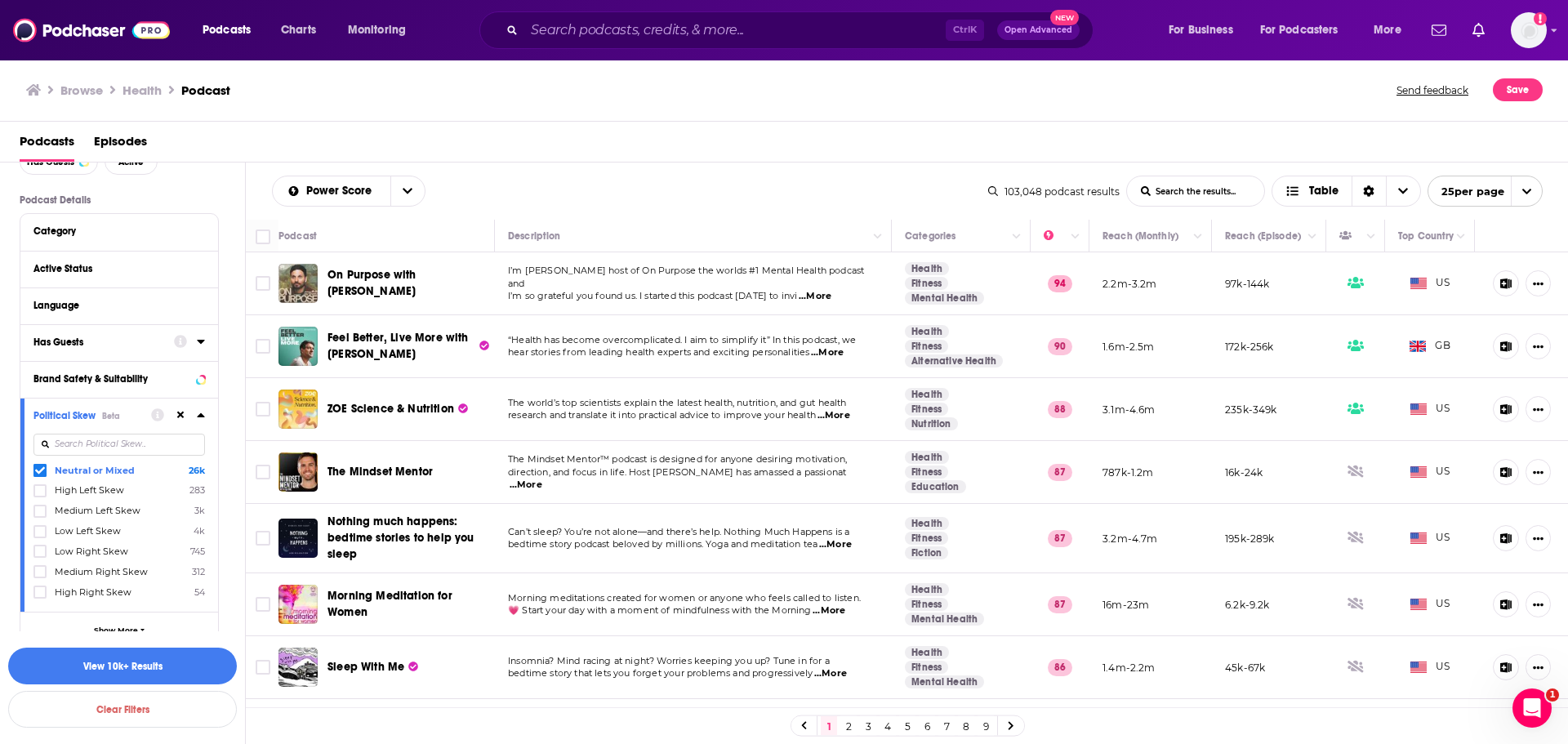
click at [203, 412] on icon at bounding box center [201, 414] width 8 height 13
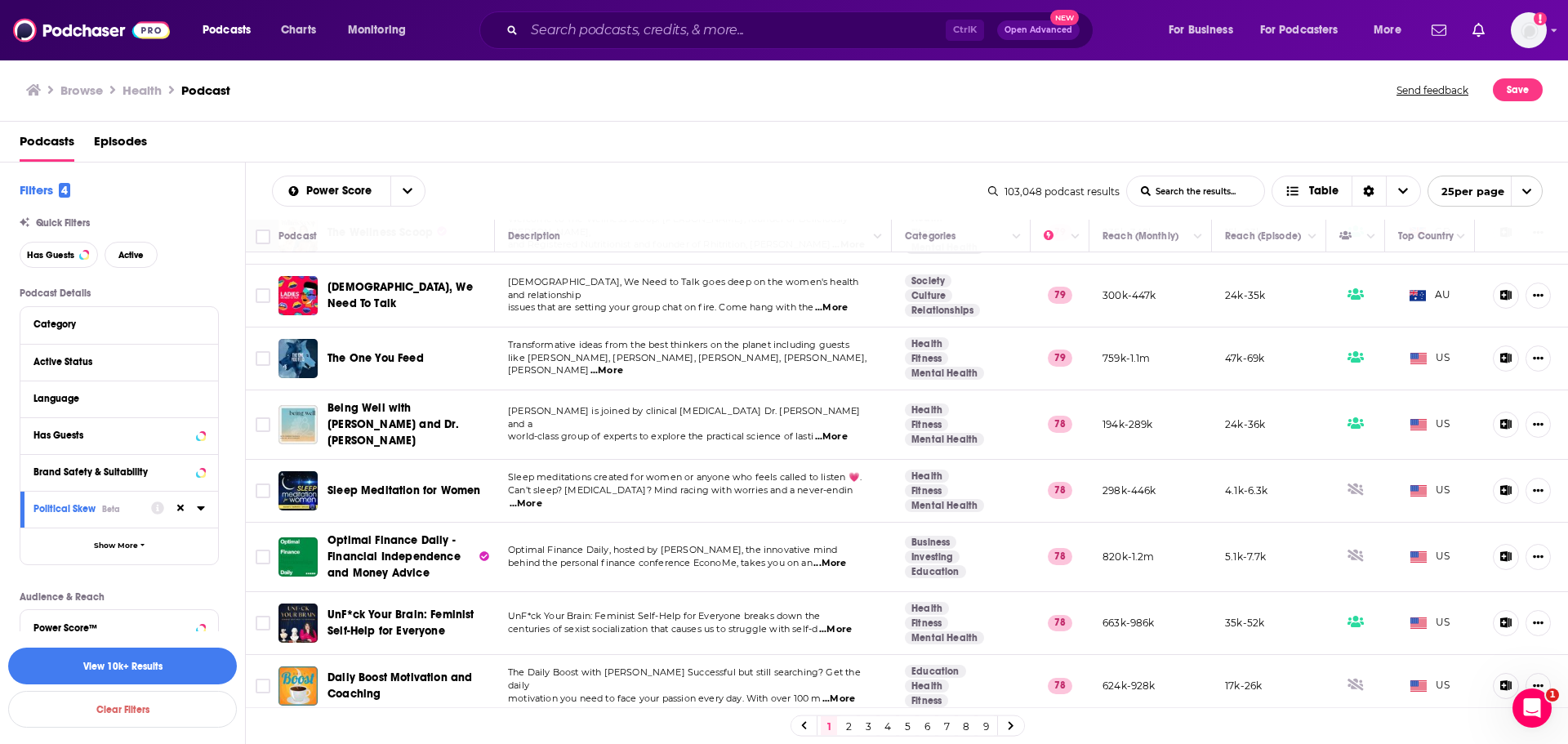
scroll to position [1140, 0]
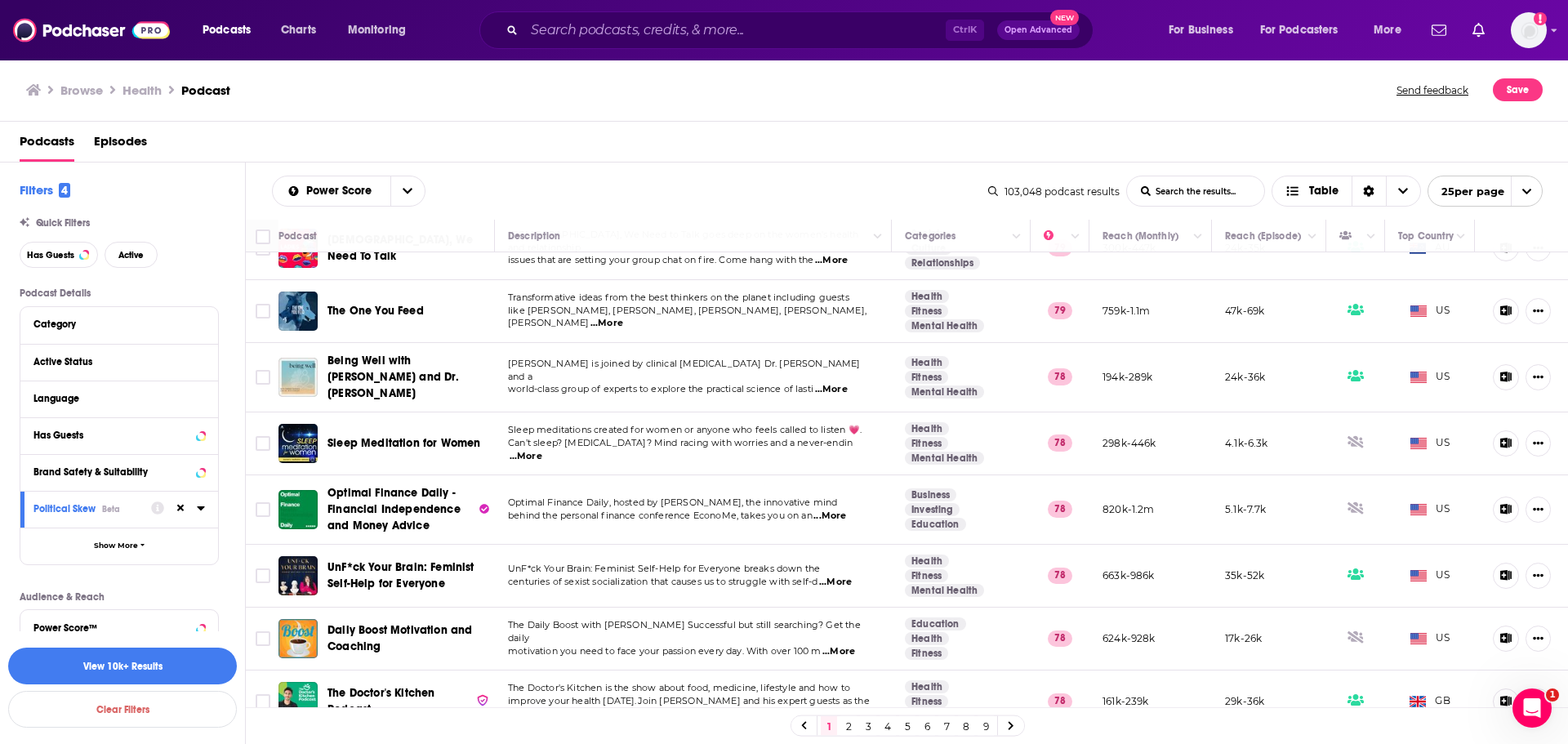
click at [850, 720] on link "2" at bounding box center [848, 725] width 16 height 19
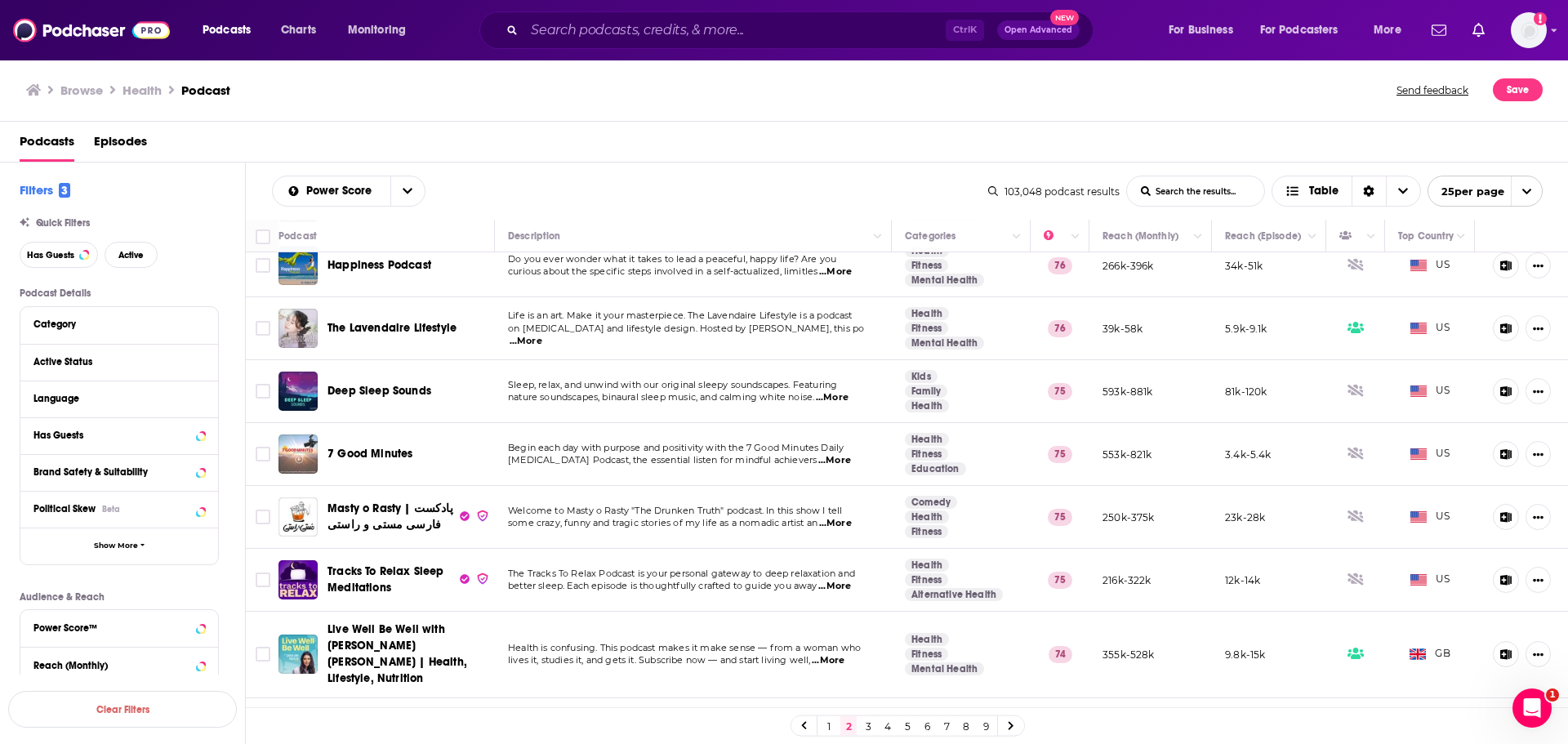
scroll to position [1117, 0]
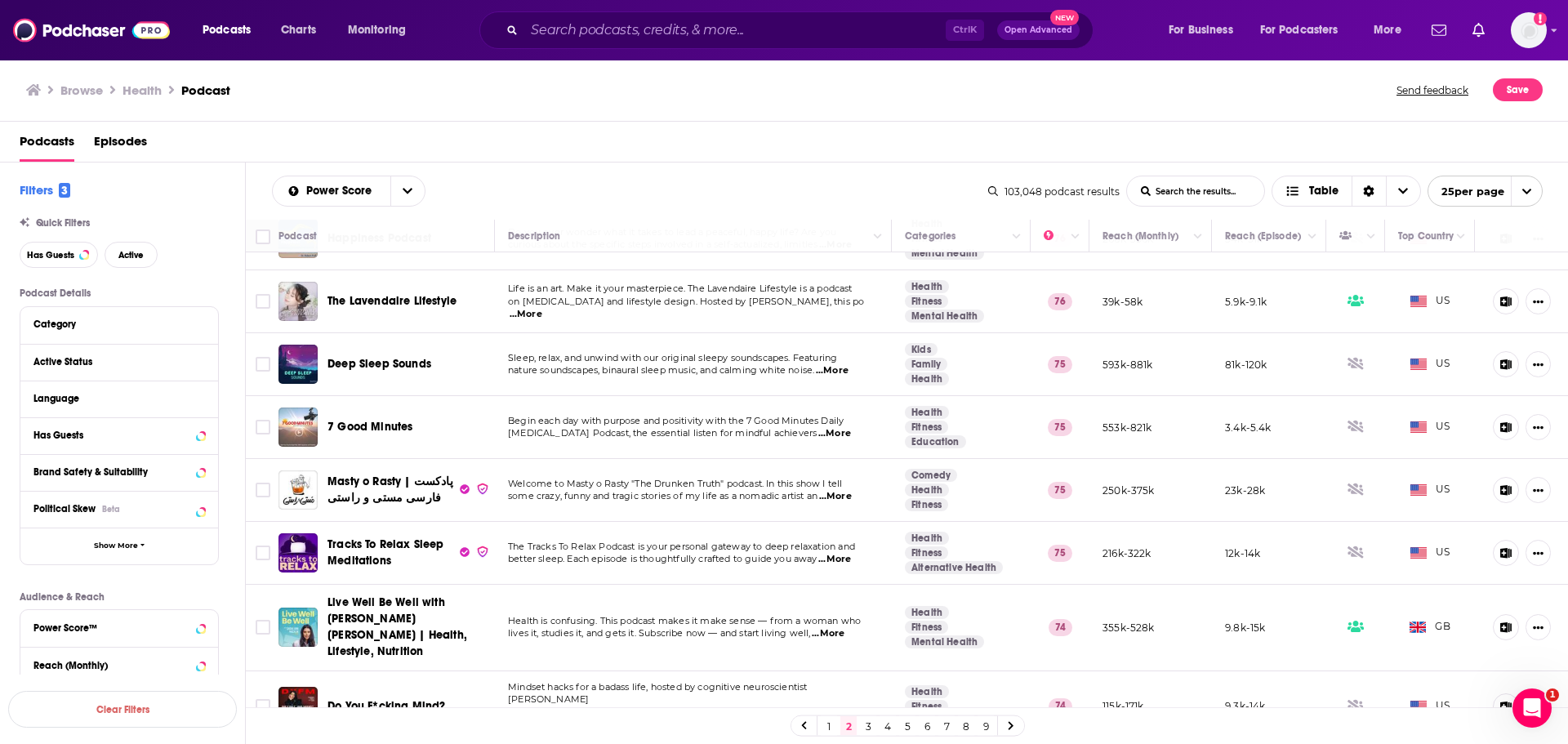
click at [826, 730] on link "1" at bounding box center [828, 725] width 16 height 19
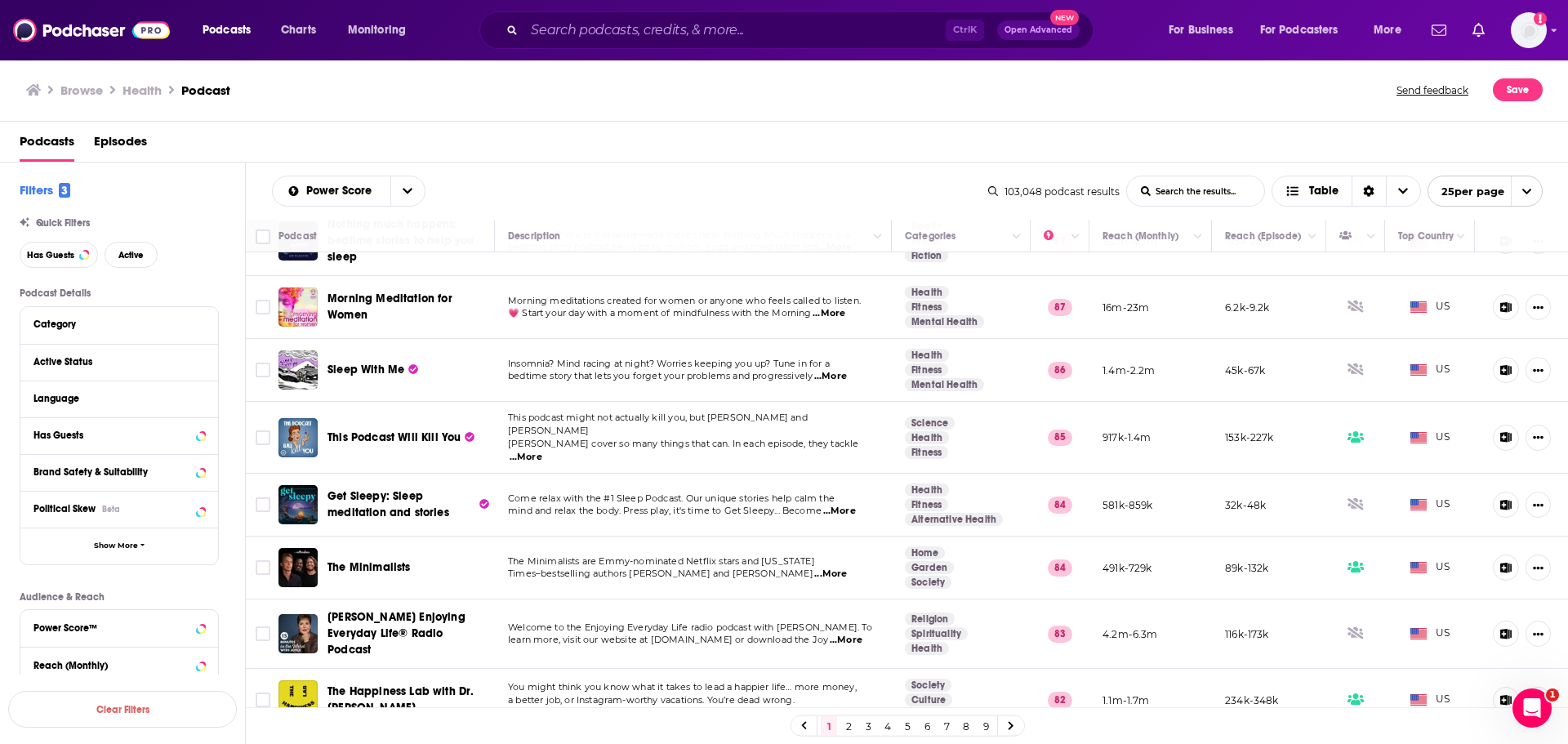
scroll to position [326, 0]
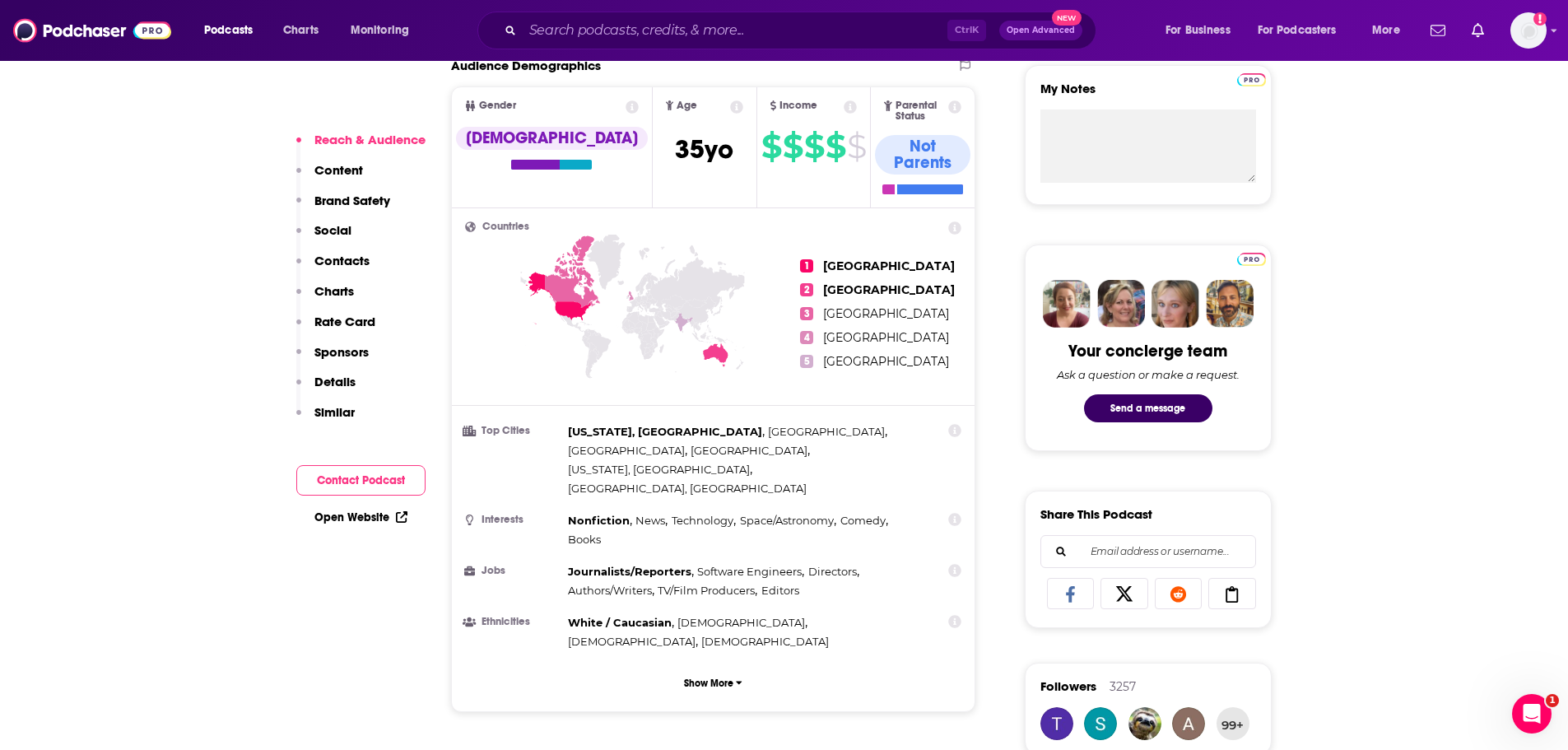
scroll to position [412, 0]
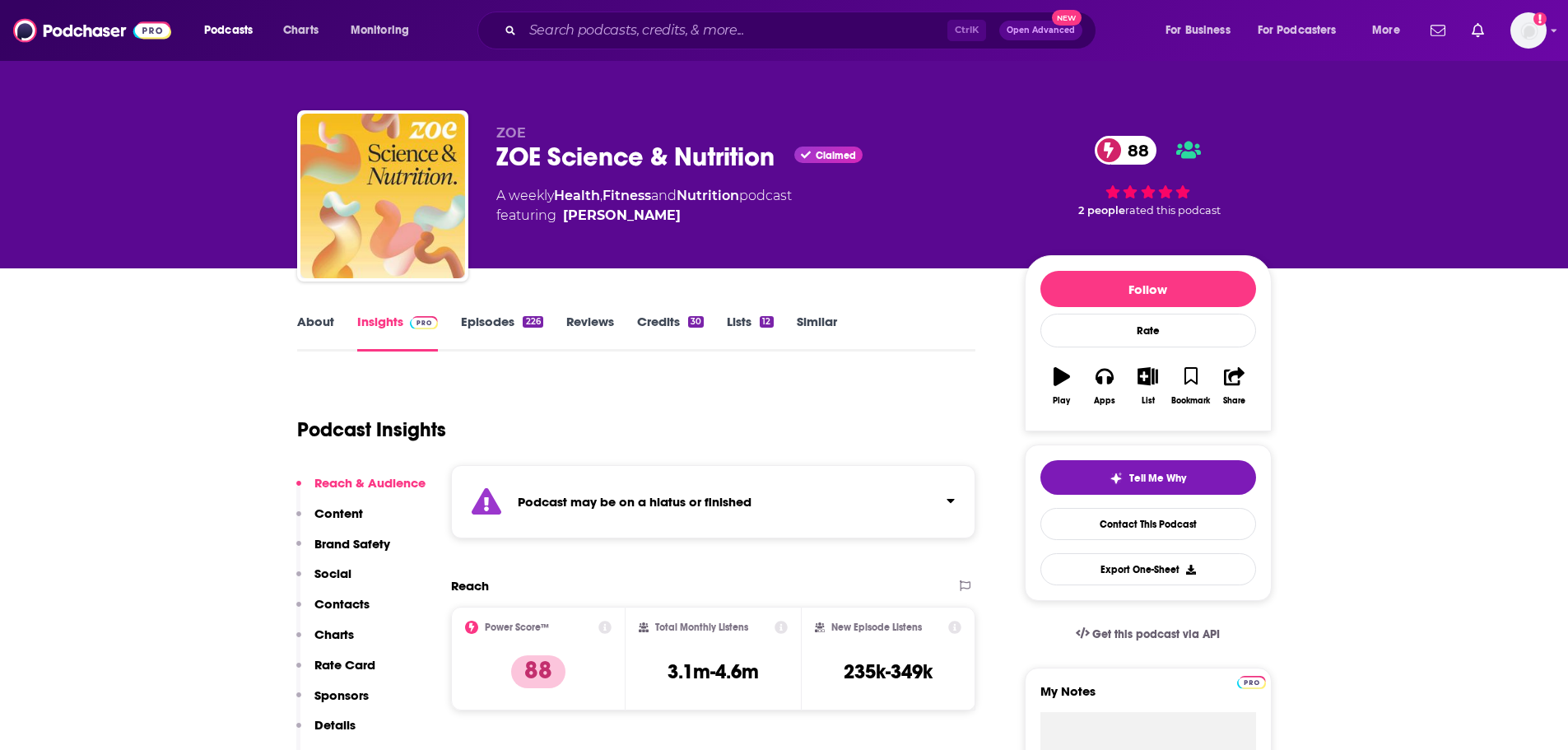
click at [939, 493] on button "Click to expand status details" at bounding box center [944, 497] width 21 height 23
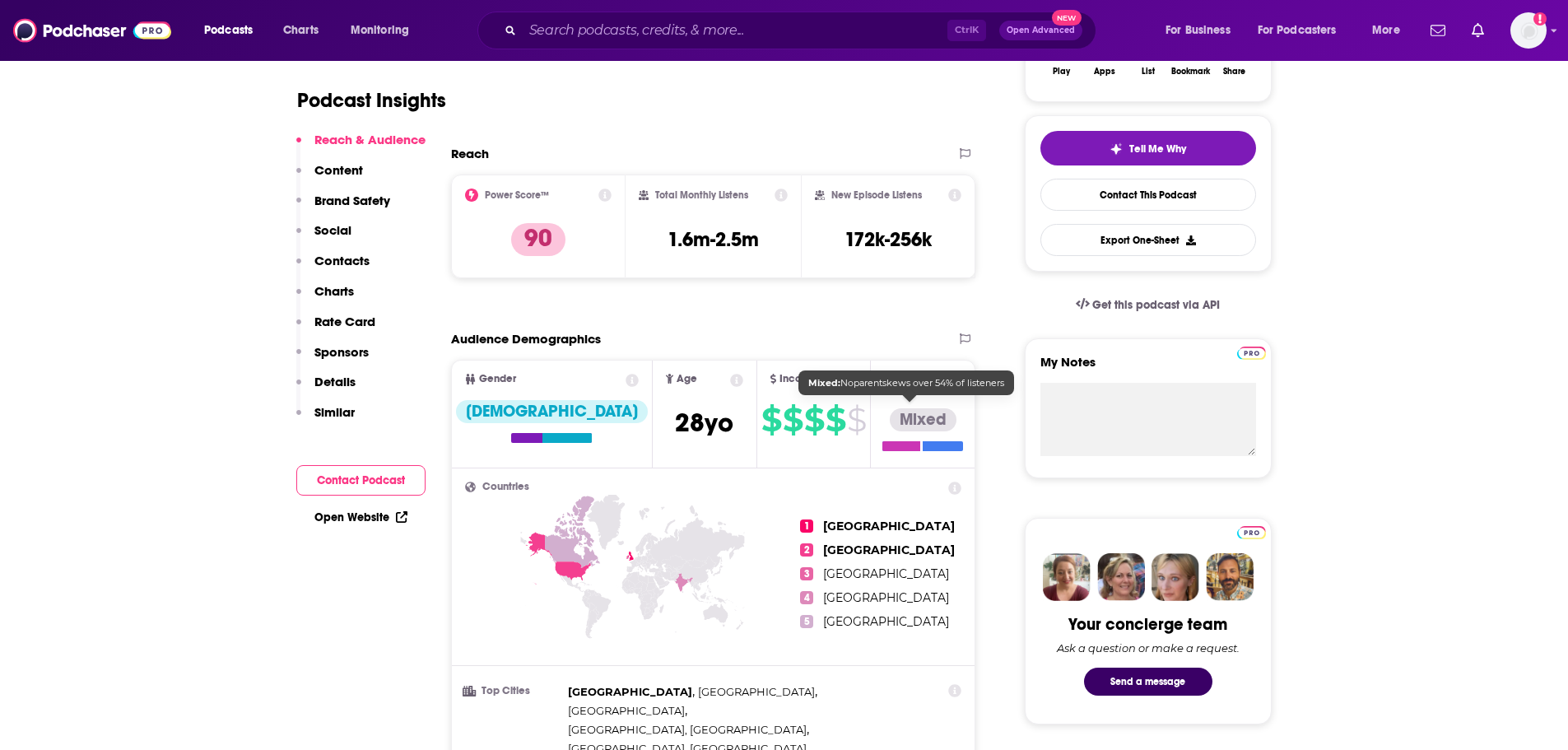
scroll to position [165, 0]
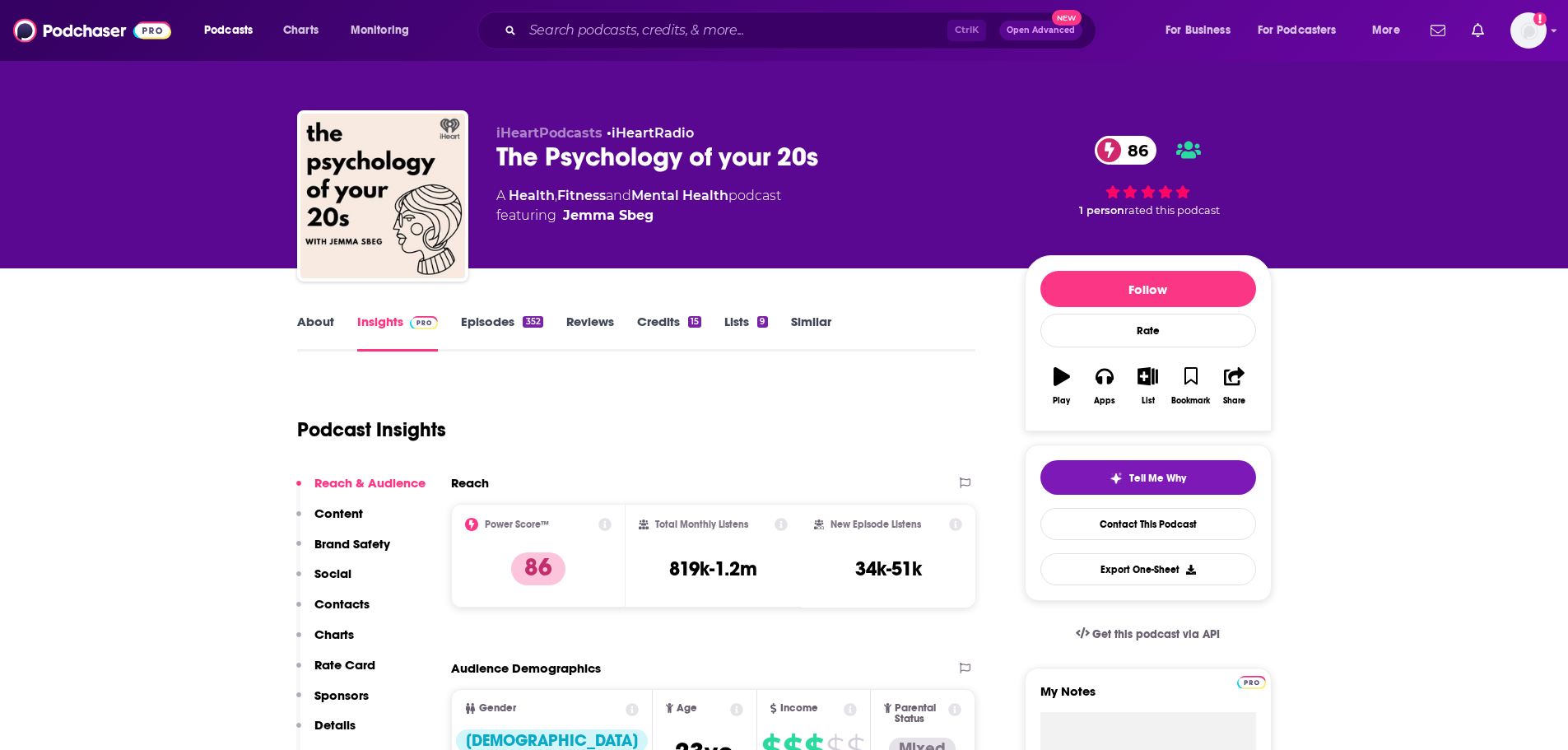
click at [344, 509] on p "Content" at bounding box center [338, 513] width 48 height 15
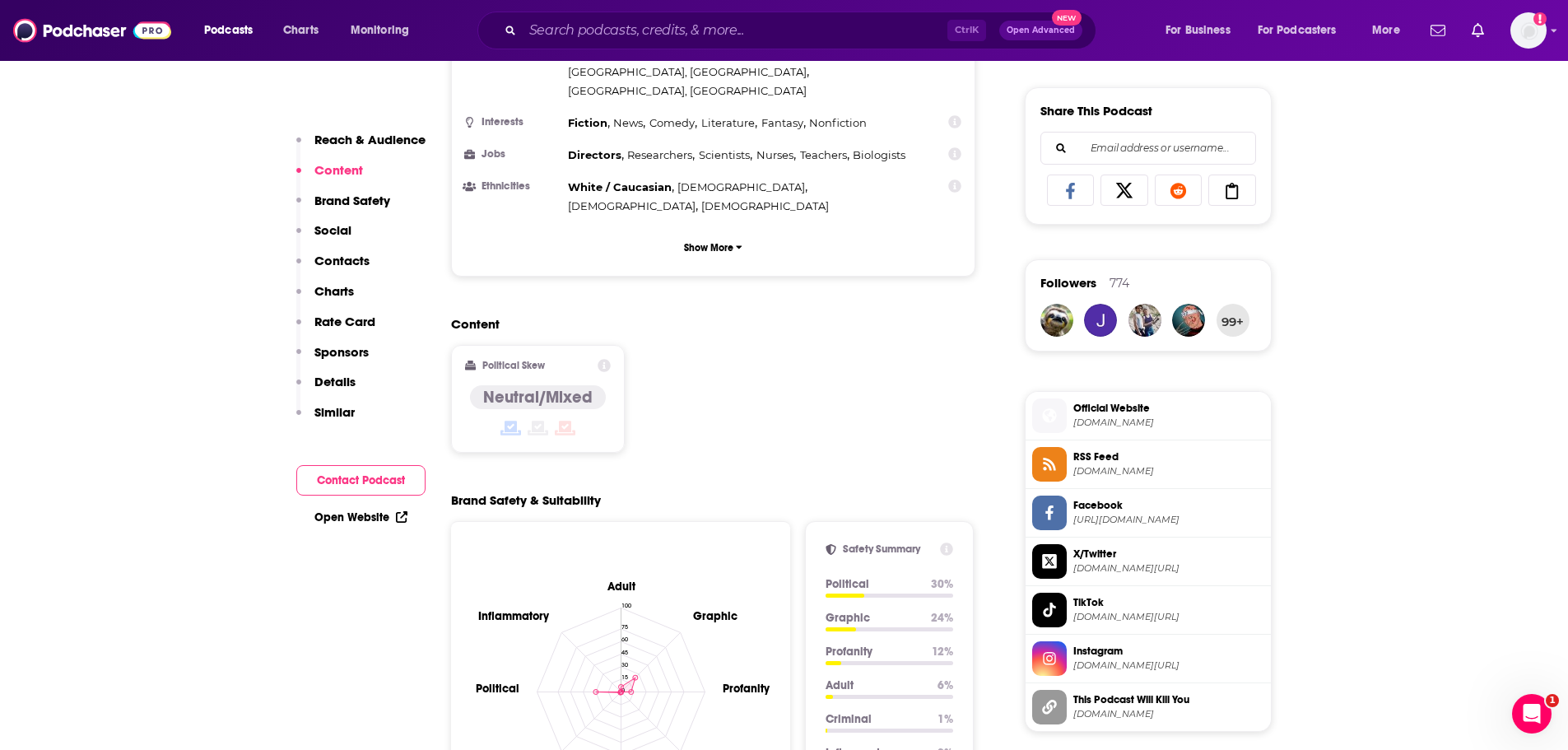
scroll to position [1070, 0]
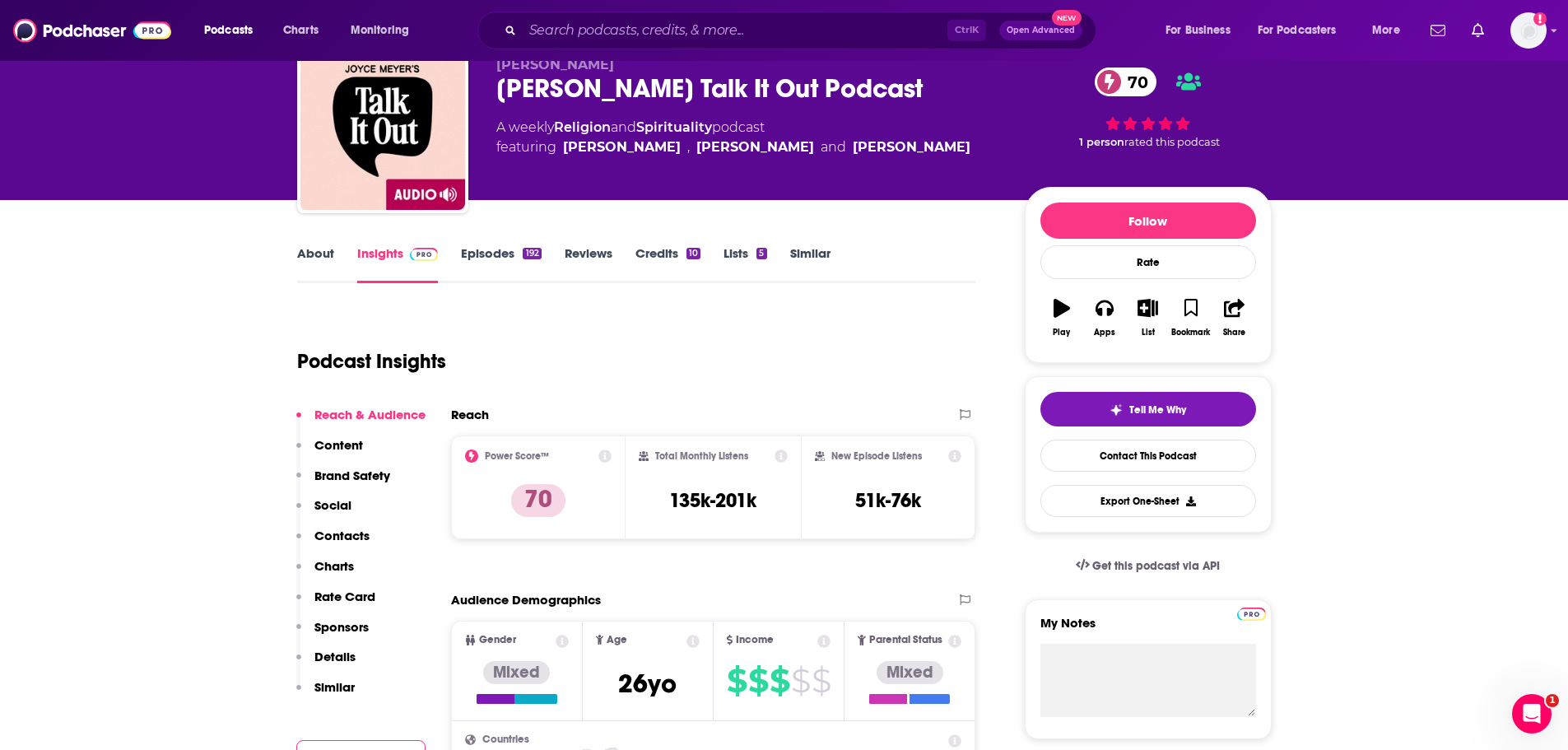
scroll to position [494, 0]
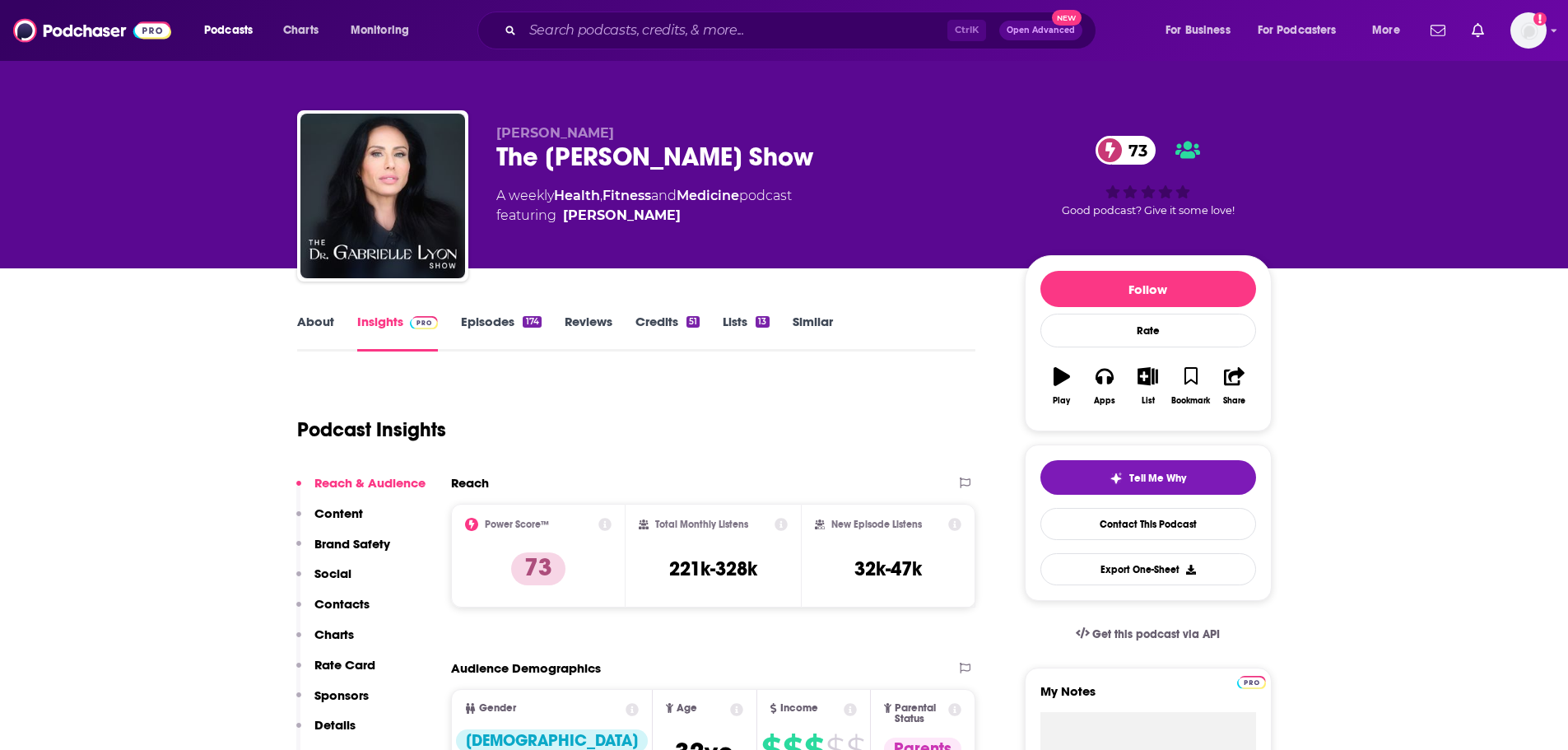
drag, startPoint x: 834, startPoint y: 159, endPoint x: 498, endPoint y: 158, distance: 336.0
click at [498, 158] on div "The [PERSON_NAME] Show 73" at bounding box center [747, 157] width 503 height 32
copy h2 "The Dr. Gabrielle Lyon Show"
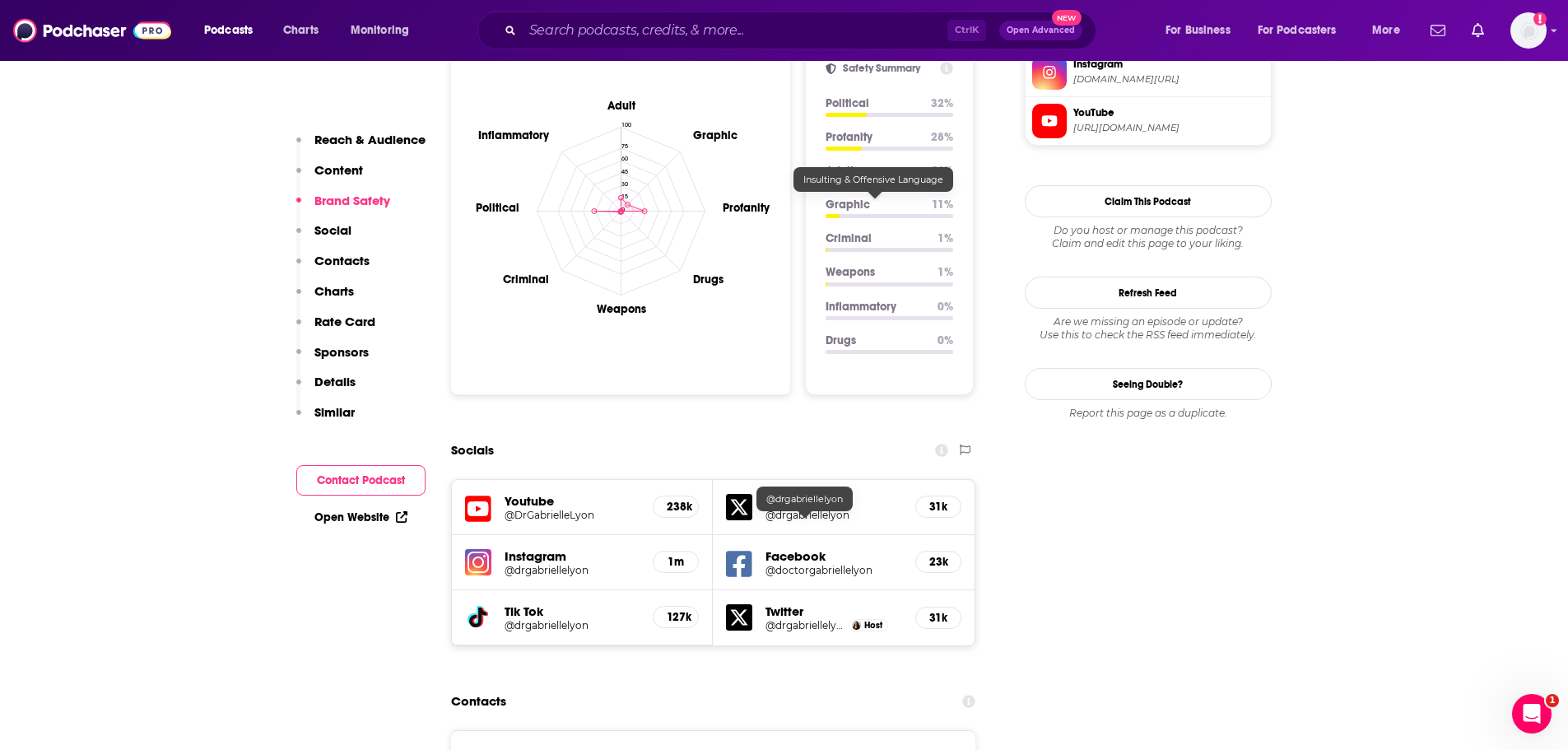
scroll to position [1564, 0]
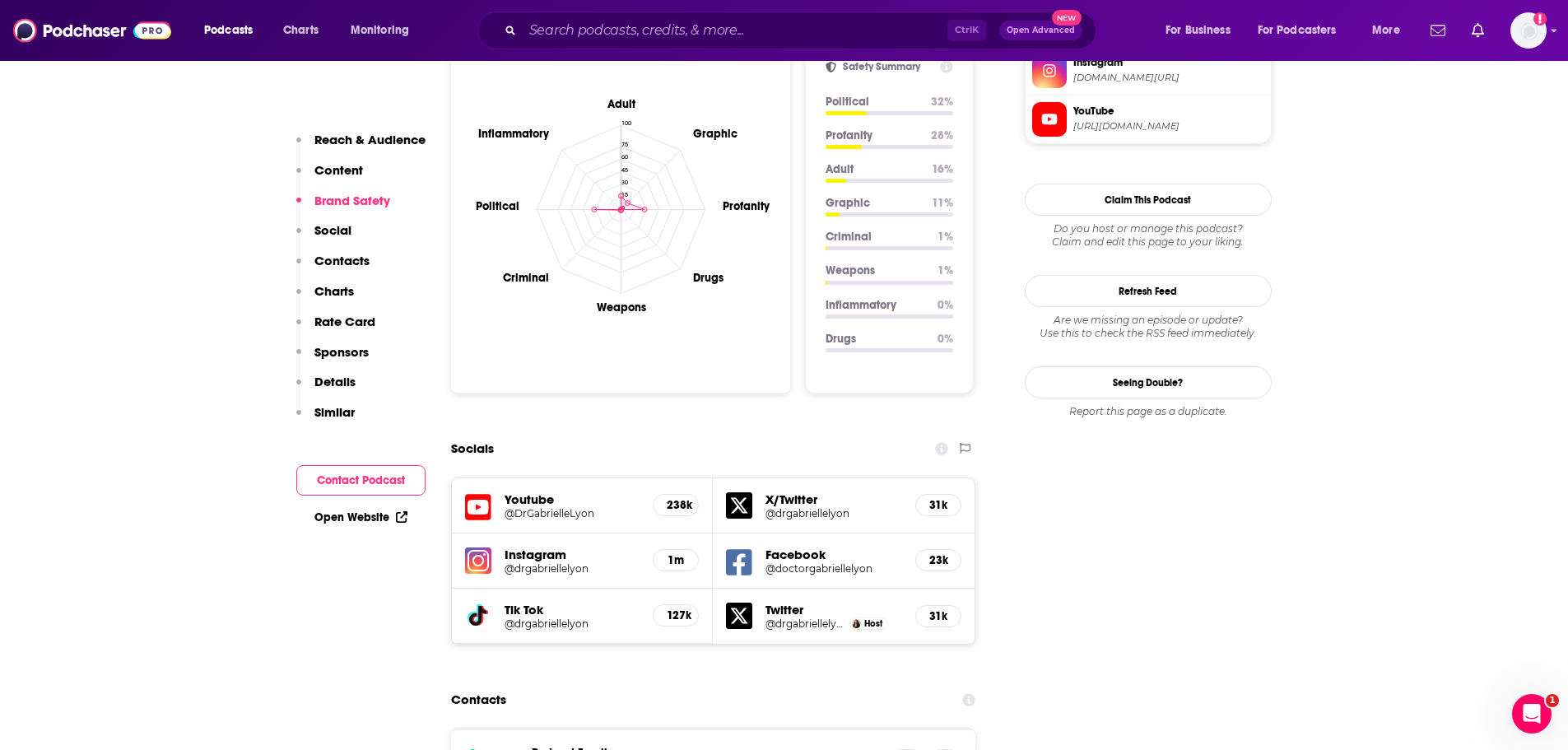
drag, startPoint x: 532, startPoint y: 453, endPoint x: 488, endPoint y: 510, distance: 72.0
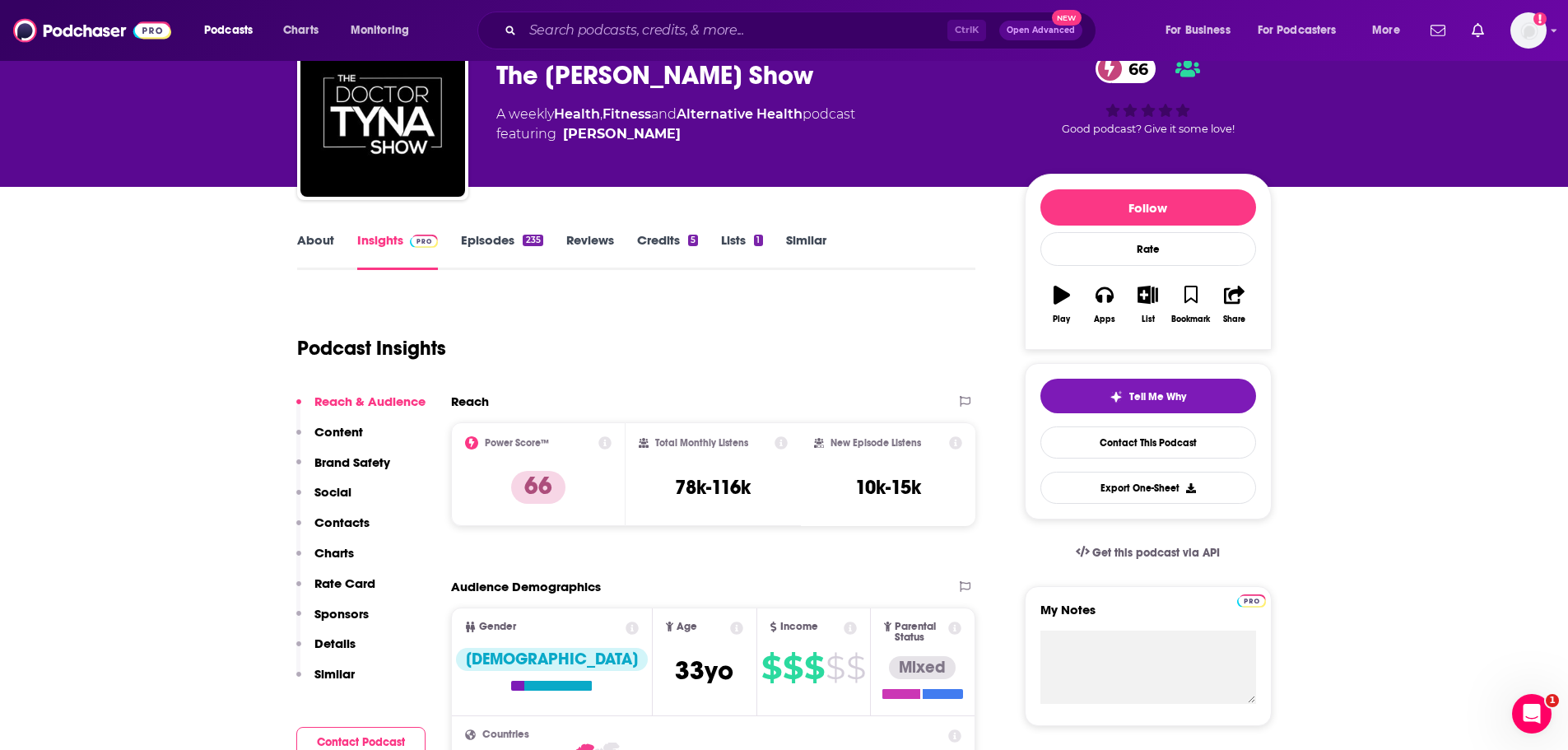
scroll to position [82, 0]
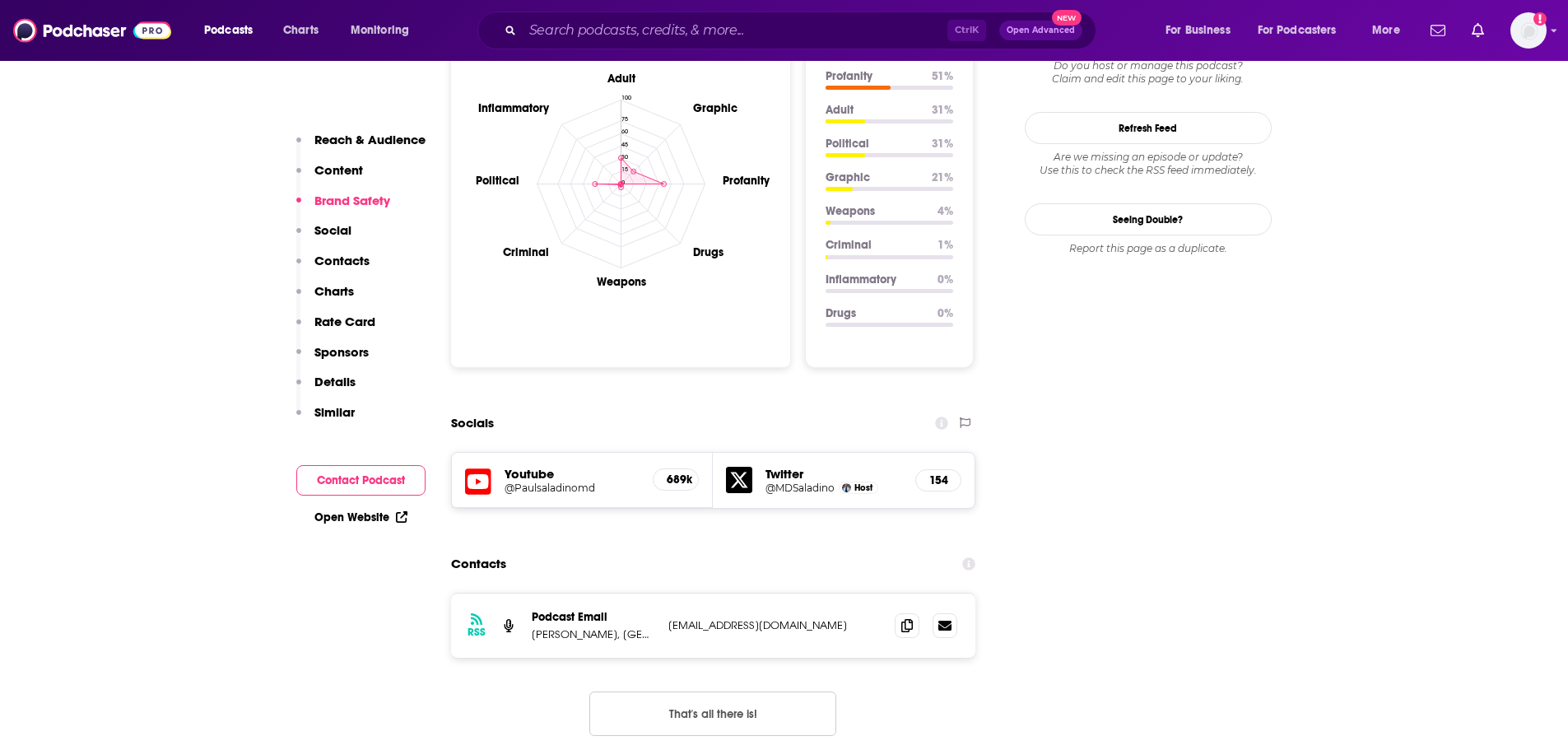
scroll to position [1564, 0]
click at [743, 465] on icon at bounding box center [739, 478] width 26 height 26
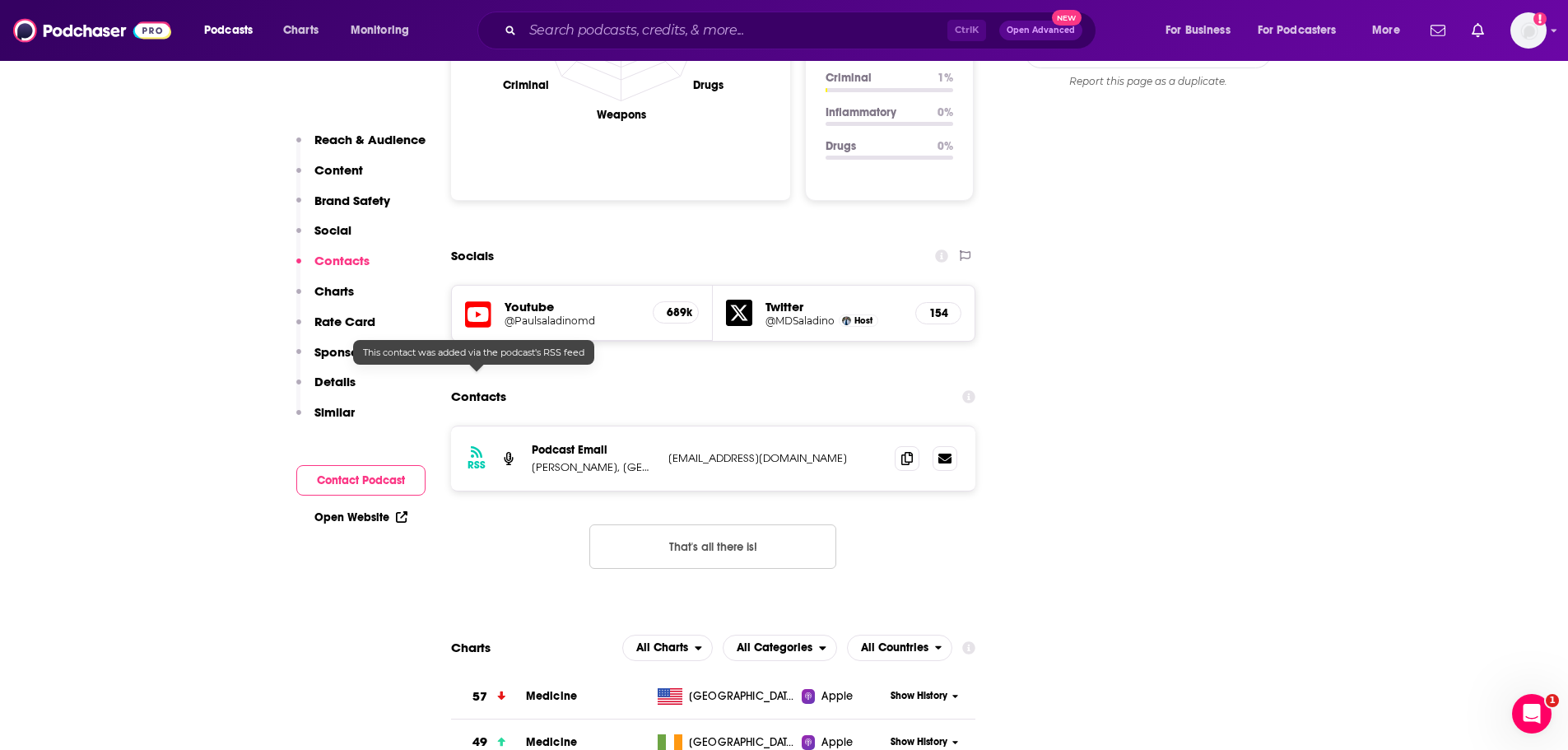
scroll to position [1729, 0]
click at [481, 300] on icon at bounding box center [478, 315] width 26 height 31
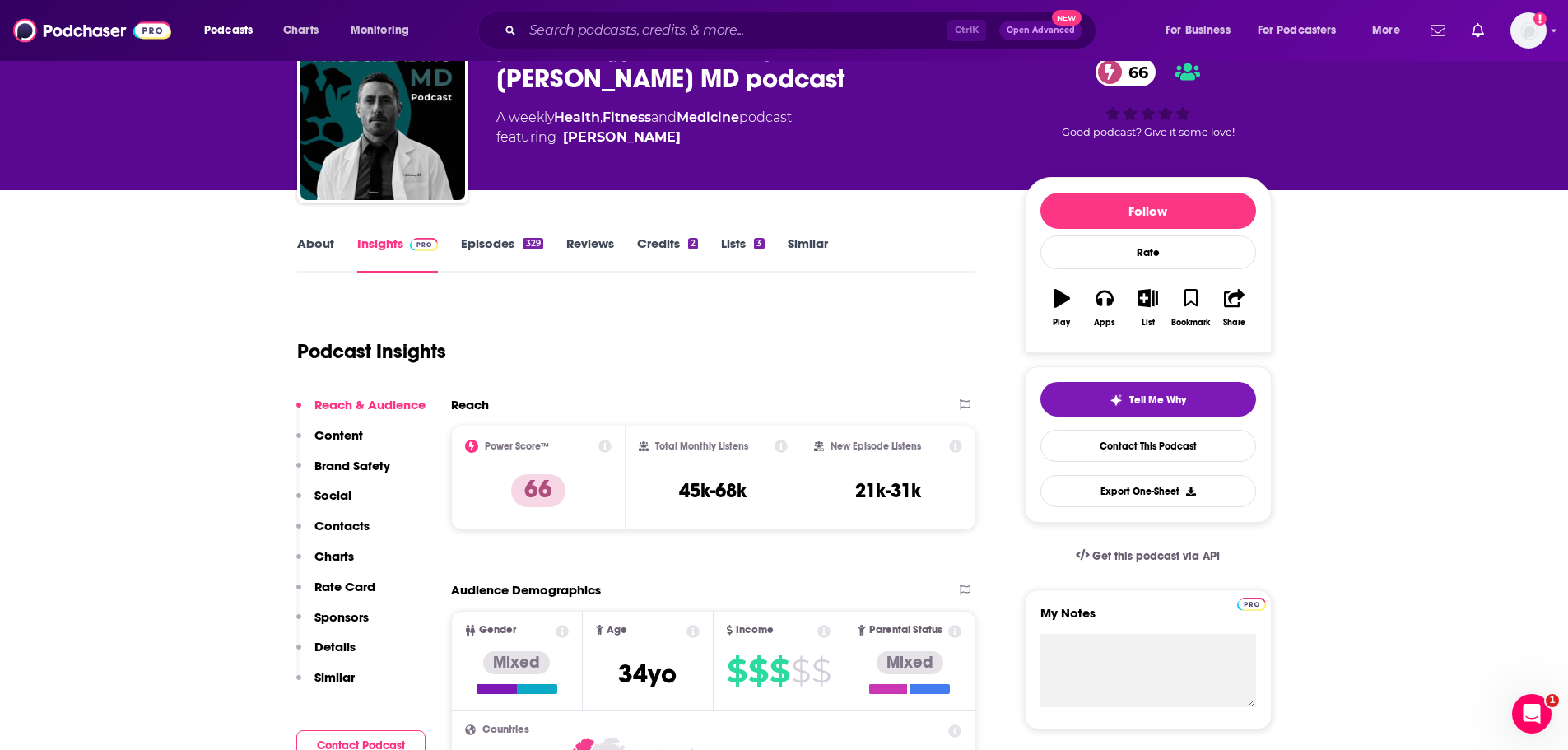
scroll to position [0, 0]
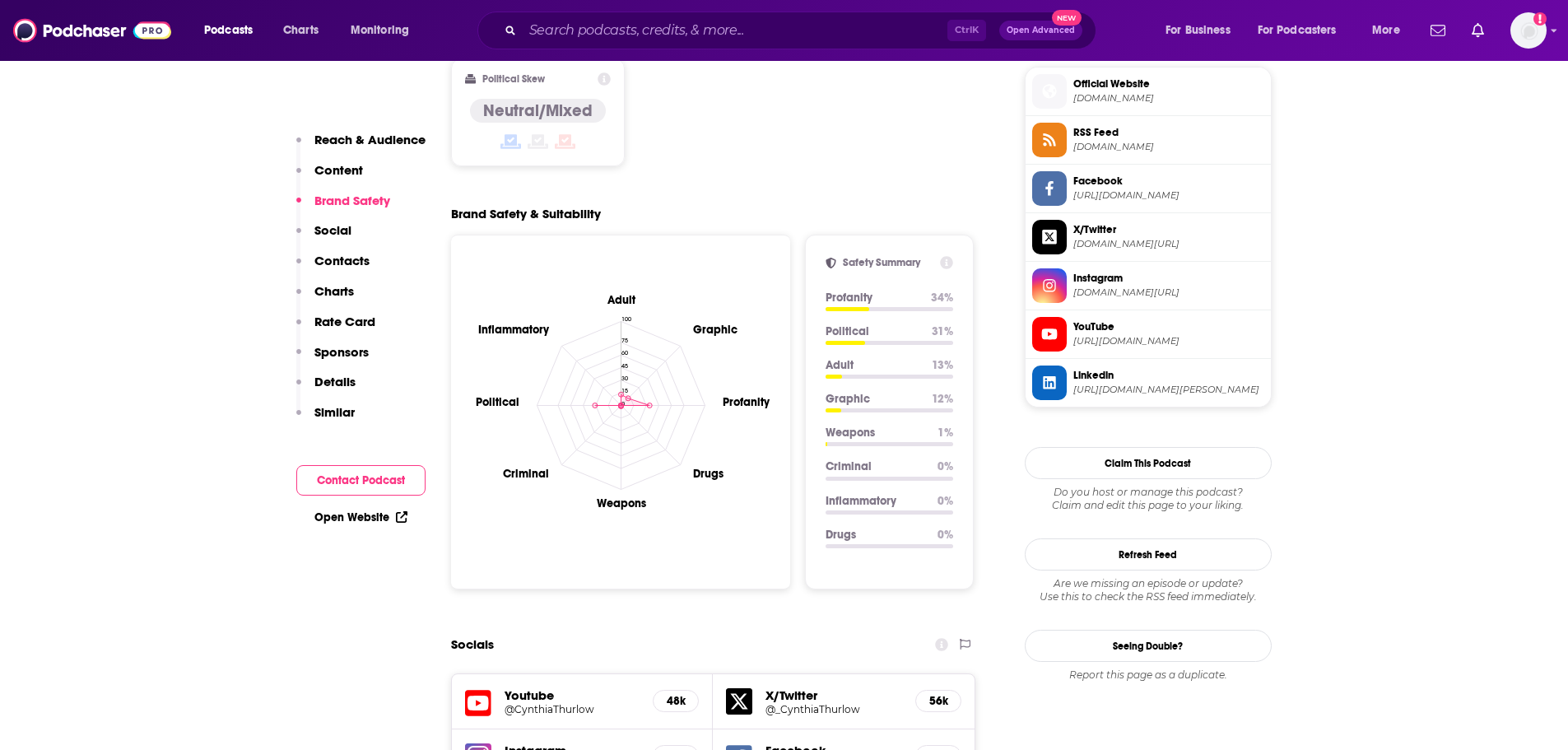
scroll to position [1481, 0]
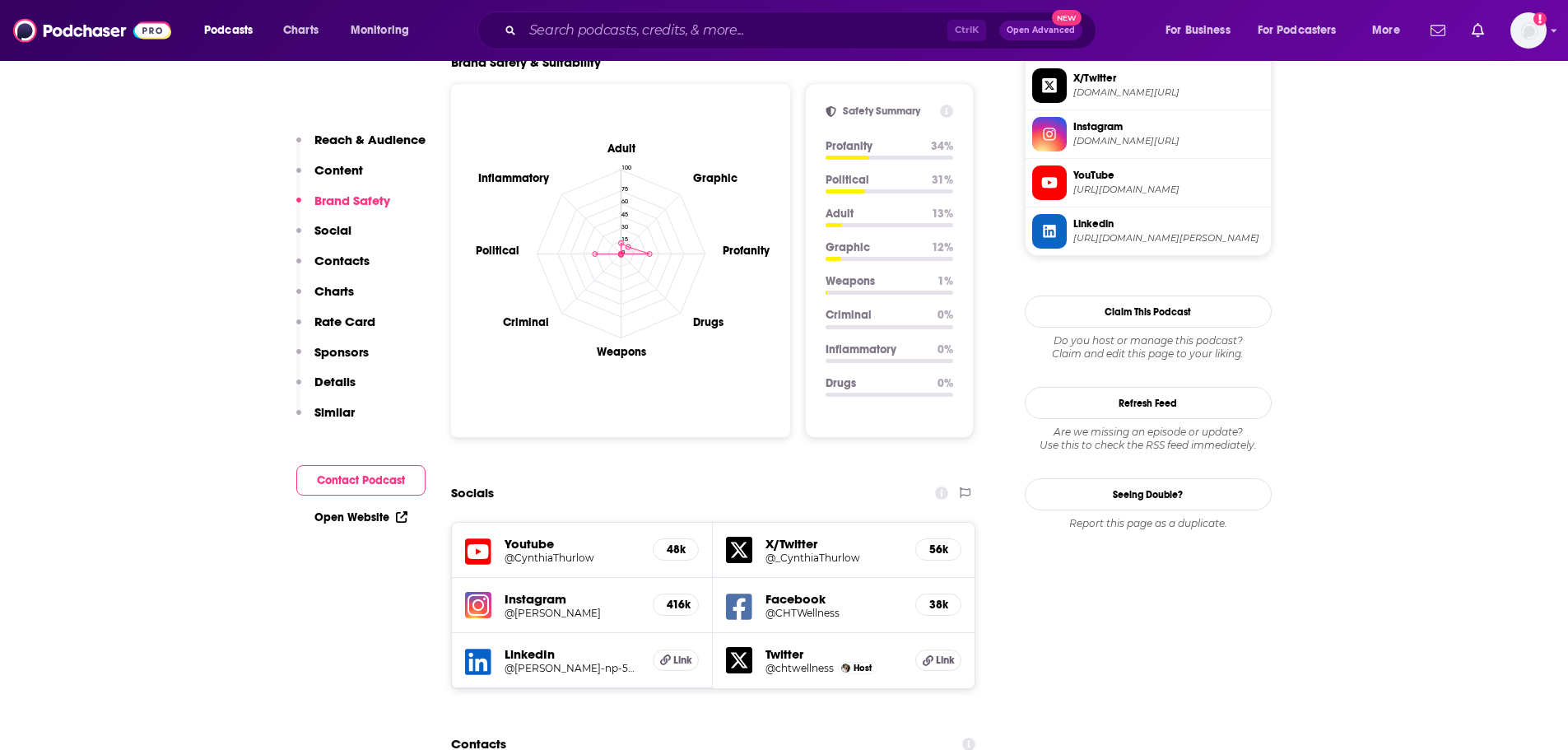
click at [734, 537] on icon at bounding box center [739, 549] width 26 height 26
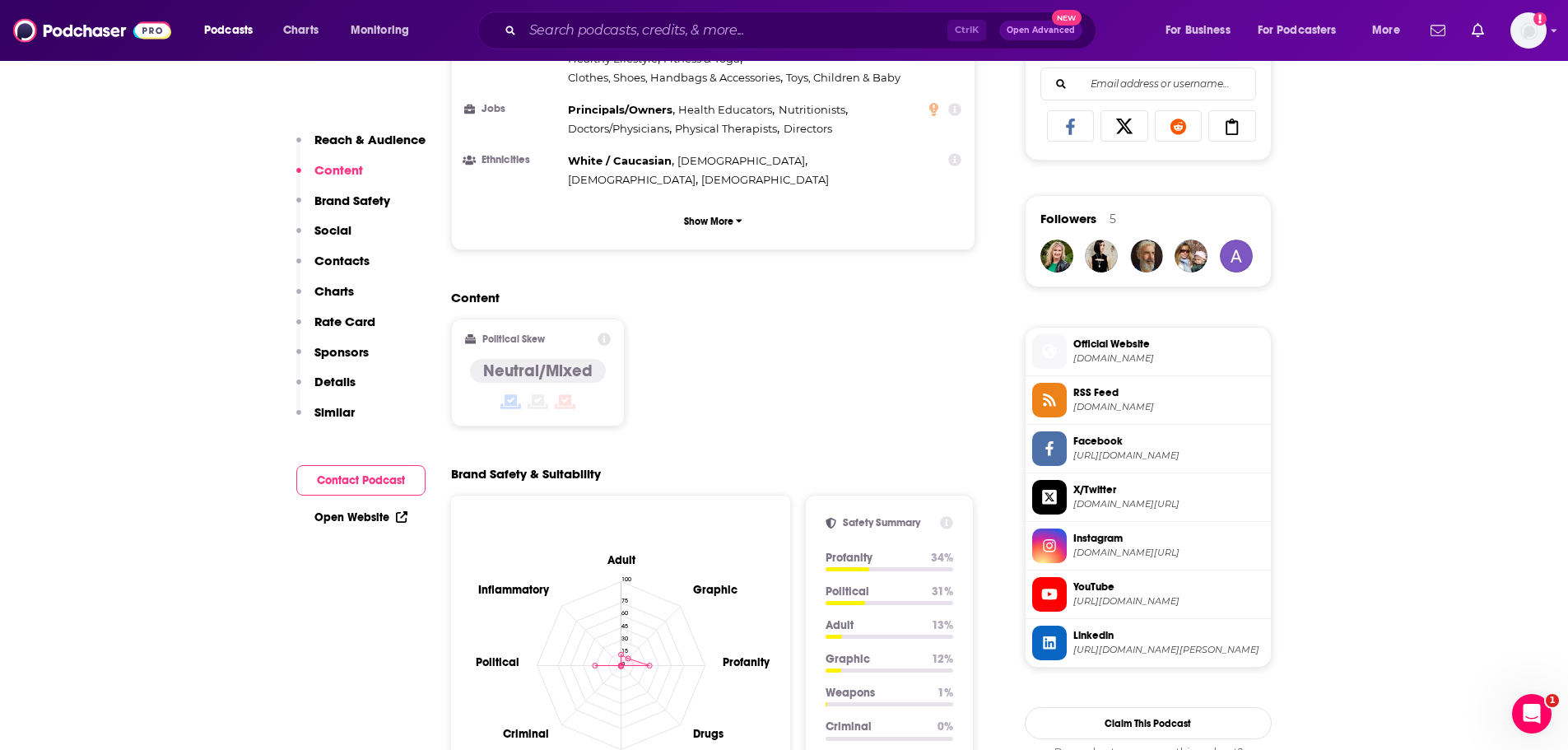
scroll to position [658, 0]
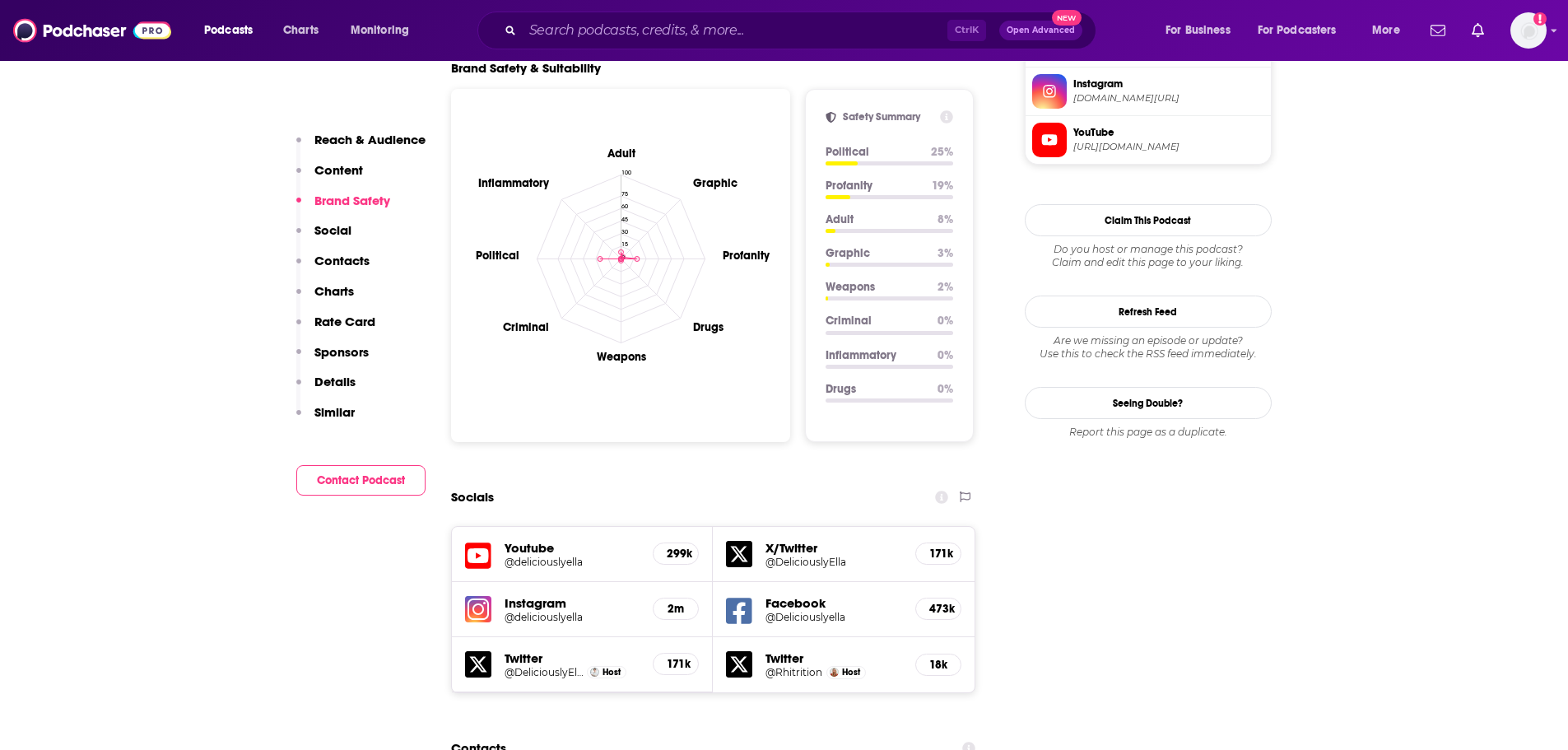
scroll to position [1564, 0]
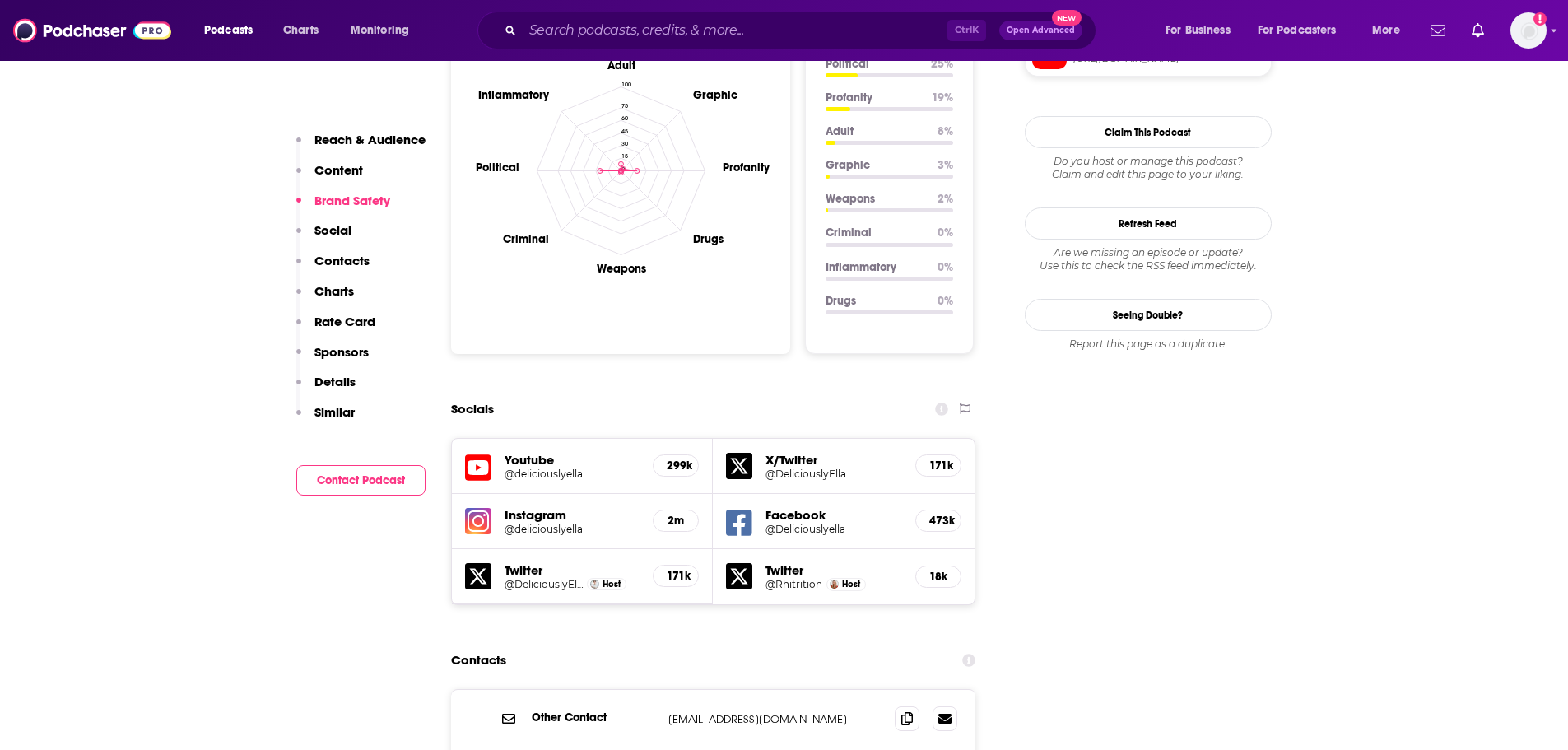
click at [741, 452] on icon at bounding box center [739, 465] width 26 height 26
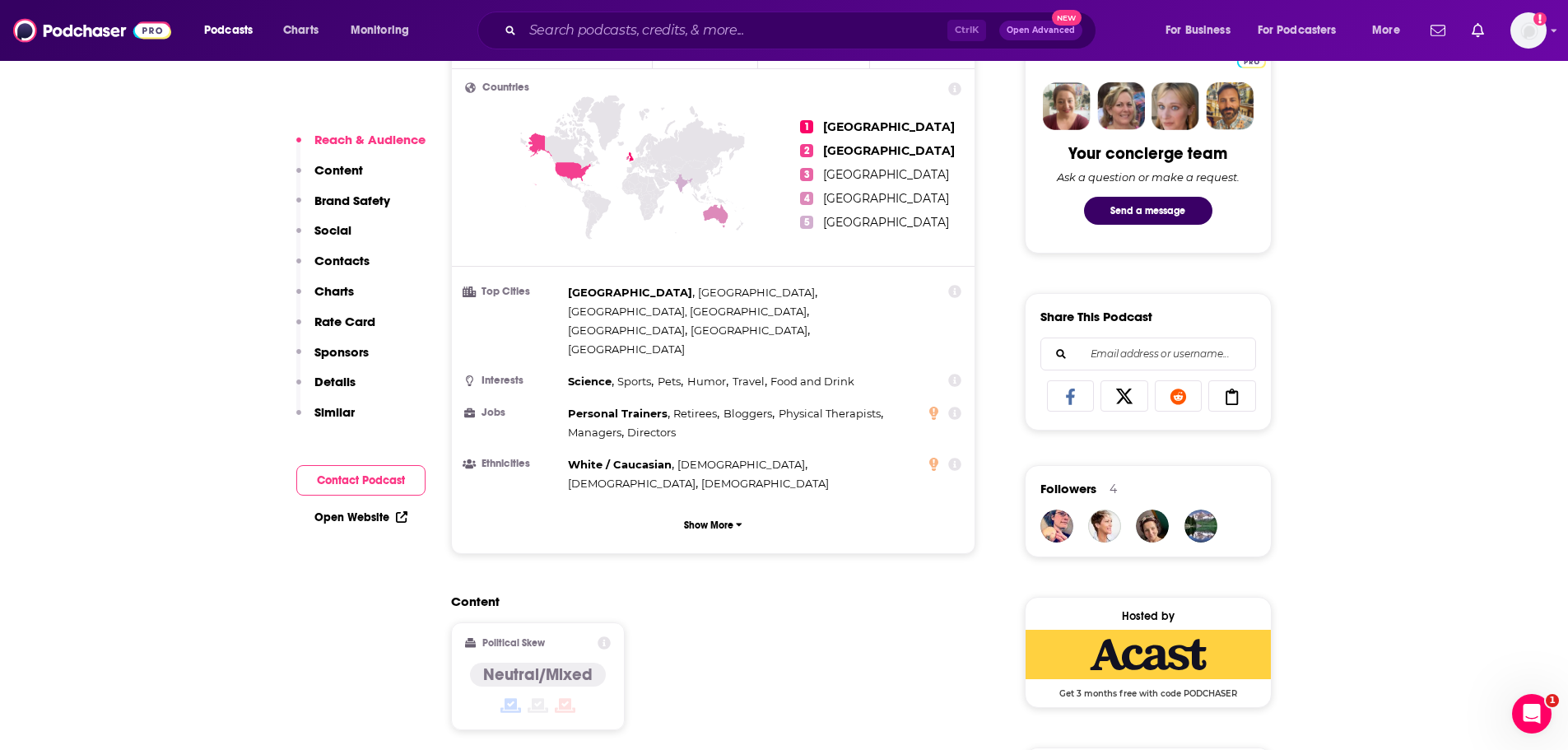
scroll to position [658, 0]
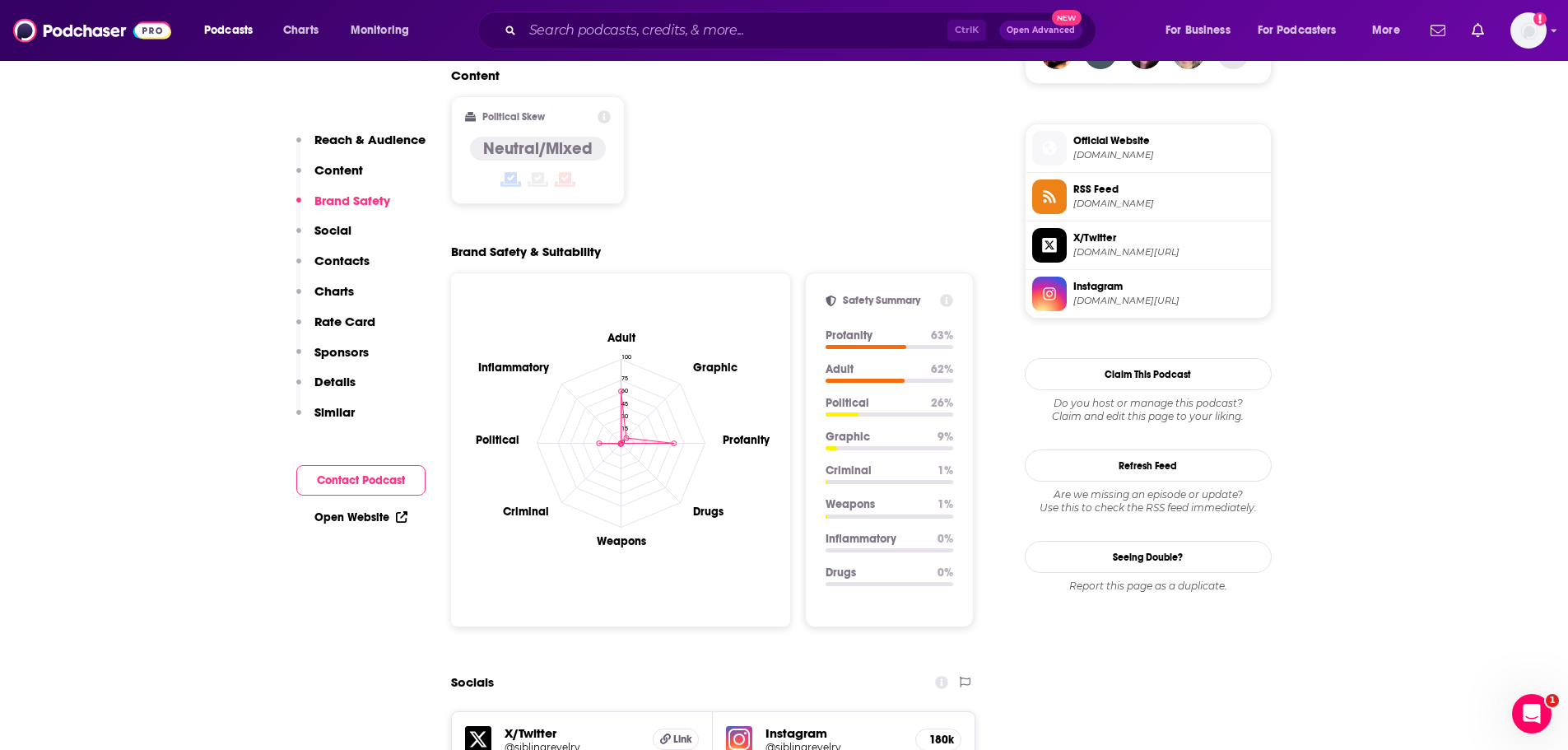
scroll to position [1564, 0]
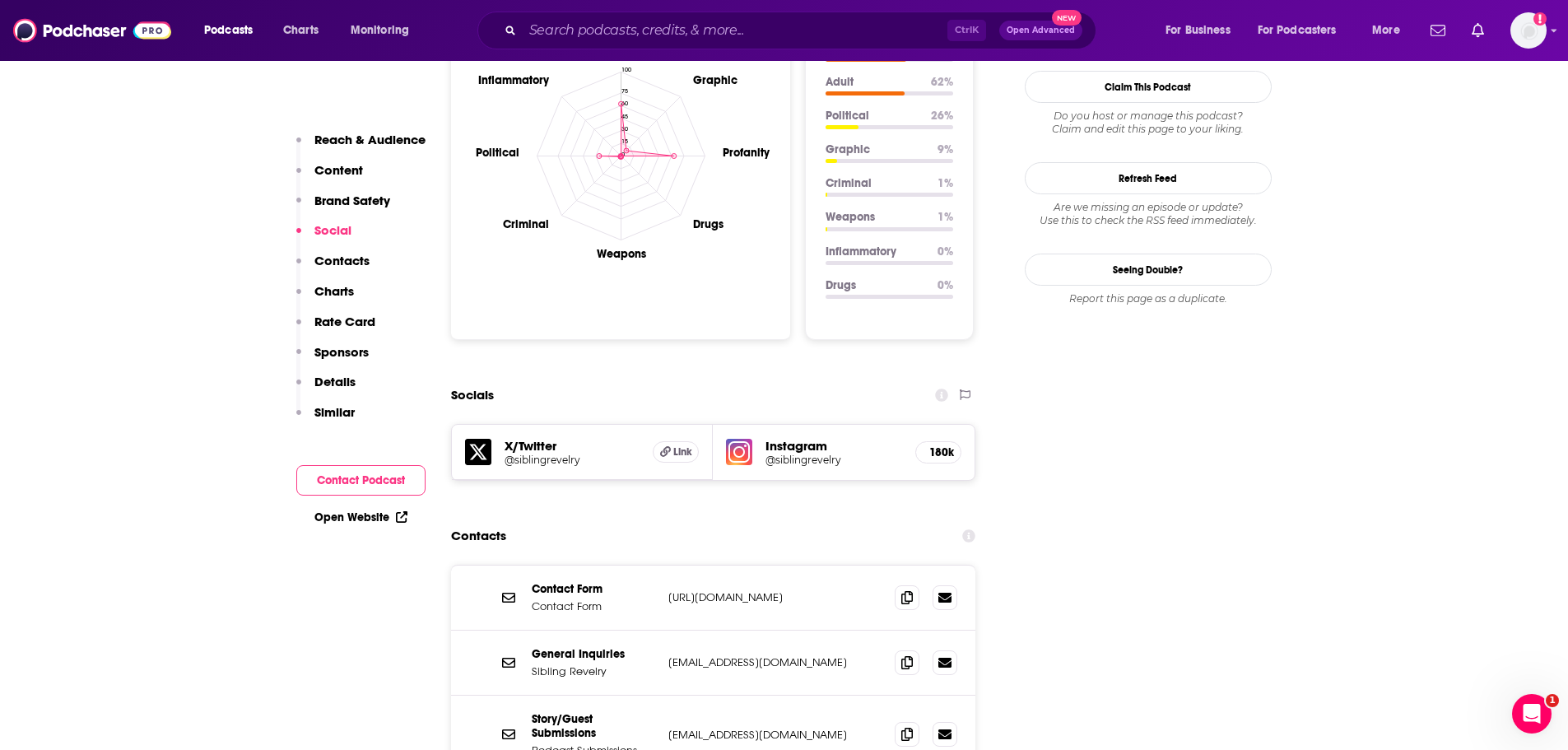
click at [611, 438] on h5 "X/Twitter" at bounding box center [572, 446] width 136 height 15
click at [682, 446] on span "Link" at bounding box center [683, 452] width 19 height 13
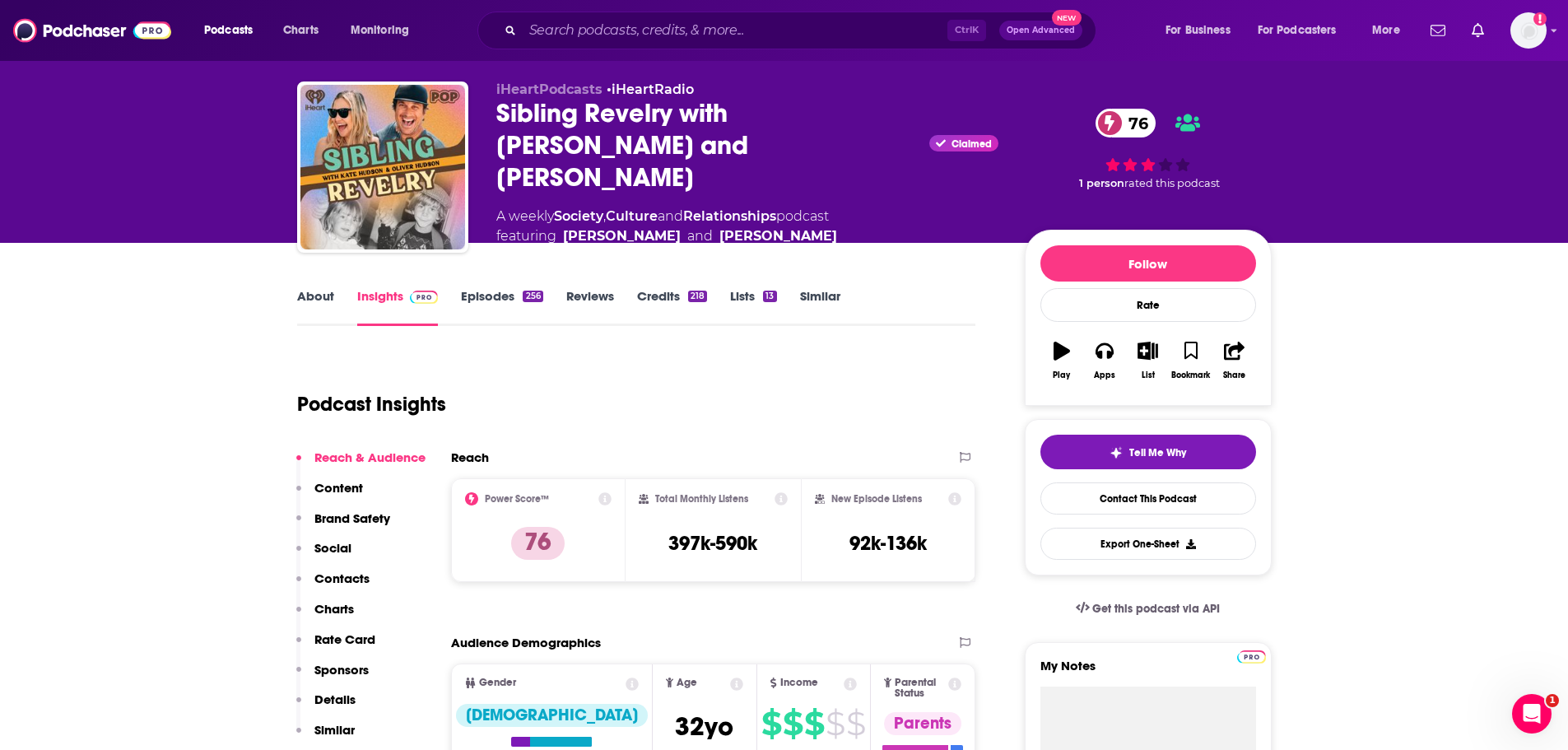
scroll to position [0, 0]
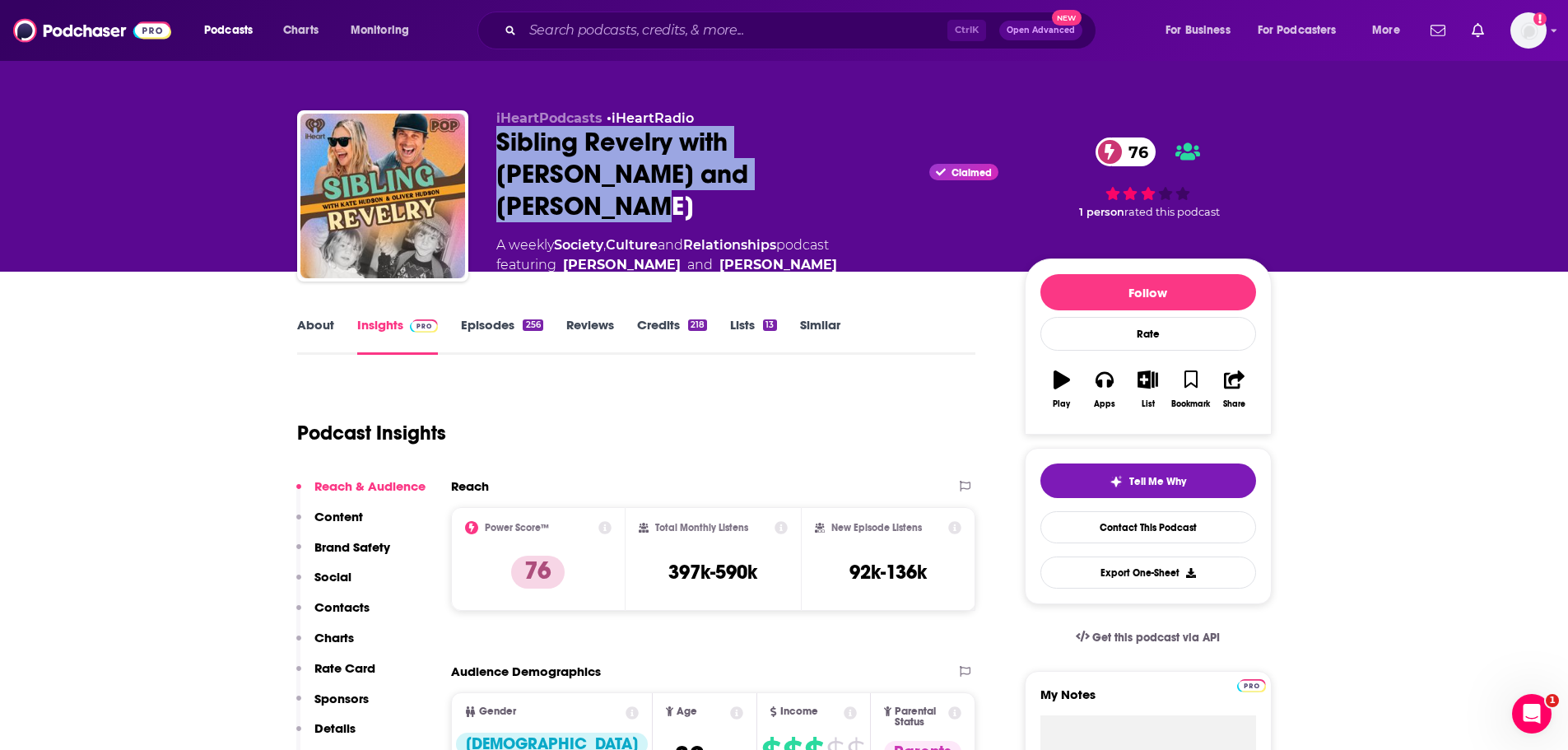
drag, startPoint x: 719, startPoint y: 196, endPoint x: 483, endPoint y: 156, distance: 239.4
click at [483, 156] on div "iHeartPodcasts • iHeartRadio Sibling Revelry with Kate Hudson and Oliver Hudson…" at bounding box center [784, 201] width 974 height 181
copy h2 "Sibling Revelry with Kate Hudson and Oliver Hudson"
